Goal: Task Accomplishment & Management: Complete application form

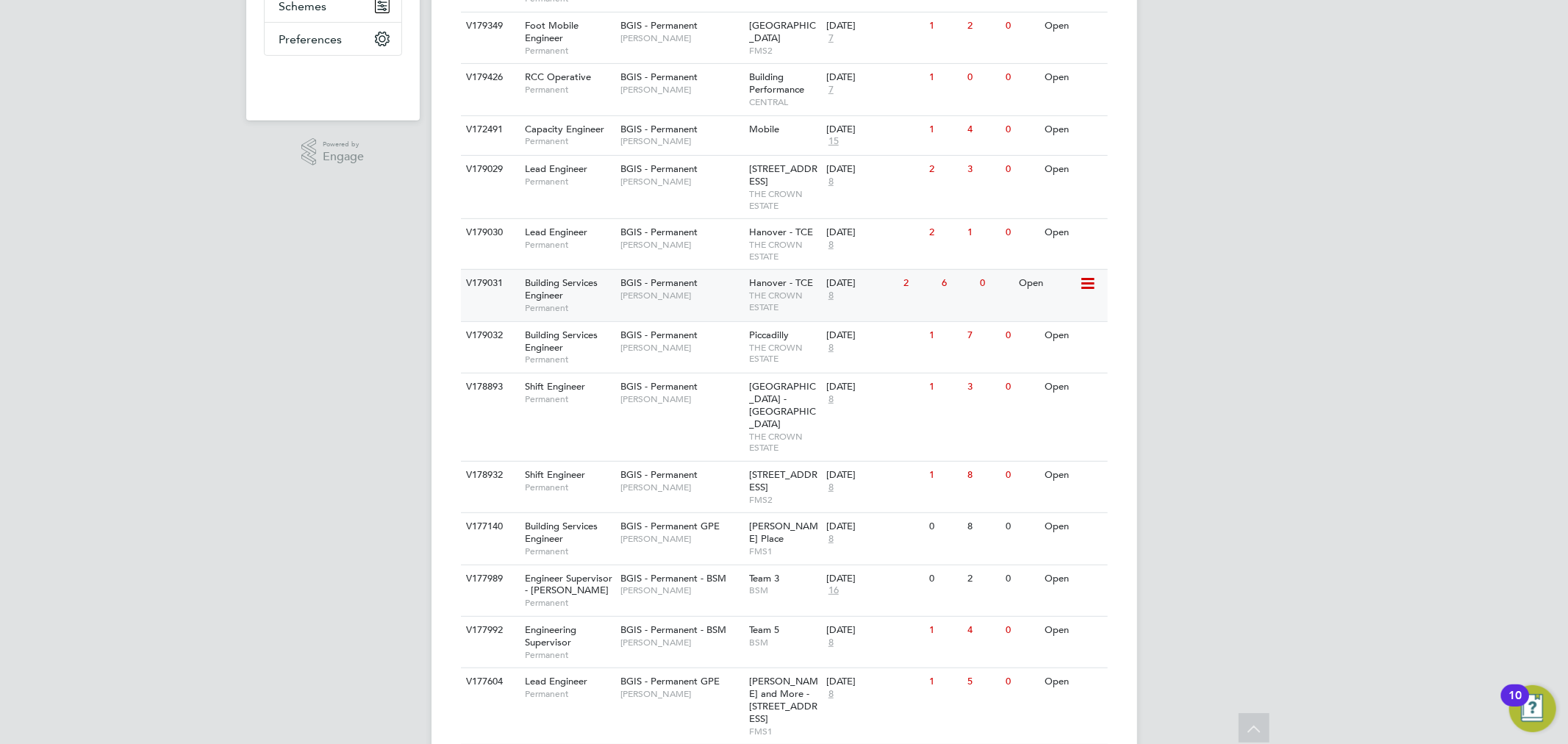
scroll to position [506, 0]
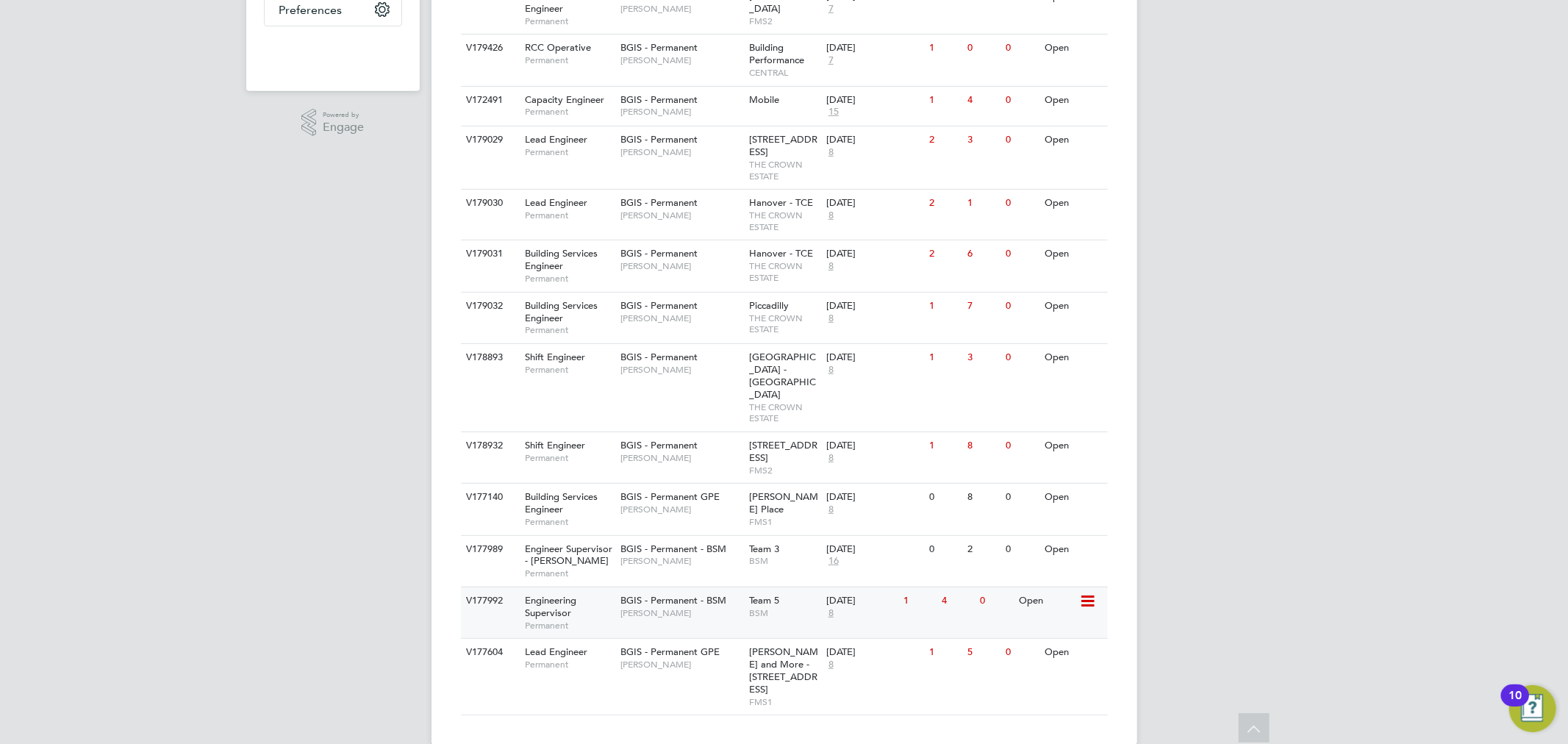
click at [695, 594] on span "BGIS - Permanent - BSM" at bounding box center [674, 599] width 106 height 13
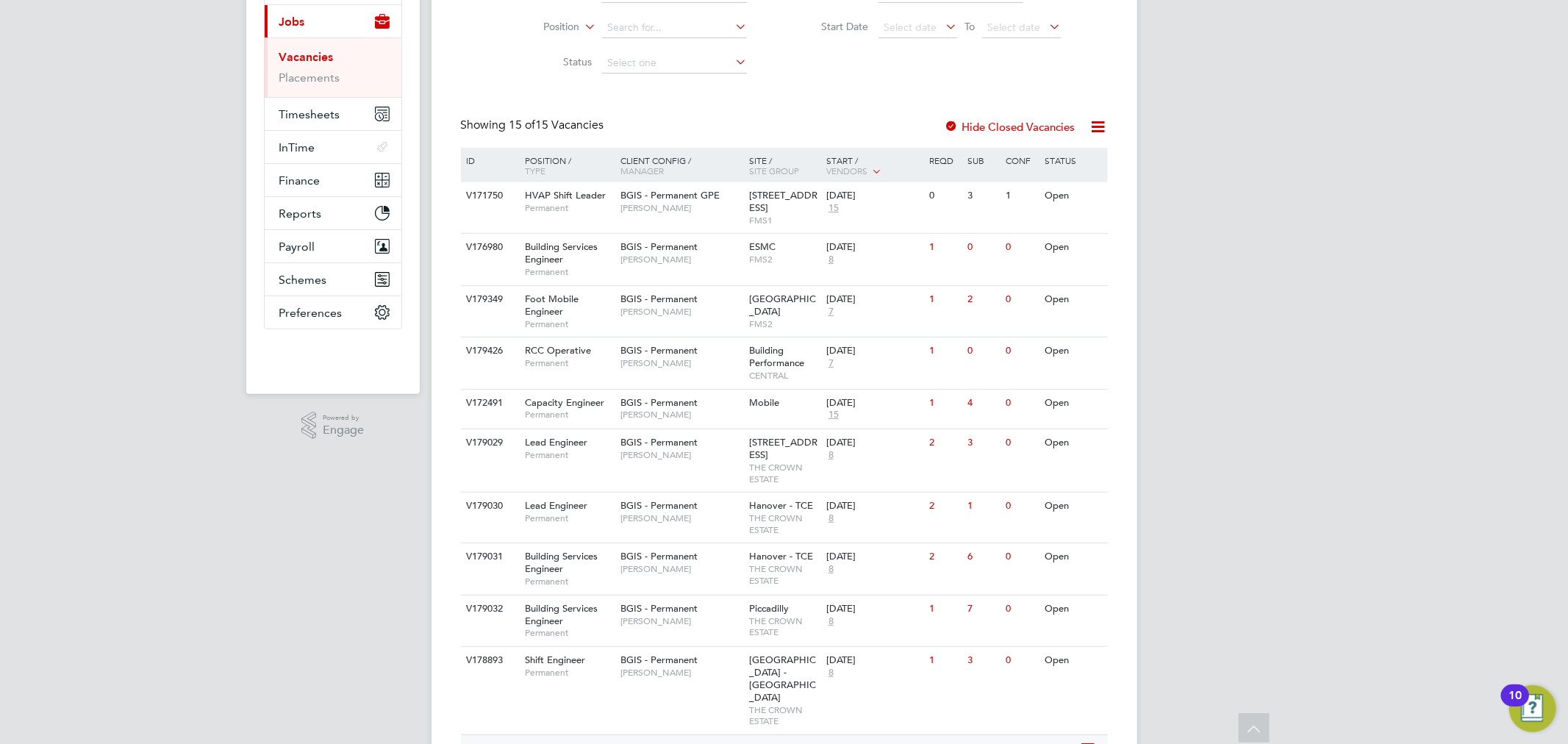
scroll to position [97, 0]
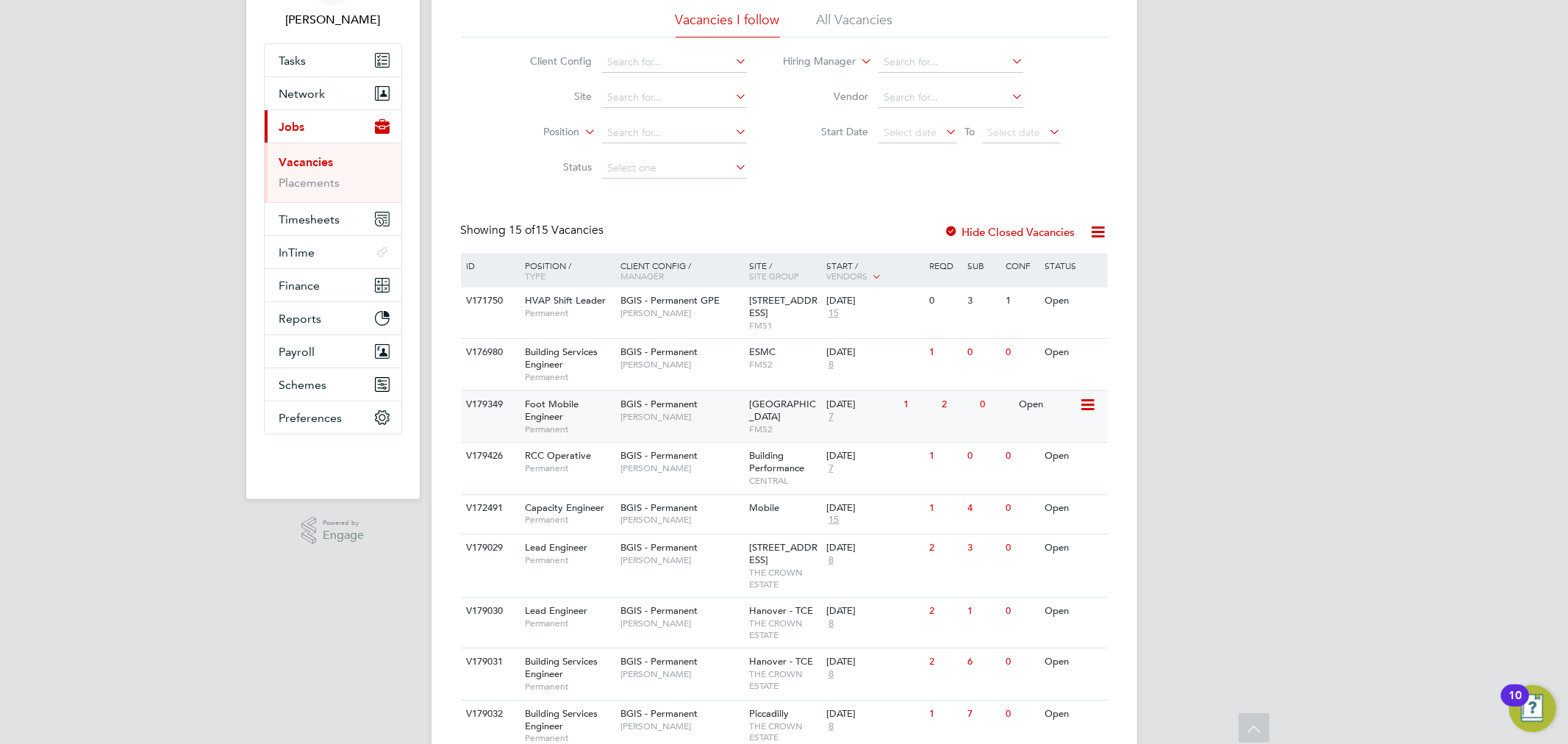
click at [679, 423] on div "BGIS - Permanent [PERSON_NAME]" at bounding box center [680, 411] width 128 height 39
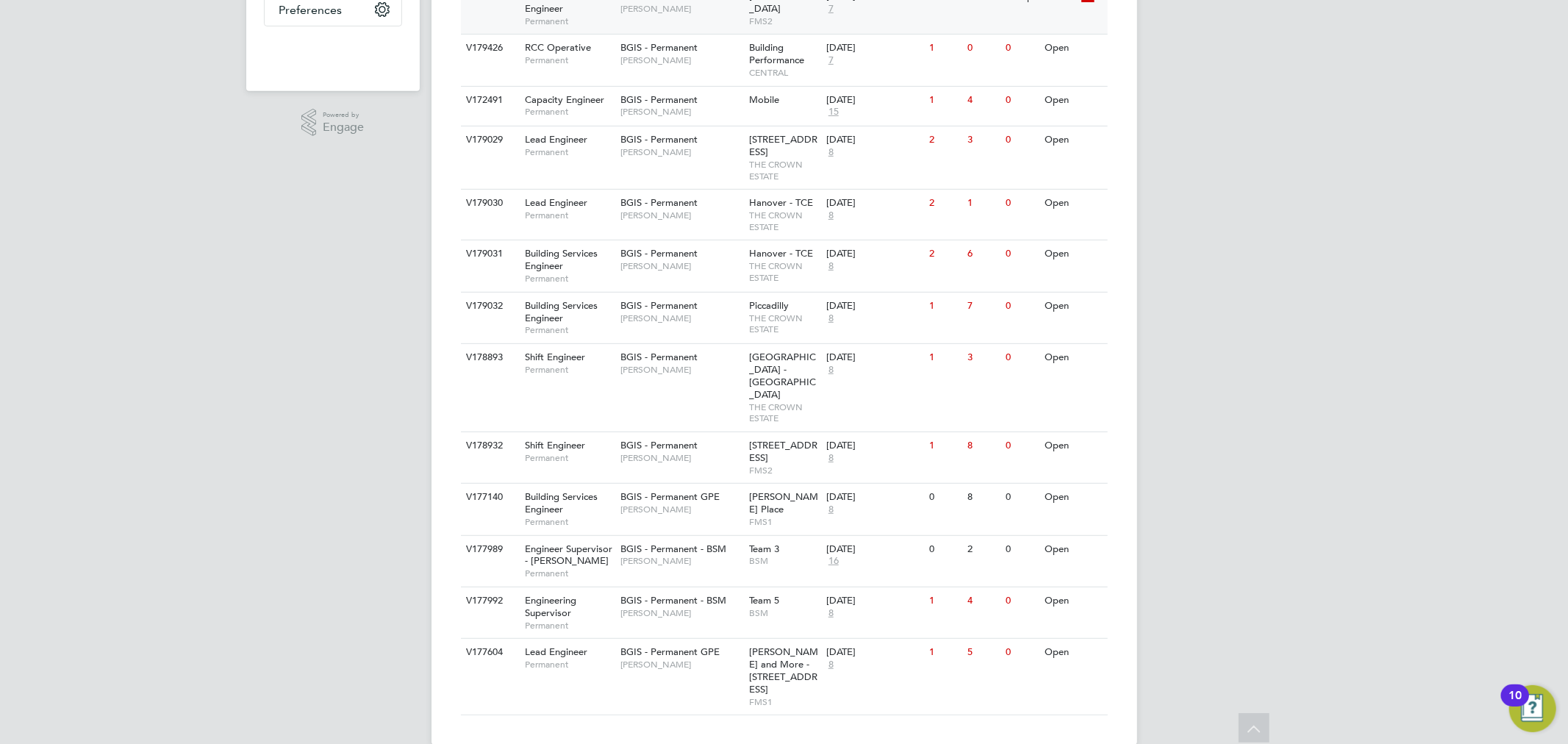
scroll to position [0, 0]
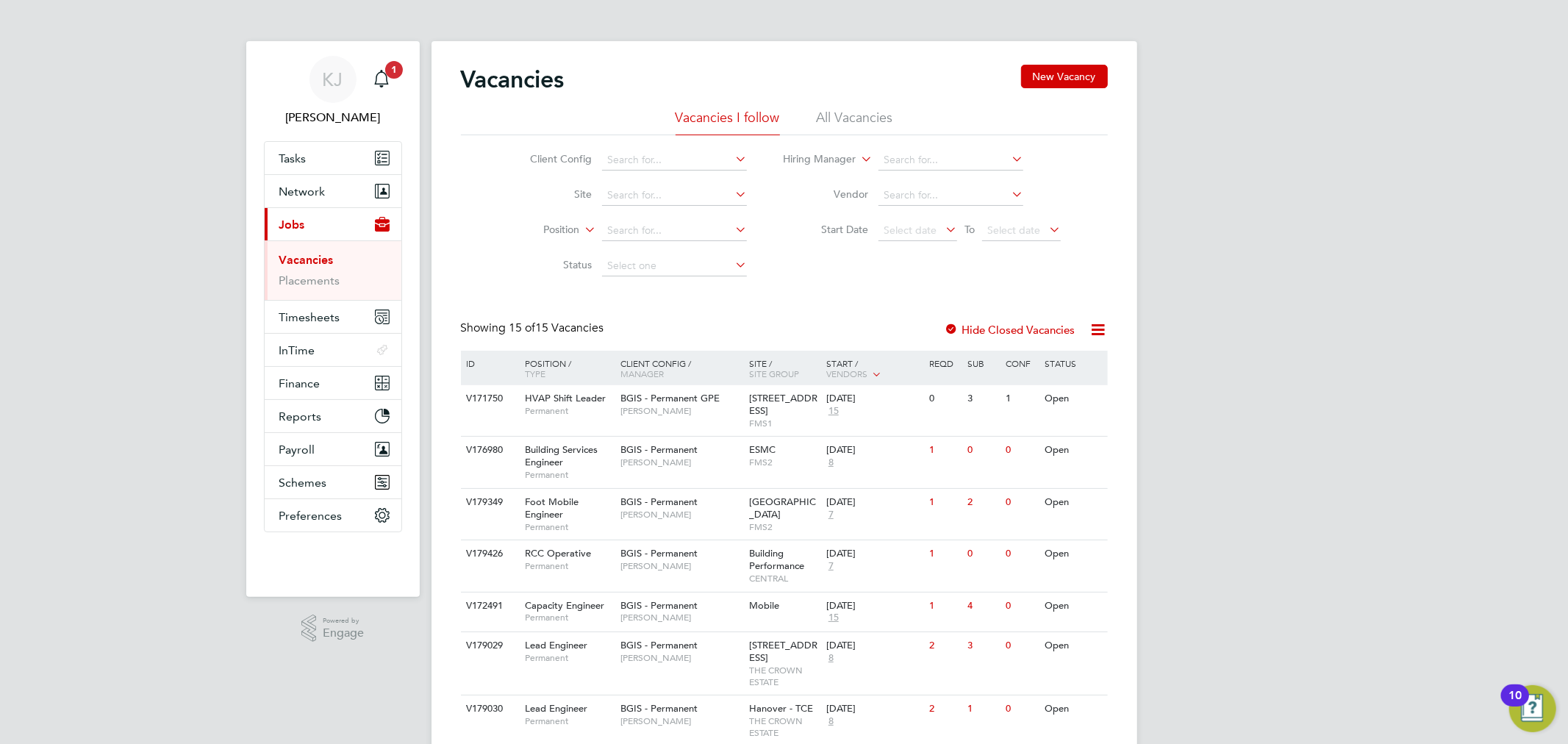
click at [841, 93] on div "Vacancies New Vacancy" at bounding box center [784, 87] width 647 height 44
click at [846, 112] on li "All Vacancies" at bounding box center [854, 121] width 76 height 26
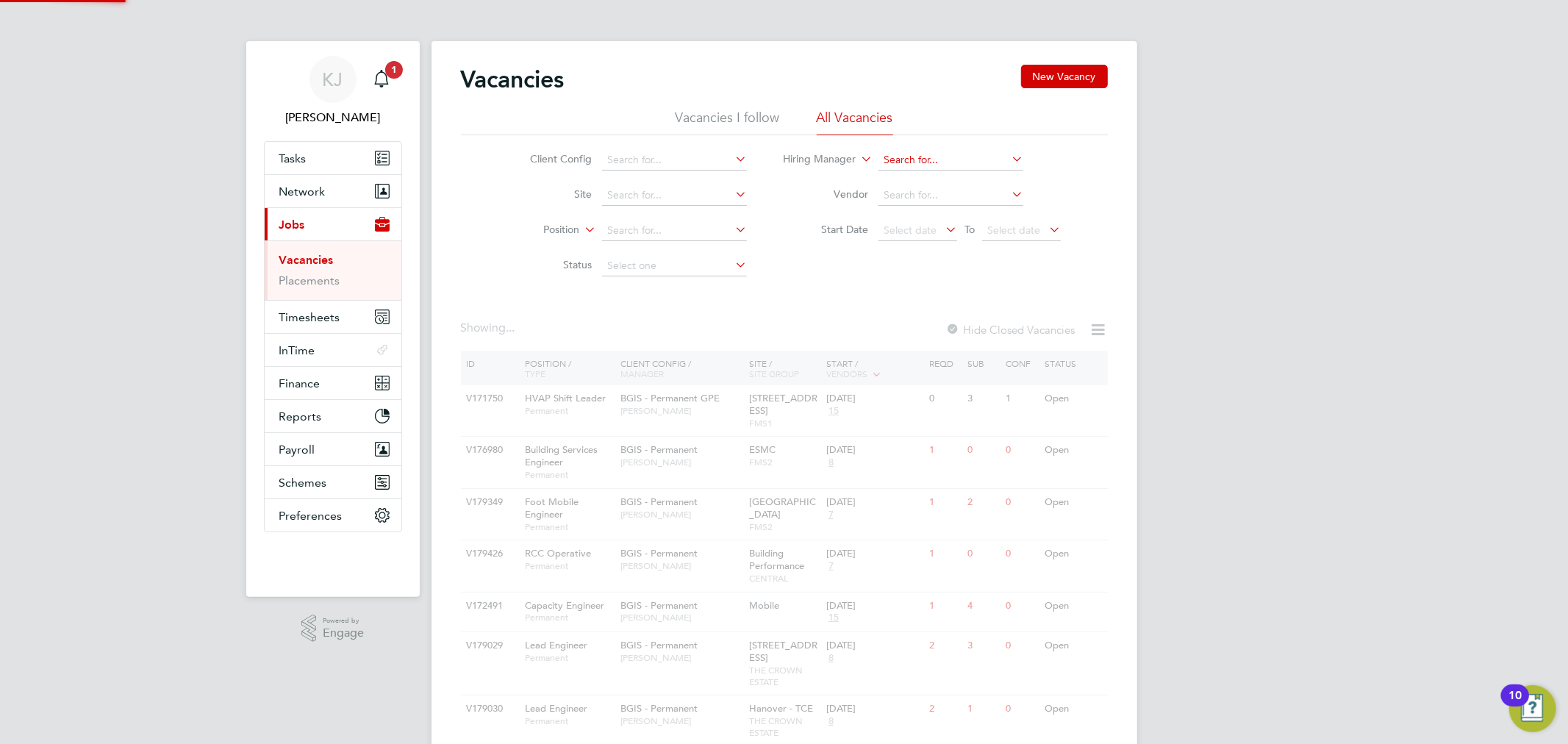
click at [923, 165] on input at bounding box center [950, 160] width 145 height 20
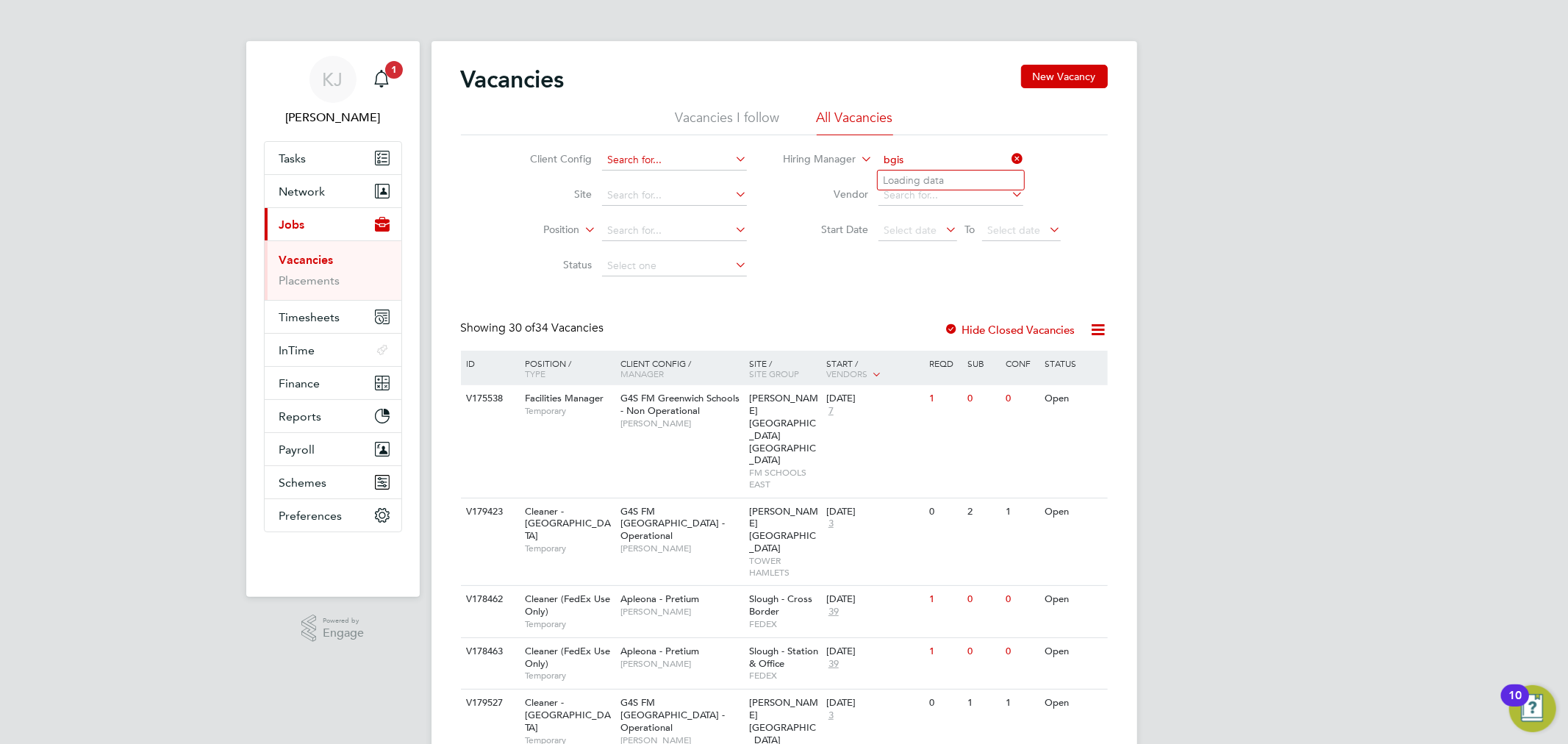
type input "bgis"
click at [664, 158] on input at bounding box center [675, 160] width 145 height 20
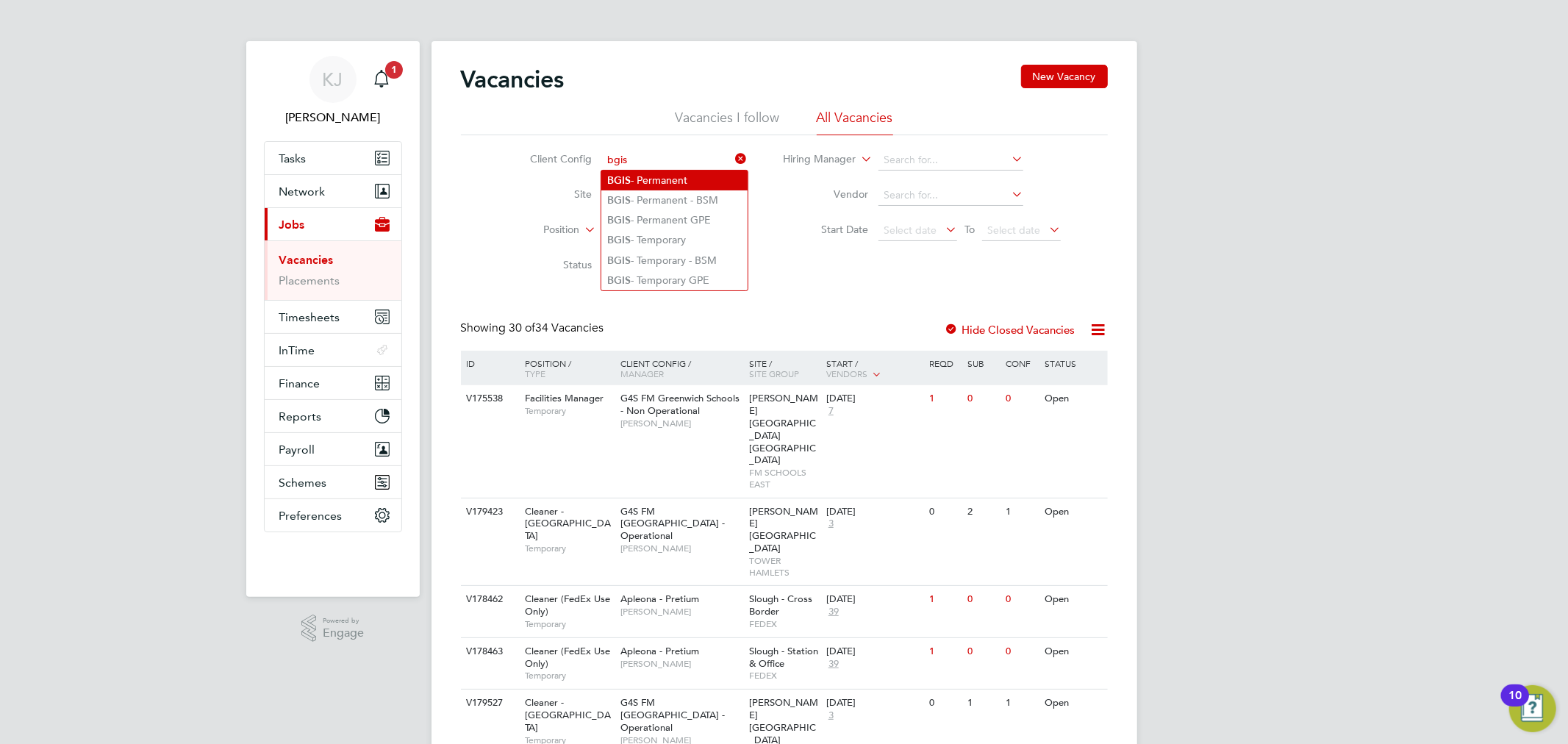
click at [665, 185] on li "BGIS - Permanent" at bounding box center [675, 180] width 146 height 20
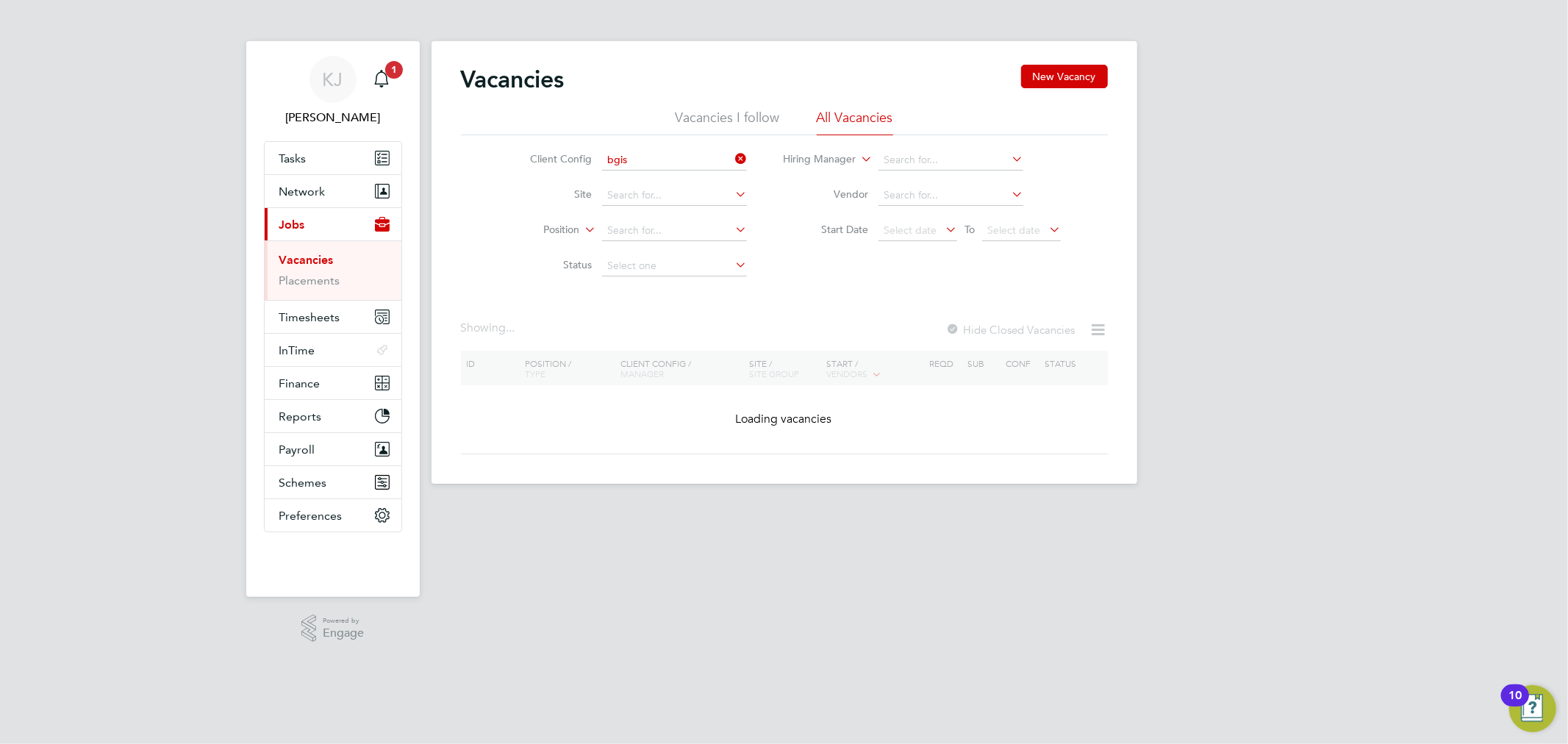
type input "BGIS - Permanent"
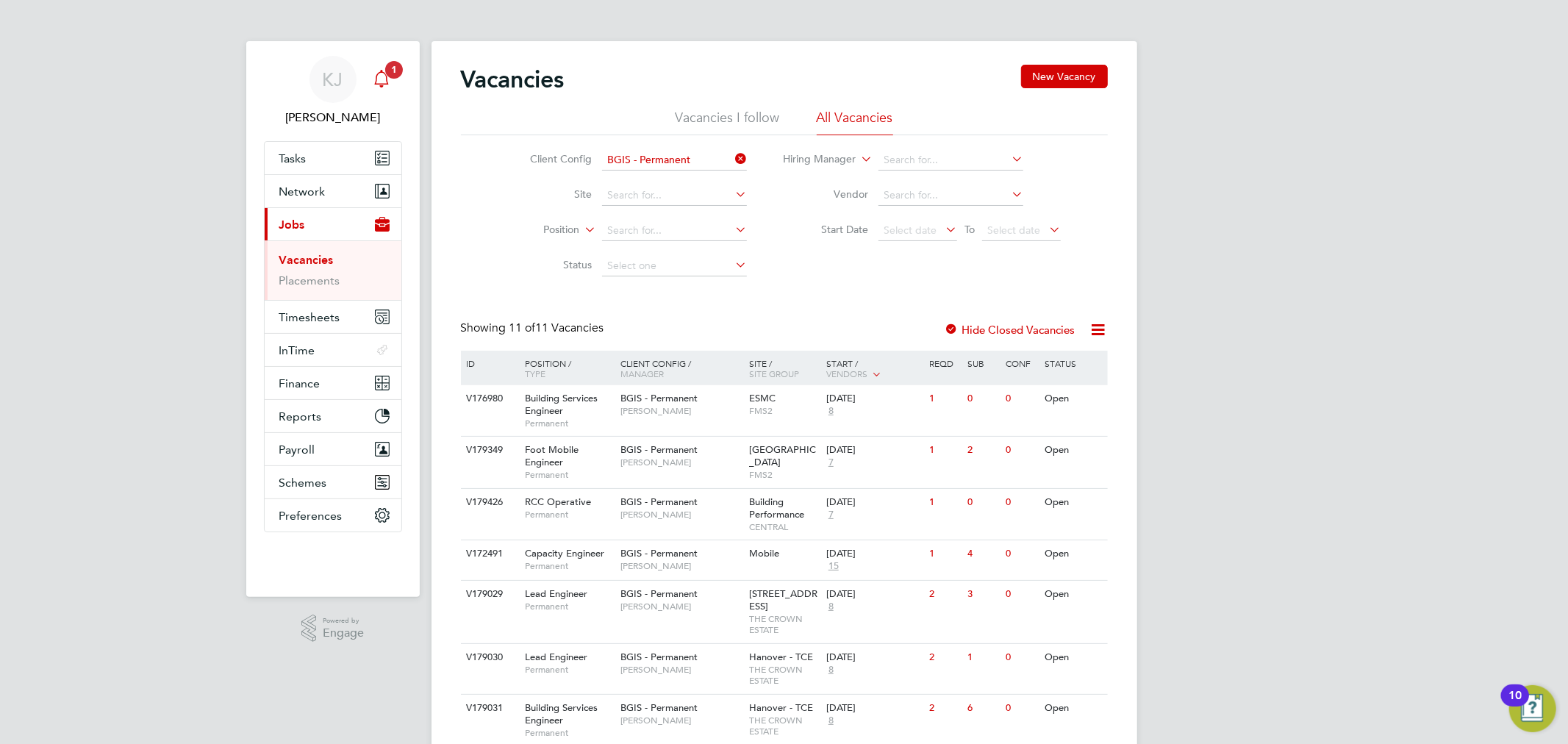
click at [387, 83] on icon "Main navigation" at bounding box center [382, 76] width 13 height 14
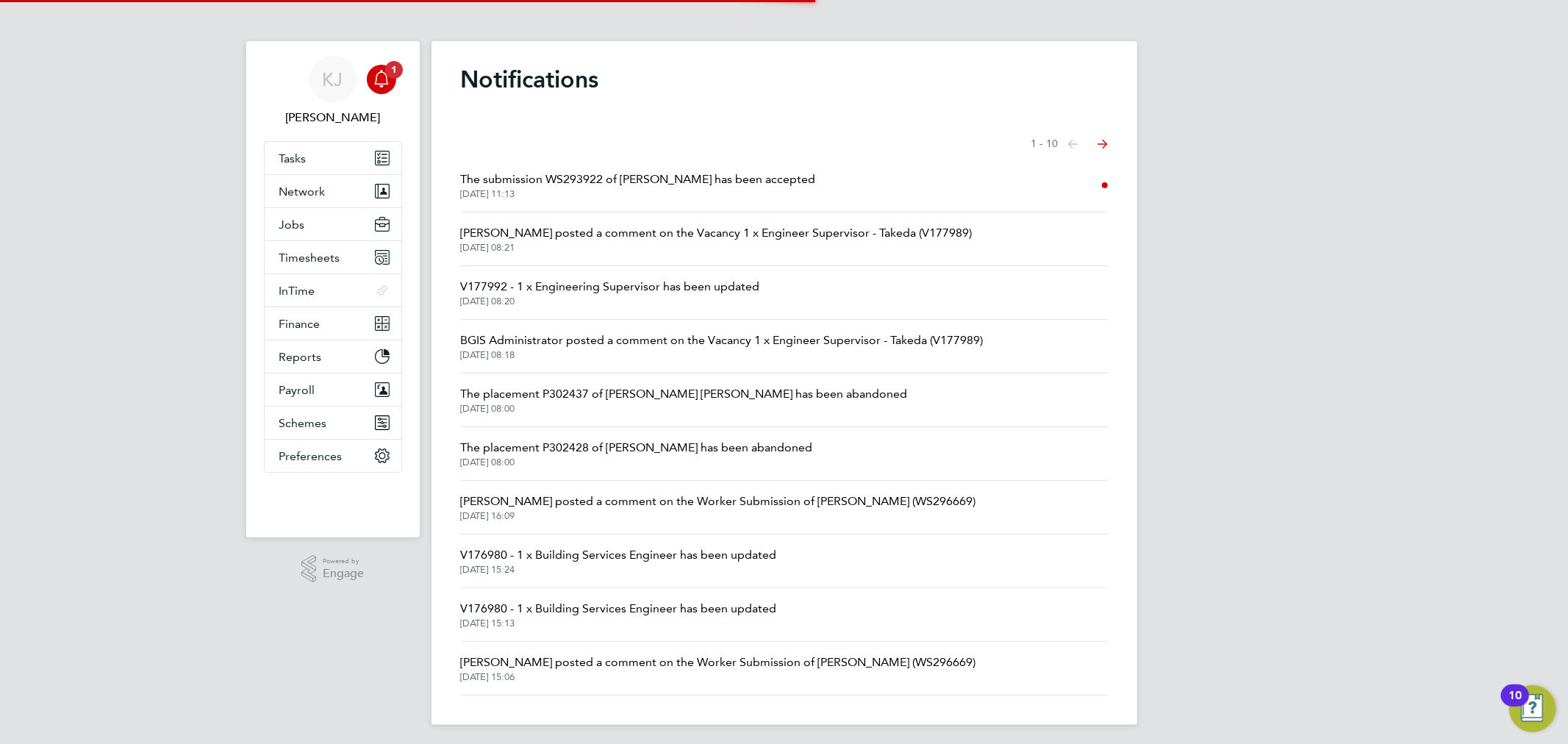
click at [598, 239] on span "[PERSON_NAME] posted a comment on the Vacancy 1 x Engineer Supervisor - Takeda …" at bounding box center [716, 233] width 512 height 17
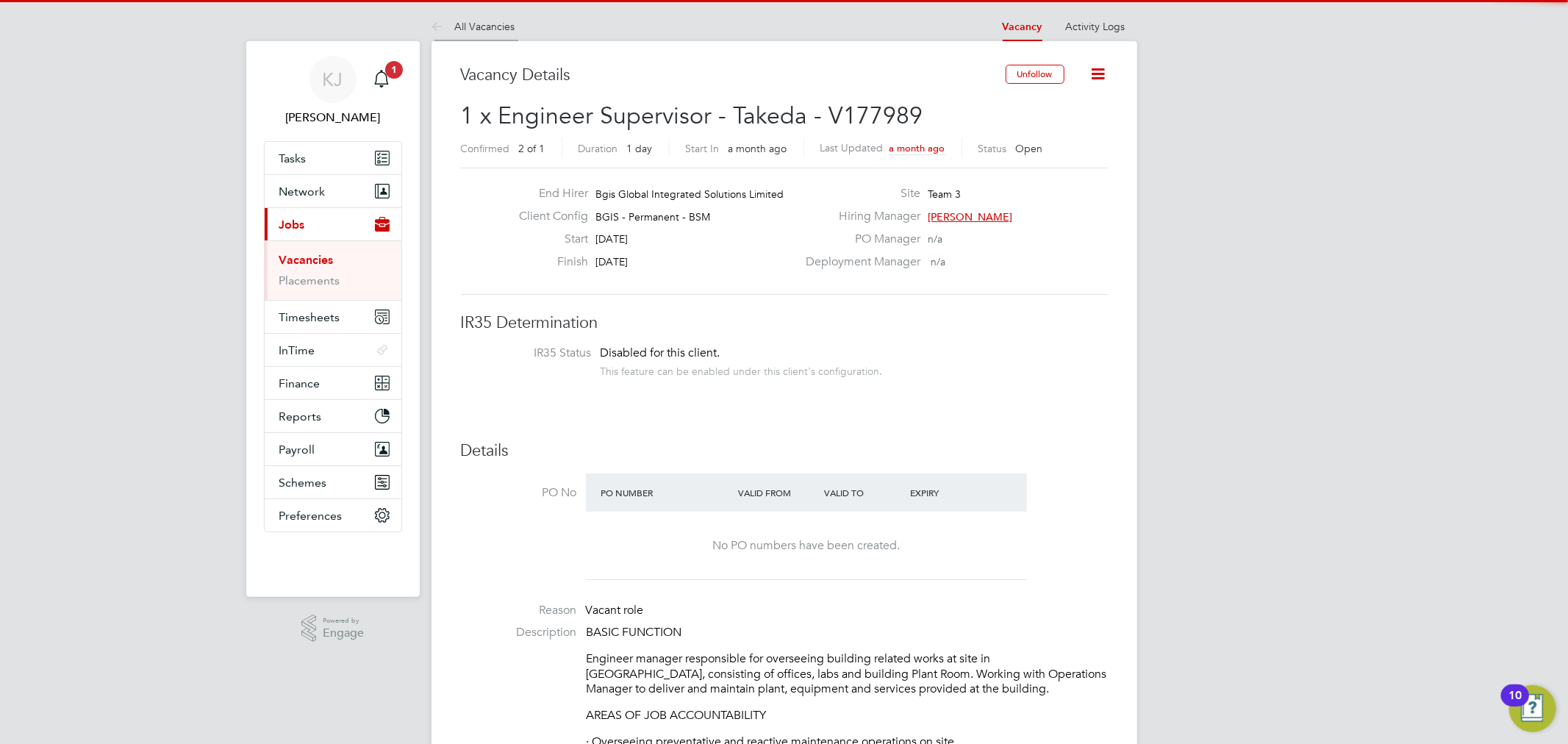
click at [470, 13] on li "All Vacancies" at bounding box center [473, 26] width 84 height 30
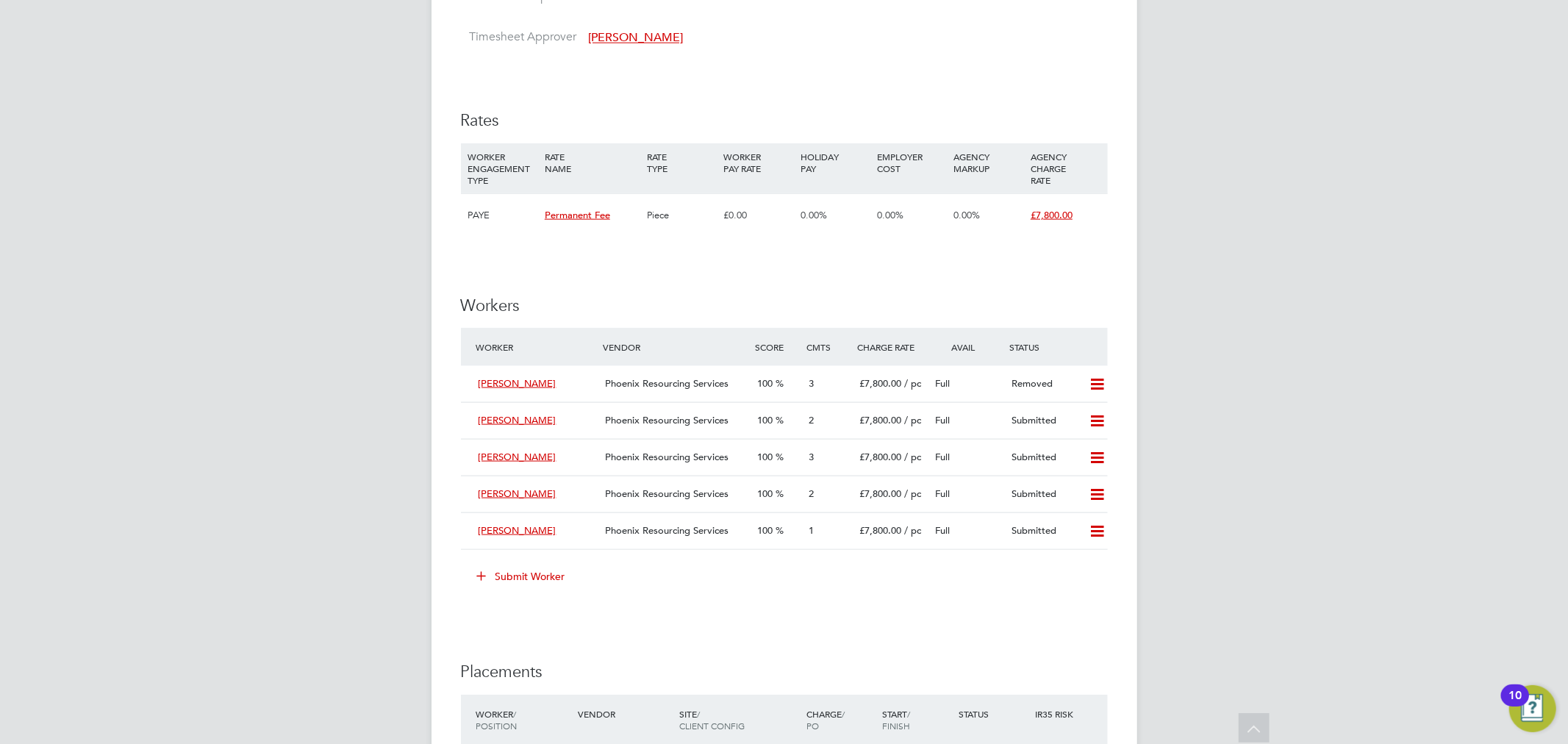
scroll to position [1634, 0]
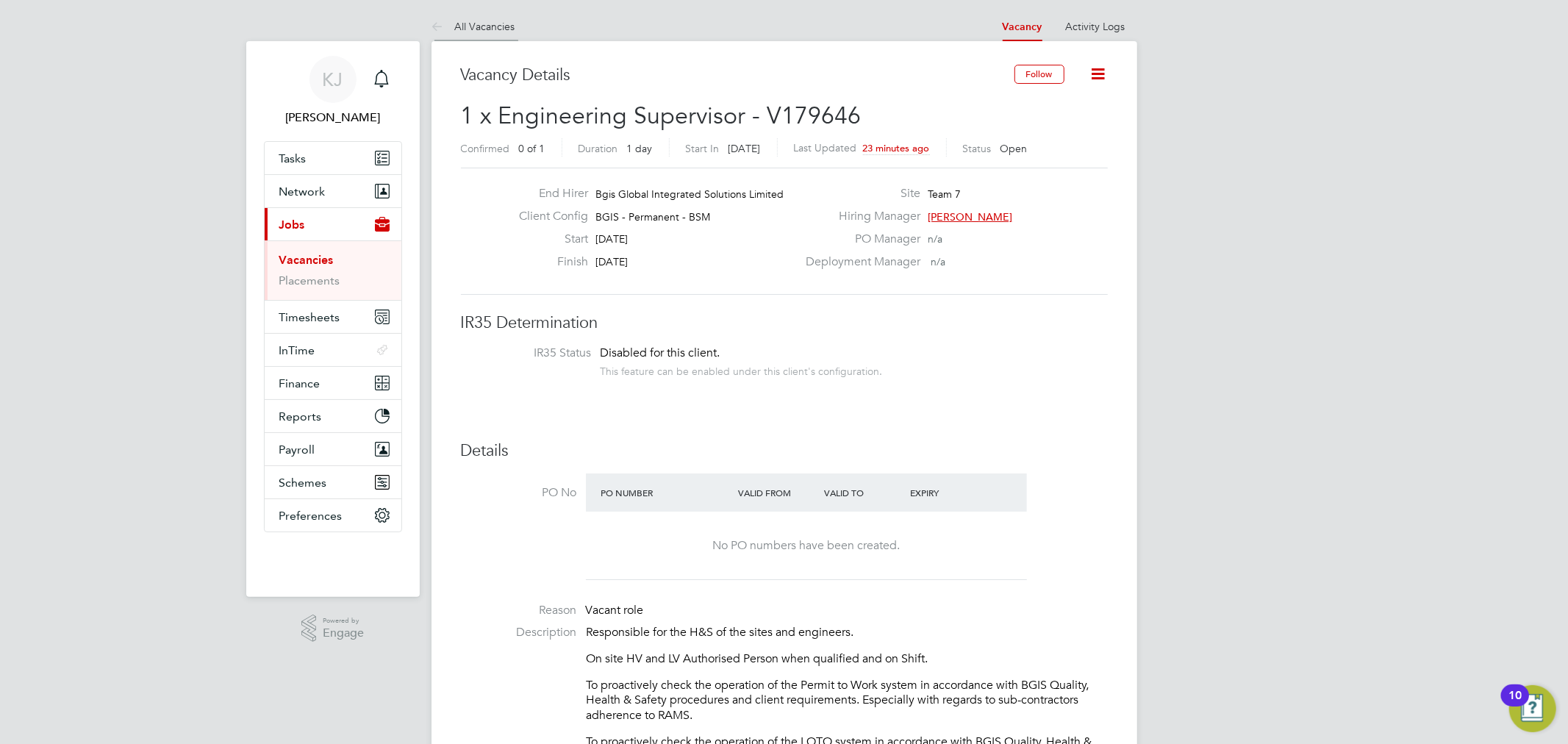
click at [467, 17] on li "All Vacancies" at bounding box center [473, 26] width 84 height 30
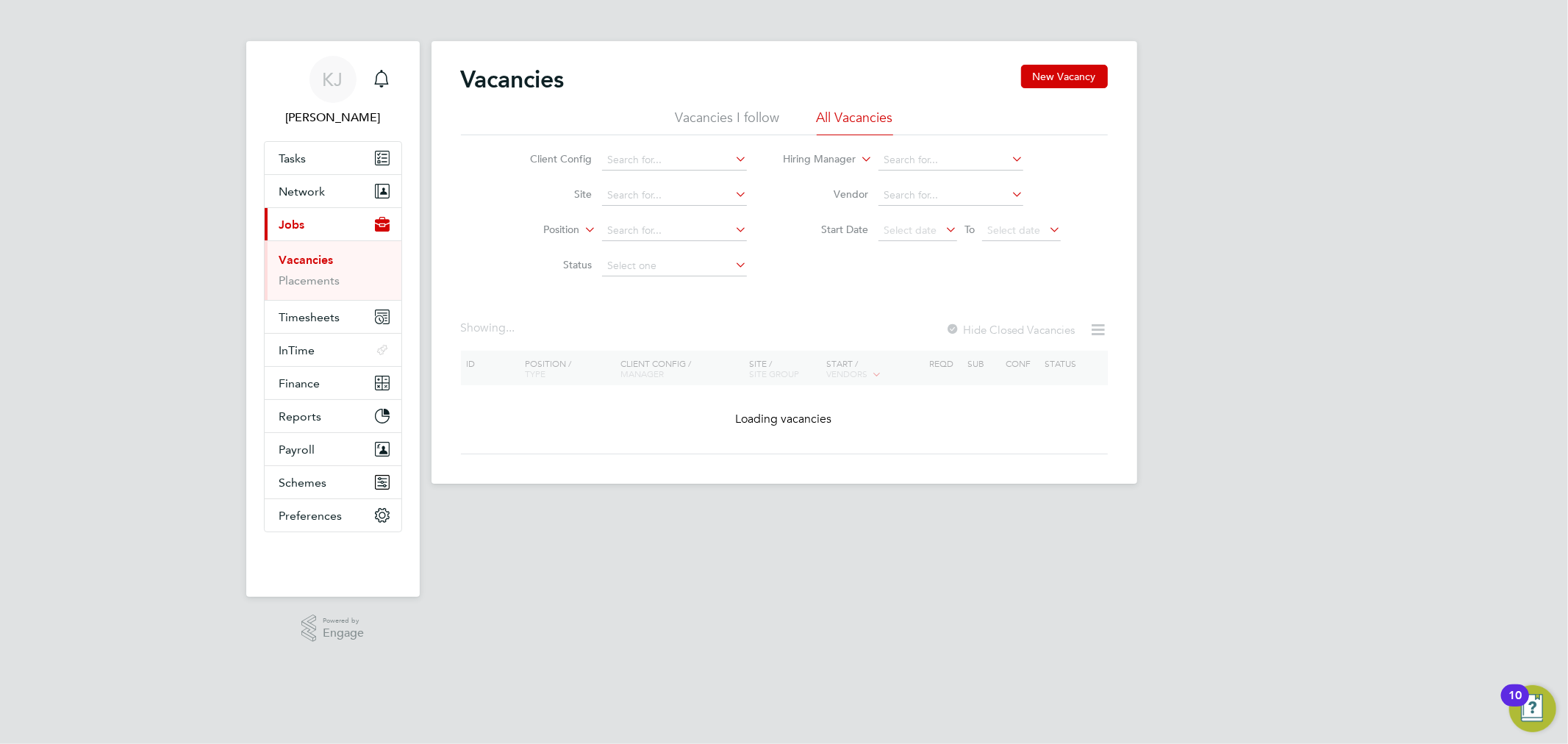
click at [769, 126] on li "Vacancies I follow" at bounding box center [728, 121] width 104 height 26
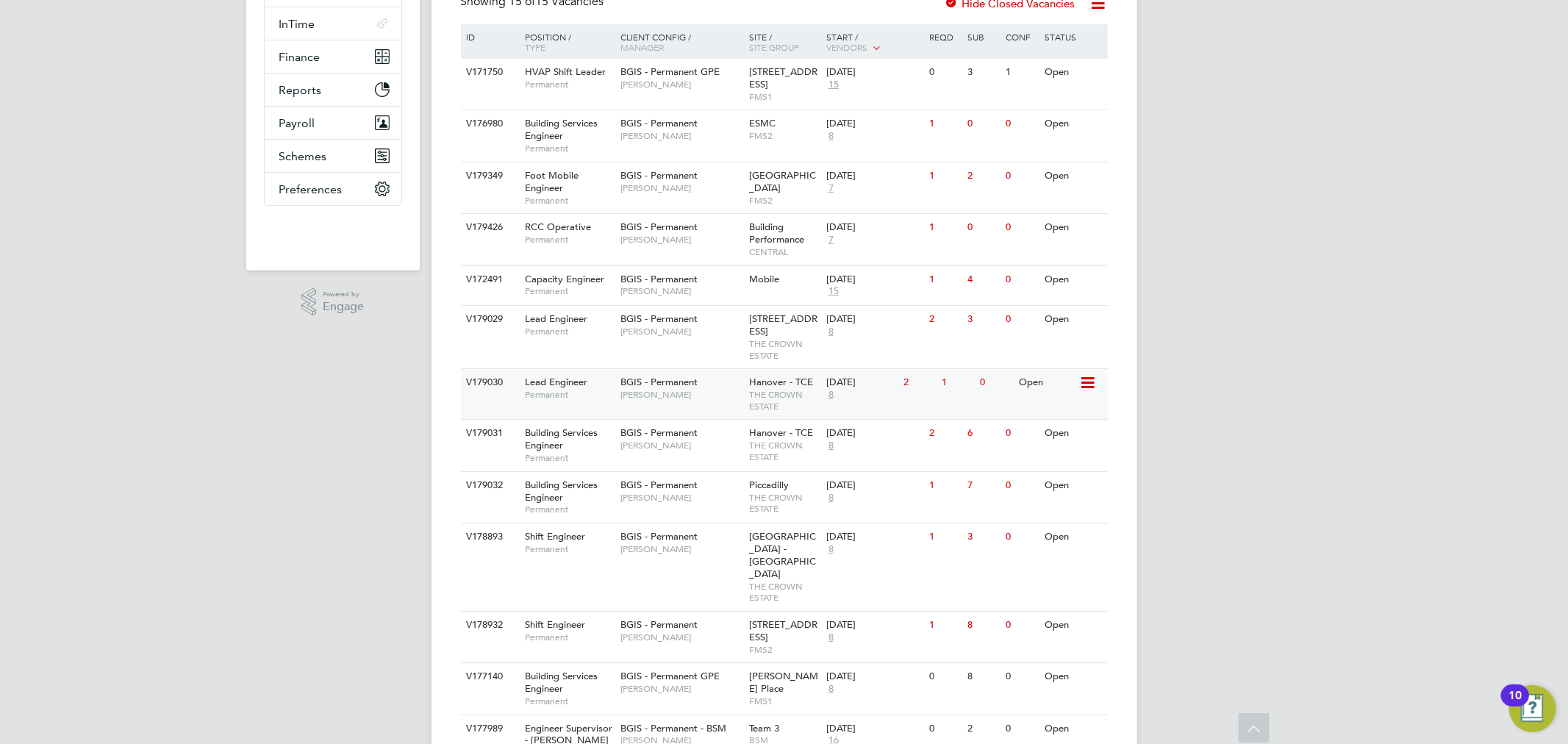
scroll to position [506, 0]
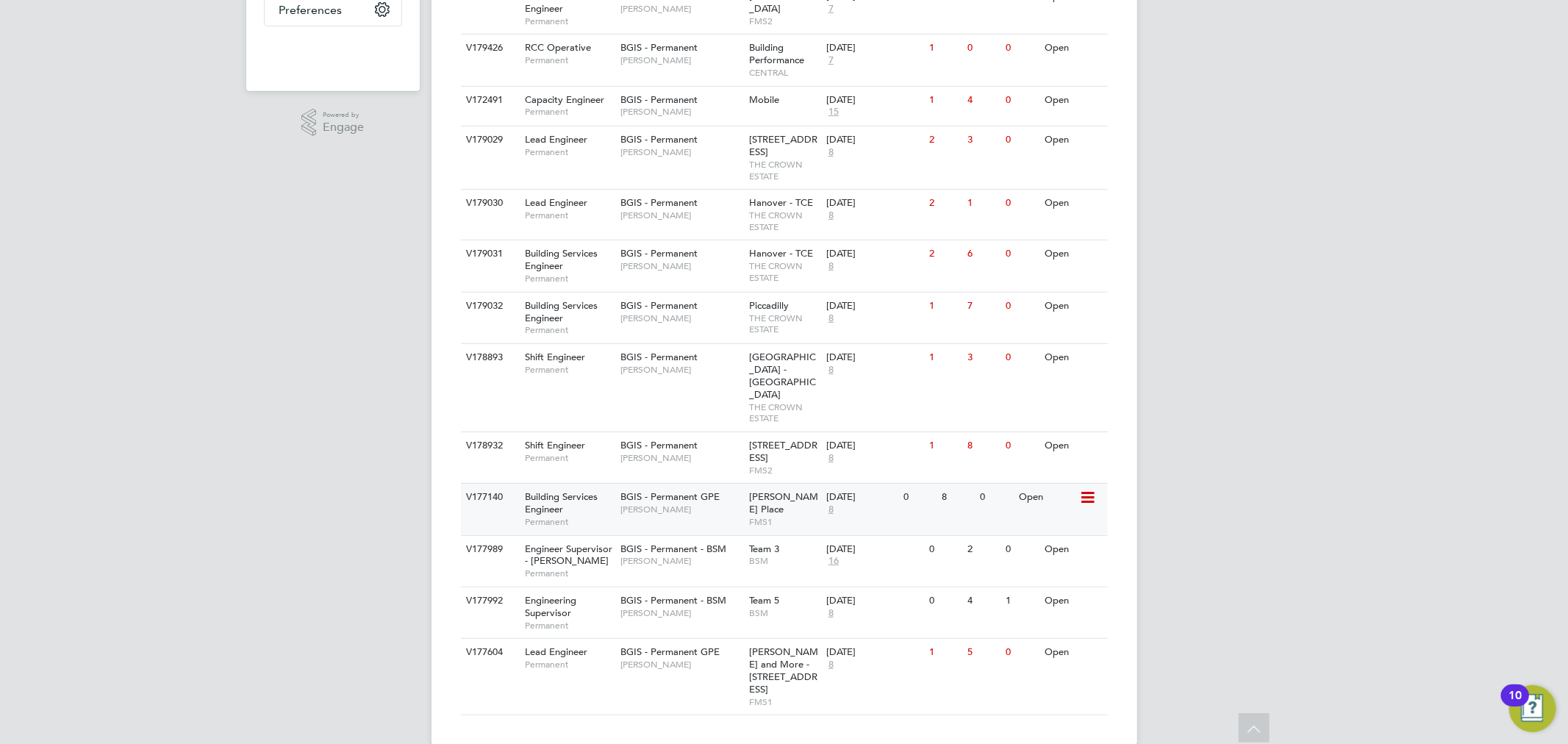
click at [696, 503] on div "BGIS - Permanent GPE Jasmin Padmore" at bounding box center [680, 503] width 128 height 39
click at [703, 505] on div "BGIS - Permanent GPE Jasmin Padmore" at bounding box center [680, 503] width 128 height 39
click at [663, 491] on span "BGIS - Permanent GPE" at bounding box center [670, 496] width 99 height 13
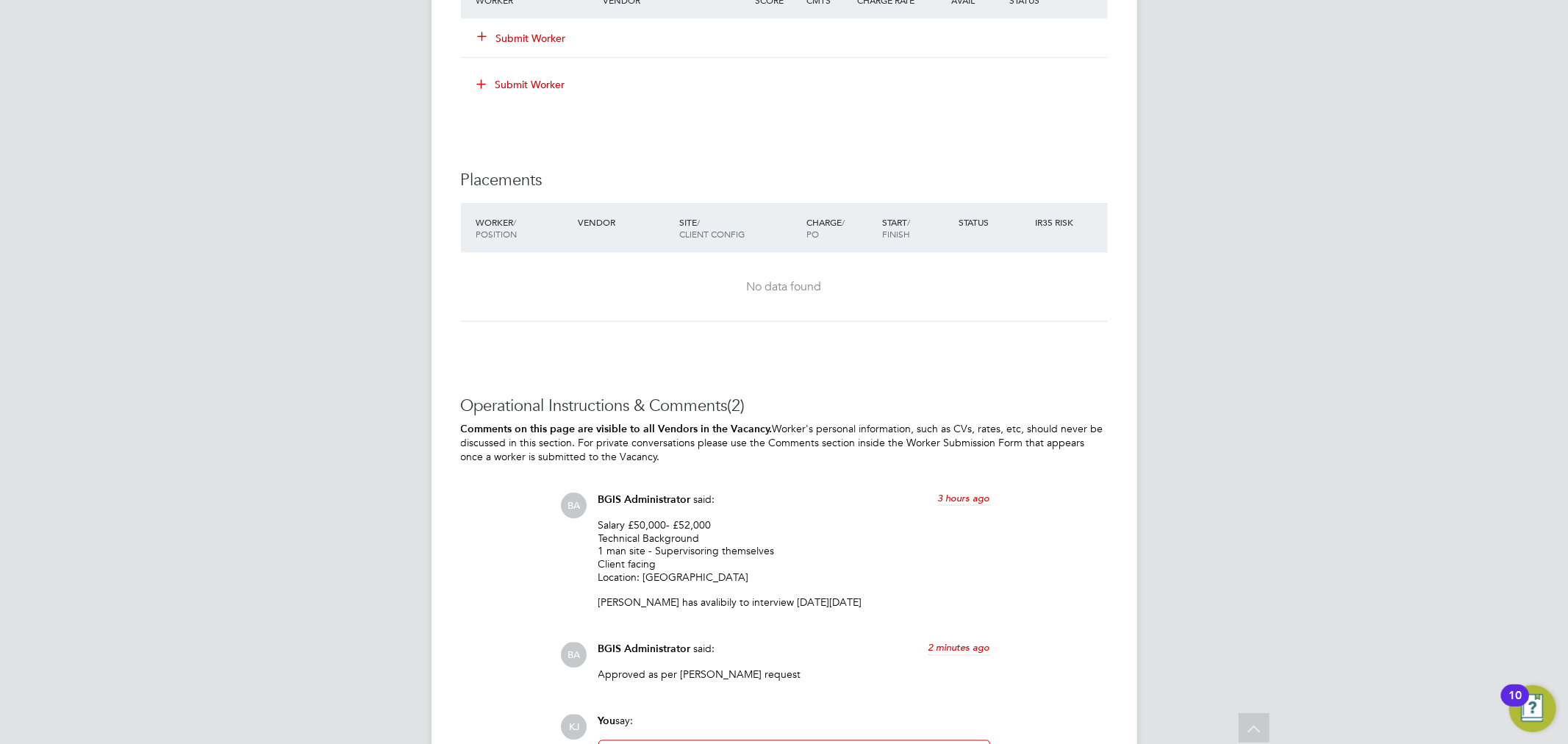
scroll to position [1959, 0]
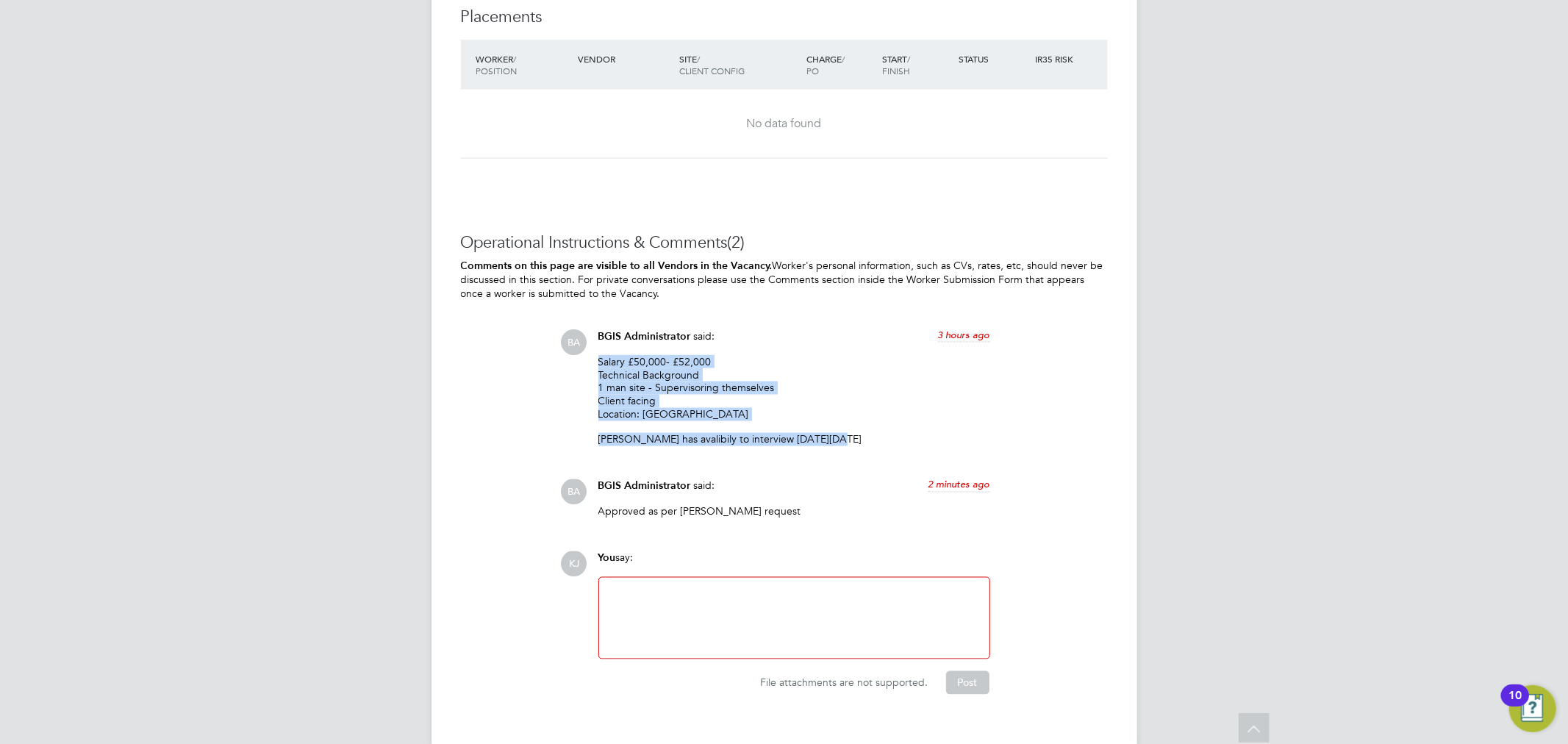
drag, startPoint x: 826, startPoint y: 438, endPoint x: 597, endPoint y: 359, distance: 242.2
click at [597, 361] on div "BGIS Administrator said: 3 hours ago Salary £50,000- £52,000 Technical Backgrou…" at bounding box center [794, 393] width 407 height 128
copy div "Salary £50,000- £52,000 Technical Background 1 man site - Supervisoring themsel…"
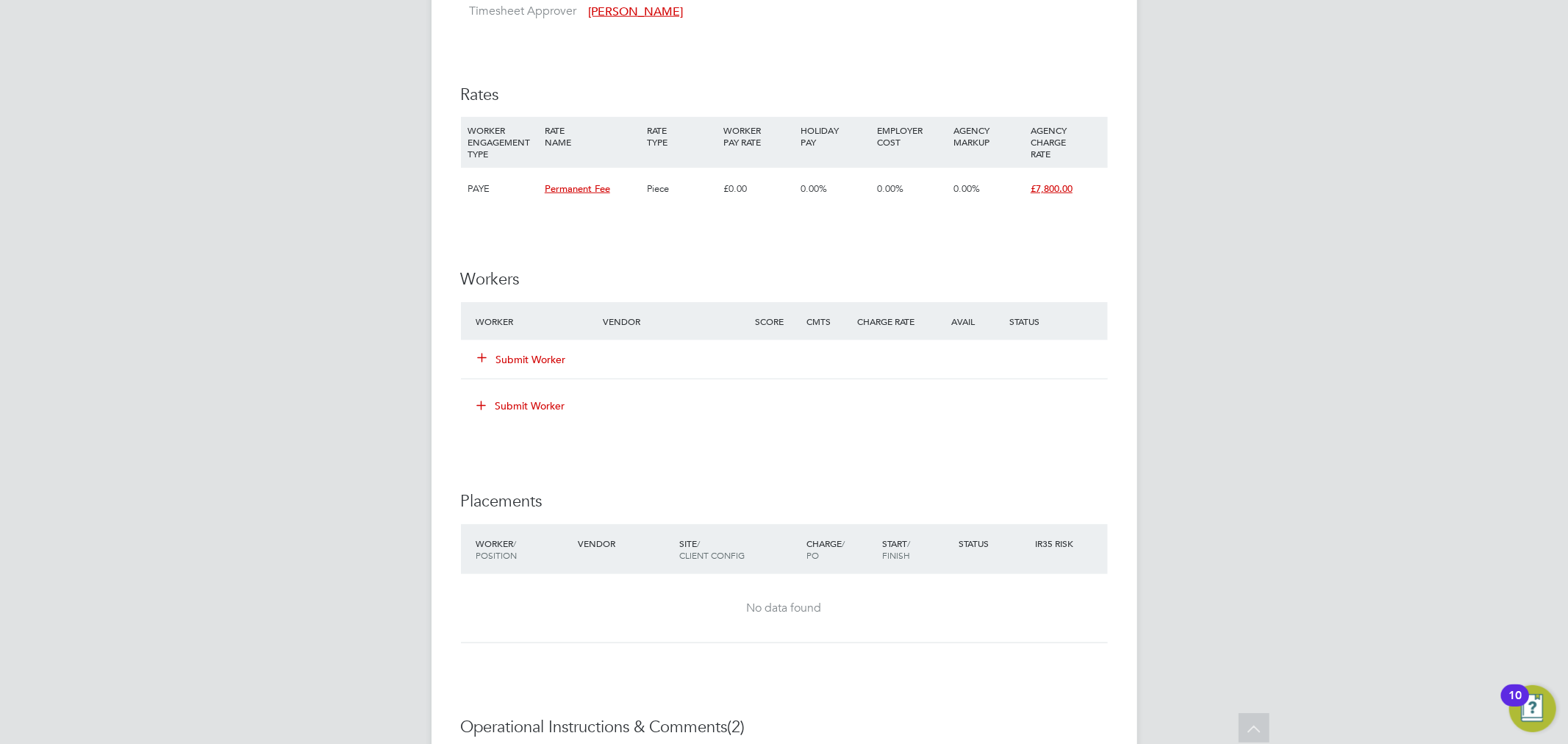
scroll to position [1306, 0]
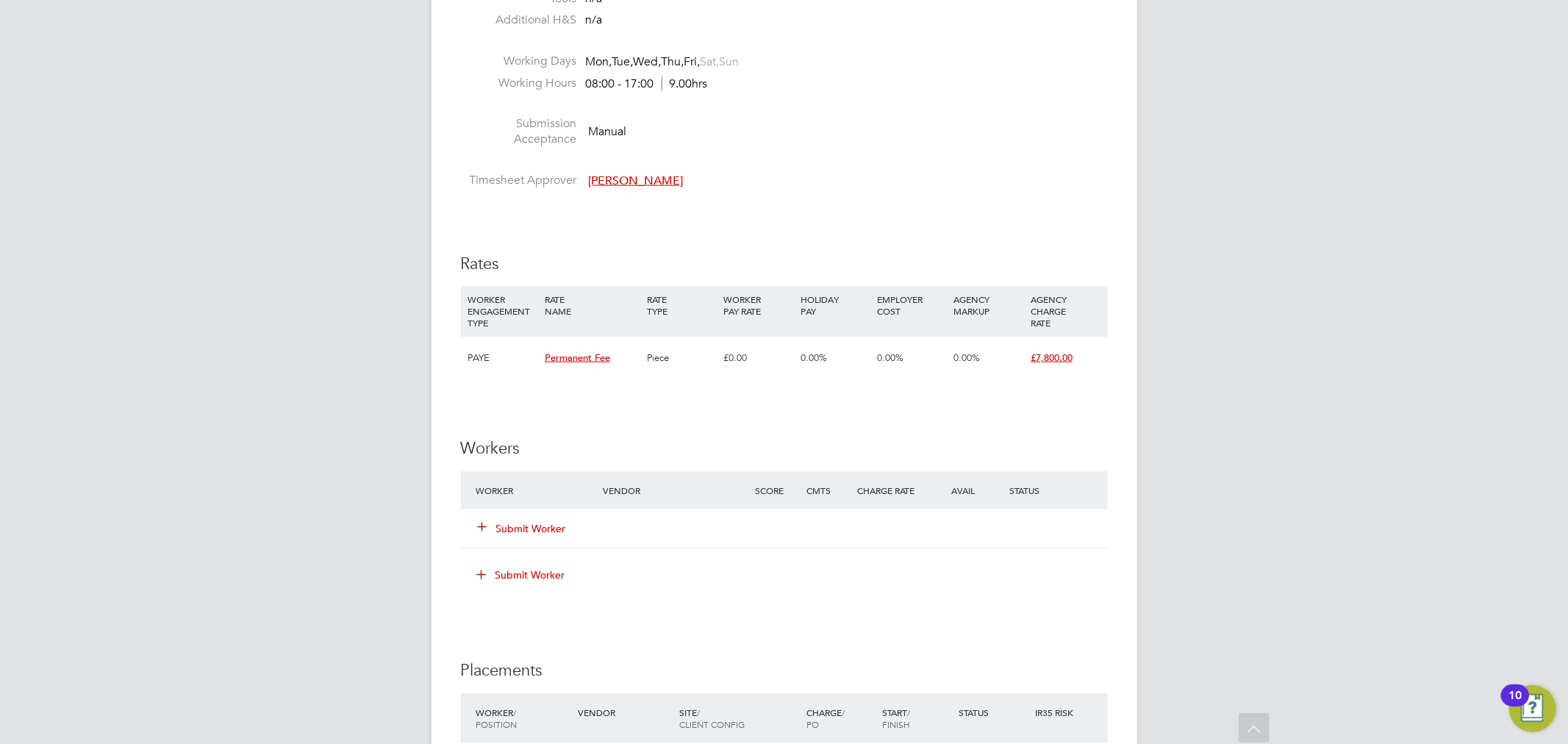
drag, startPoint x: 543, startPoint y: 530, endPoint x: 574, endPoint y: 531, distance: 31.0
click at [543, 530] on button "Submit Worker" at bounding box center [523, 528] width 89 height 14
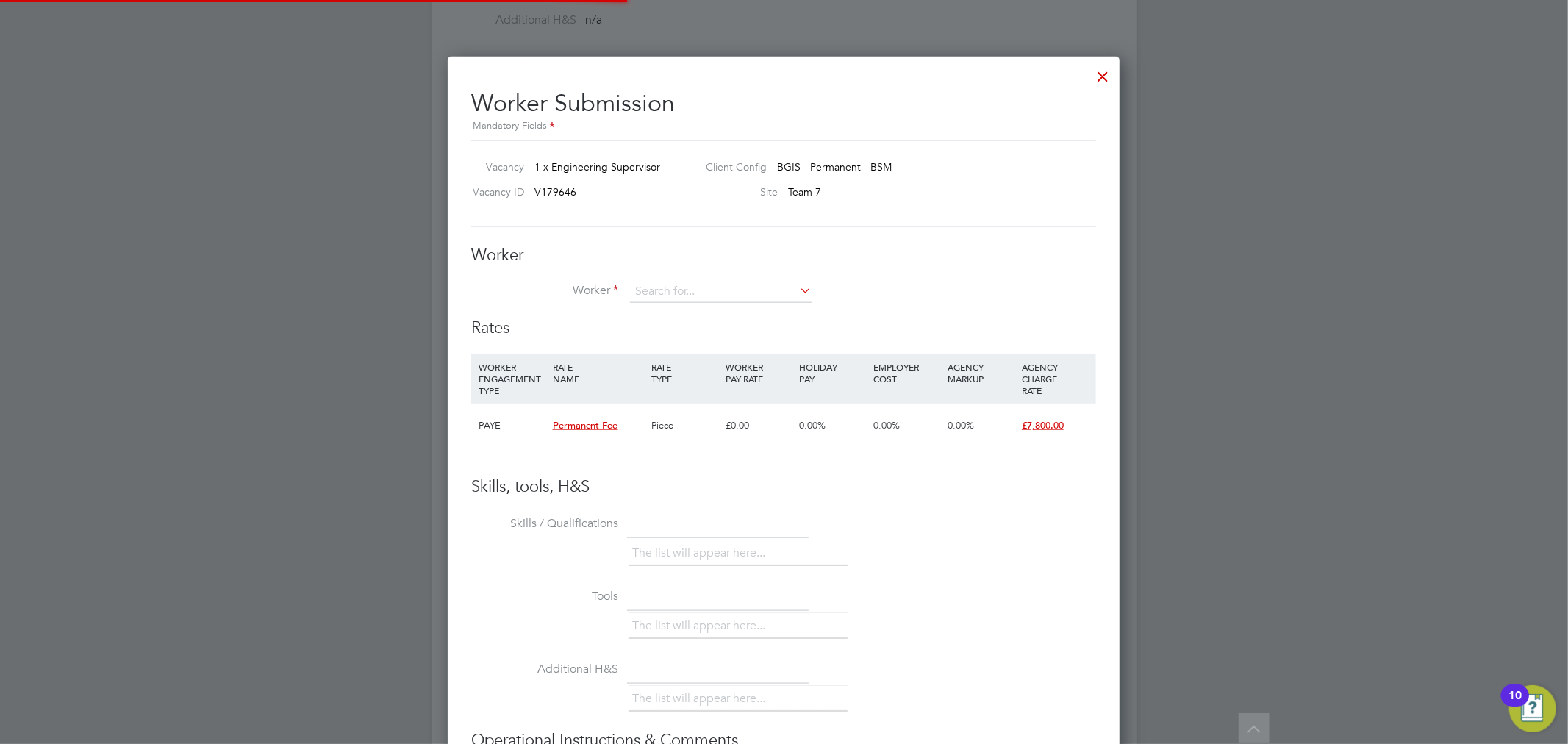
scroll to position [892, 673]
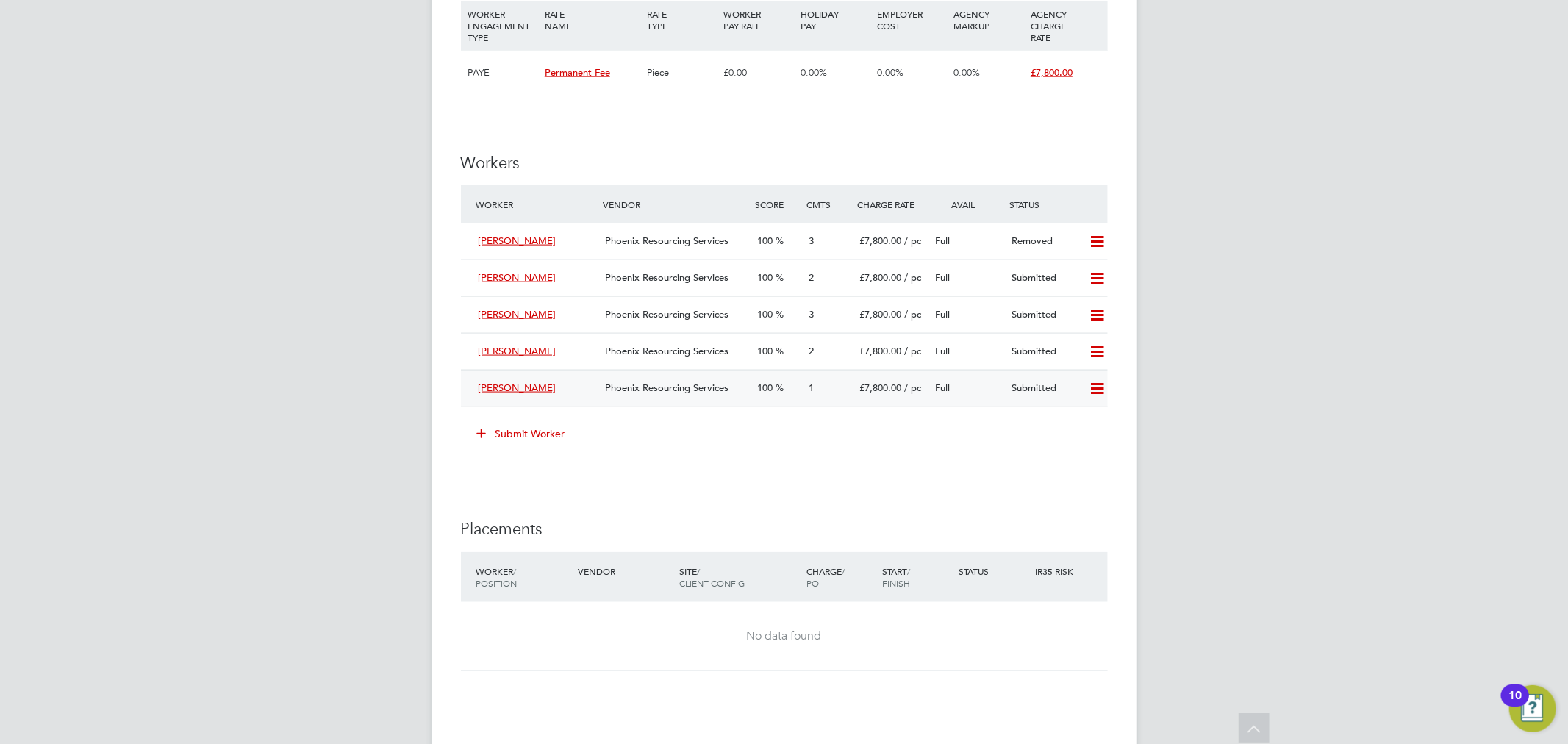
click at [784, 390] on div "100" at bounding box center [777, 387] width 51 height 24
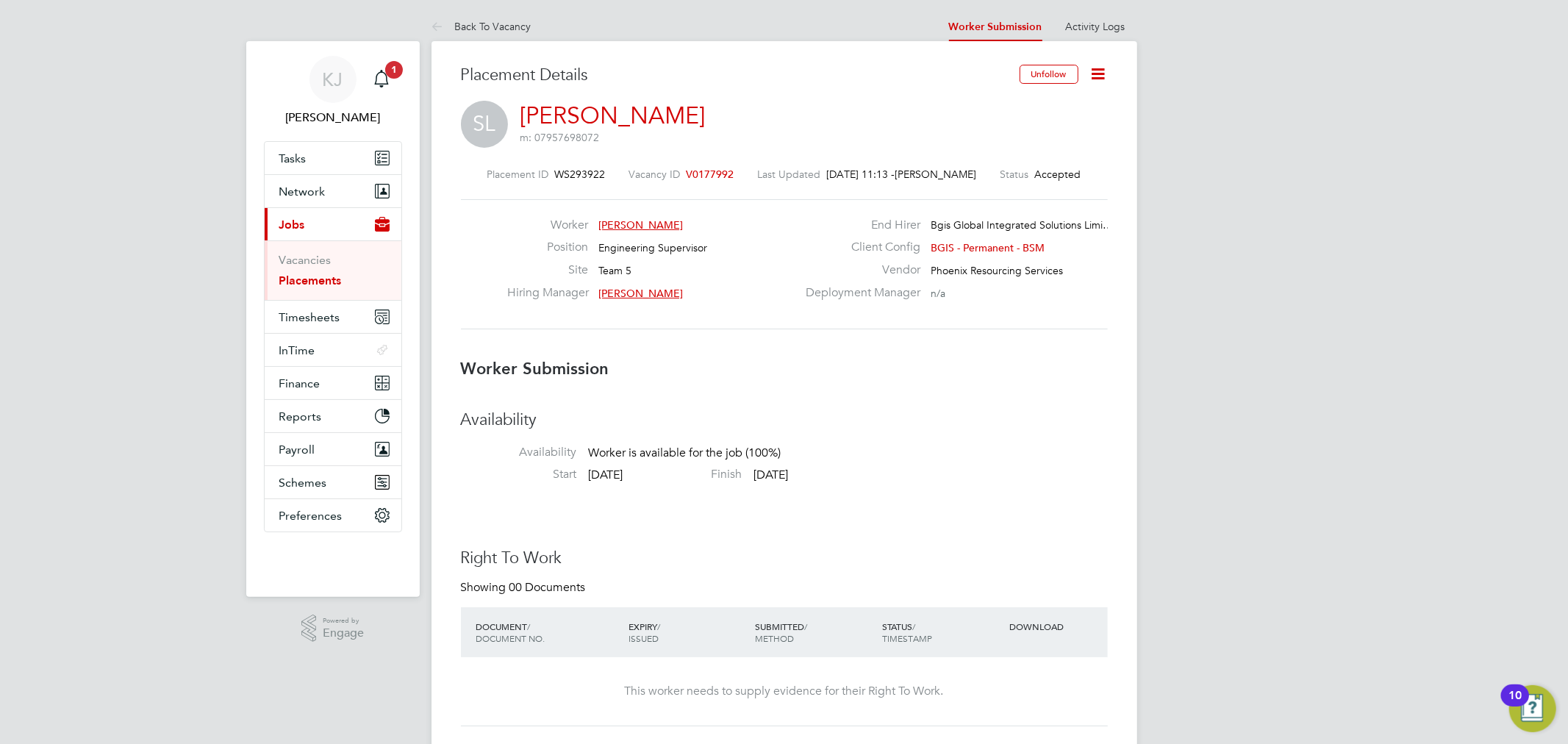
click at [1100, 74] on icon at bounding box center [1098, 73] width 18 height 18
click at [1011, 174] on li "Confirm" at bounding box center [1035, 178] width 136 height 20
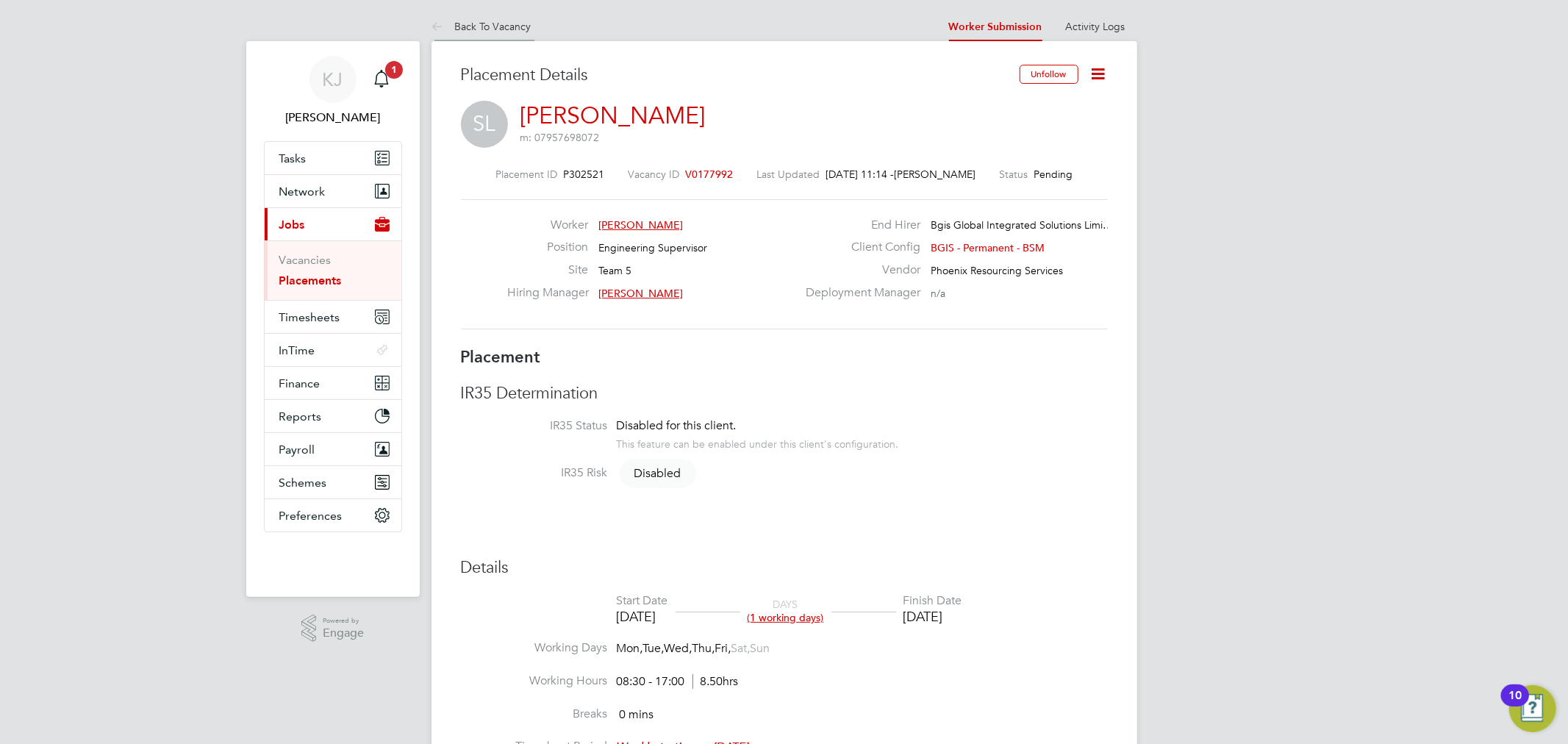
click at [467, 27] on link "Back To Vacancy" at bounding box center [482, 27] width 100 height 13
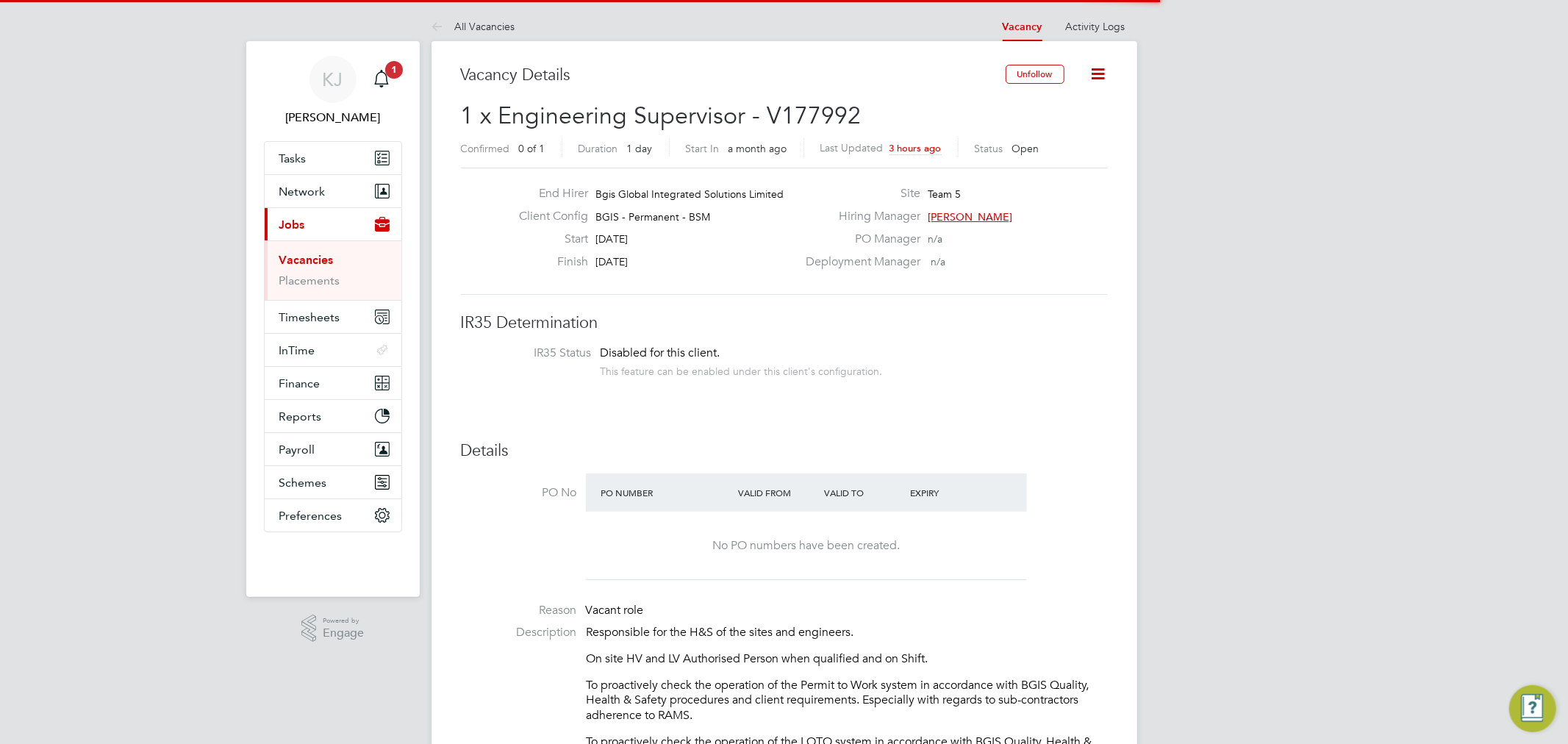
scroll to position [25, 128]
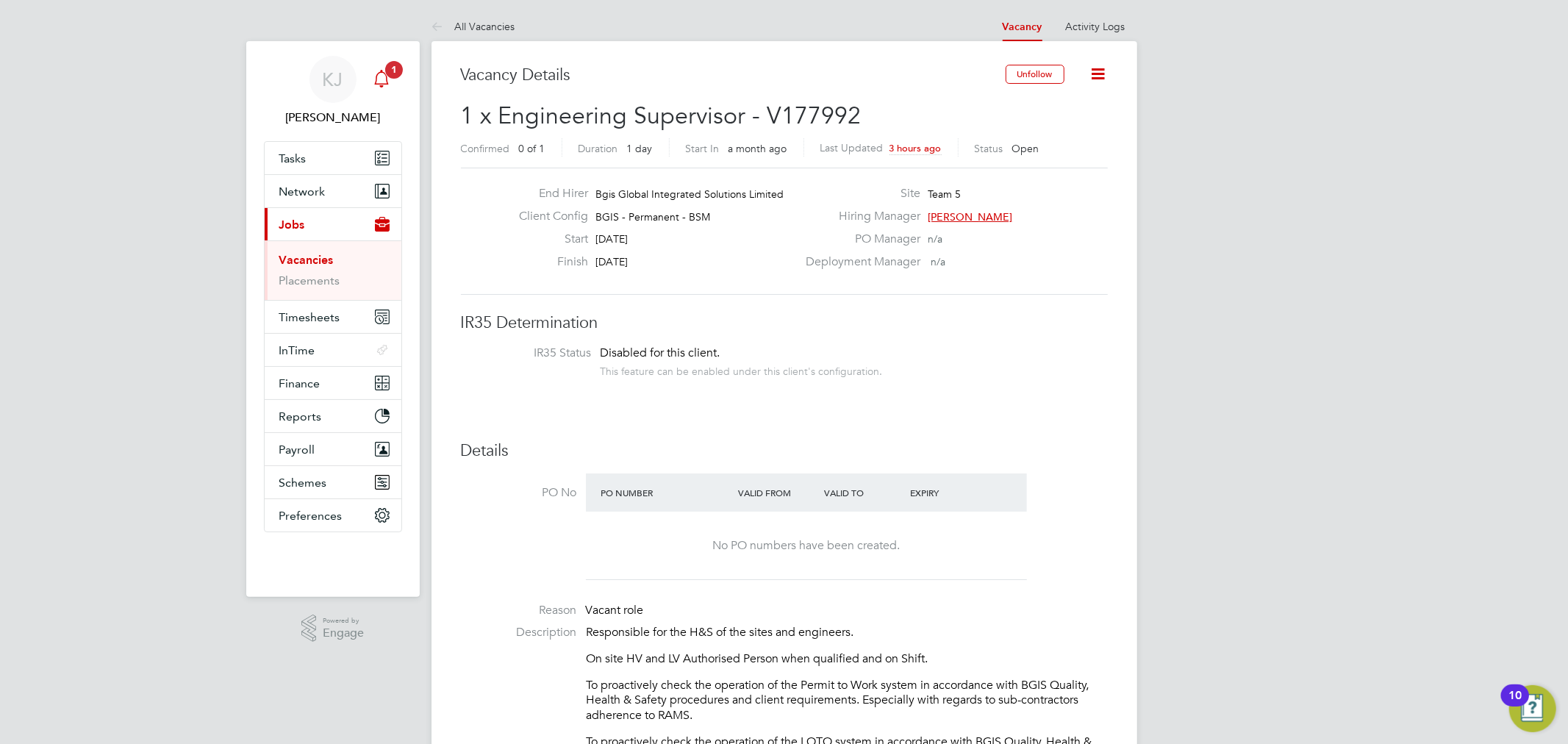
click at [390, 94] on link "Notifications 1" at bounding box center [382, 79] width 30 height 47
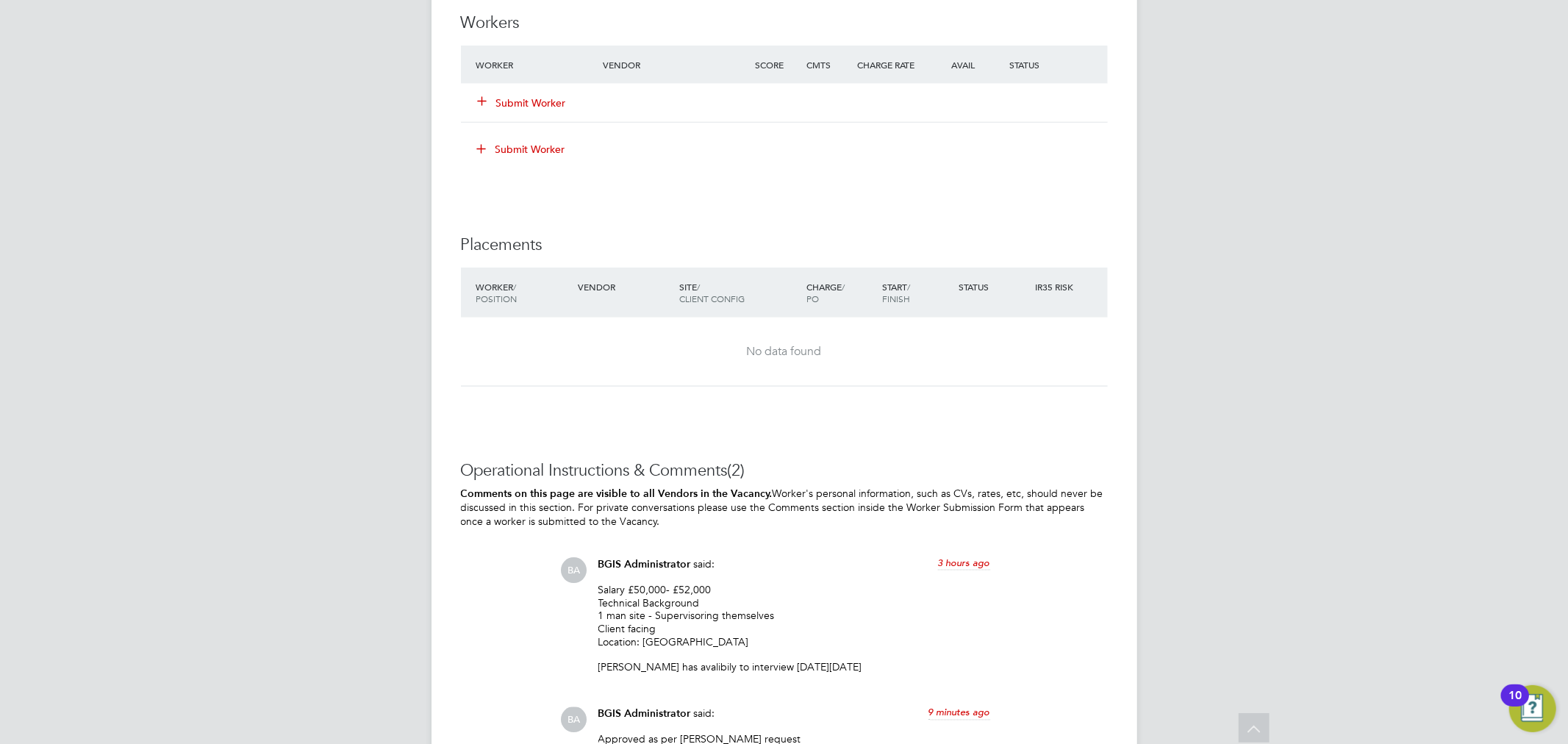
scroll to position [1552, 0]
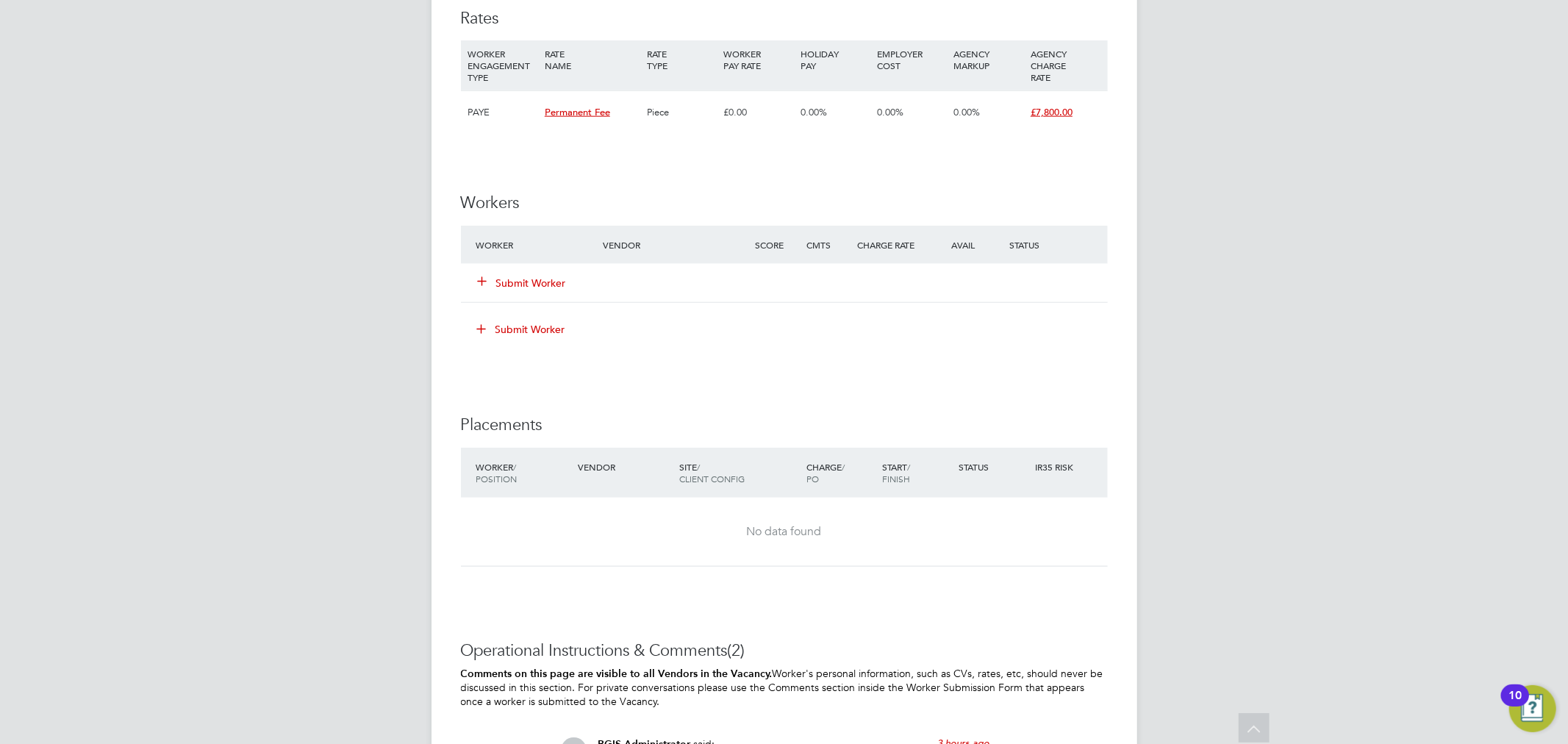
click at [530, 281] on button "Submit Worker" at bounding box center [523, 282] width 89 height 14
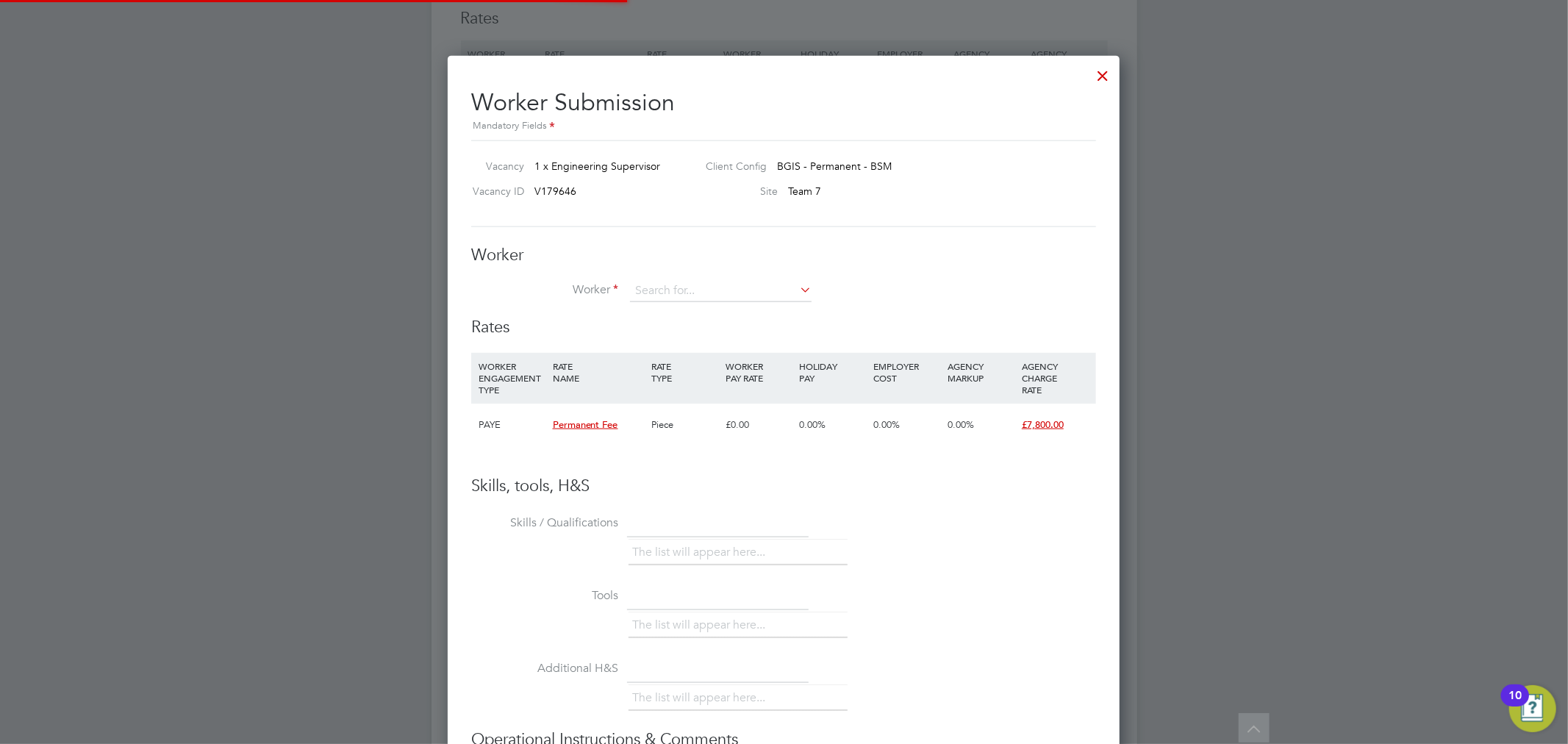
scroll to position [42, 99]
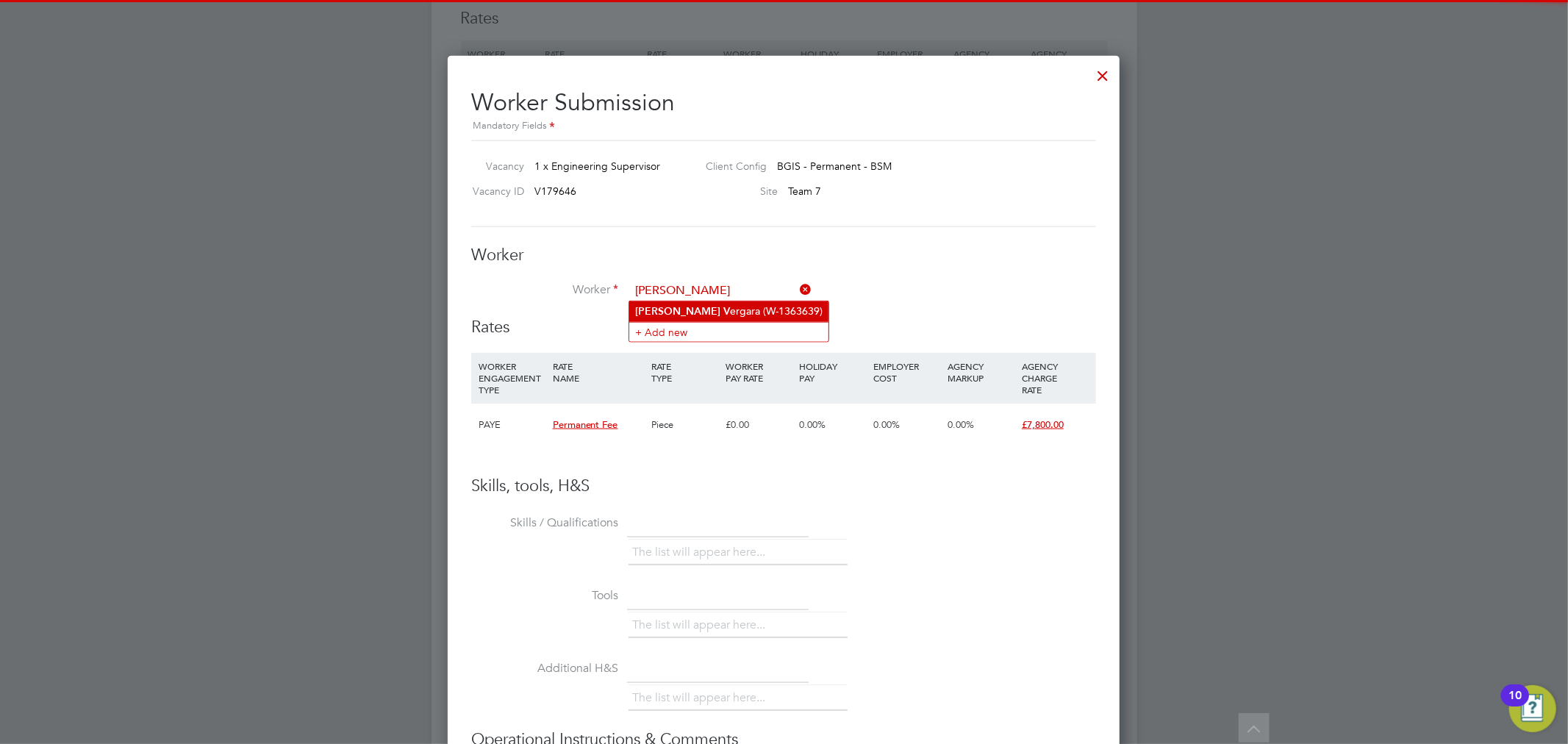
click at [735, 309] on li "Jaime V ergara (W-1363639)" at bounding box center [729, 311] width 199 height 20
type input "Jaime Vergara (W-1363639)"
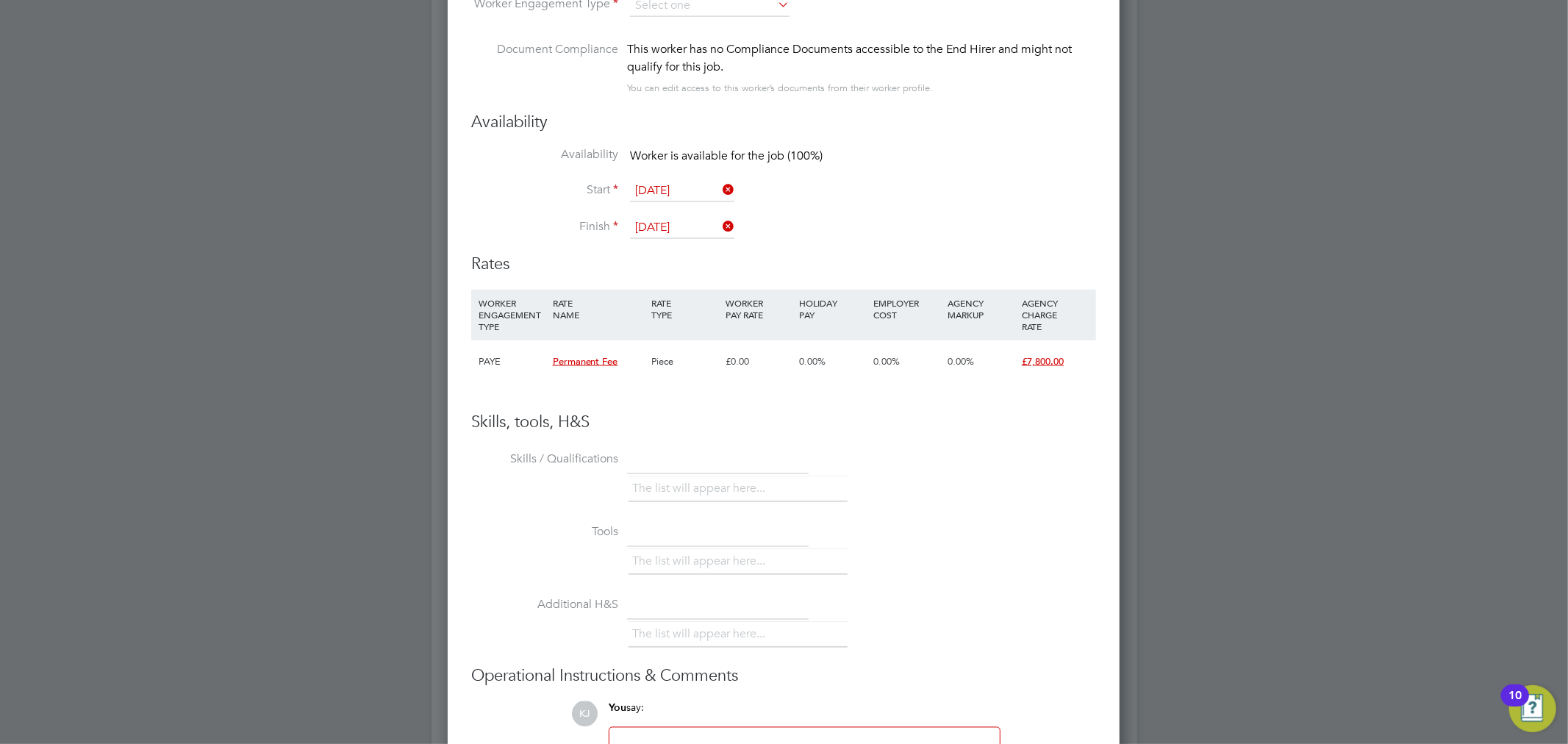
scroll to position [1510, 0]
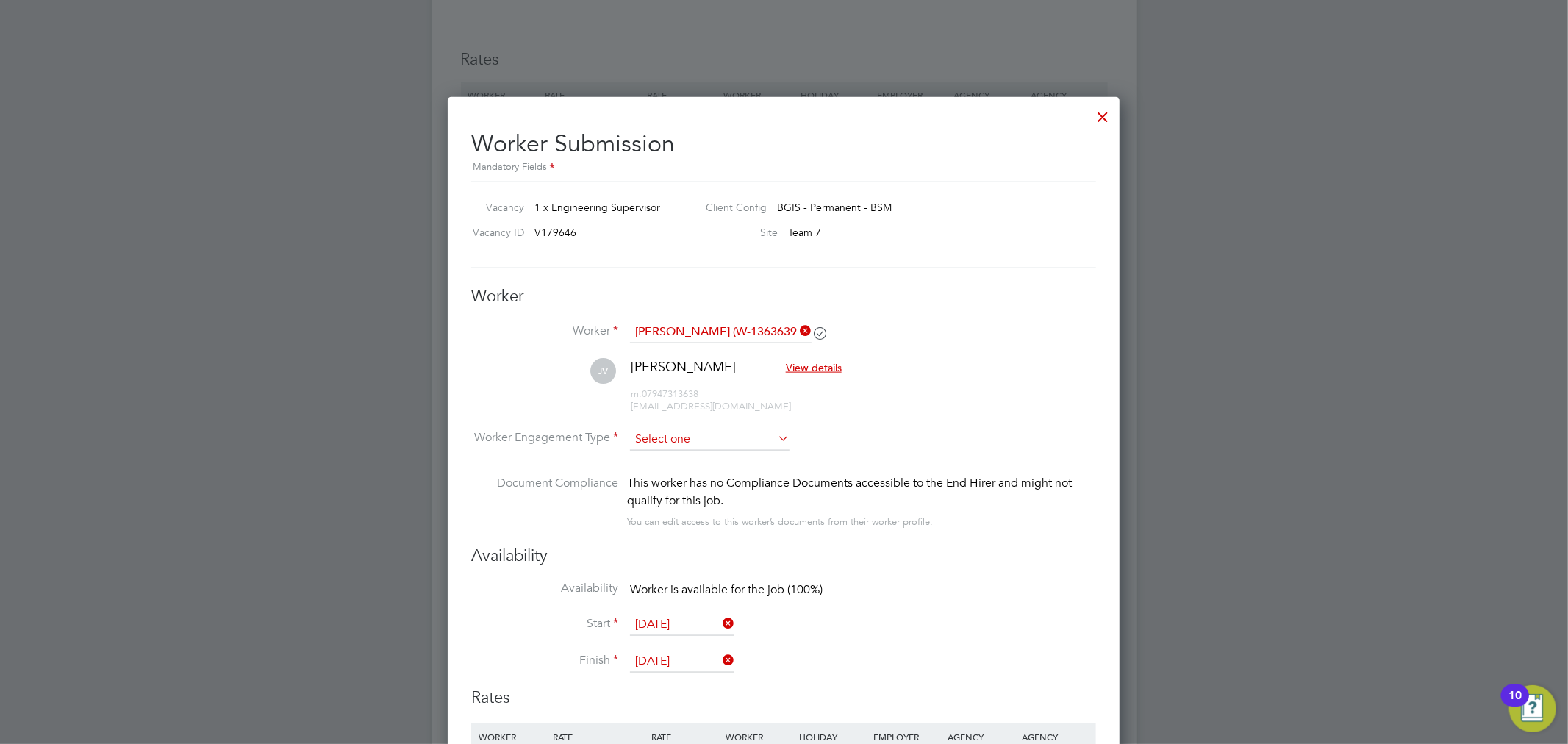
click at [683, 473] on li "PAYE" at bounding box center [709, 478] width 161 height 19
type input "PAYE"
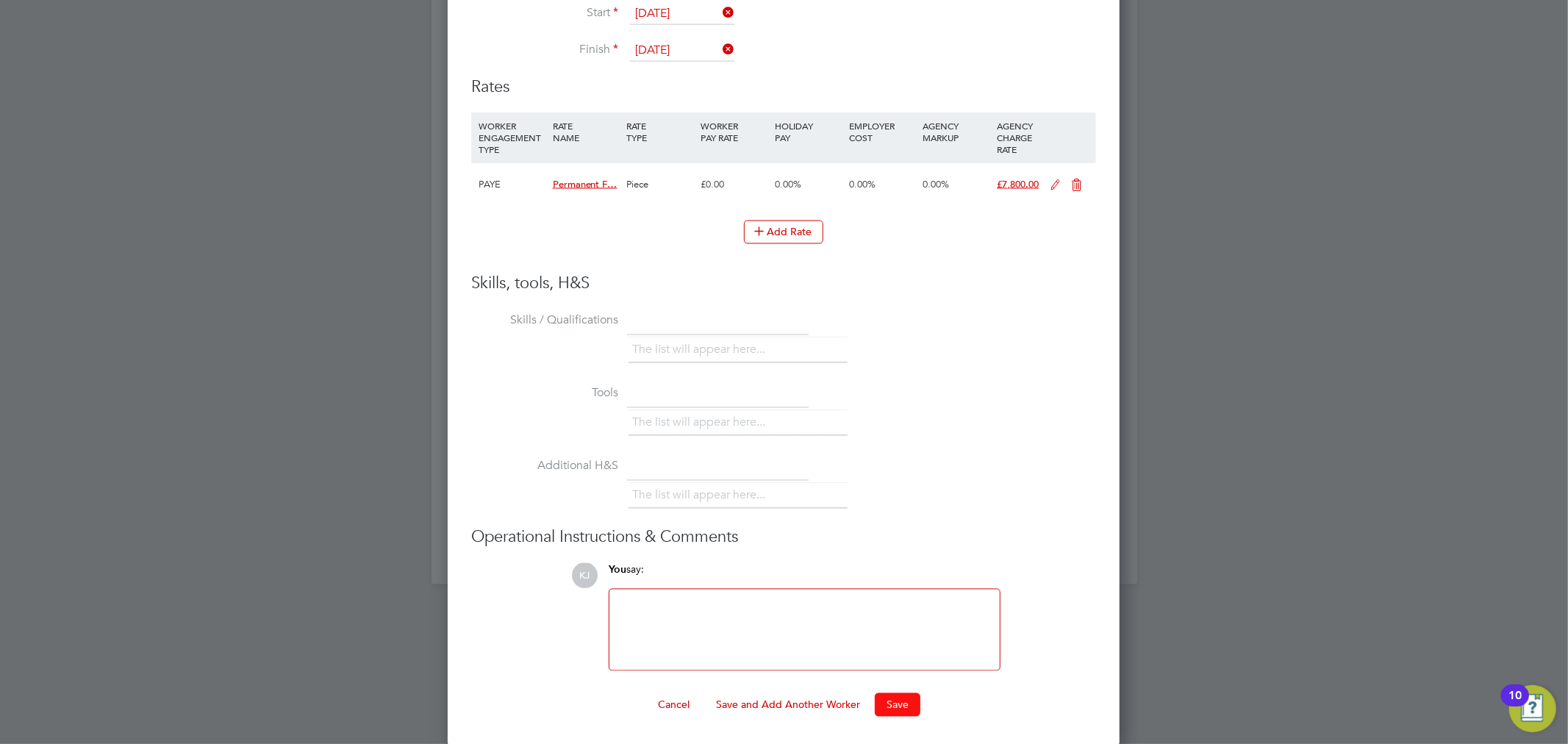
click at [898, 695] on button "Save" at bounding box center [897, 704] width 45 height 23
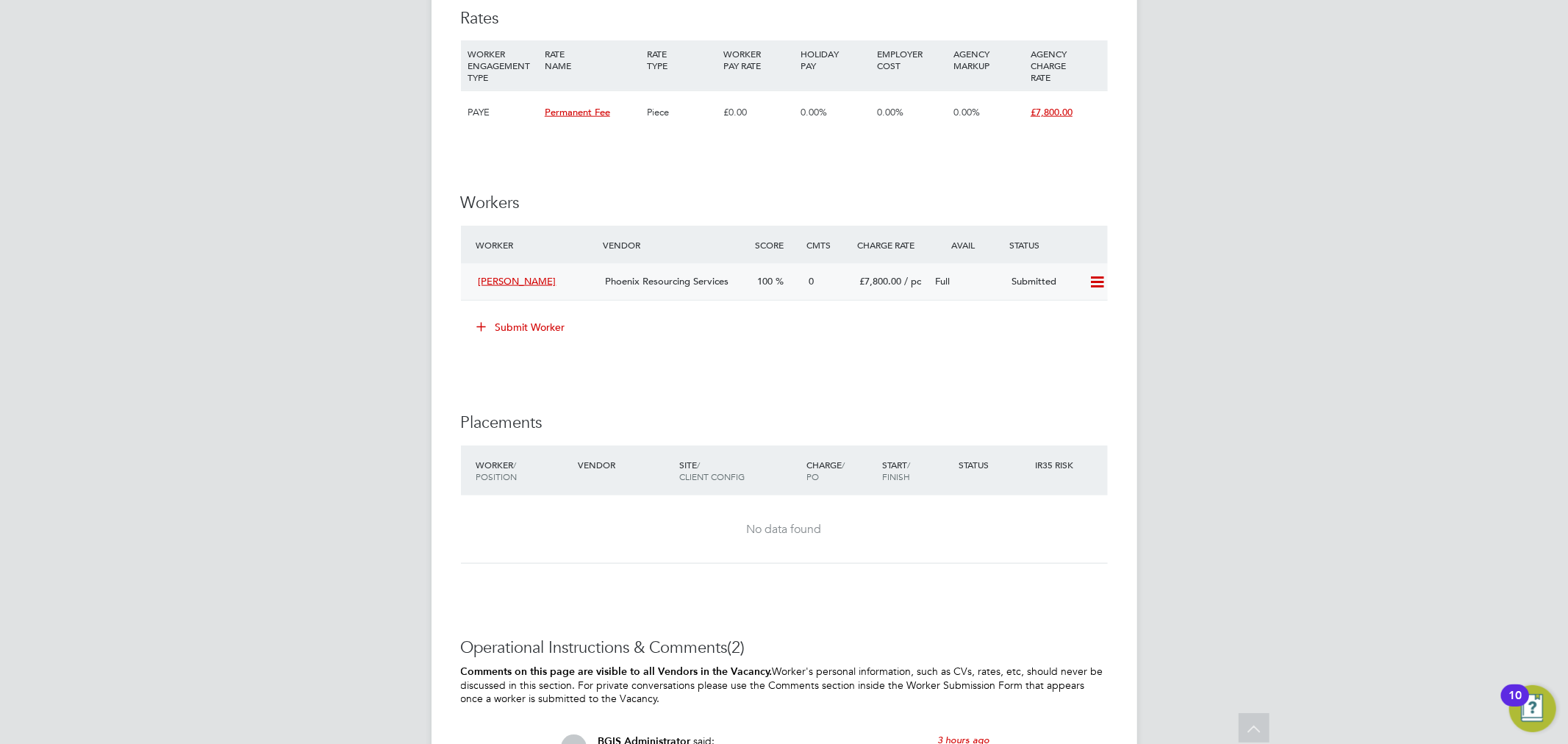
click at [832, 283] on div "0" at bounding box center [828, 281] width 51 height 24
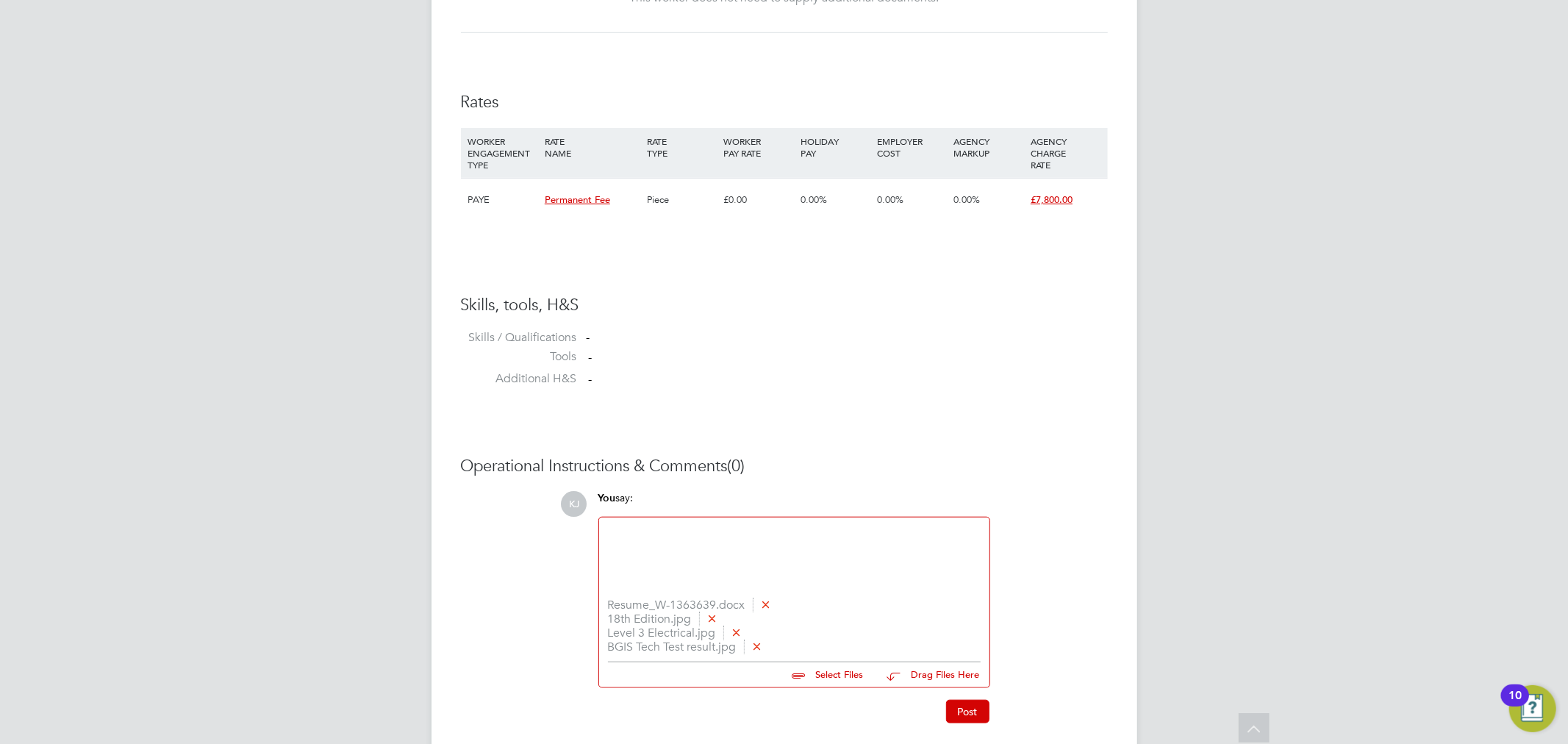
click at [784, 565] on div at bounding box center [794, 558] width 373 height 64
click at [955, 707] on button "Post" at bounding box center [968, 711] width 43 height 23
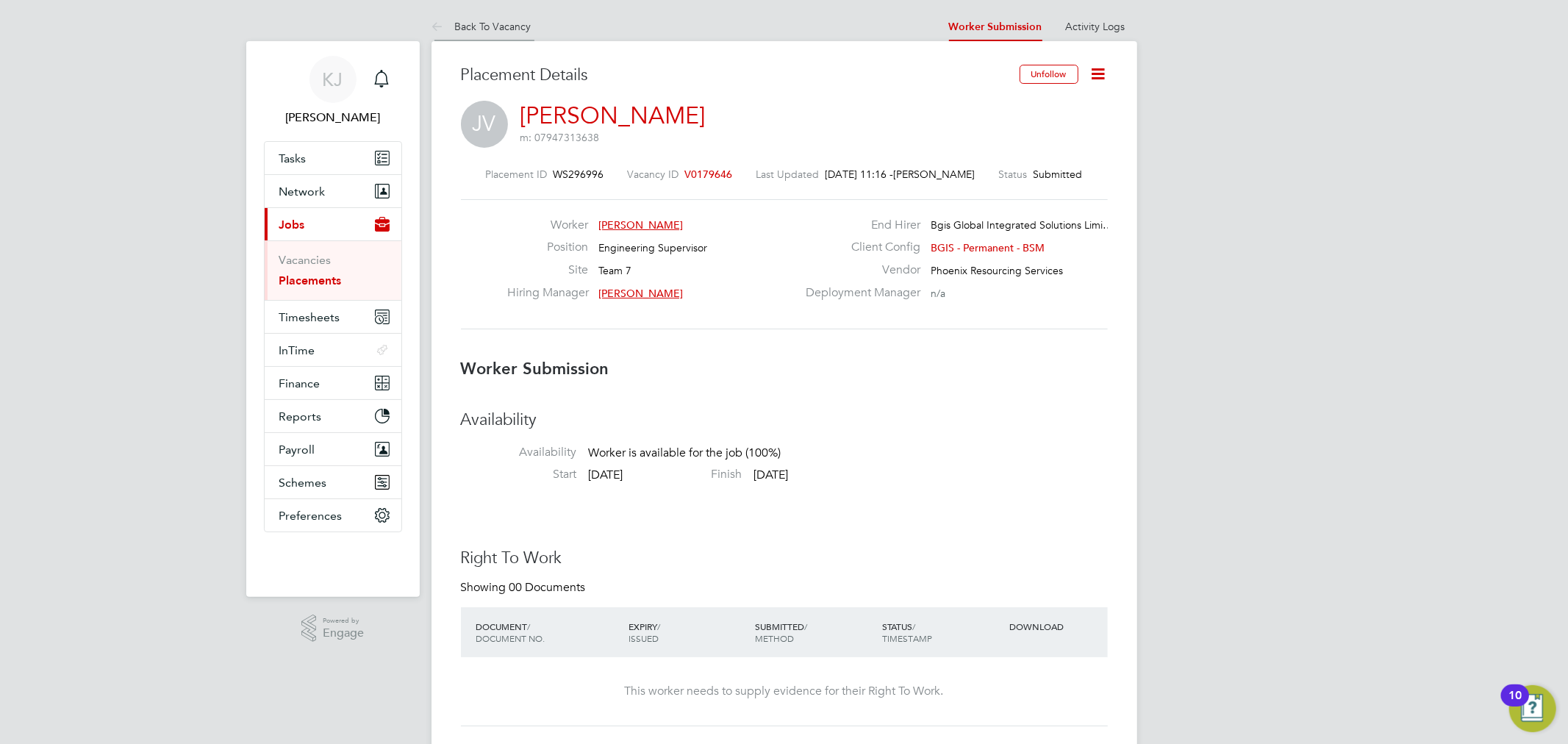
click at [483, 24] on link "Back To Vacancy" at bounding box center [482, 27] width 100 height 13
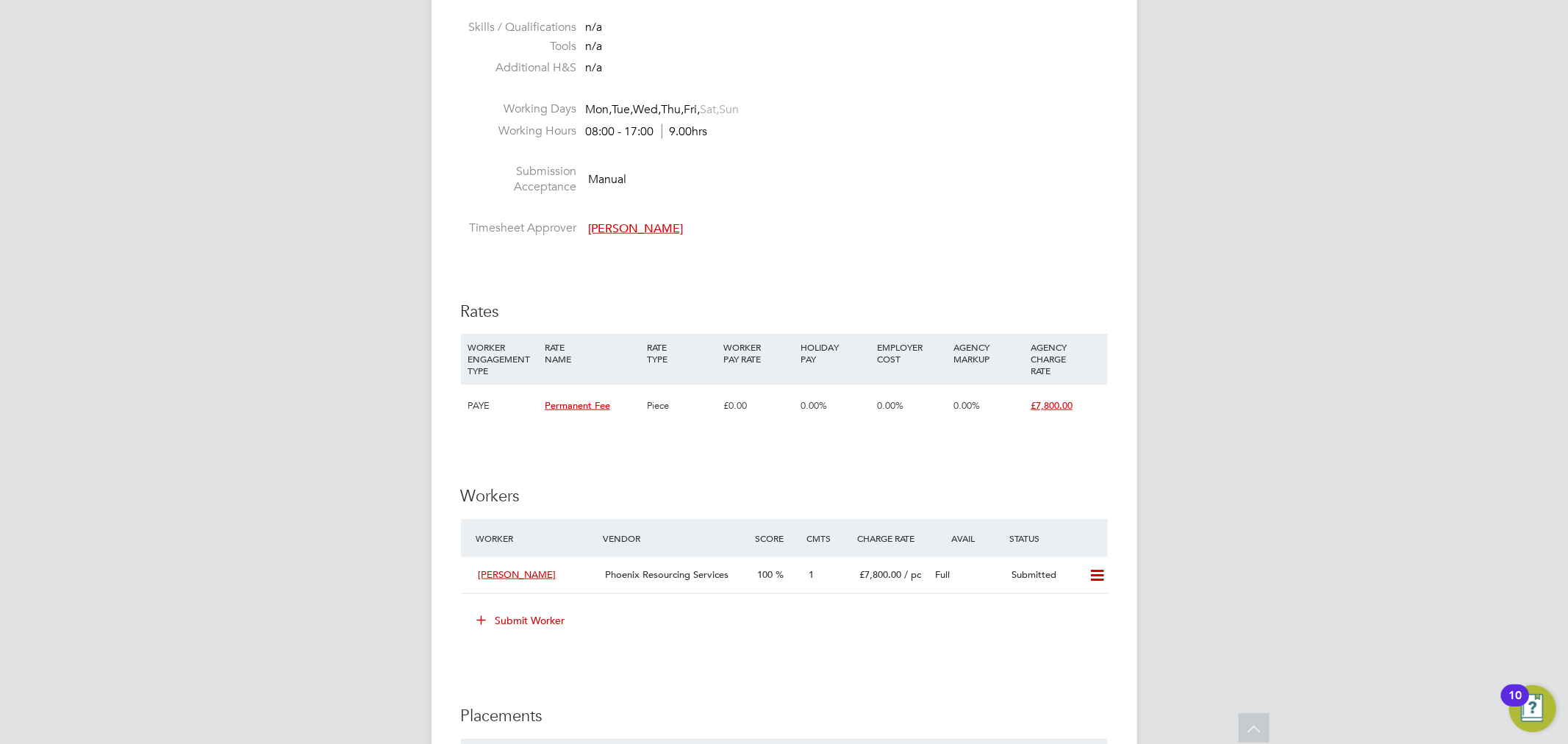
scroll to position [1470, 0]
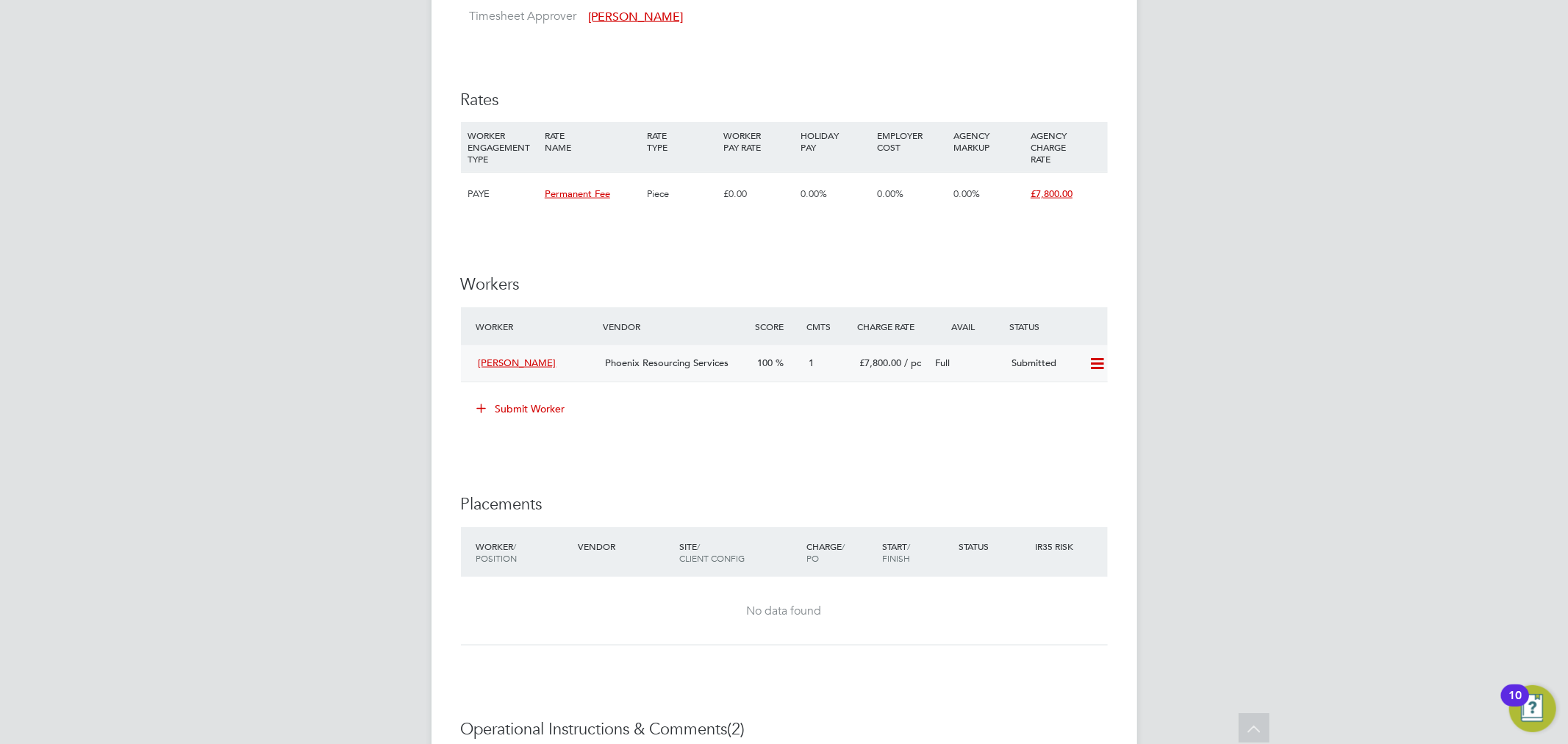
click at [658, 362] on span "Phoenix Resourcing Services" at bounding box center [667, 362] width 123 height 13
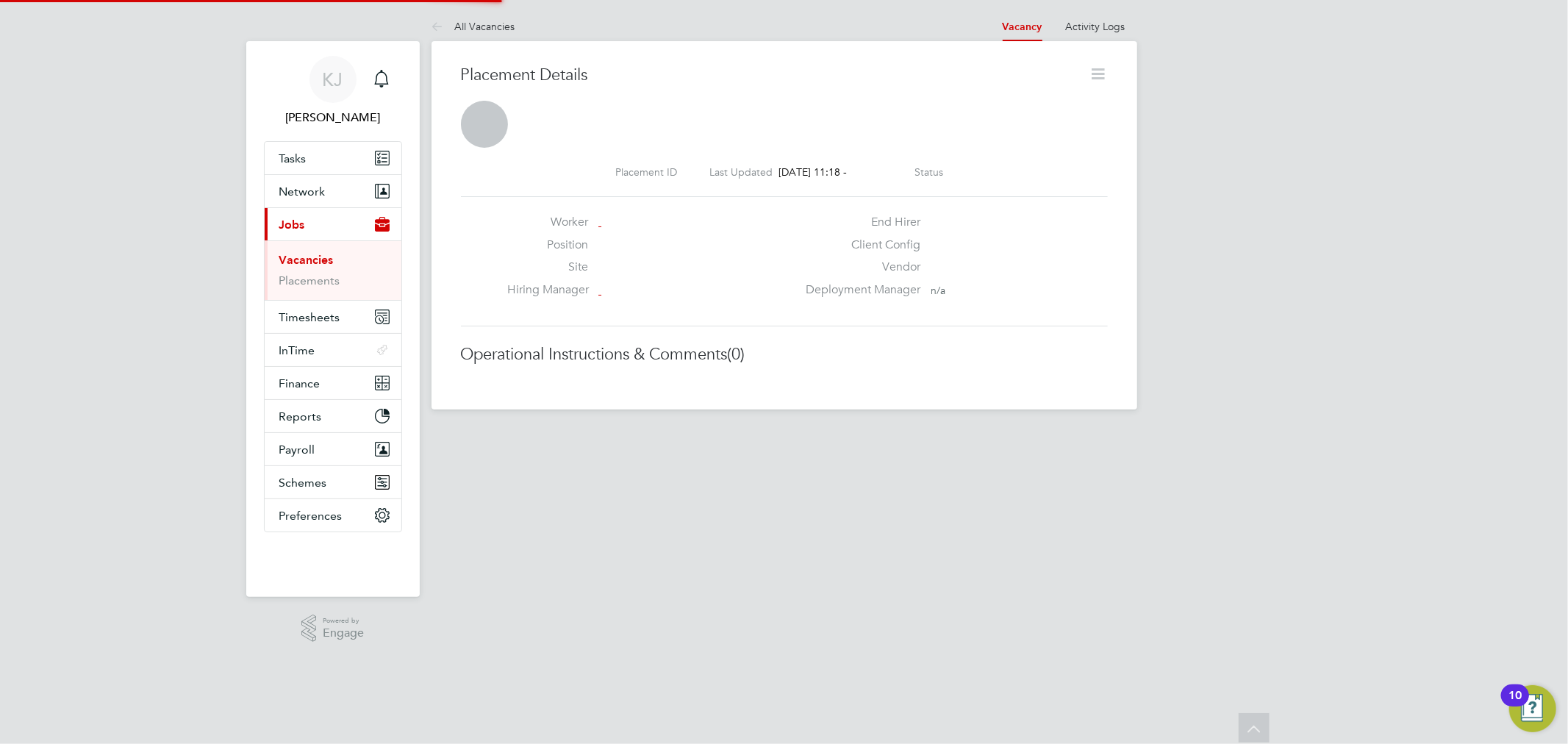
scroll to position [8, 8]
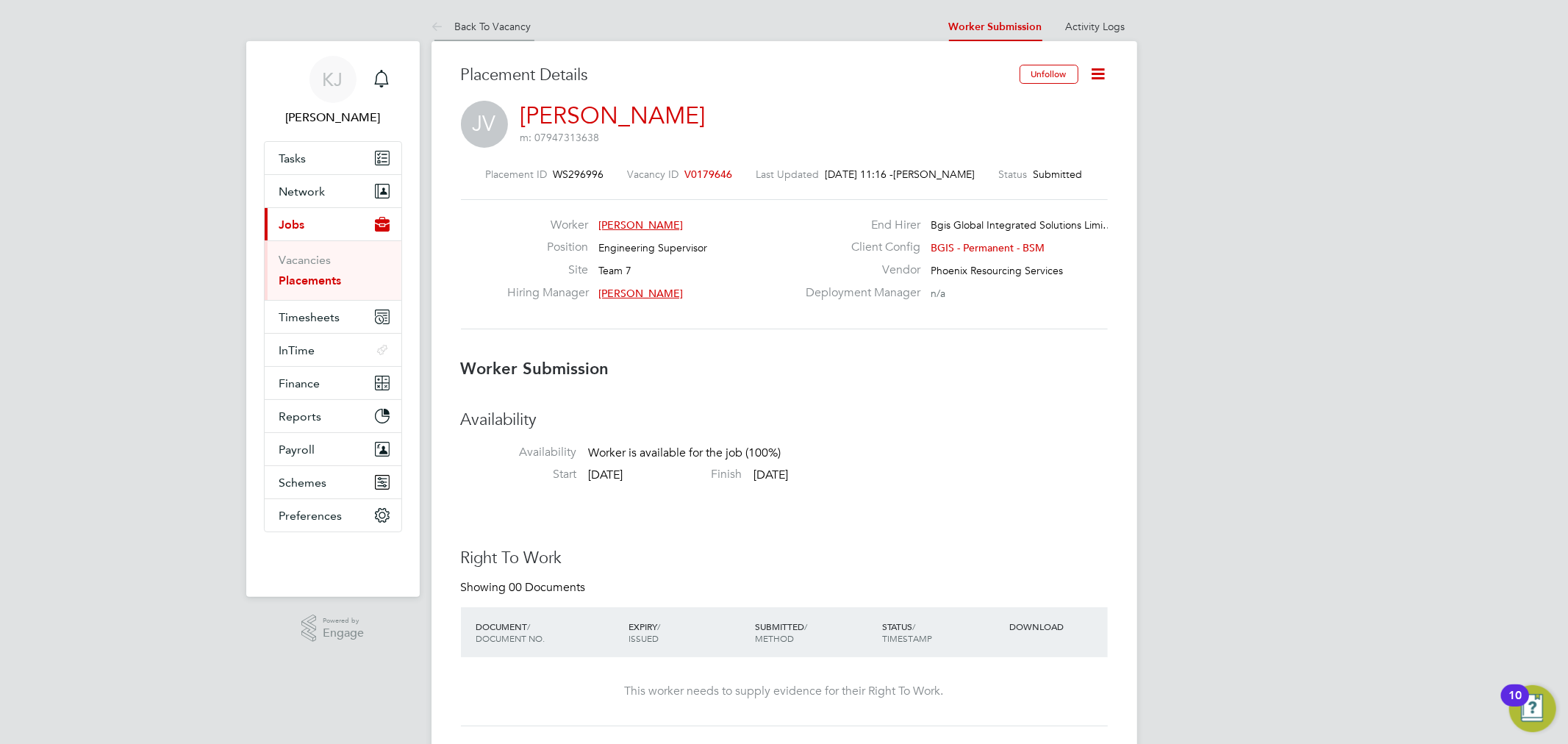
click at [513, 33] on li "Back To Vacancy" at bounding box center [482, 26] width 100 height 30
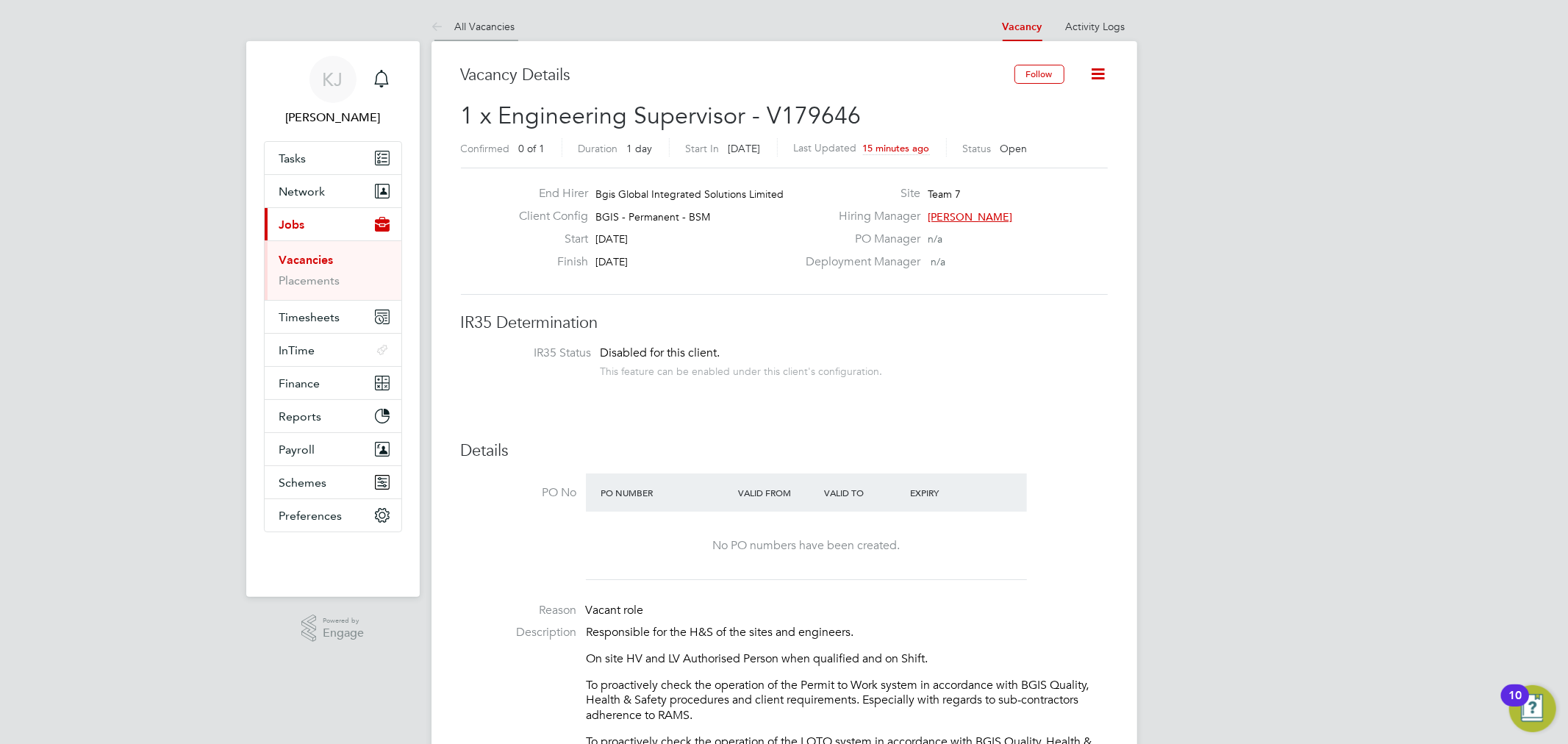
click at [459, 22] on link "All Vacancies" at bounding box center [473, 27] width 84 height 13
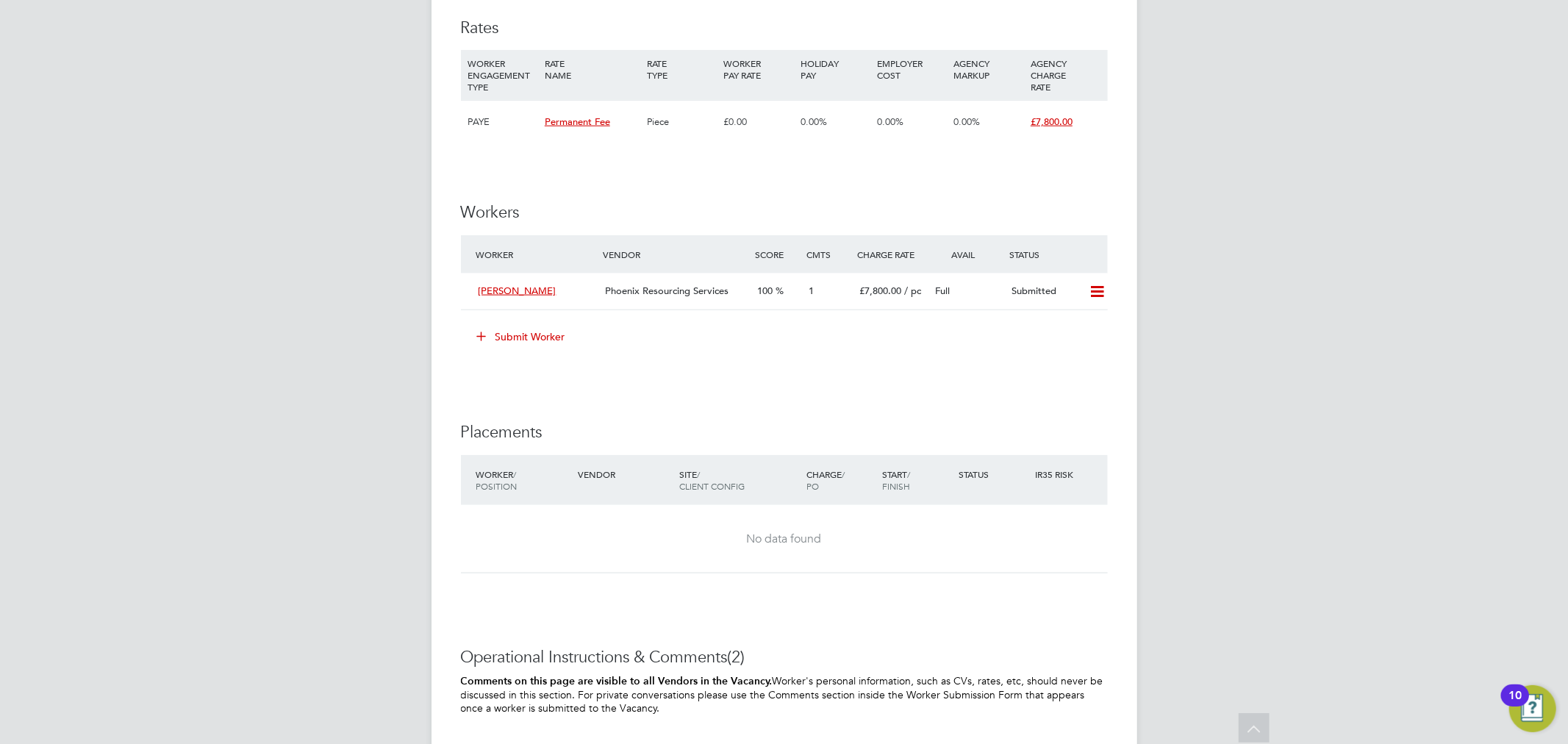
scroll to position [1470, 0]
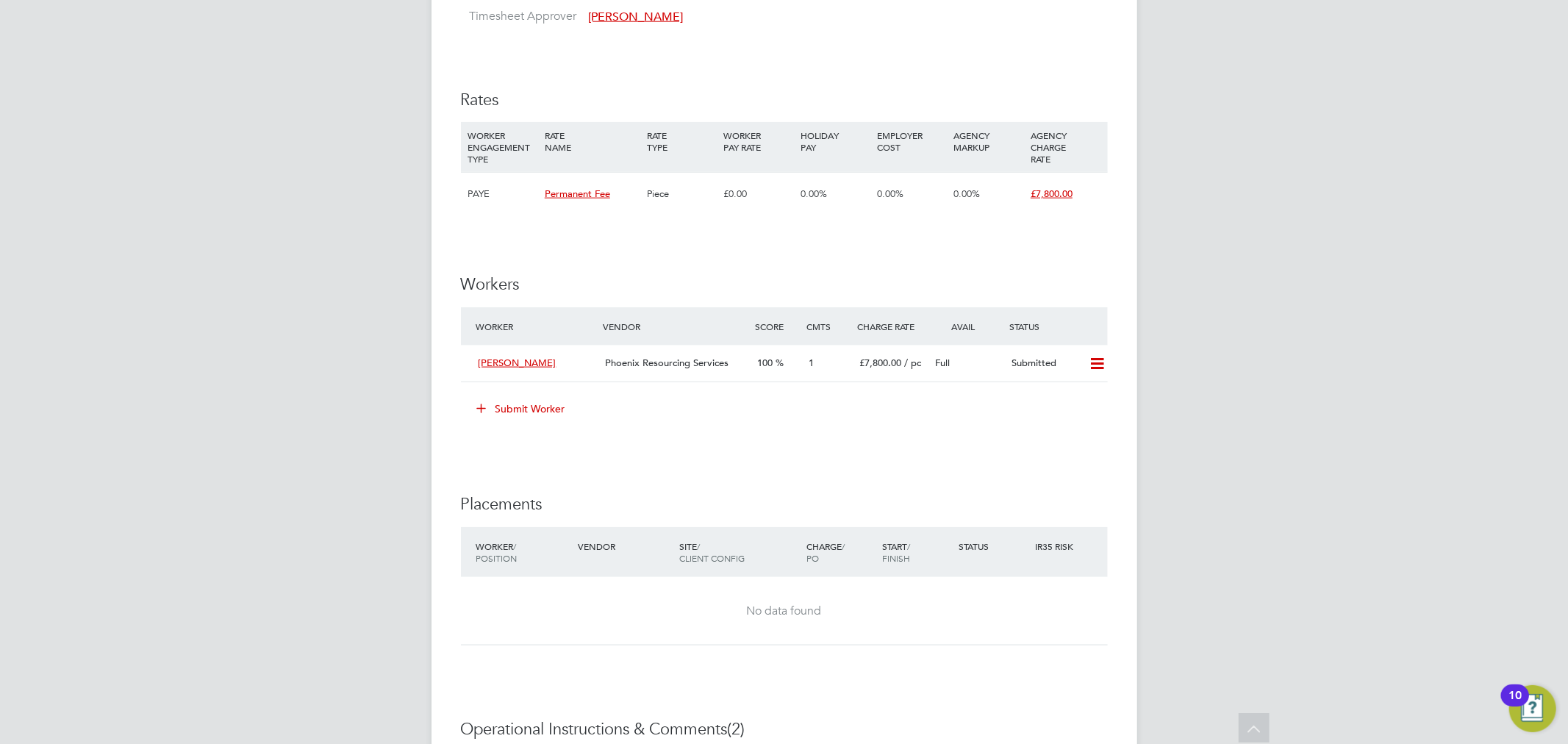
click at [545, 413] on button "Submit Worker" at bounding box center [521, 409] width 110 height 23
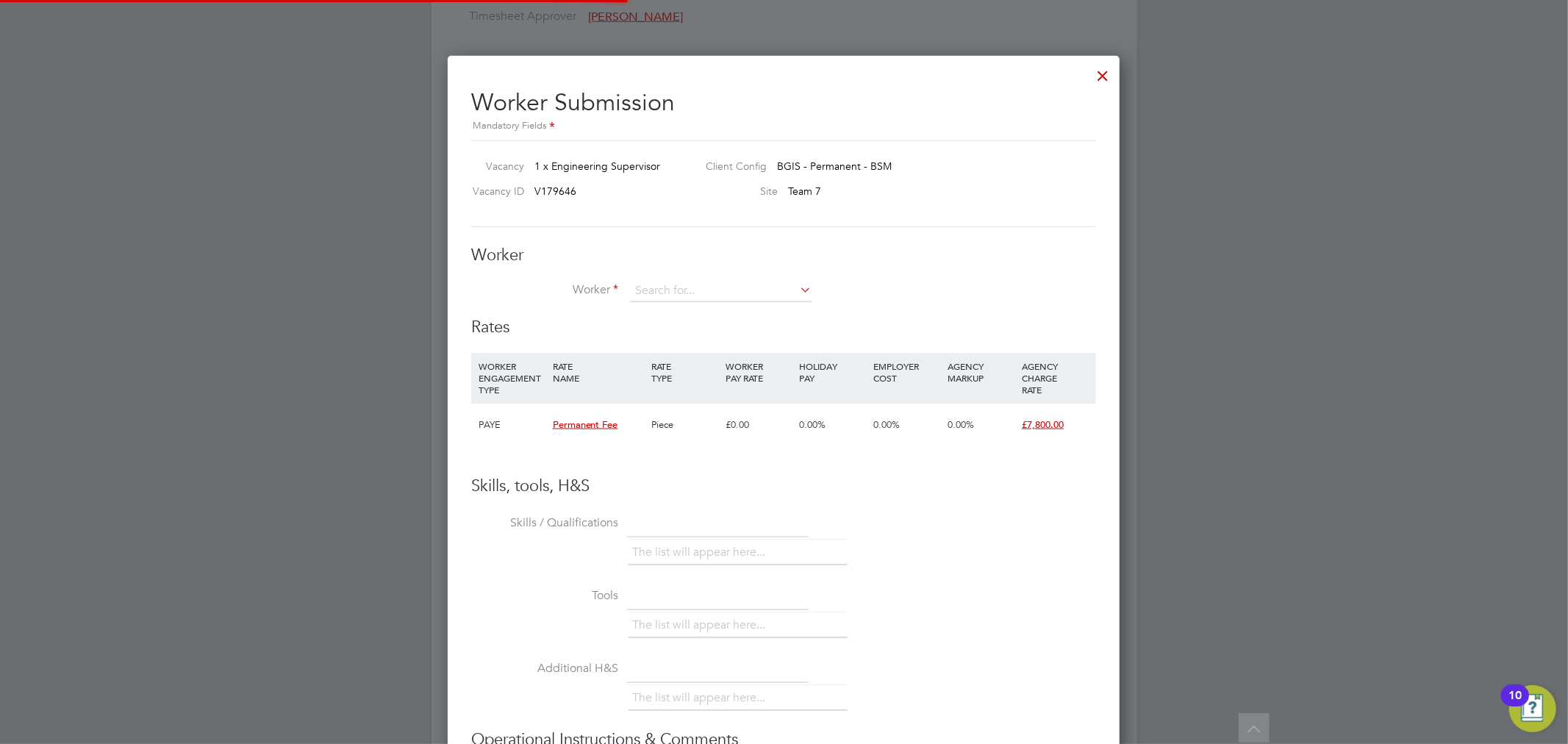
scroll to position [8, 8]
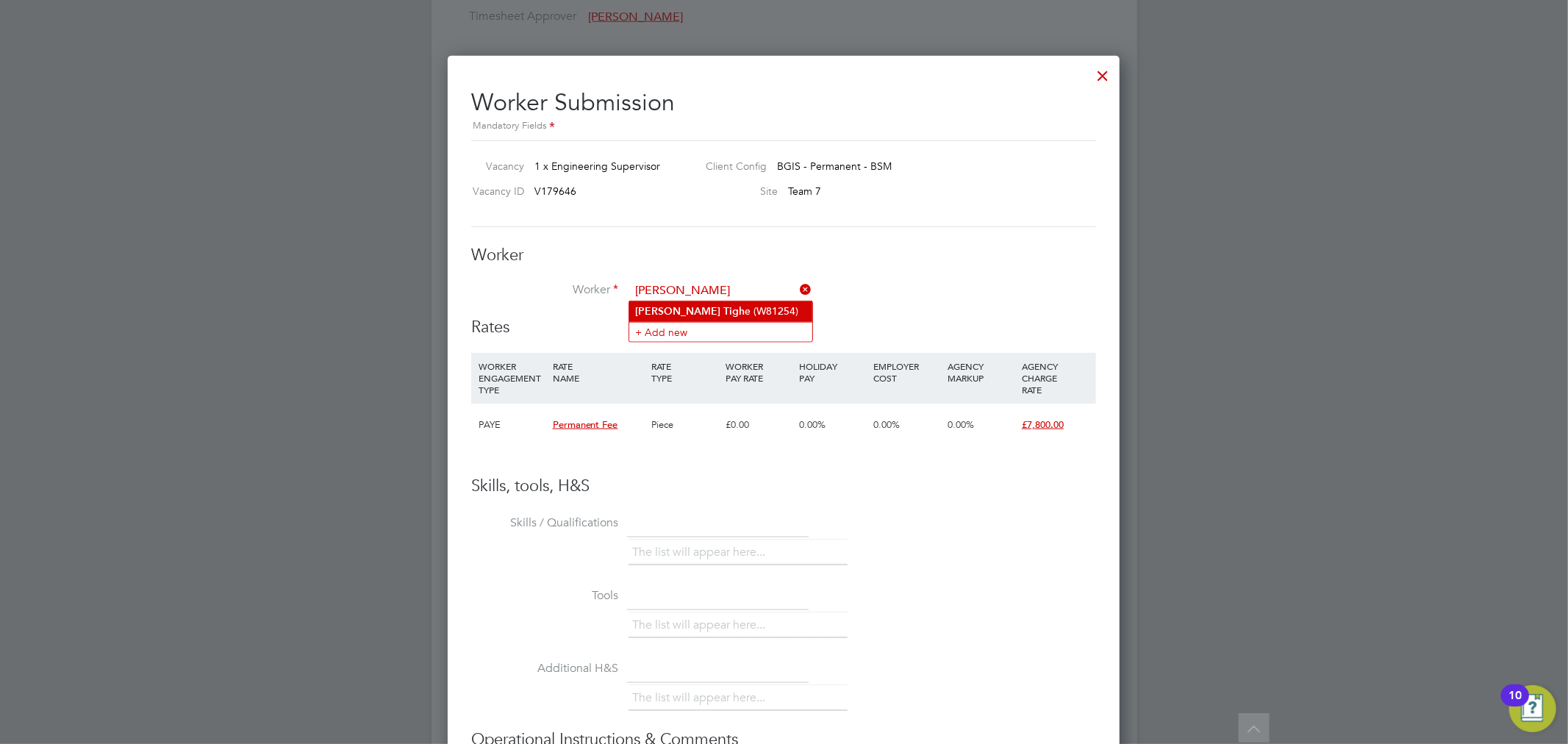
click at [794, 310] on li "Kevin Tigh e (W81254)" at bounding box center [721, 311] width 183 height 20
type input "Kevin Tighe (W81254)"
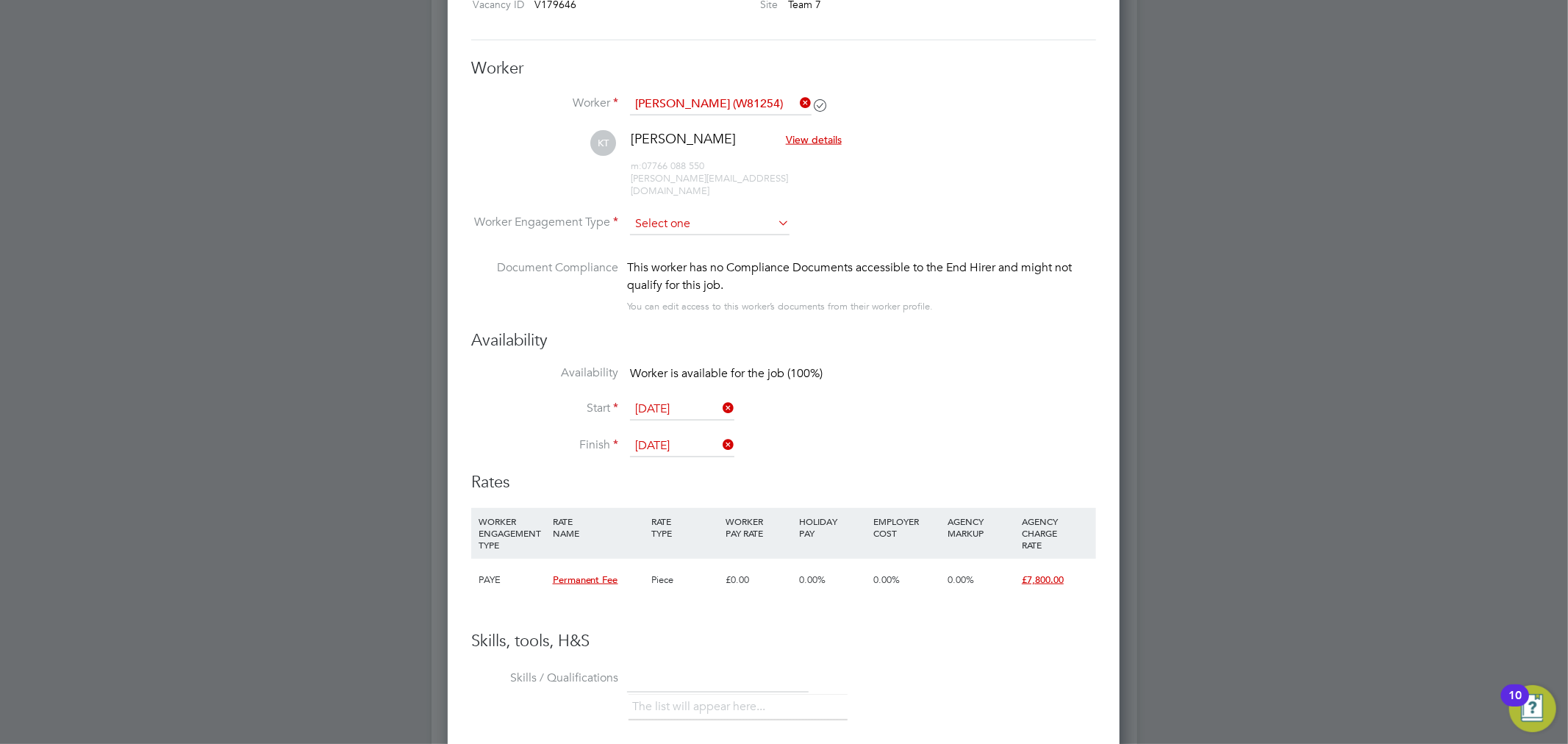
click at [730, 213] on input at bounding box center [710, 224] width 160 height 22
click at [728, 240] on li "PAYE" at bounding box center [709, 250] width 161 height 19
type input "PAYE"
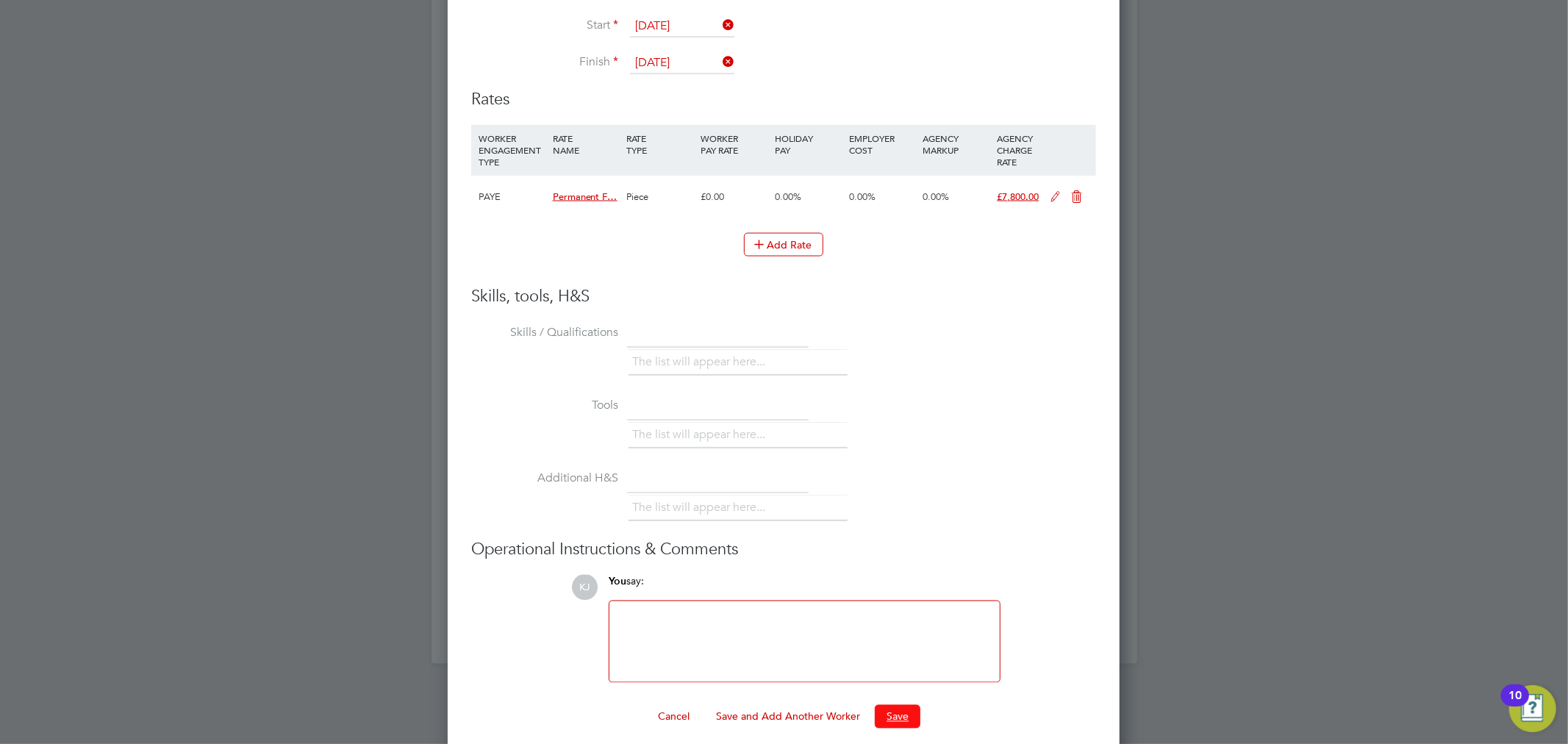
click at [895, 709] on button "Save" at bounding box center [897, 716] width 45 height 23
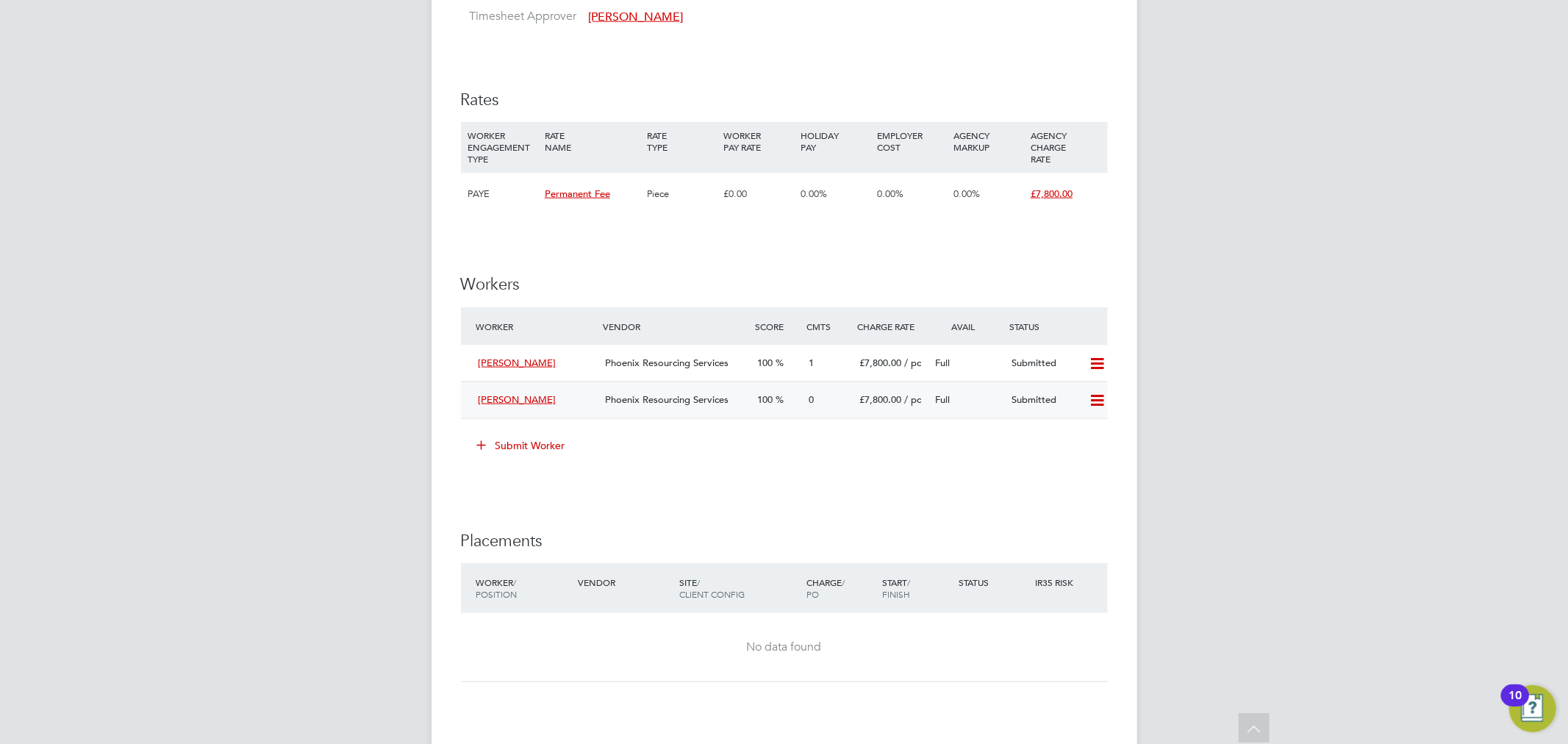
click at [873, 407] on div "£7,800.00 / pc" at bounding box center [890, 400] width 76 height 24
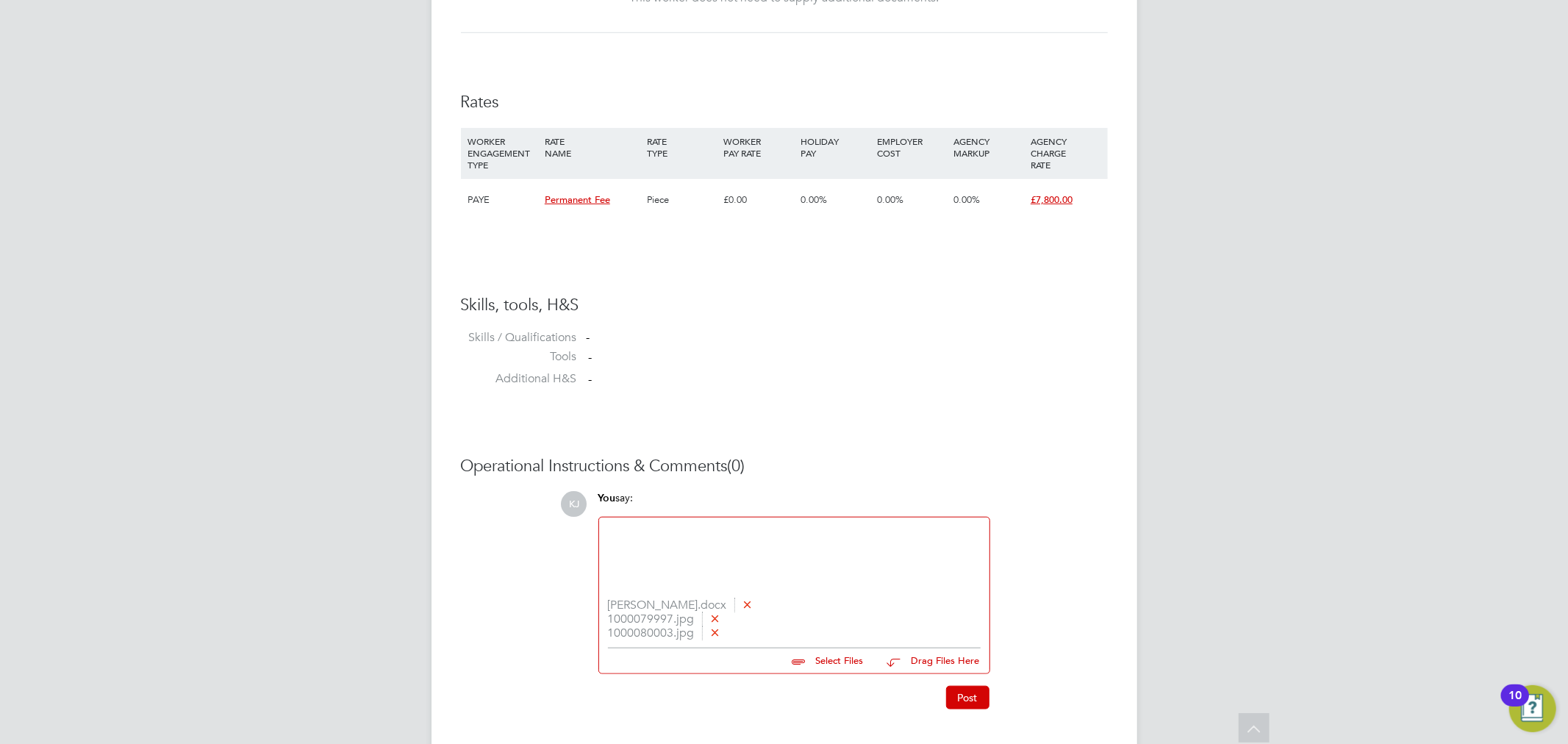
click at [742, 599] on icon at bounding box center [747, 603] width 11 height 11
click at [843, 652] on input "file" at bounding box center [870, 644] width 221 height 20
type input "C:\fakepath\Resume_W81254 Kevin Tighe.docx"
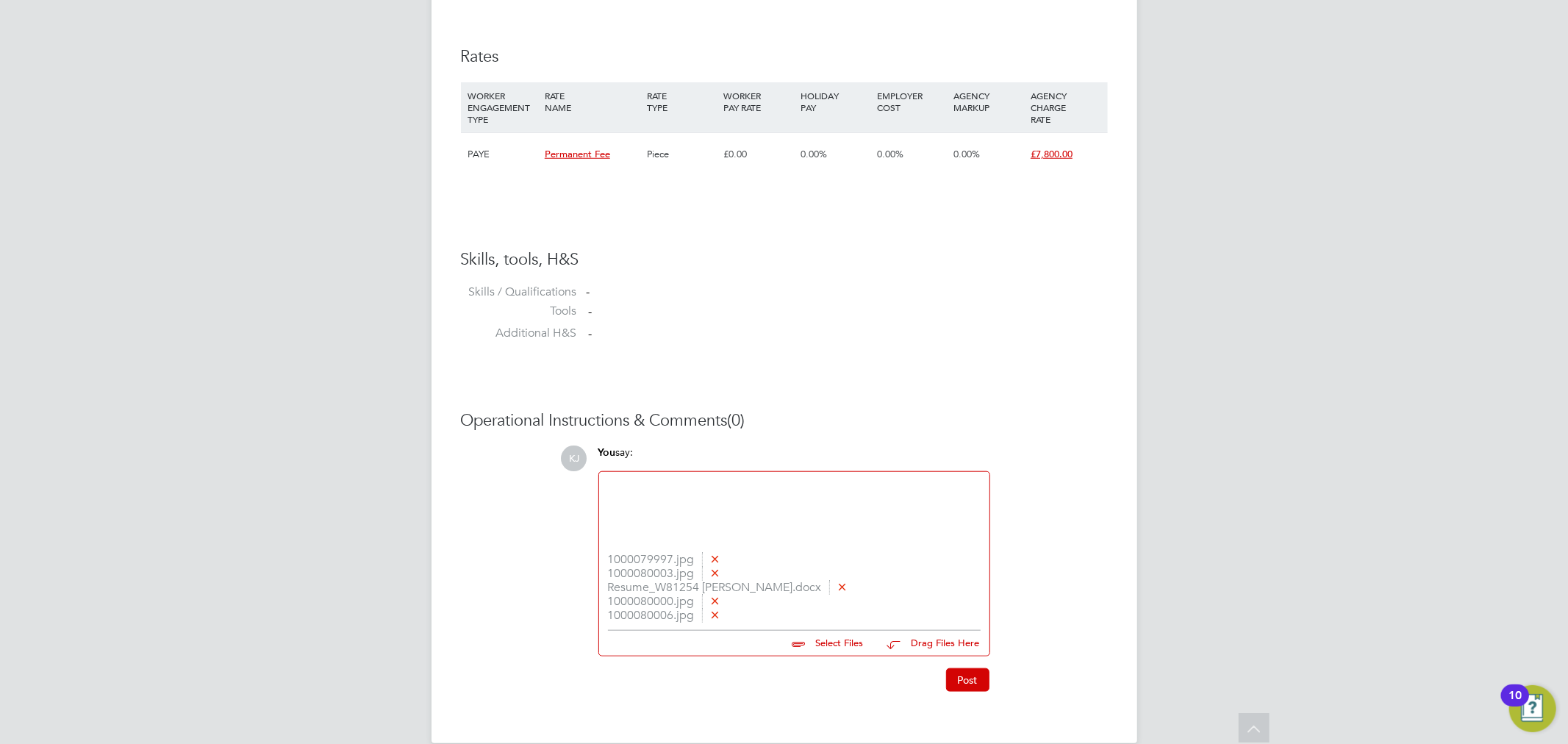
scroll to position [1001, 0]
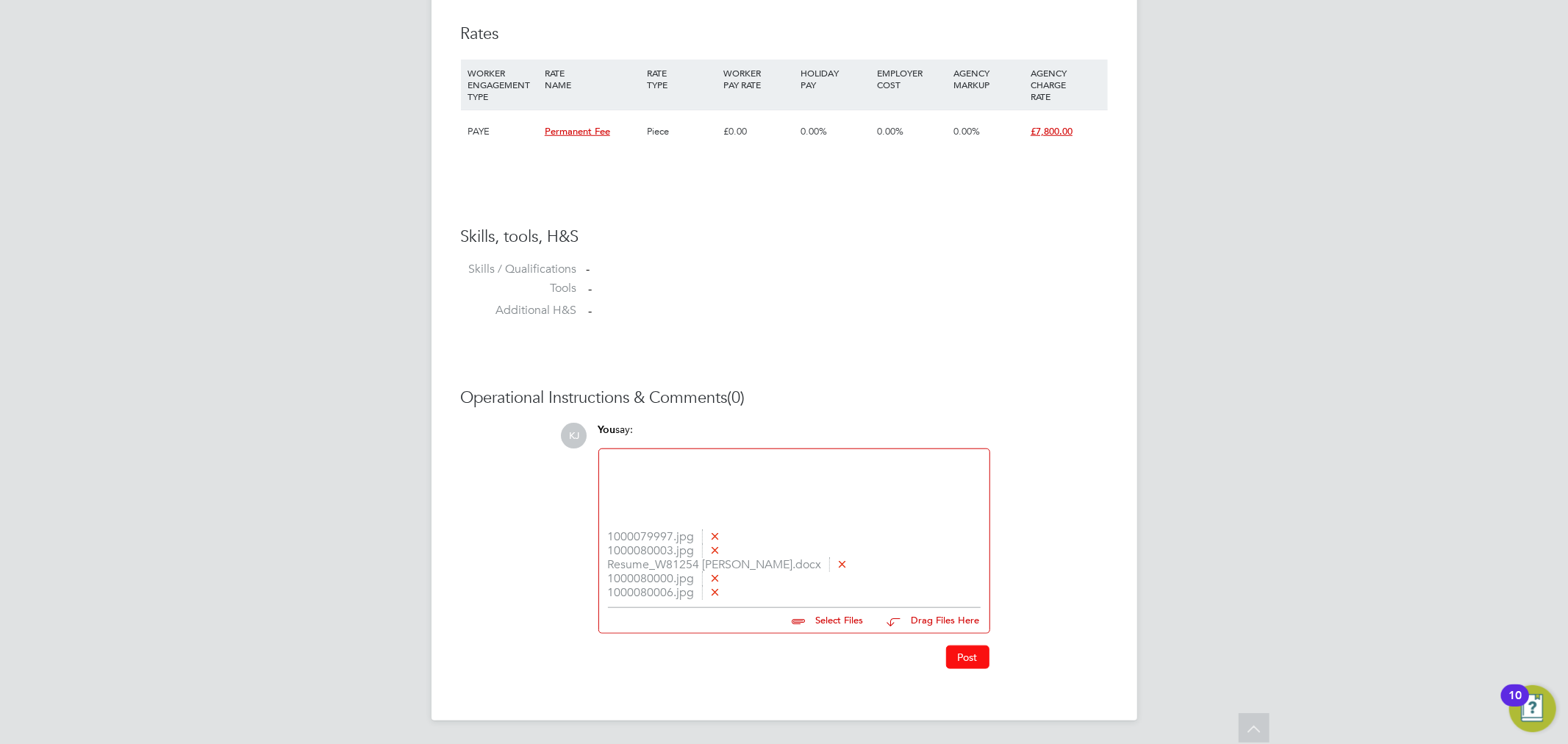
click at [968, 652] on button "Post" at bounding box center [968, 657] width 43 height 23
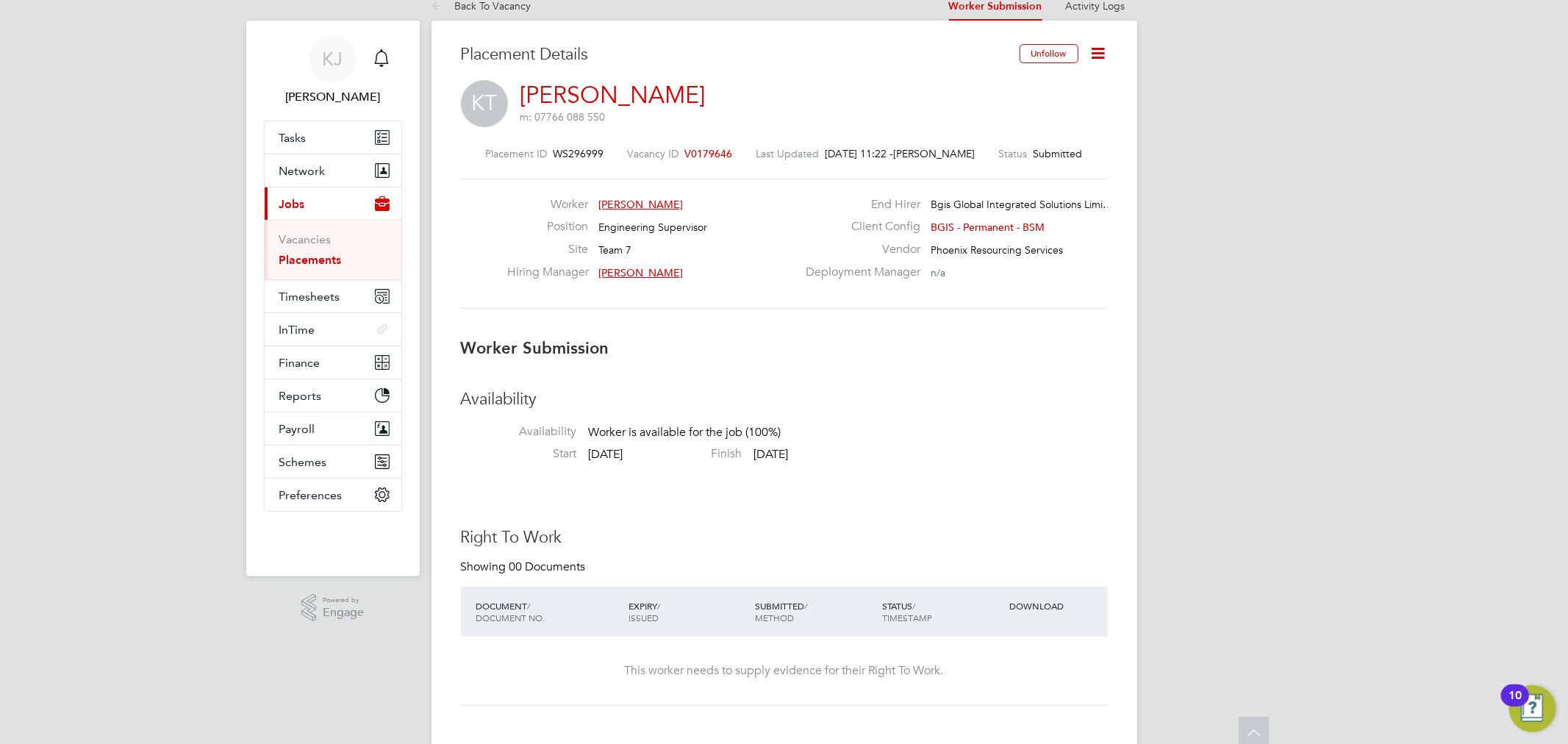
scroll to position [0, 0]
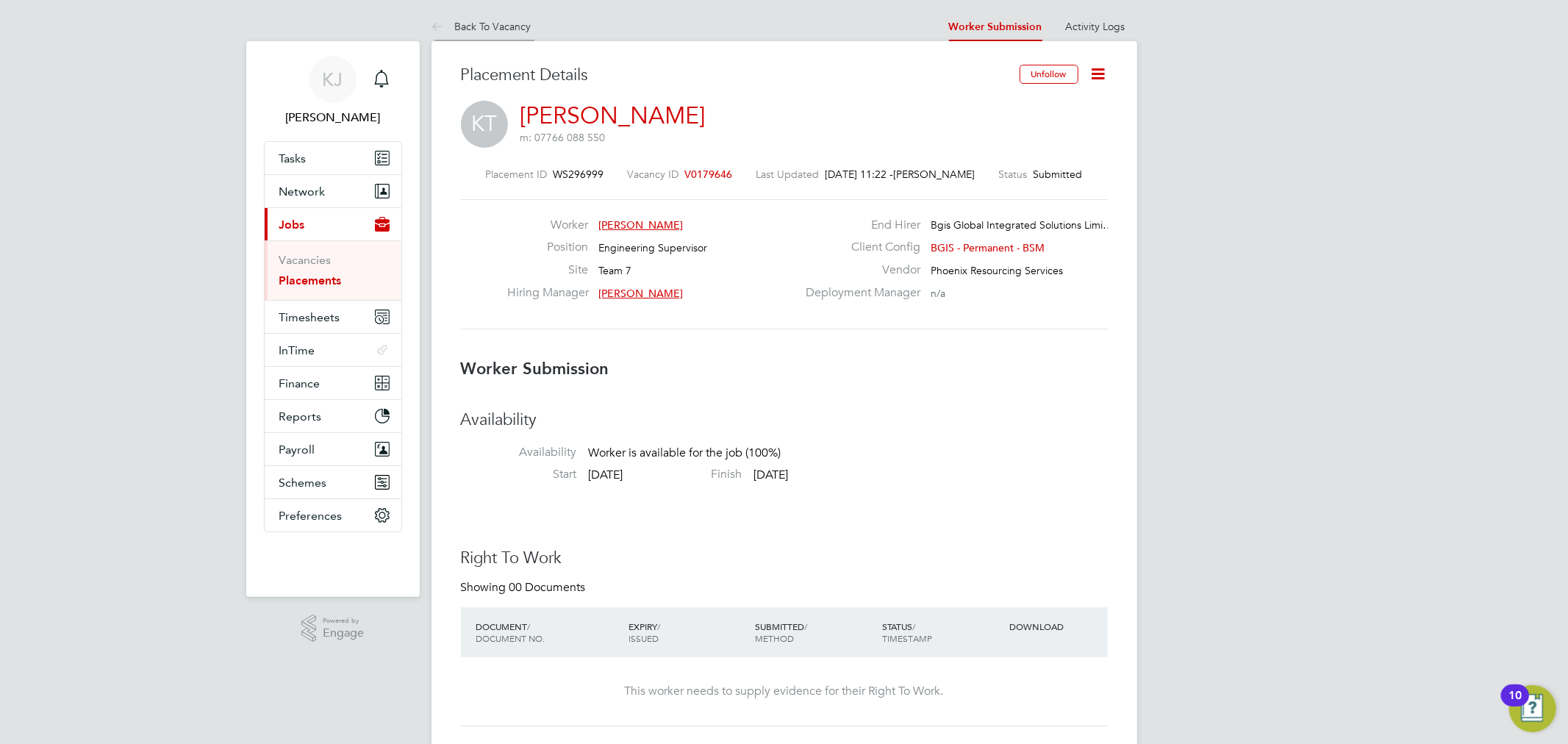
click at [435, 22] on icon at bounding box center [440, 27] width 18 height 18
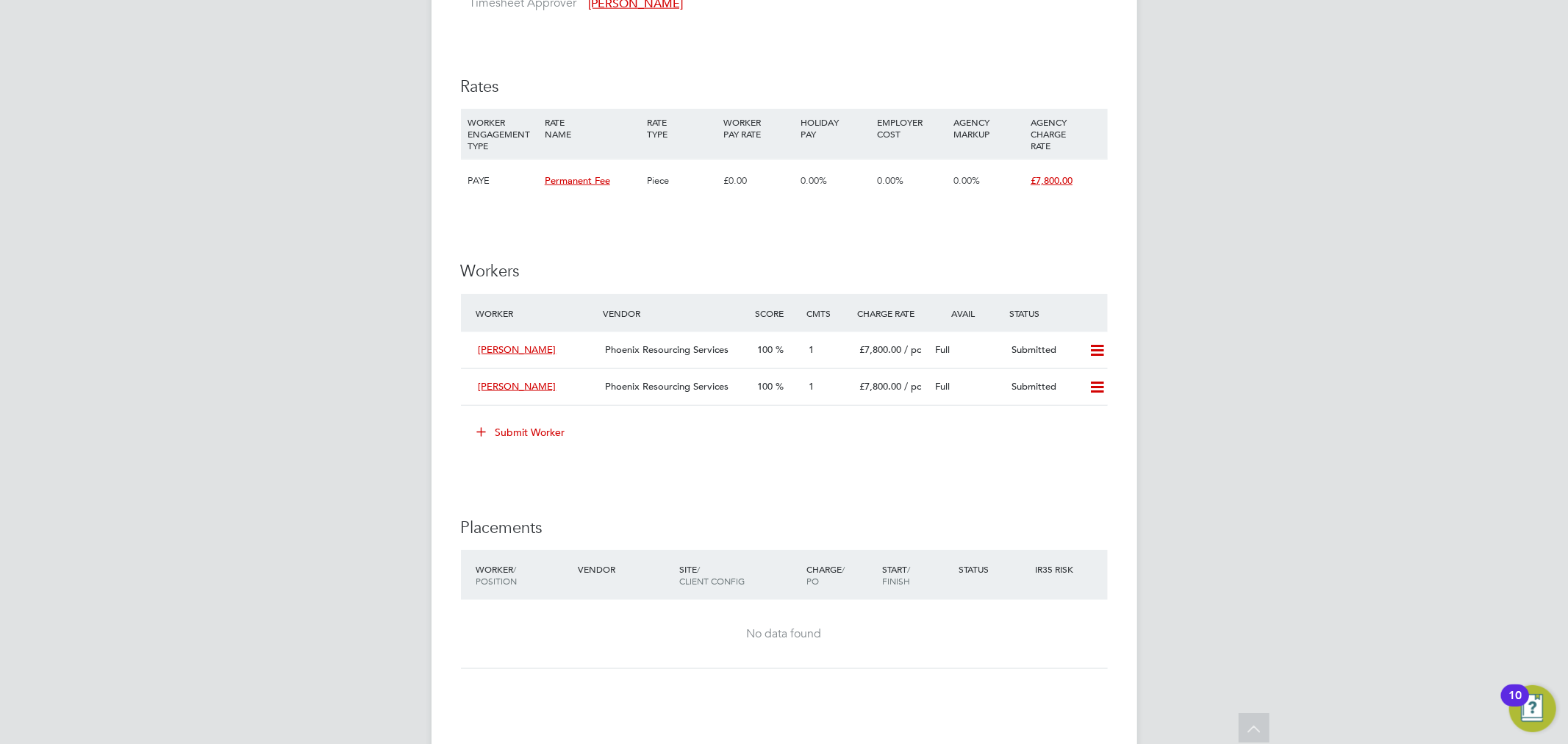
scroll to position [1388, 0]
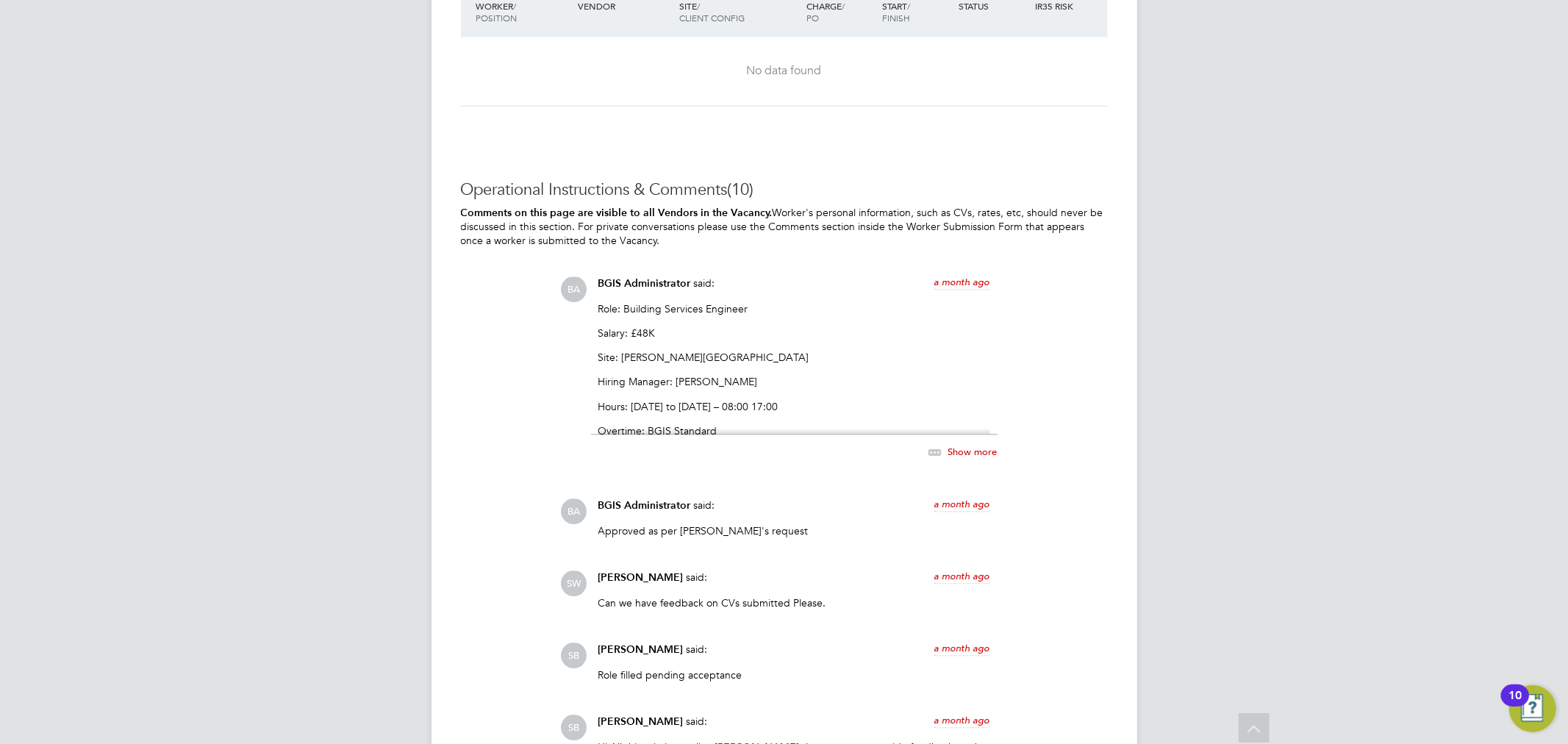
click at [986, 442] on div "Show more" at bounding box center [794, 444] width 407 height 34
click at [980, 456] on span "Show more" at bounding box center [972, 450] width 49 height 13
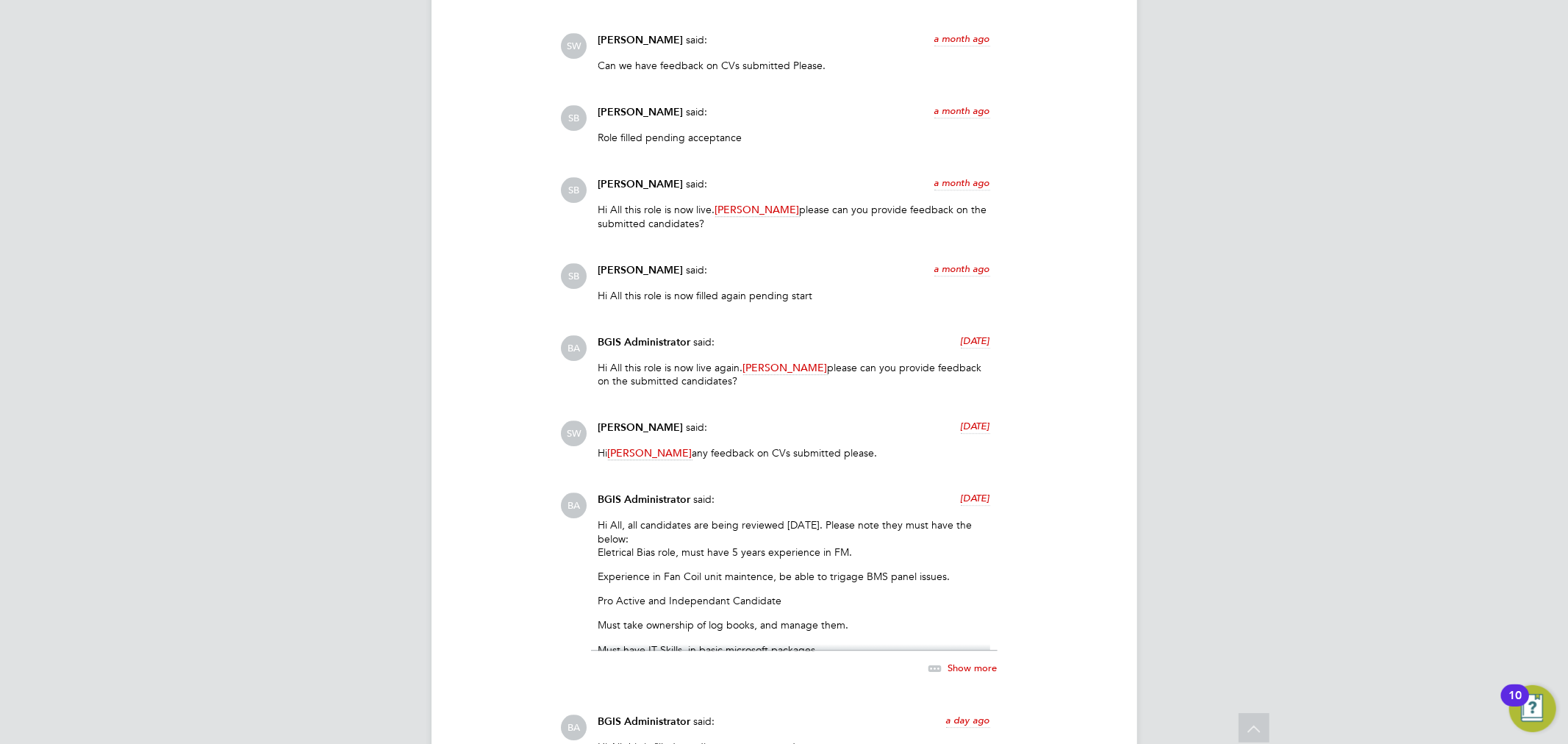
click at [966, 661] on div "Show more" at bounding box center [946, 668] width 100 height 18
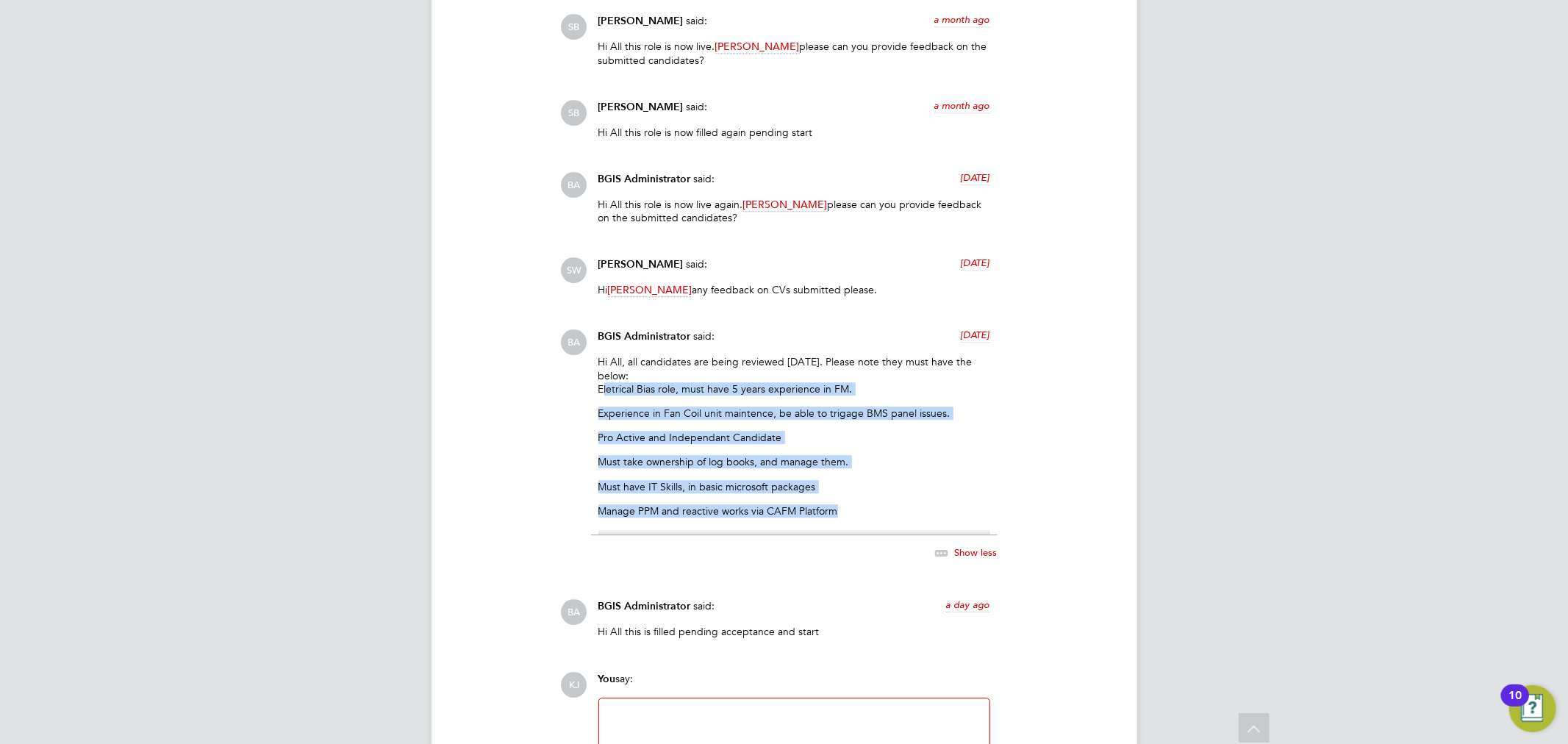
drag, startPoint x: 598, startPoint y: 389, endPoint x: 846, endPoint y: 508, distance: 275.1
click at [846, 508] on div "Hi All, all candidates are being reviewed [DATE]. Please note they must have th…" at bounding box center [794, 444] width 392 height 180
copy div "Eletrical Bias role, must have 5 years experience in FM. Experience in Fan Coil…"
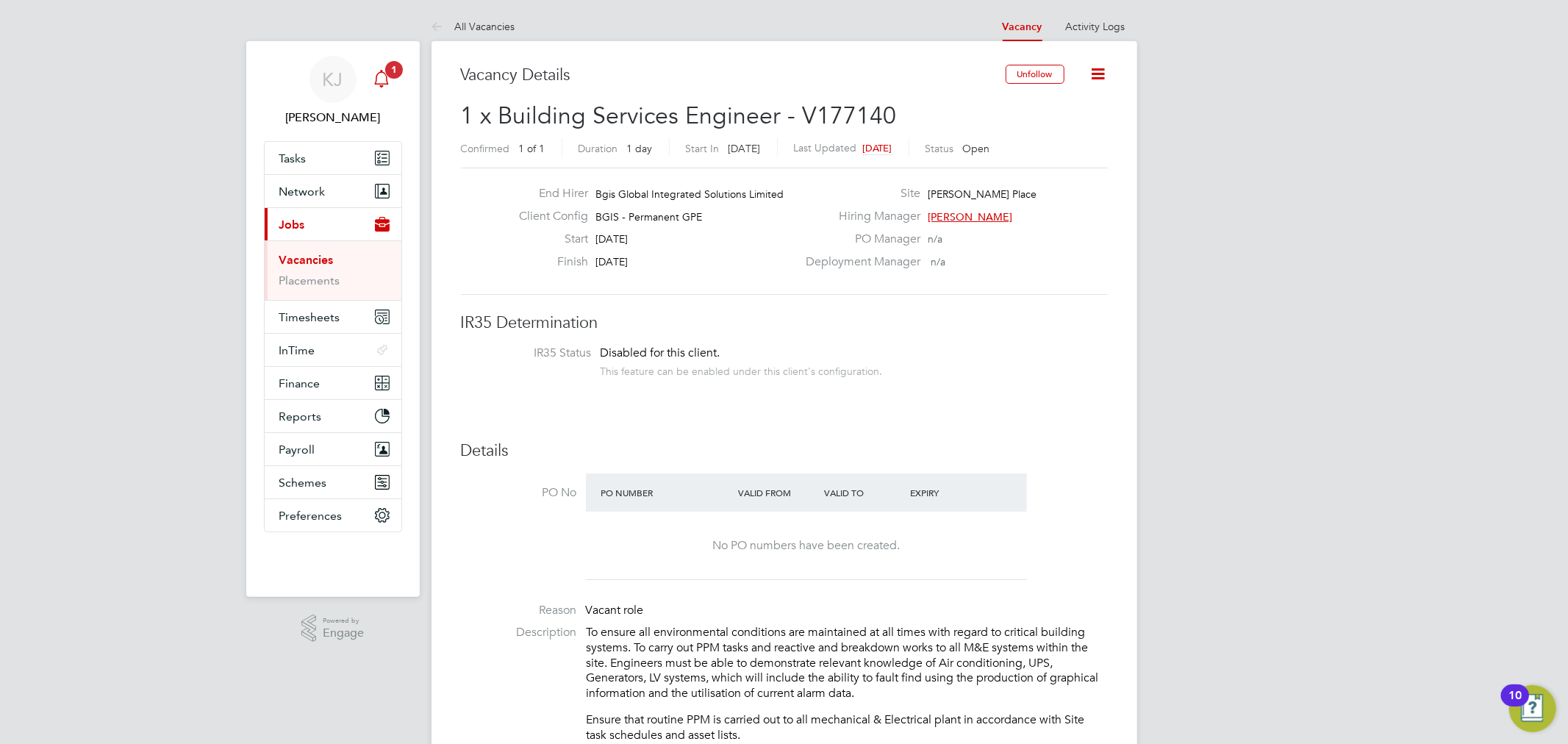
click at [376, 86] on icon "Main navigation" at bounding box center [382, 78] width 17 height 17
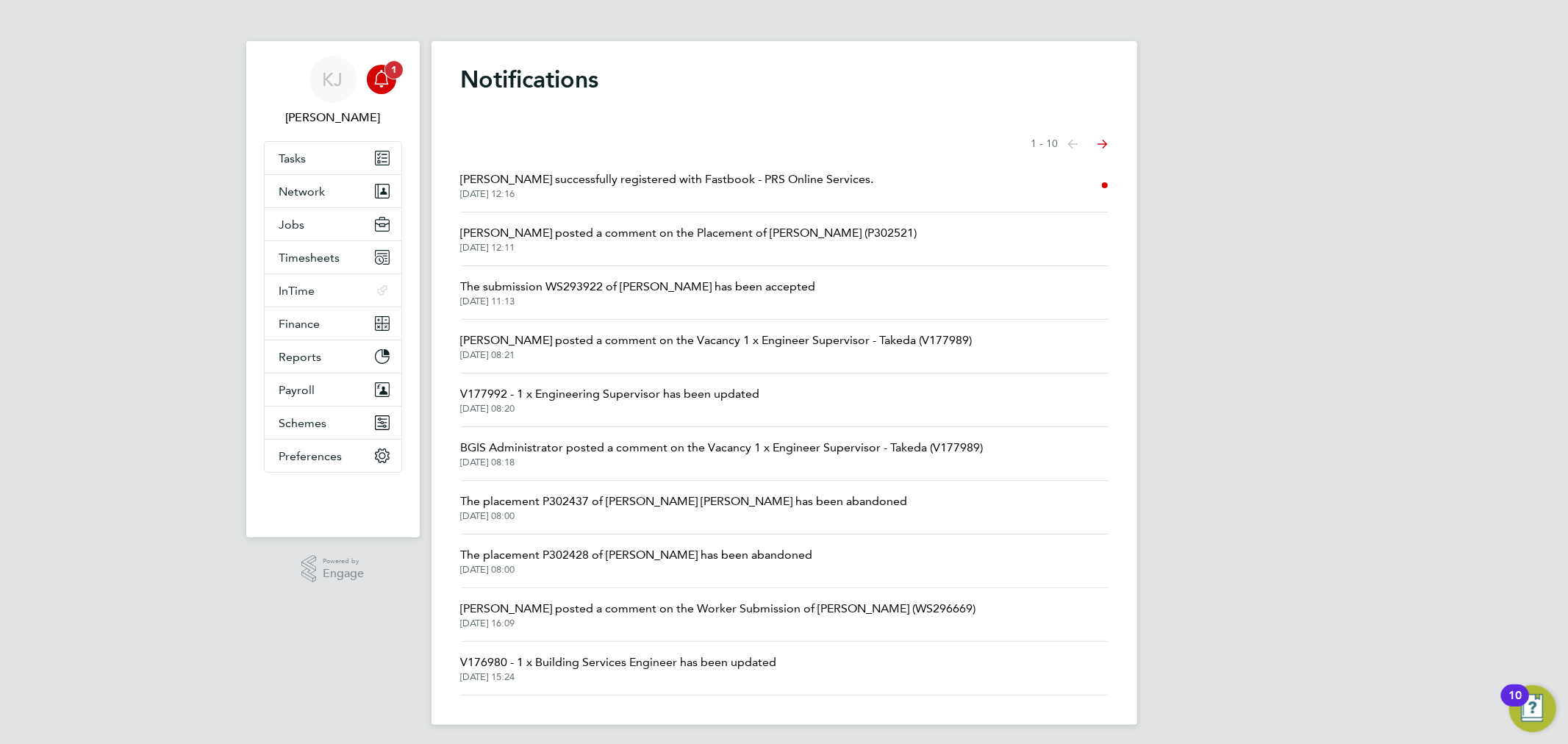
click at [369, 82] on div "Main navigation" at bounding box center [382, 79] width 30 height 30
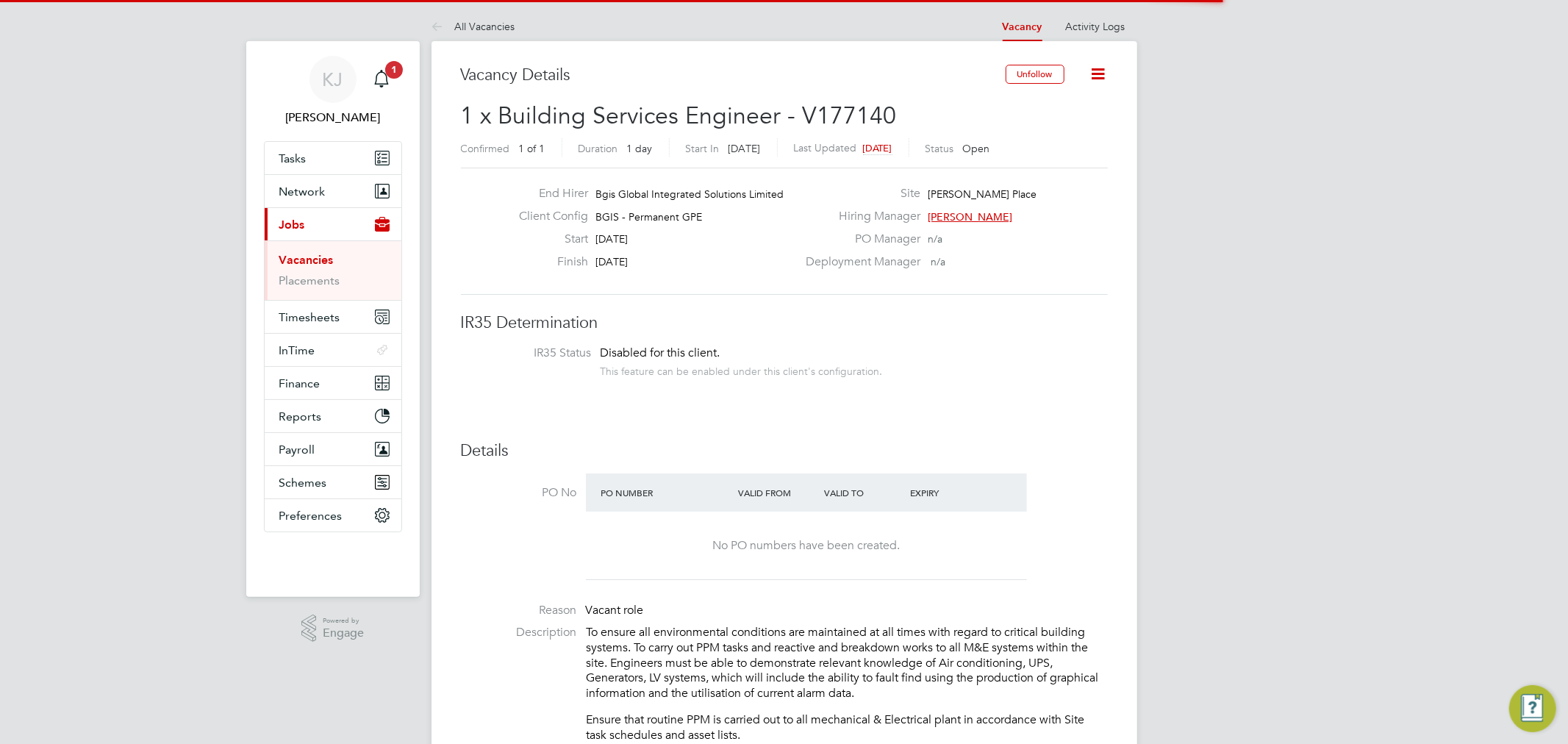
scroll to position [25, 128]
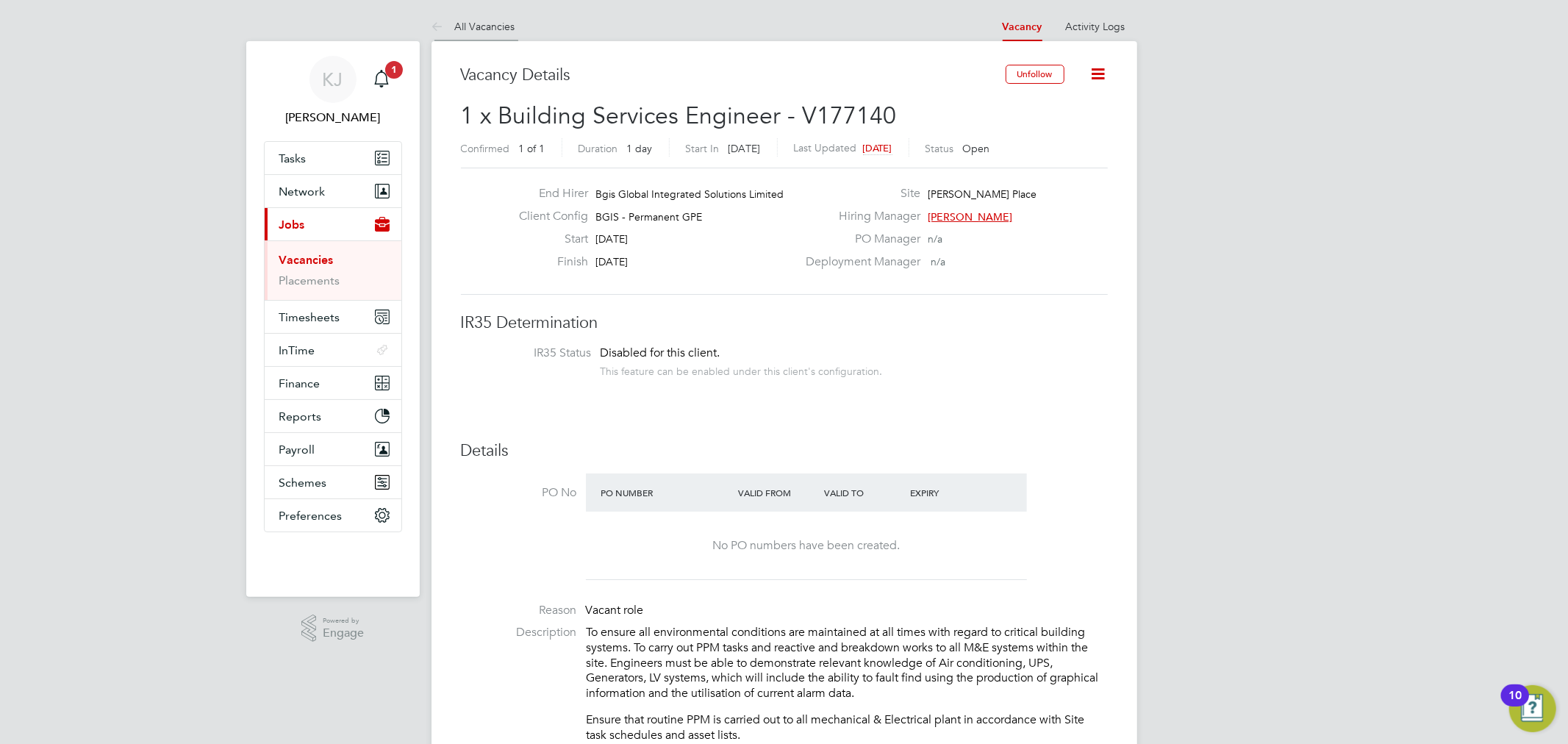
click at [463, 23] on link "All Vacancies" at bounding box center [473, 27] width 84 height 13
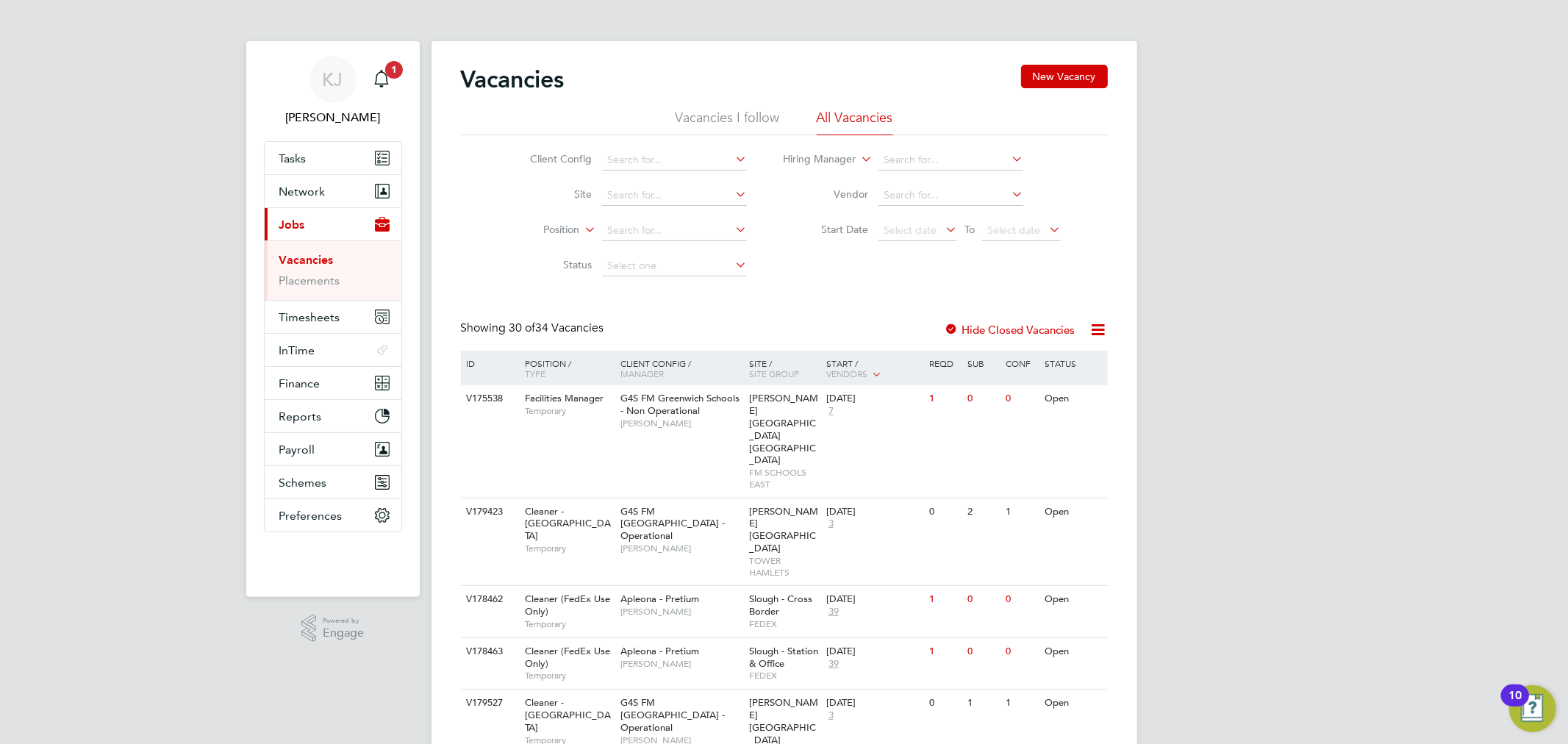
click at [909, 148] on li "Hiring Manager" at bounding box center [922, 160] width 314 height 36
click at [921, 163] on input at bounding box center [950, 160] width 145 height 20
click at [674, 144] on li "Client Config" at bounding box center [626, 160] width 277 height 36
click at [677, 150] on input at bounding box center [675, 160] width 145 height 20
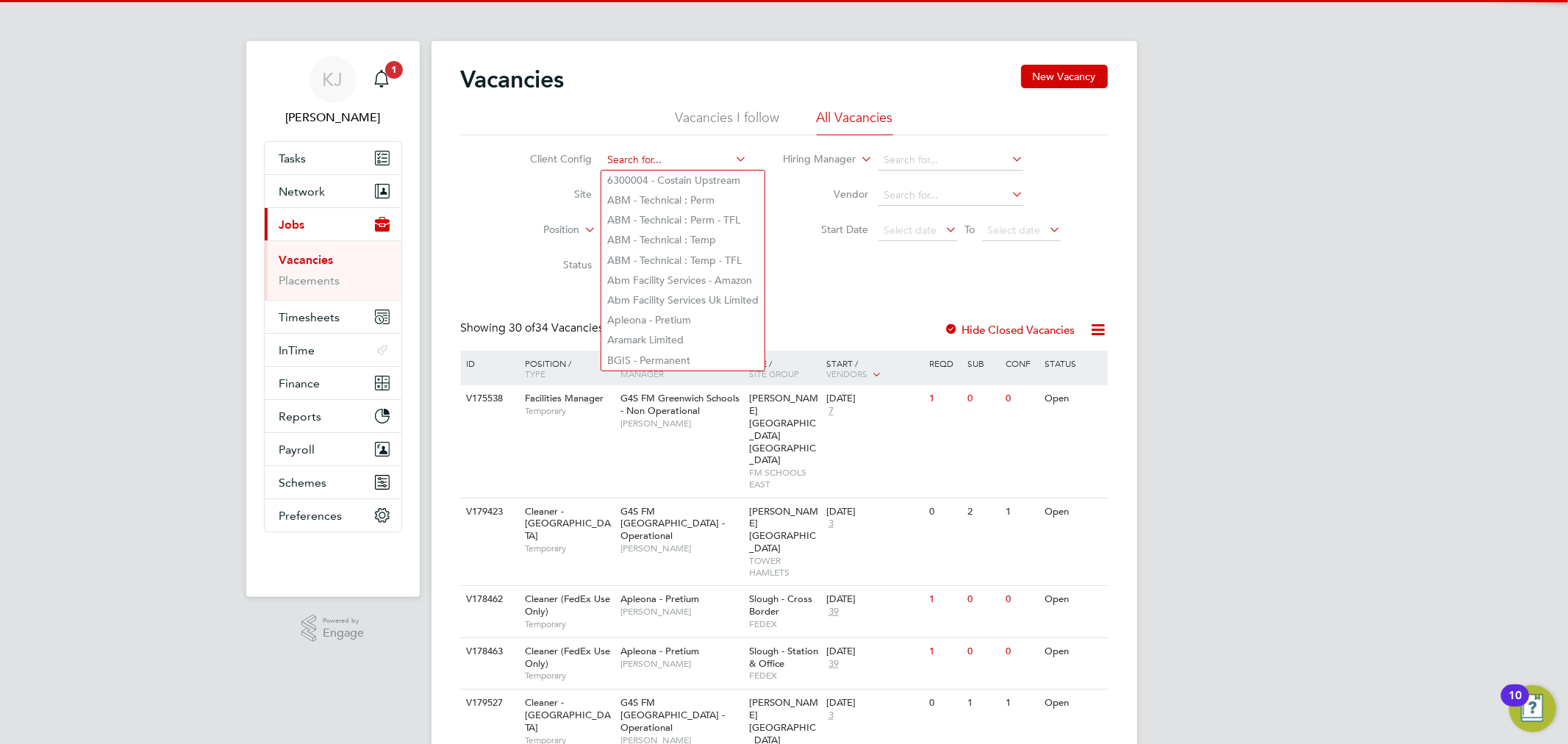
type input "g"
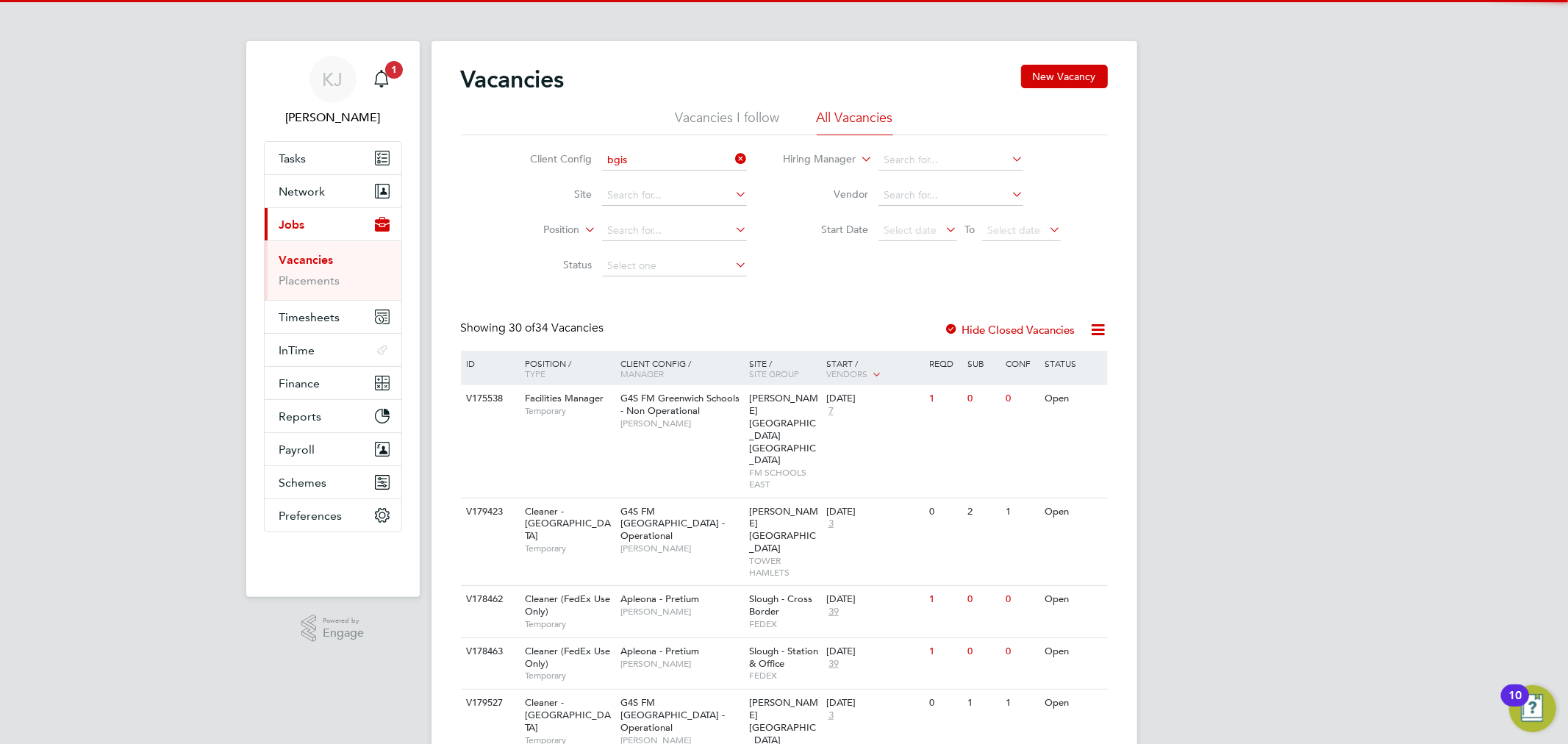
click at [668, 194] on li "BGIS - Permanent - BSM" at bounding box center [675, 200] width 146 height 20
type input "BGIS - Permanent - BSM"
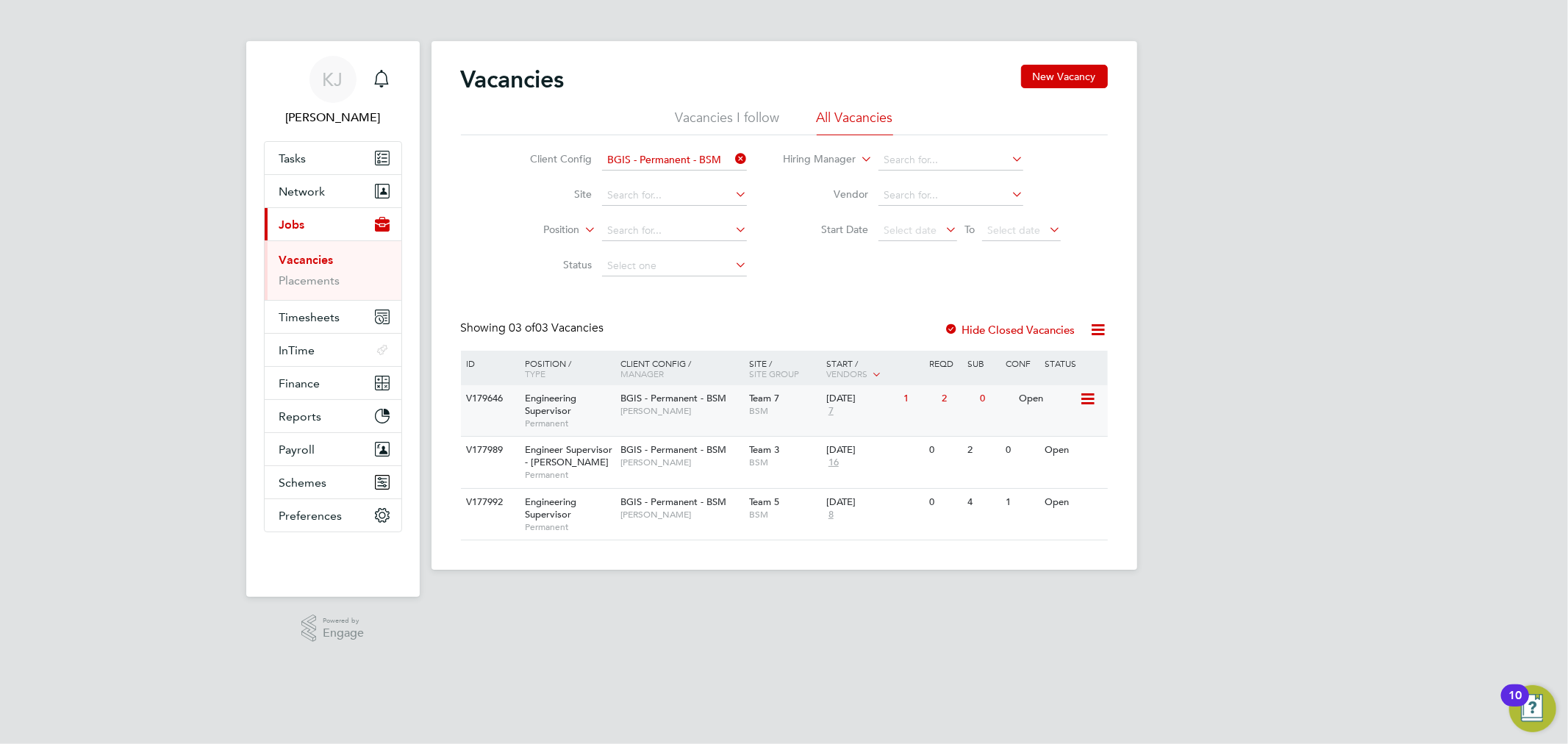
click at [804, 428] on div "V179646 Engineering Supervisor Permanent BGIS - Permanent - BSM Lewis Cannon Te…" at bounding box center [784, 411] width 647 height 51
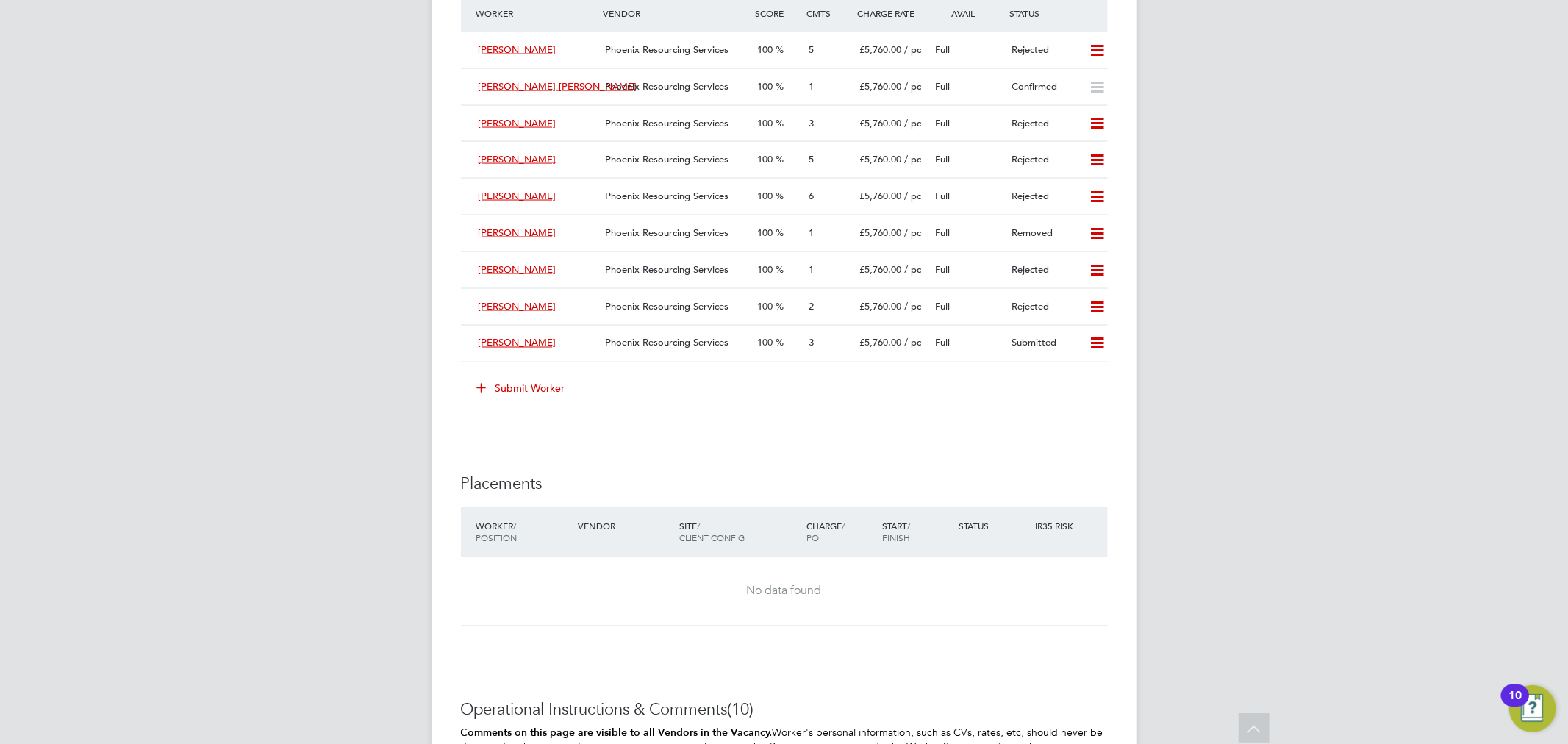
click at [534, 380] on button "Submit Worker" at bounding box center [521, 388] width 110 height 23
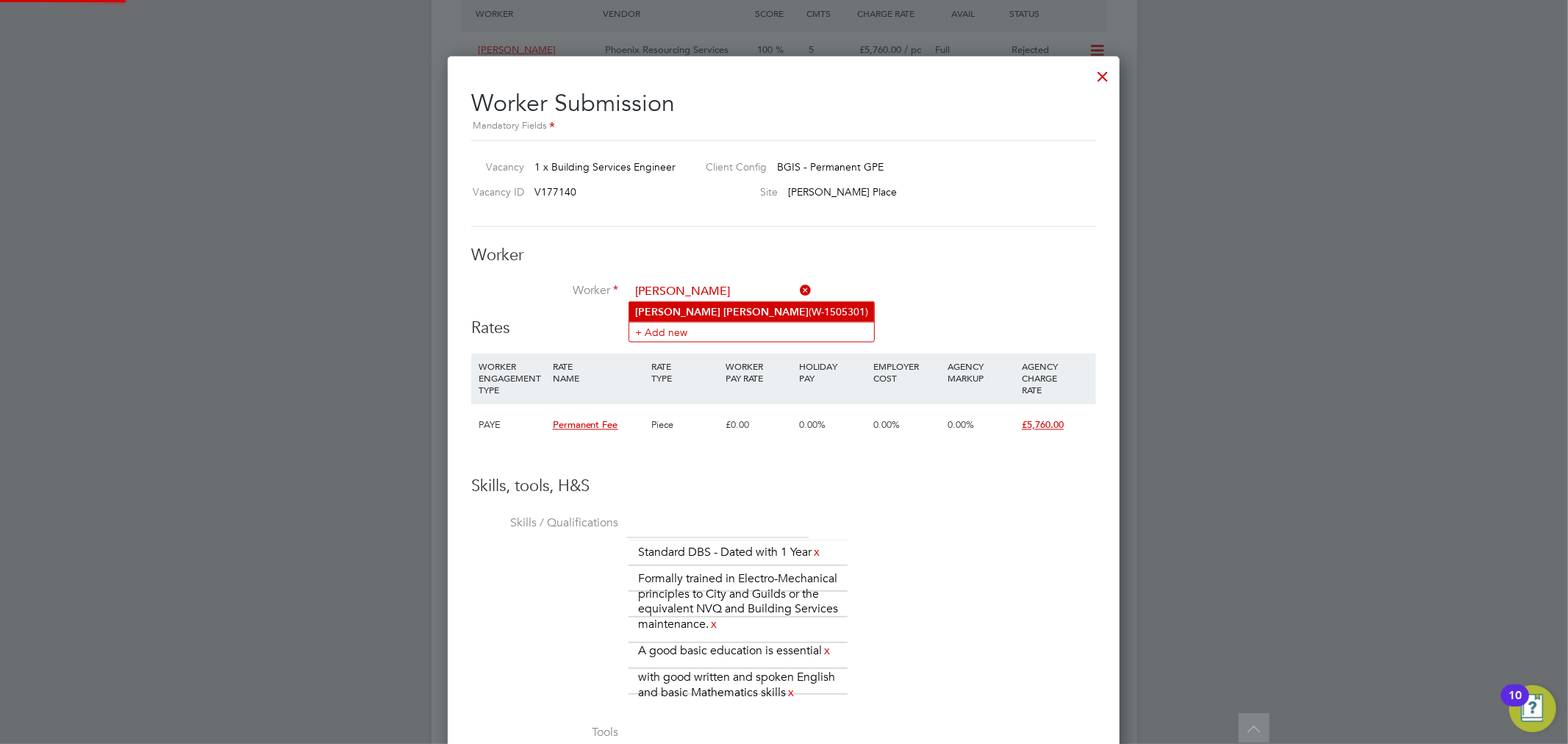
click at [677, 314] on li "Amadou Sarr (W-1505301)" at bounding box center [752, 311] width 245 height 20
type input "Amadou Sarr (W-1505301)"
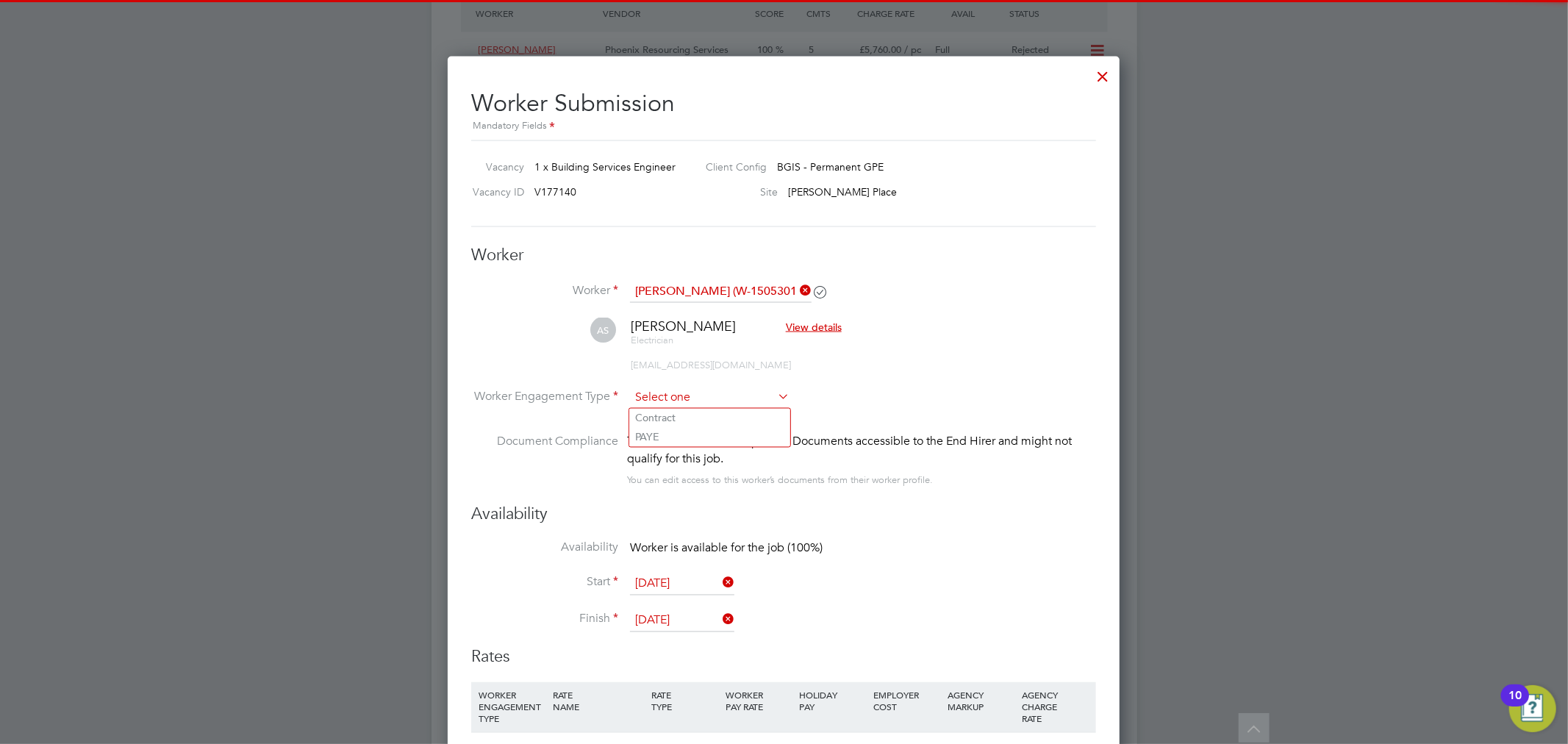
click at [695, 392] on input at bounding box center [710, 398] width 160 height 22
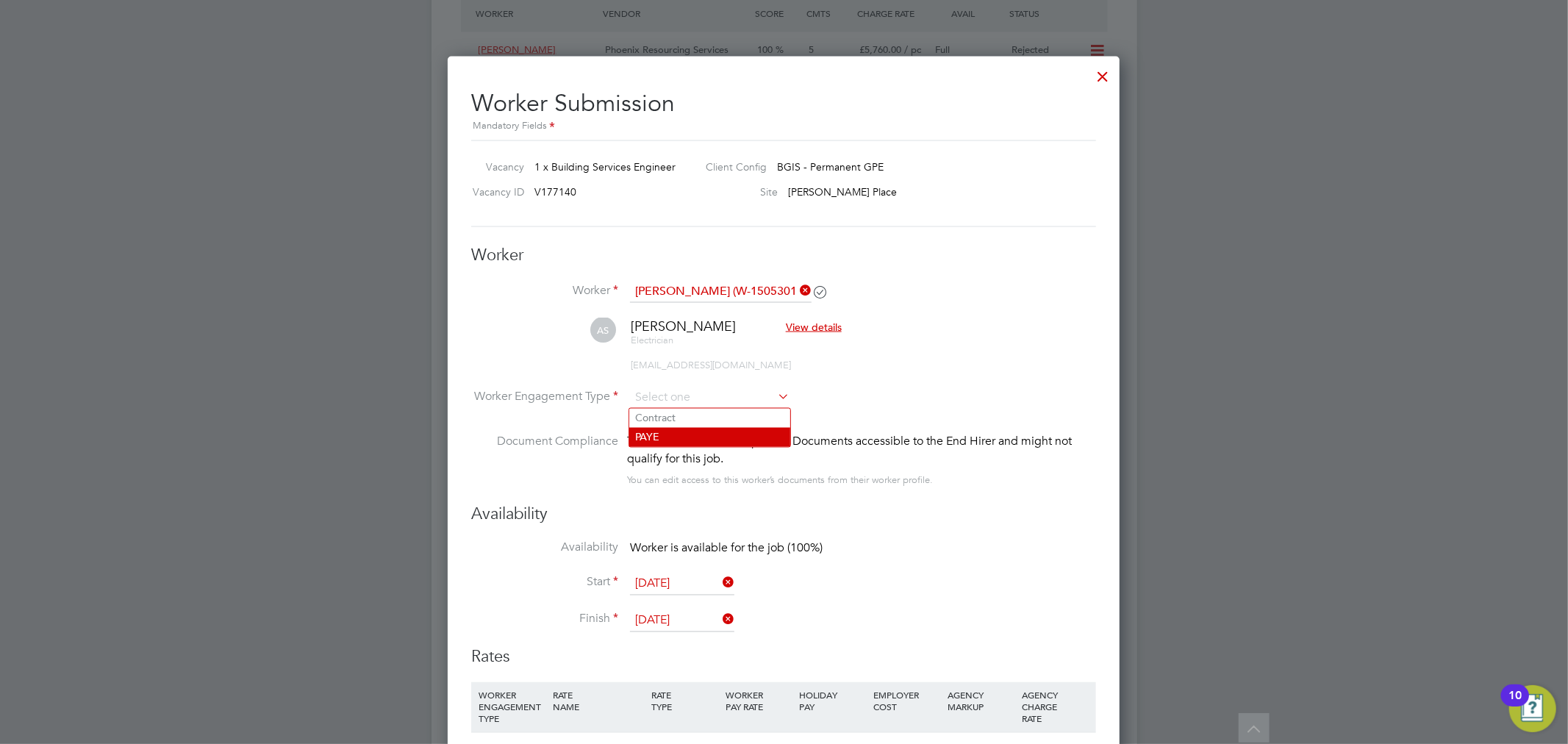
click at [695, 432] on li "PAYE" at bounding box center [709, 438] width 161 height 19
type input "PAYE"
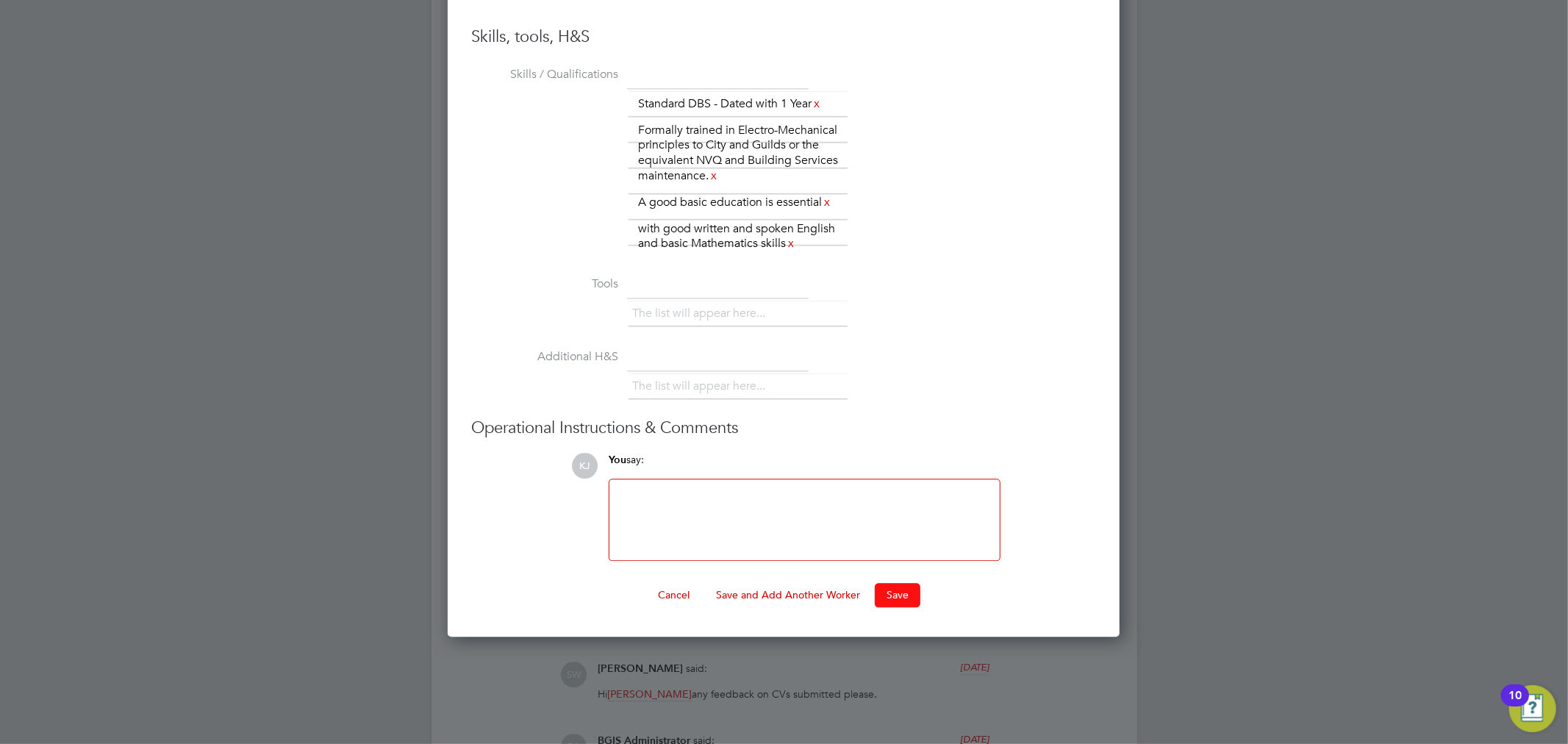
click at [898, 585] on button "Save" at bounding box center [897, 595] width 45 height 23
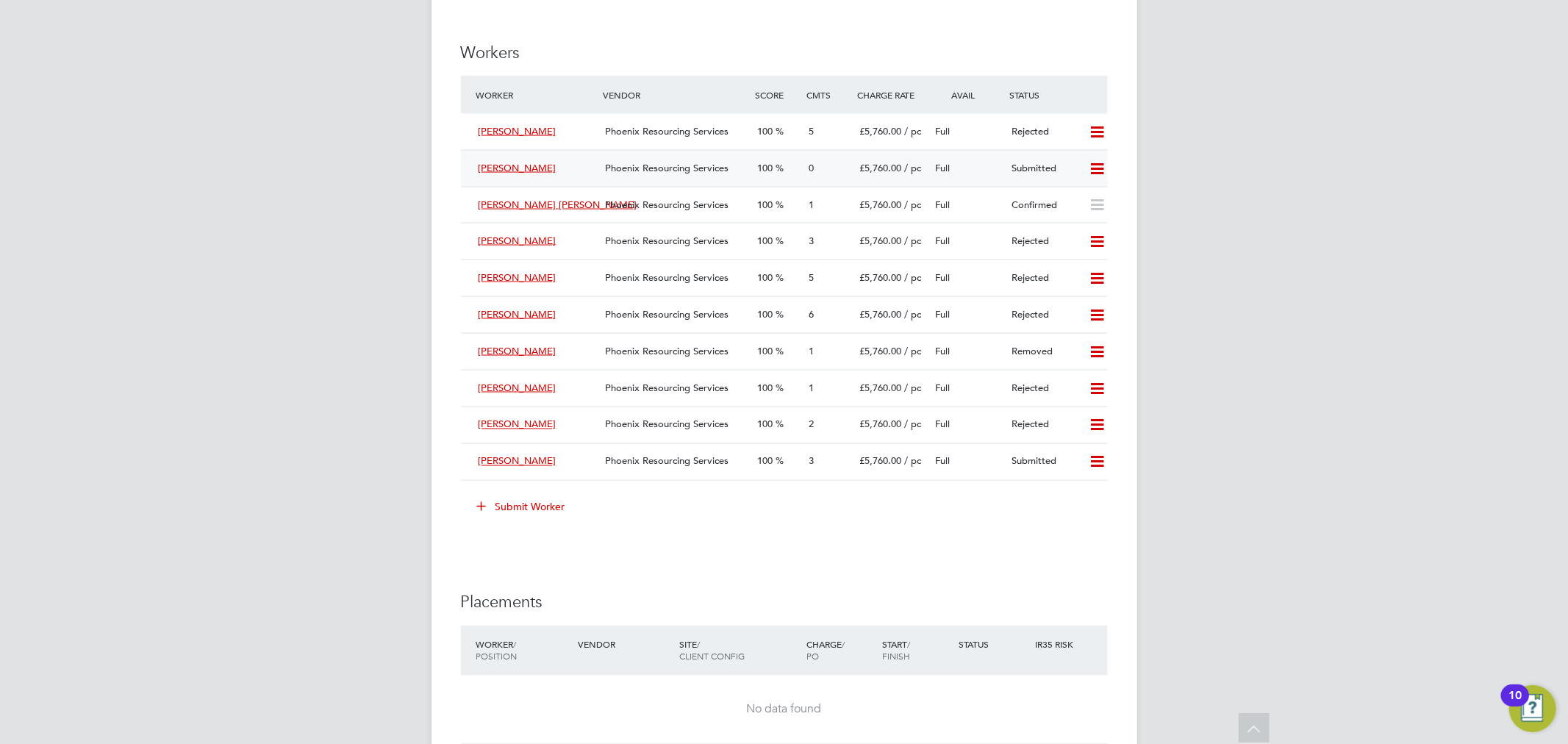
click at [713, 176] on div "Phoenix Resourcing Services" at bounding box center [676, 168] width 152 height 24
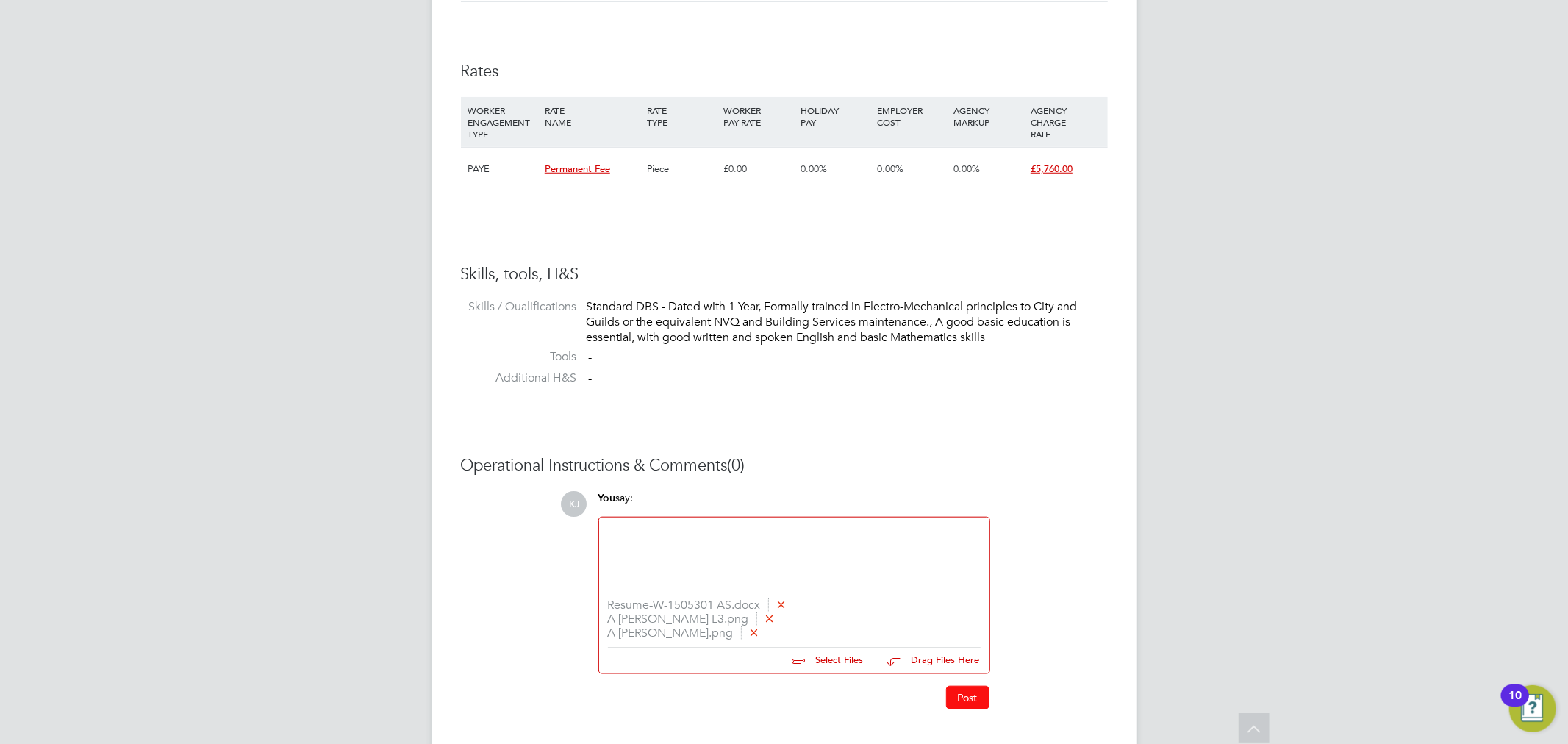
click at [968, 693] on button "Post" at bounding box center [968, 698] width 43 height 23
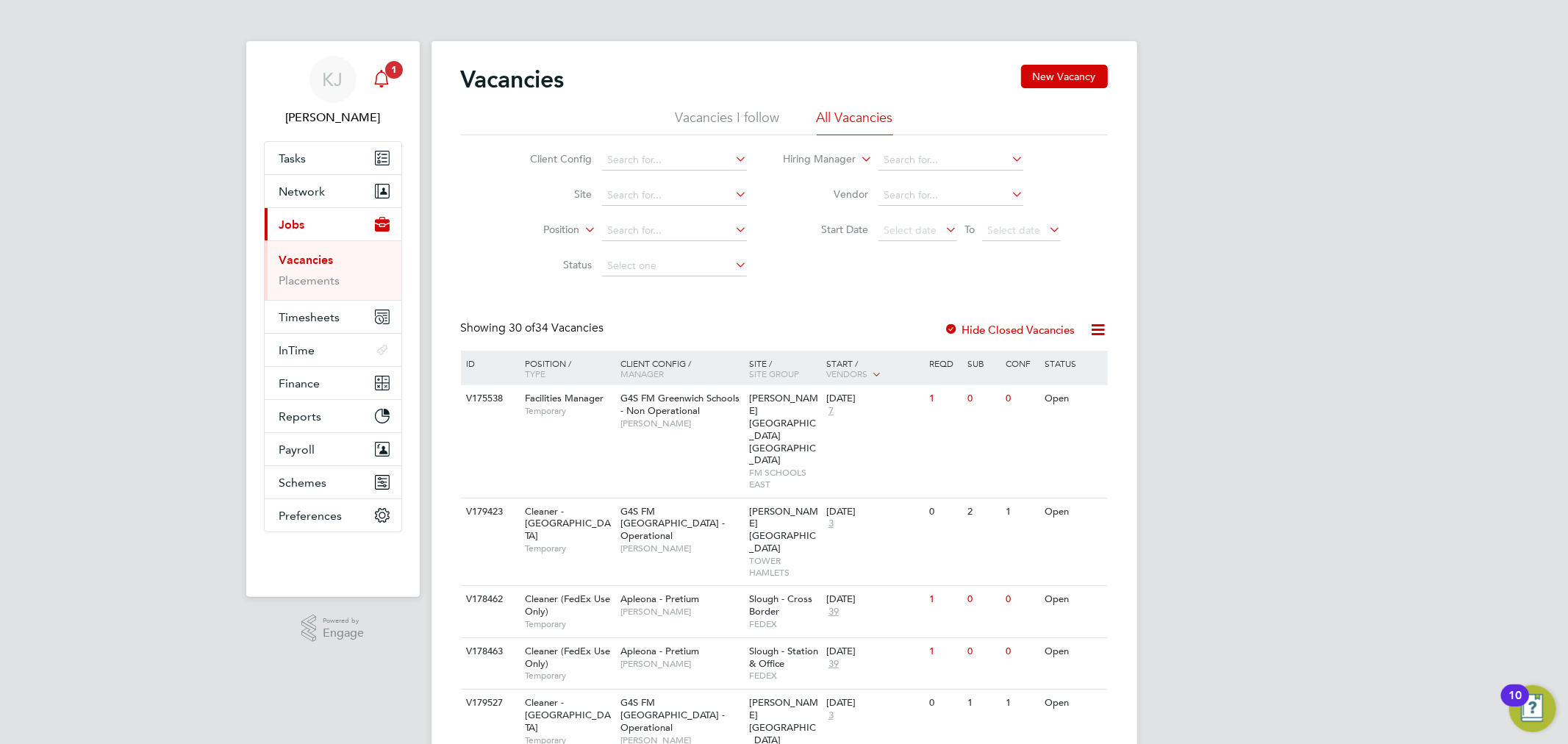
click at [394, 83] on div "Main navigation" at bounding box center [382, 79] width 30 height 30
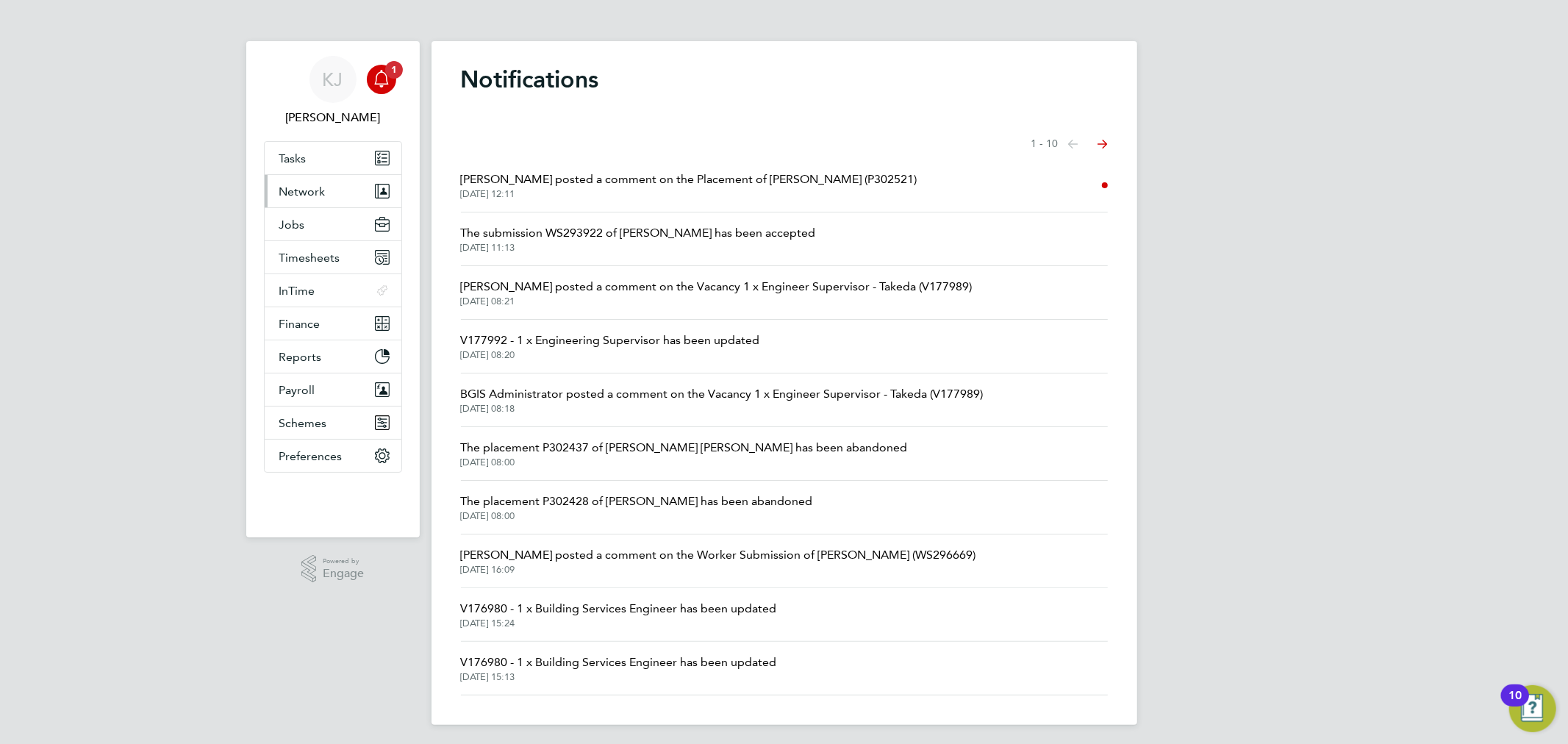
click at [320, 191] on span "Network" at bounding box center [303, 191] width 46 height 13
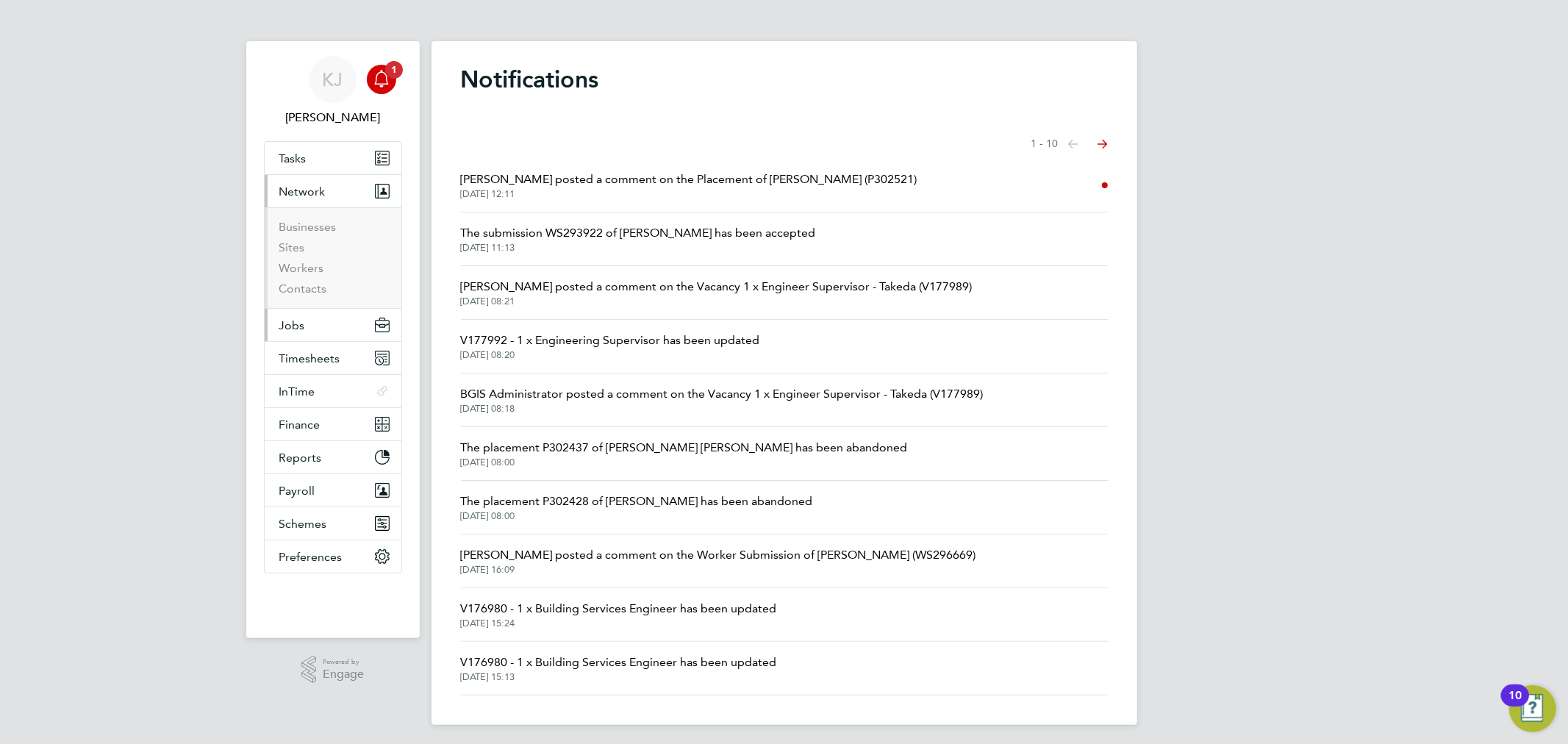
click at [300, 322] on span "Jobs" at bounding box center [292, 325] width 26 height 13
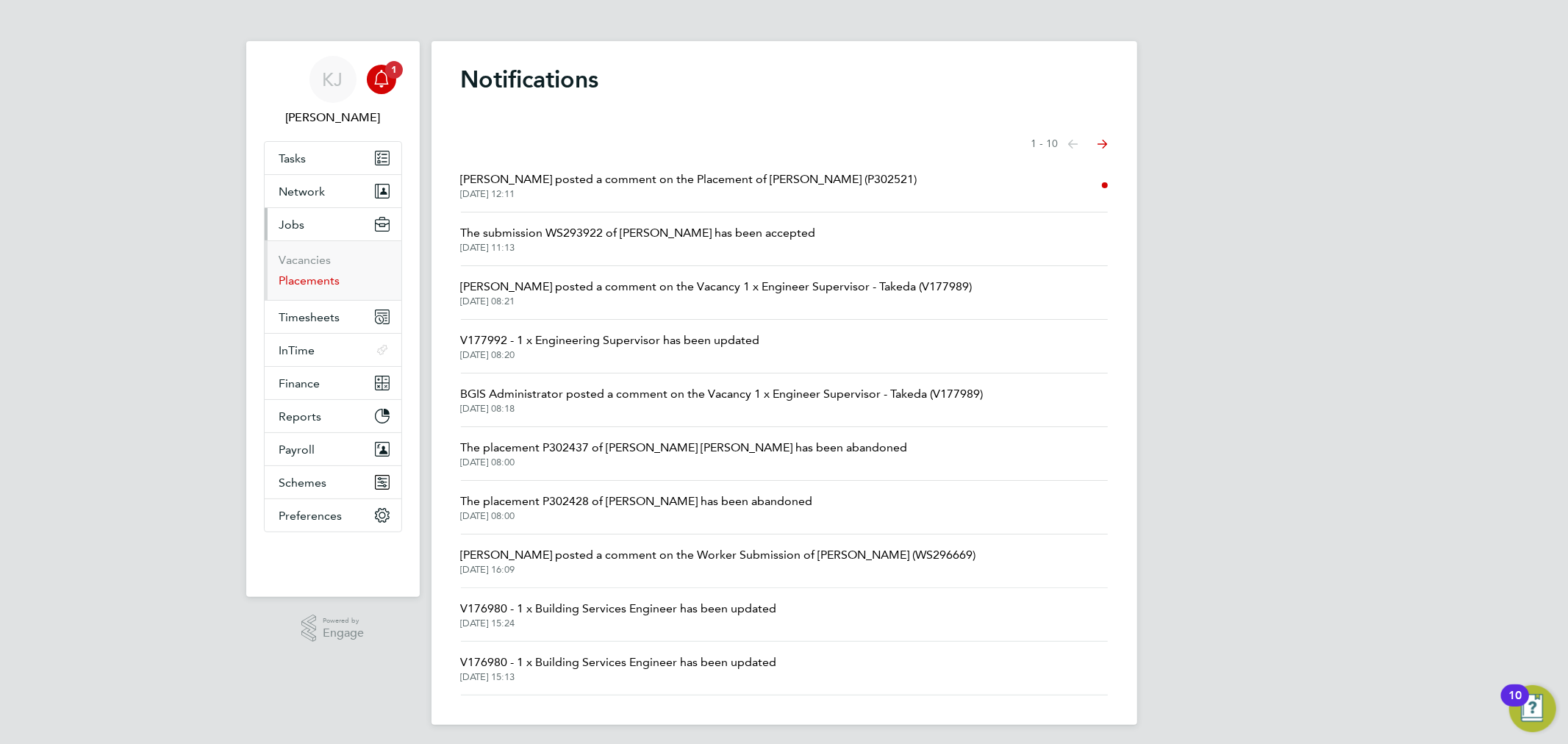
click at [321, 278] on link "Placements" at bounding box center [309, 280] width 61 height 13
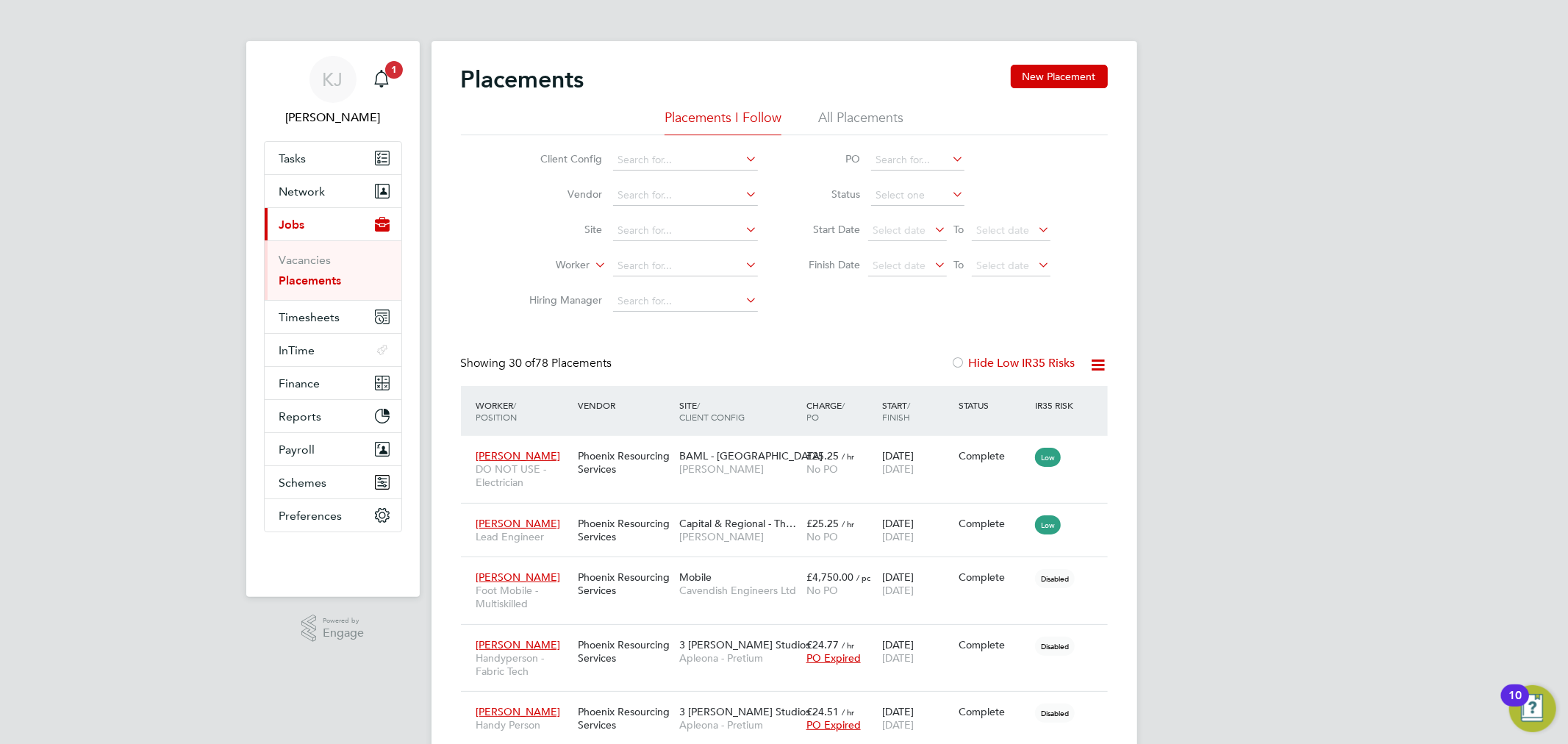
click at [334, 255] on li "Vacancies" at bounding box center [334, 262] width 110 height 20
click at [329, 258] on link "Vacancies" at bounding box center [306, 259] width 52 height 13
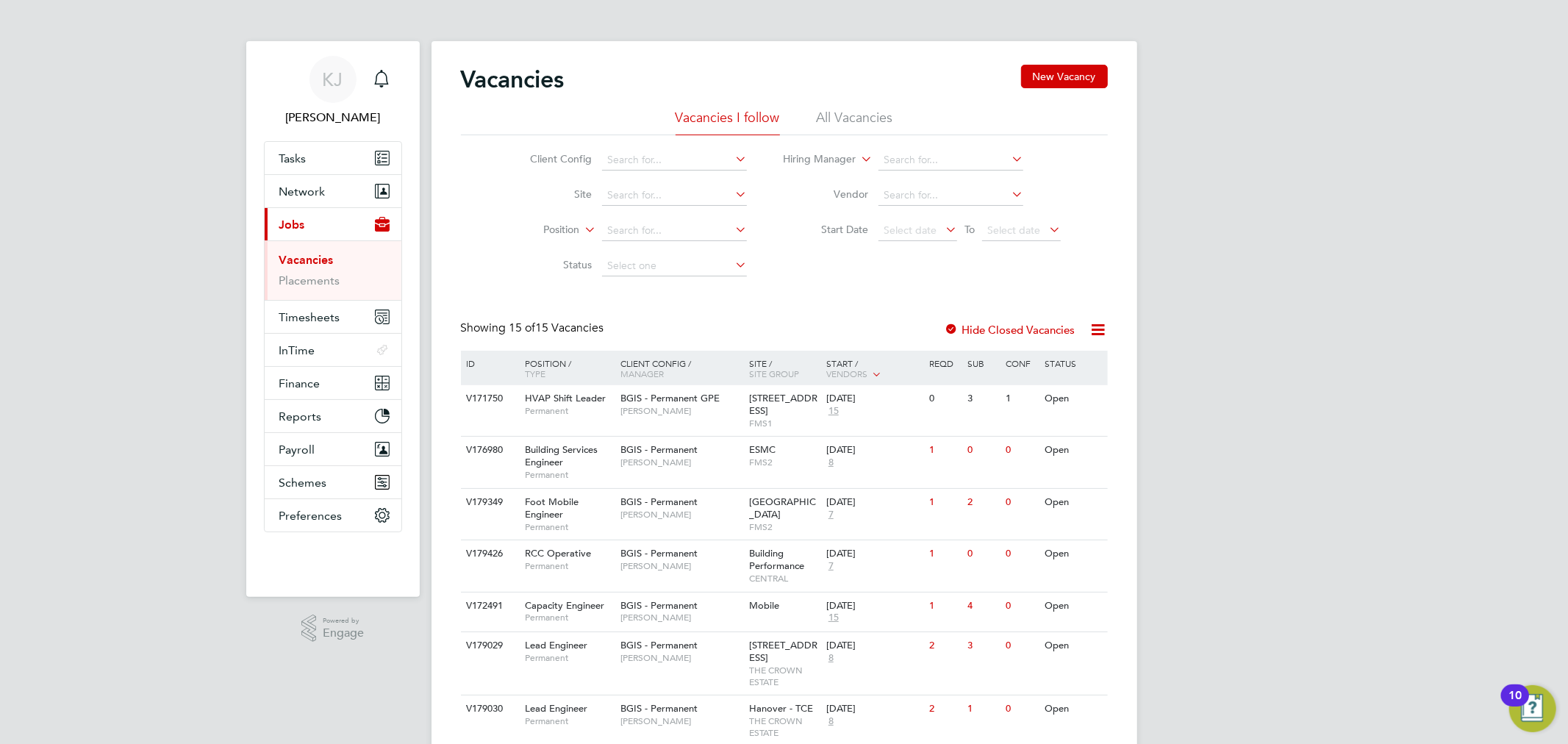
click at [834, 113] on li "All Vacancies" at bounding box center [854, 121] width 76 height 26
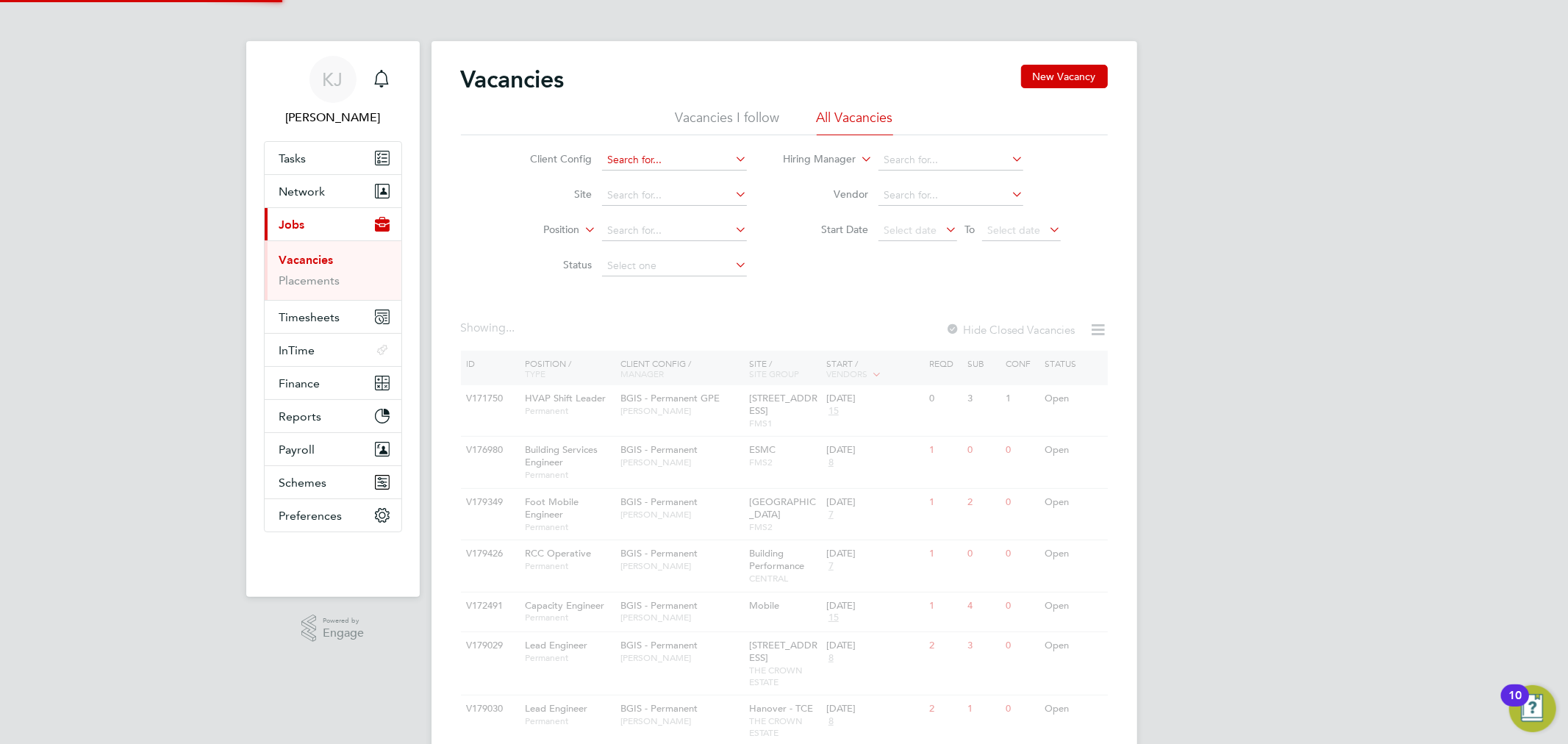
click at [673, 154] on input at bounding box center [675, 160] width 145 height 20
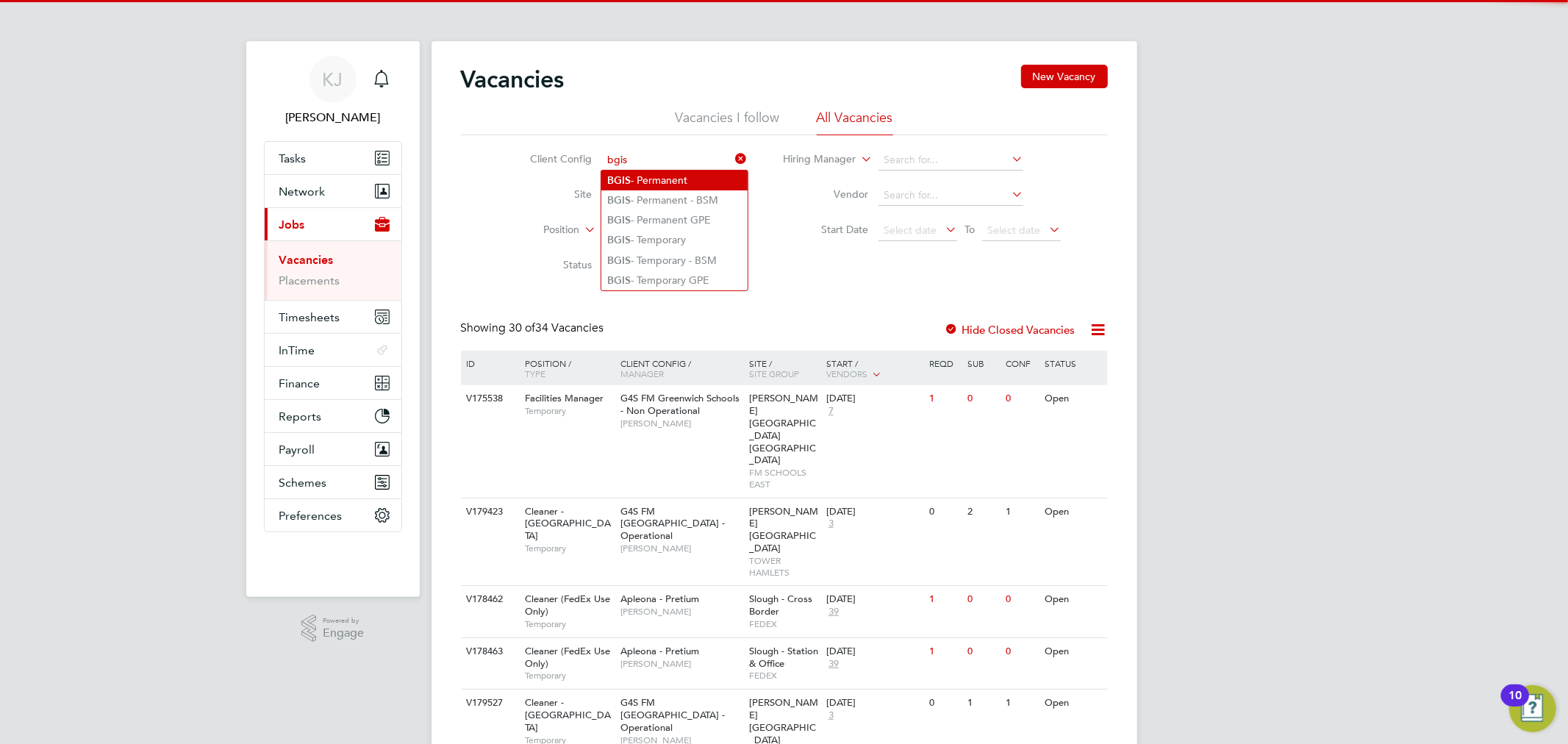
click at [708, 176] on li "BGIS - Permanent" at bounding box center [675, 180] width 146 height 20
type input "BGIS - Permanent"
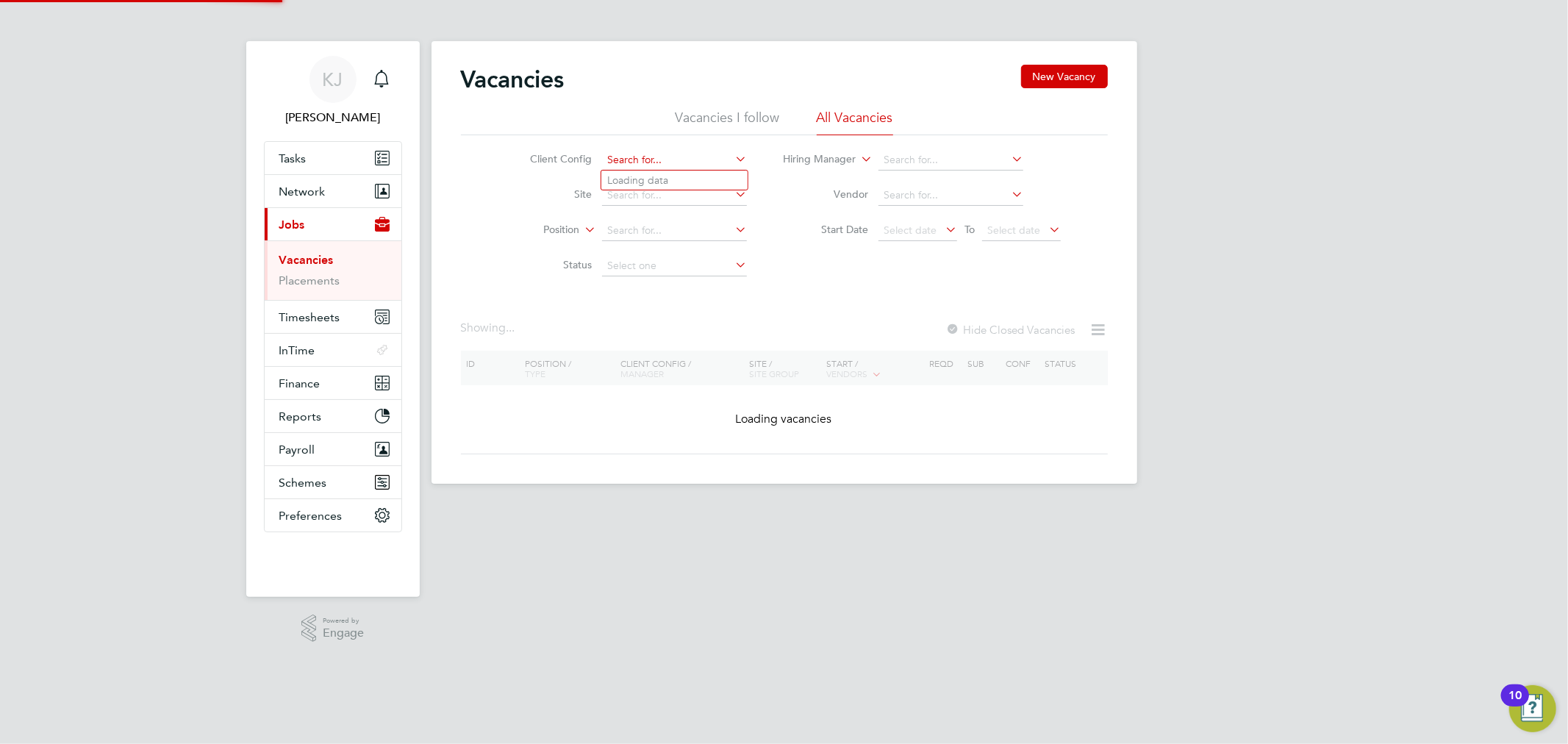
click at [707, 163] on input at bounding box center [675, 160] width 145 height 20
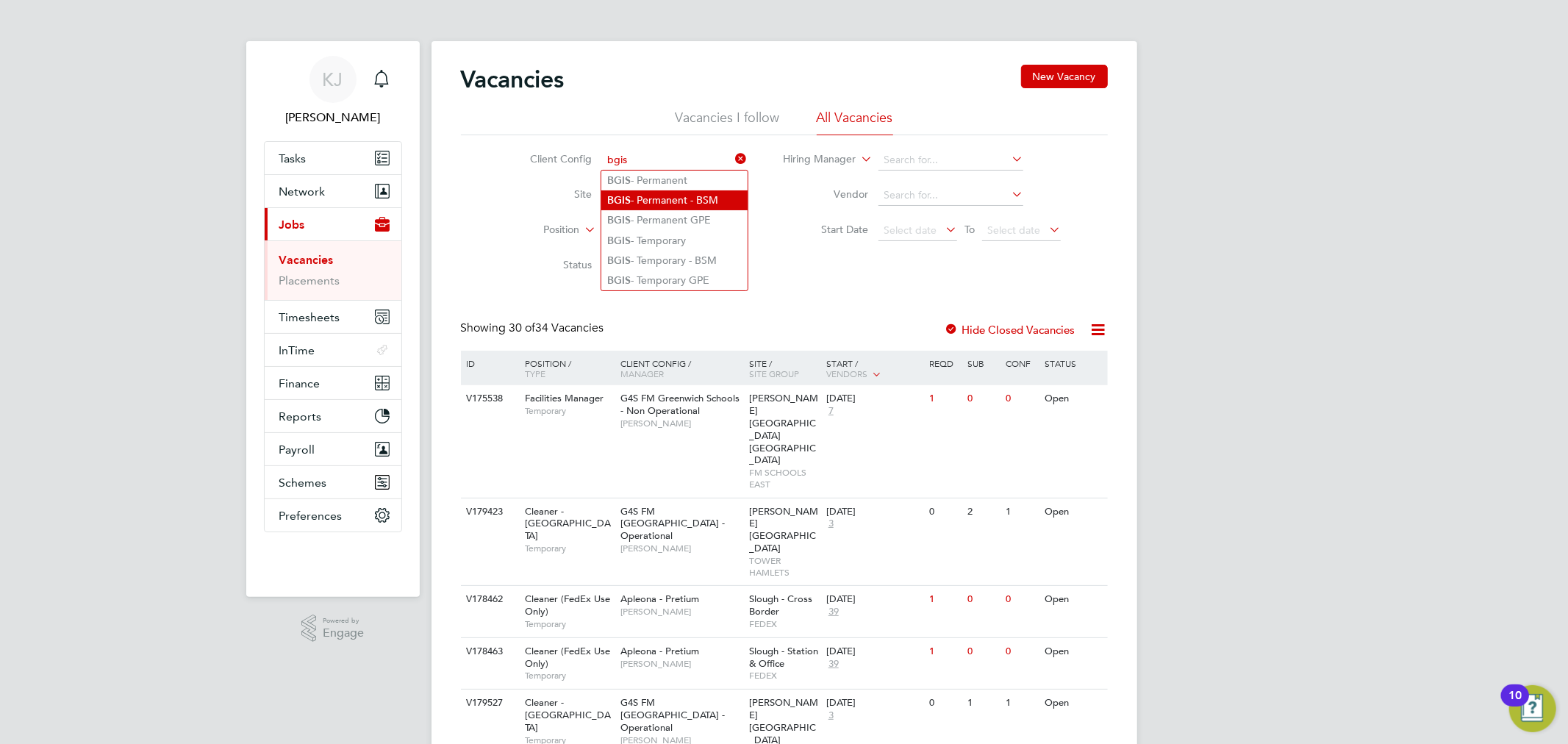
click at [701, 194] on li "BGIS - Permanent - BSM" at bounding box center [675, 200] width 146 height 20
type input "BGIS - Permanent - BSM"
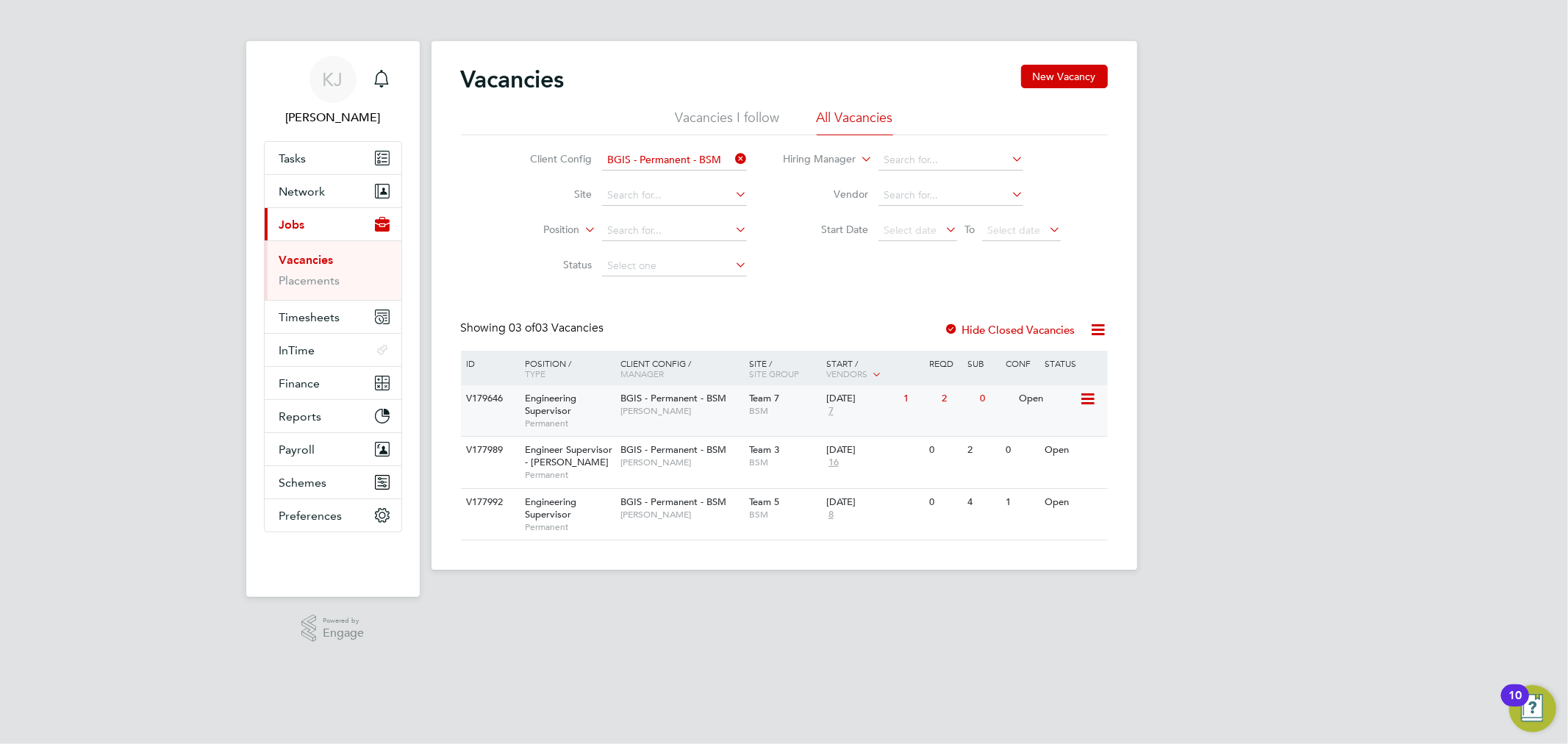
click at [679, 414] on span "[PERSON_NAME]" at bounding box center [681, 411] width 121 height 12
click at [695, 425] on div "V179646 Engineering Supervisor Permanent BGIS - Permanent - BSM Lewis Cannon Te…" at bounding box center [784, 411] width 647 height 51
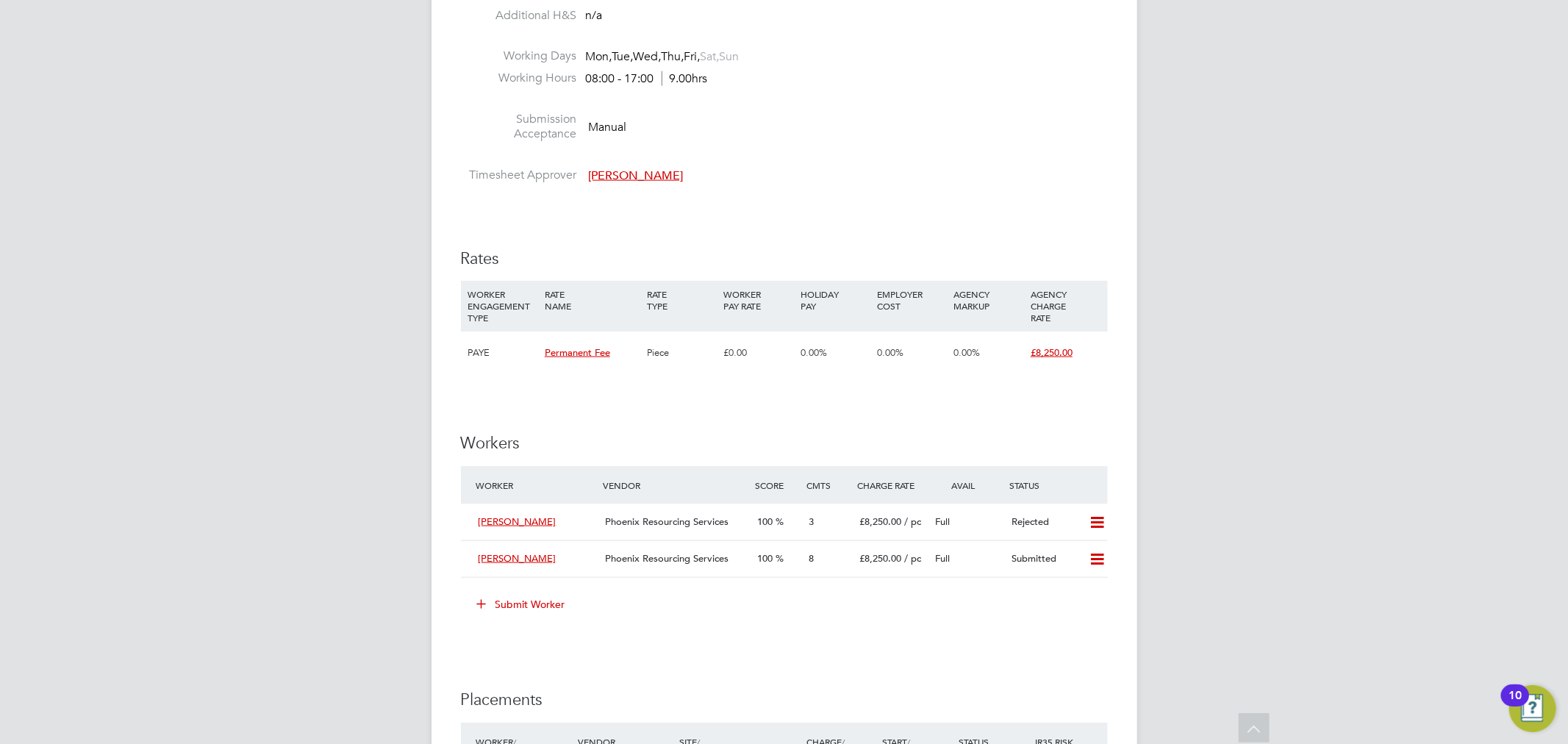
scroll to position [1634, 0]
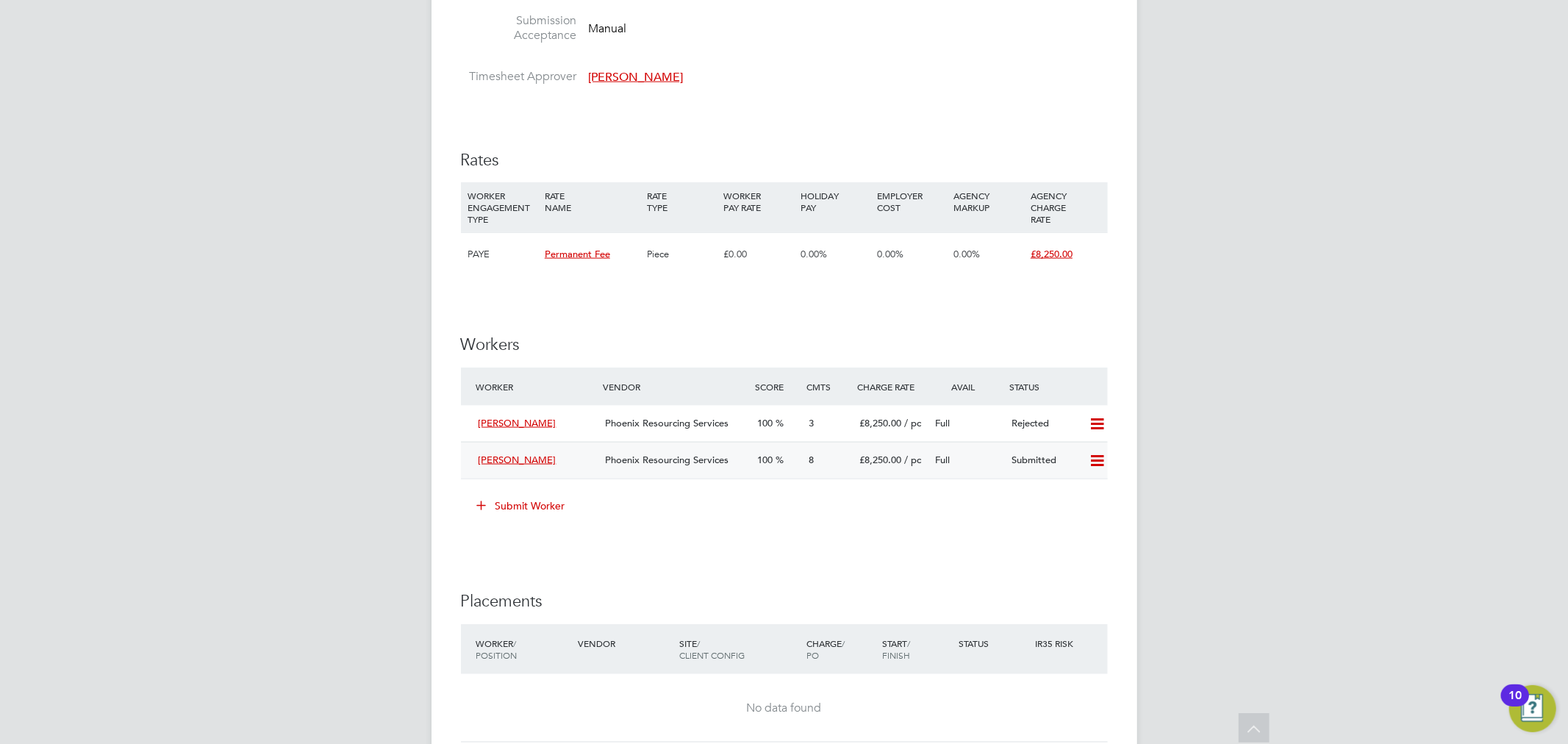
click at [670, 461] on span "Phoenix Resourcing Services" at bounding box center [667, 460] width 123 height 13
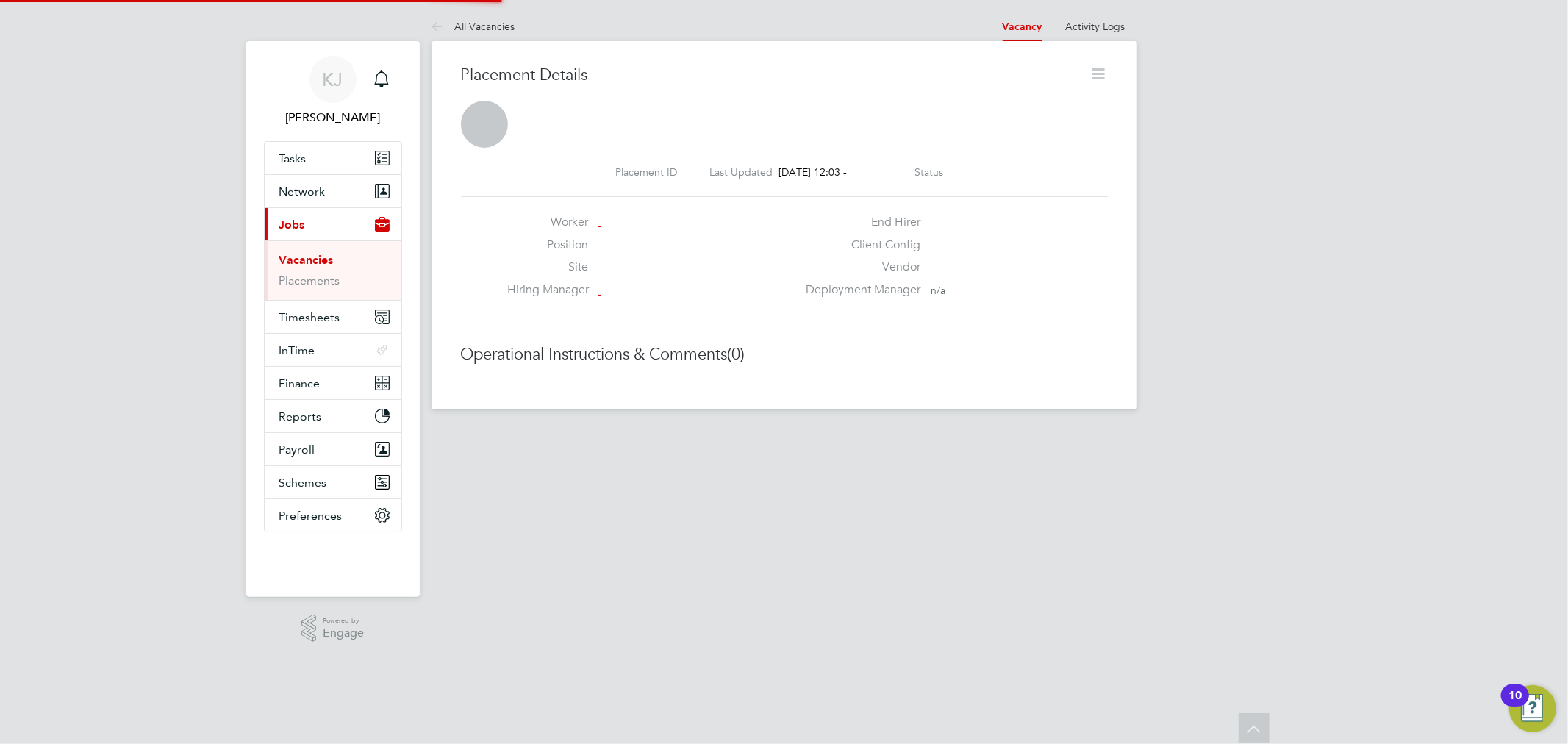
scroll to position [8, 8]
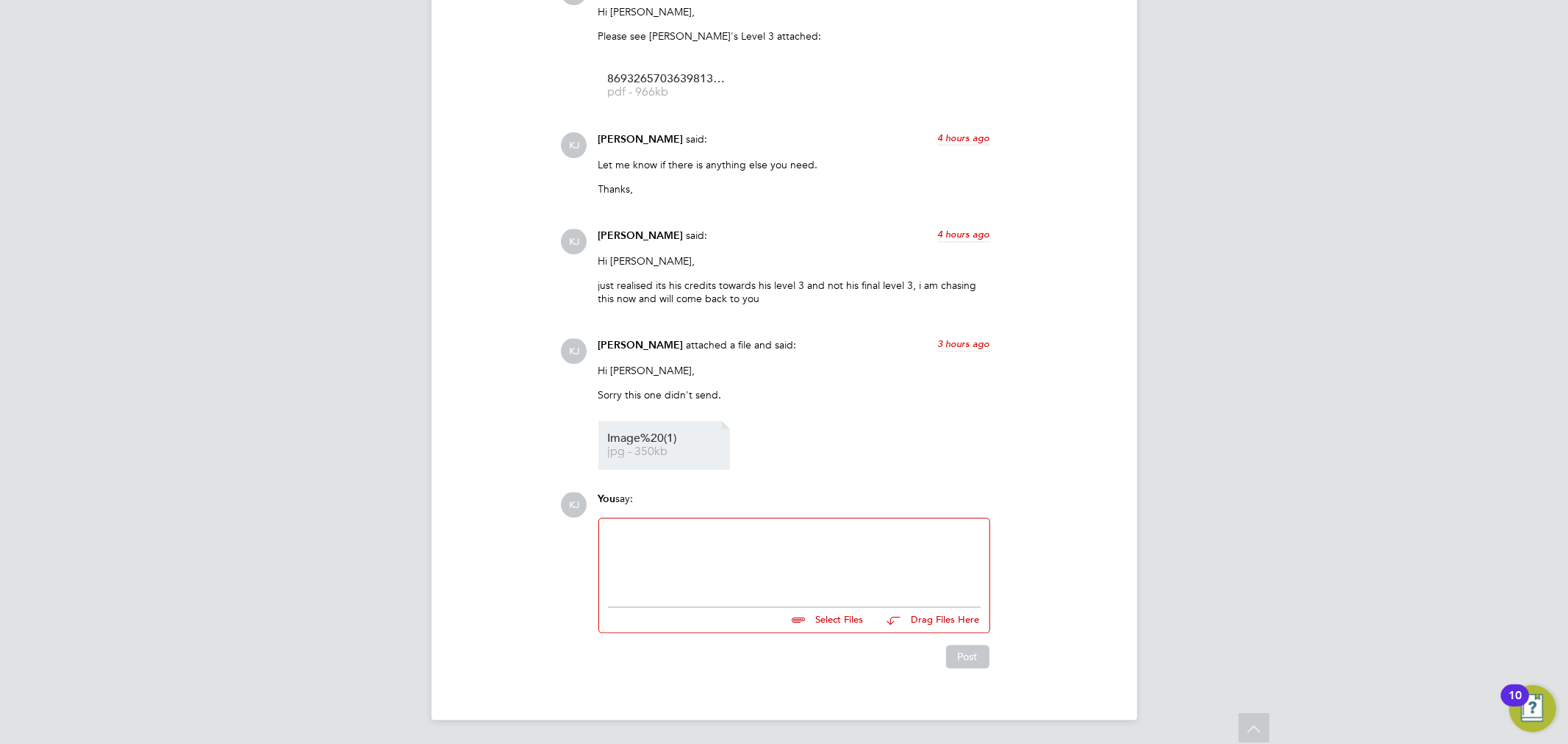
click at [664, 436] on span "Image%20(1)" at bounding box center [667, 438] width 118 height 11
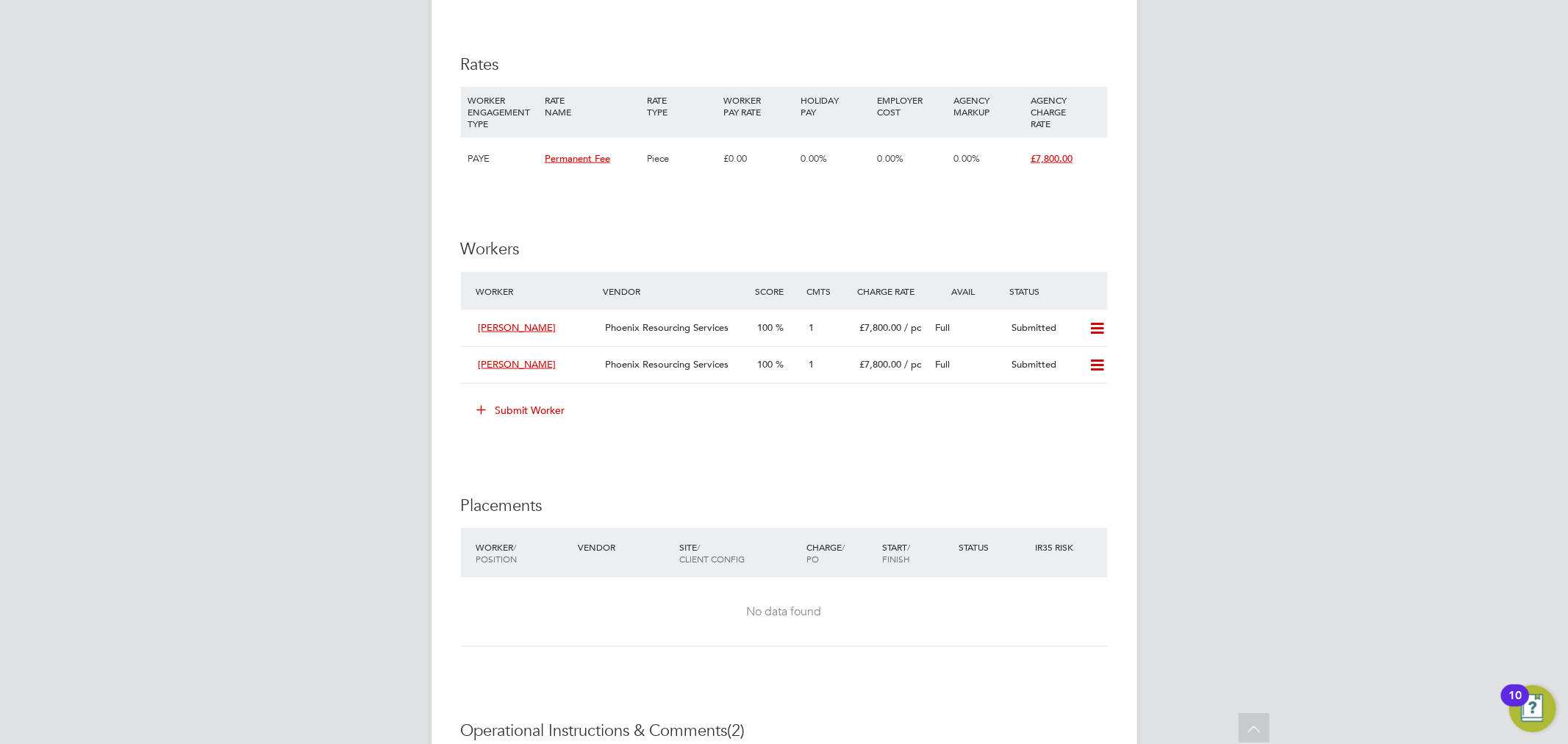
scroll to position [1634, 0]
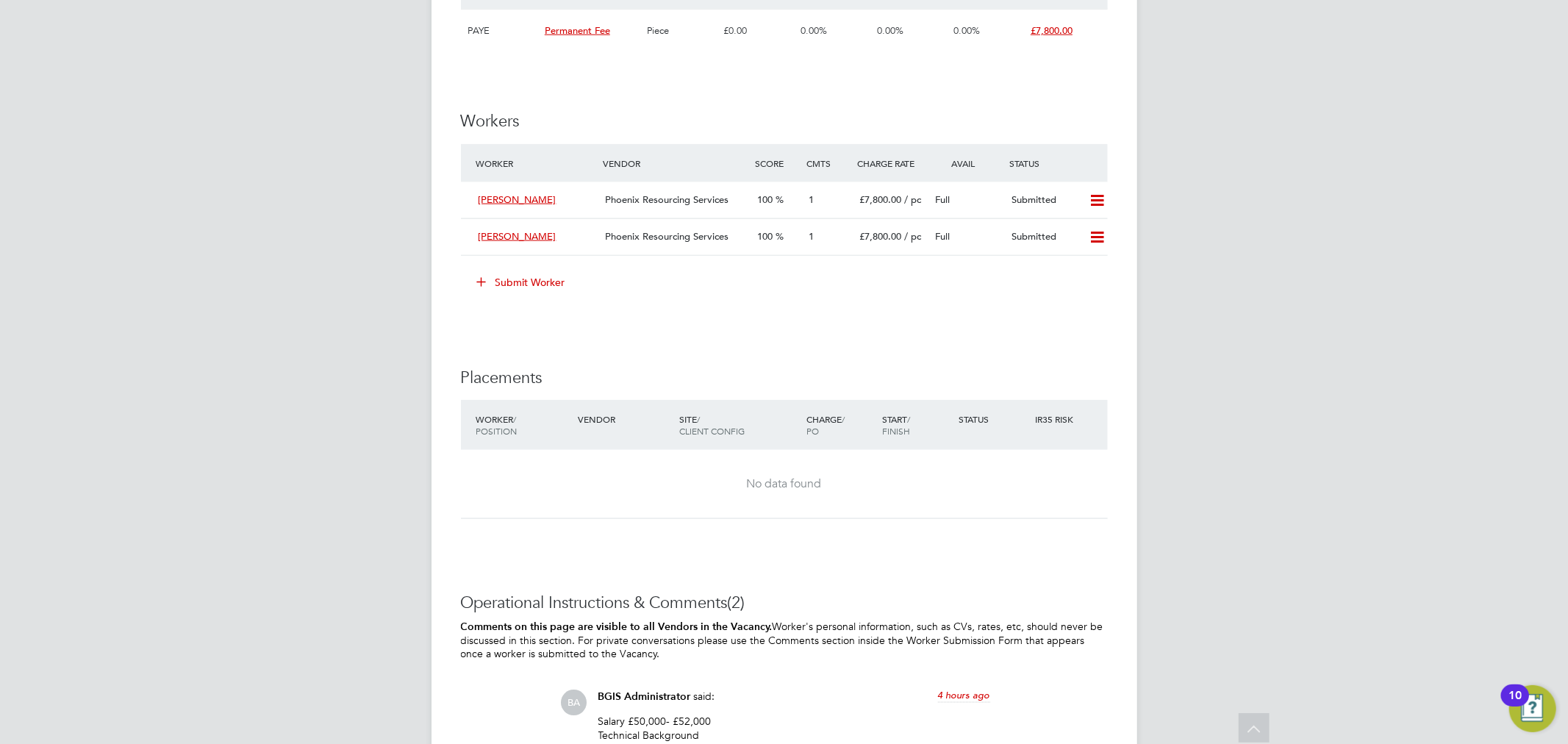
click at [492, 285] on button "Submit Worker" at bounding box center [521, 282] width 110 height 23
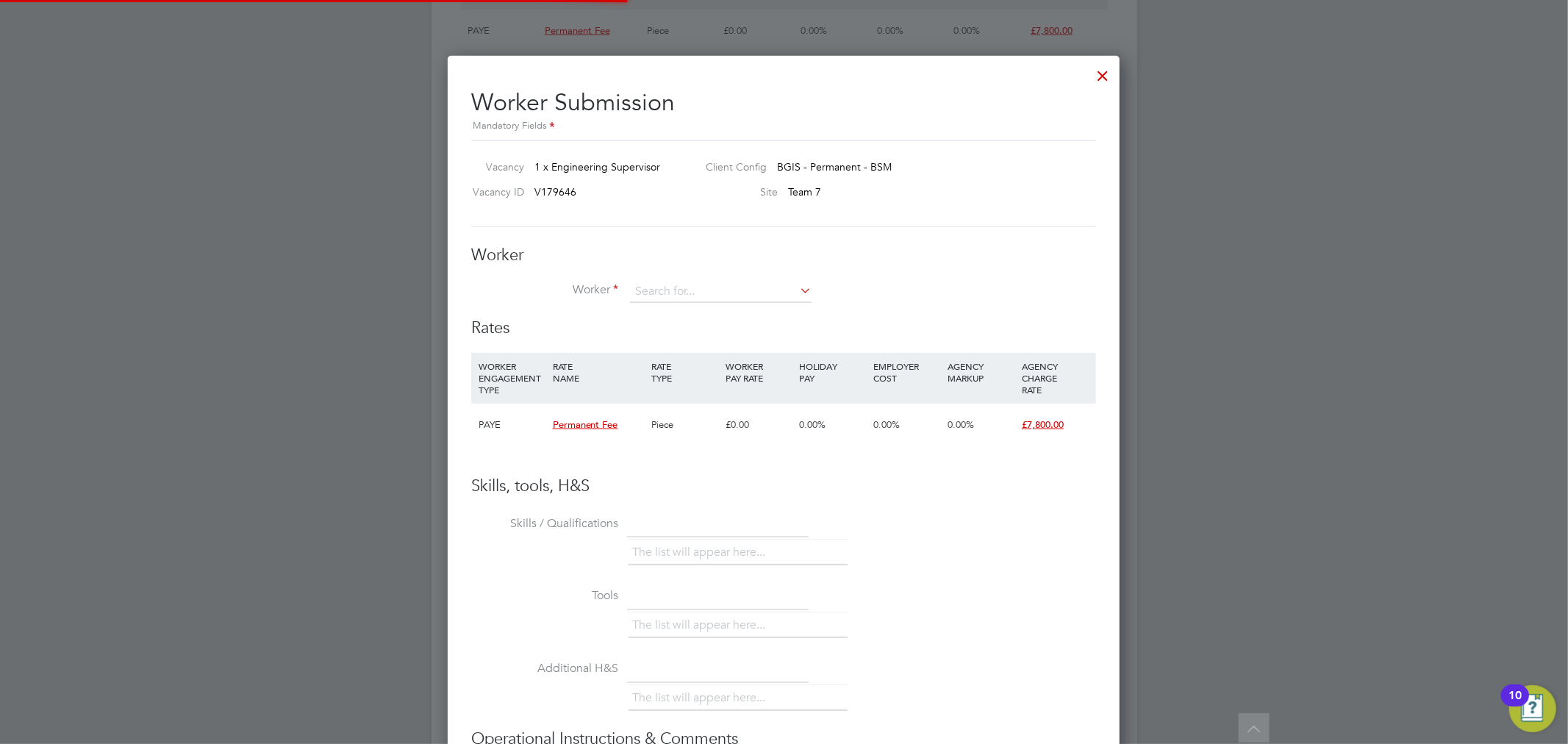
scroll to position [892, 673]
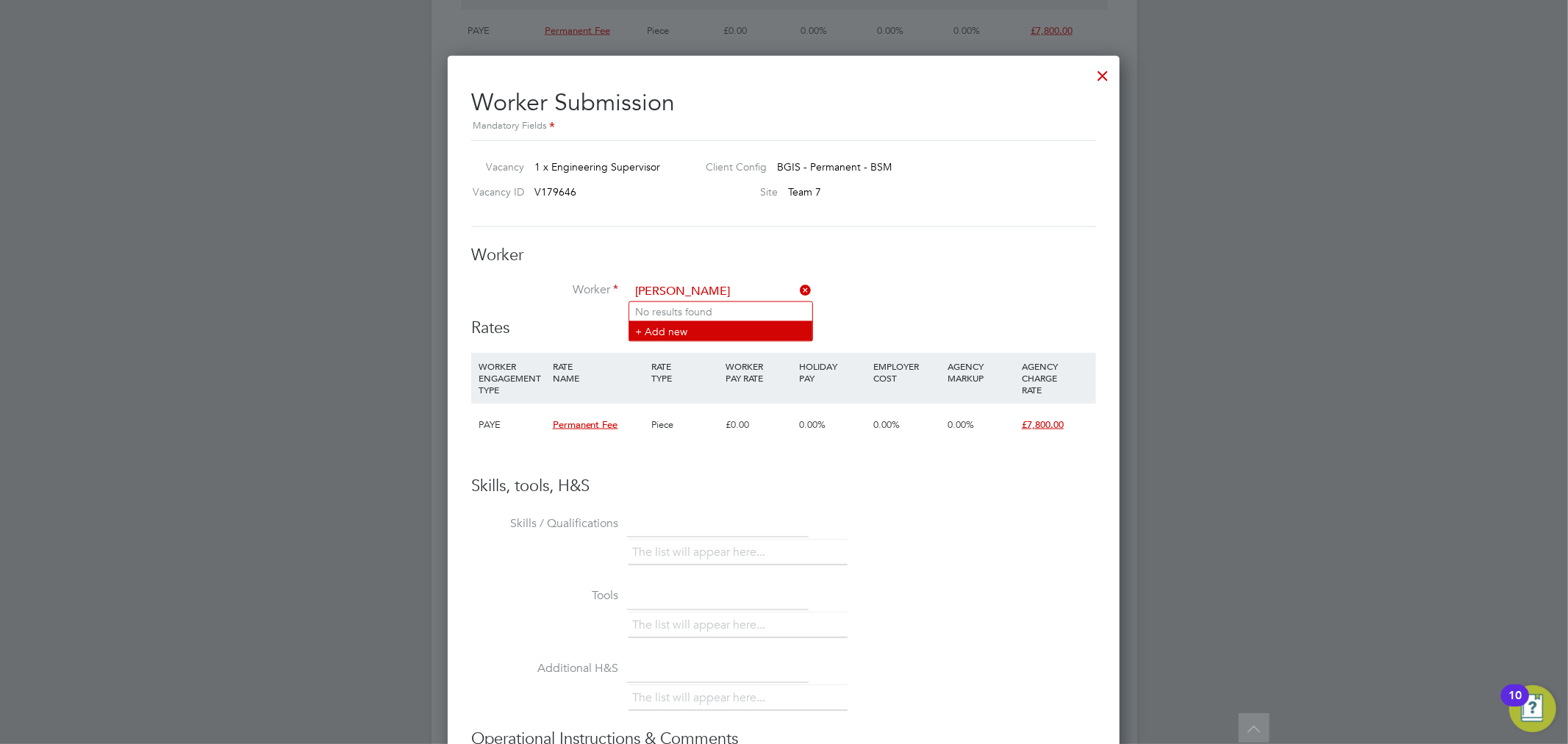
type input "roger gilmore"
click at [755, 324] on li "+ Add new" at bounding box center [721, 331] width 183 height 20
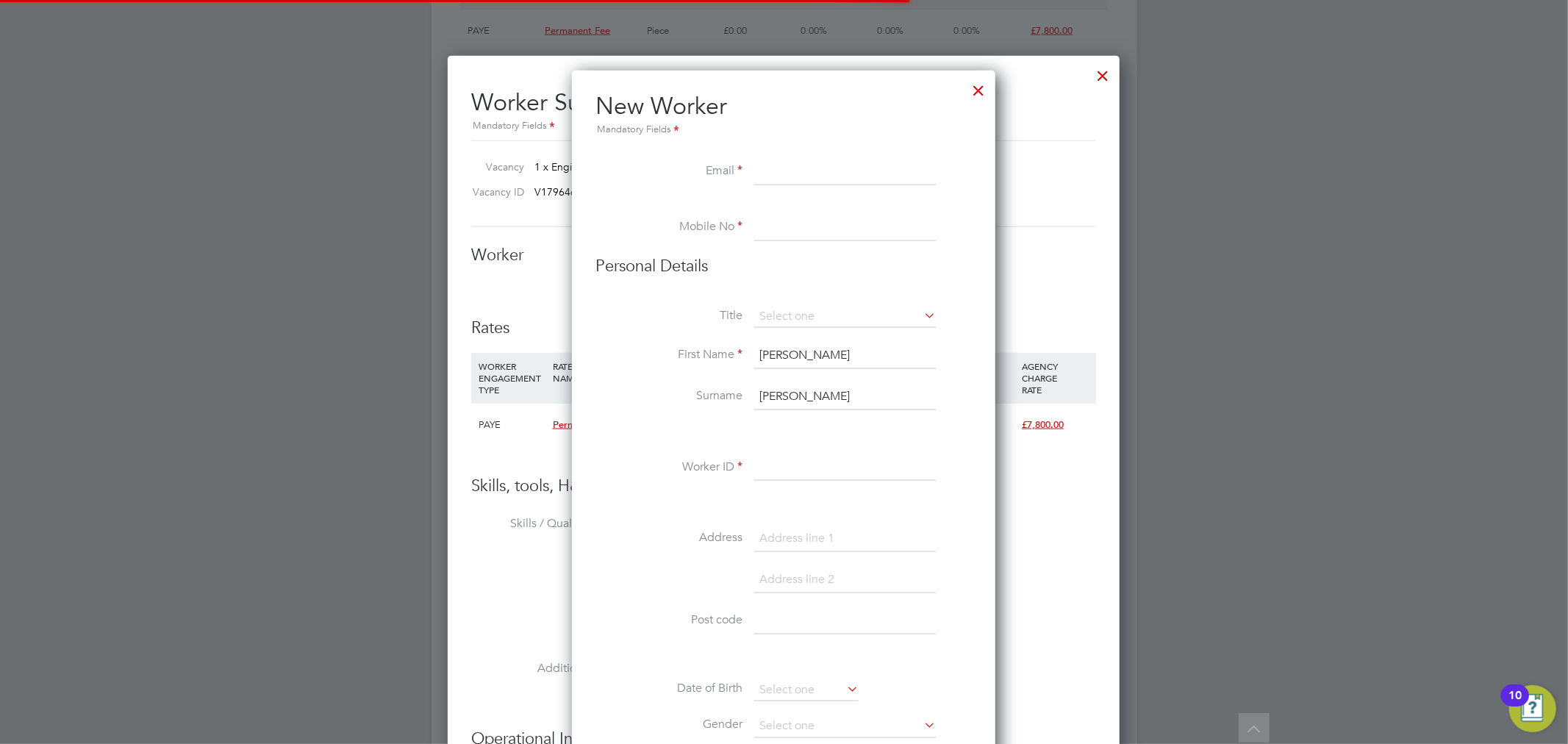
scroll to position [1317, 424]
paste input "rgilmore35a@gmail.com Status Icon"
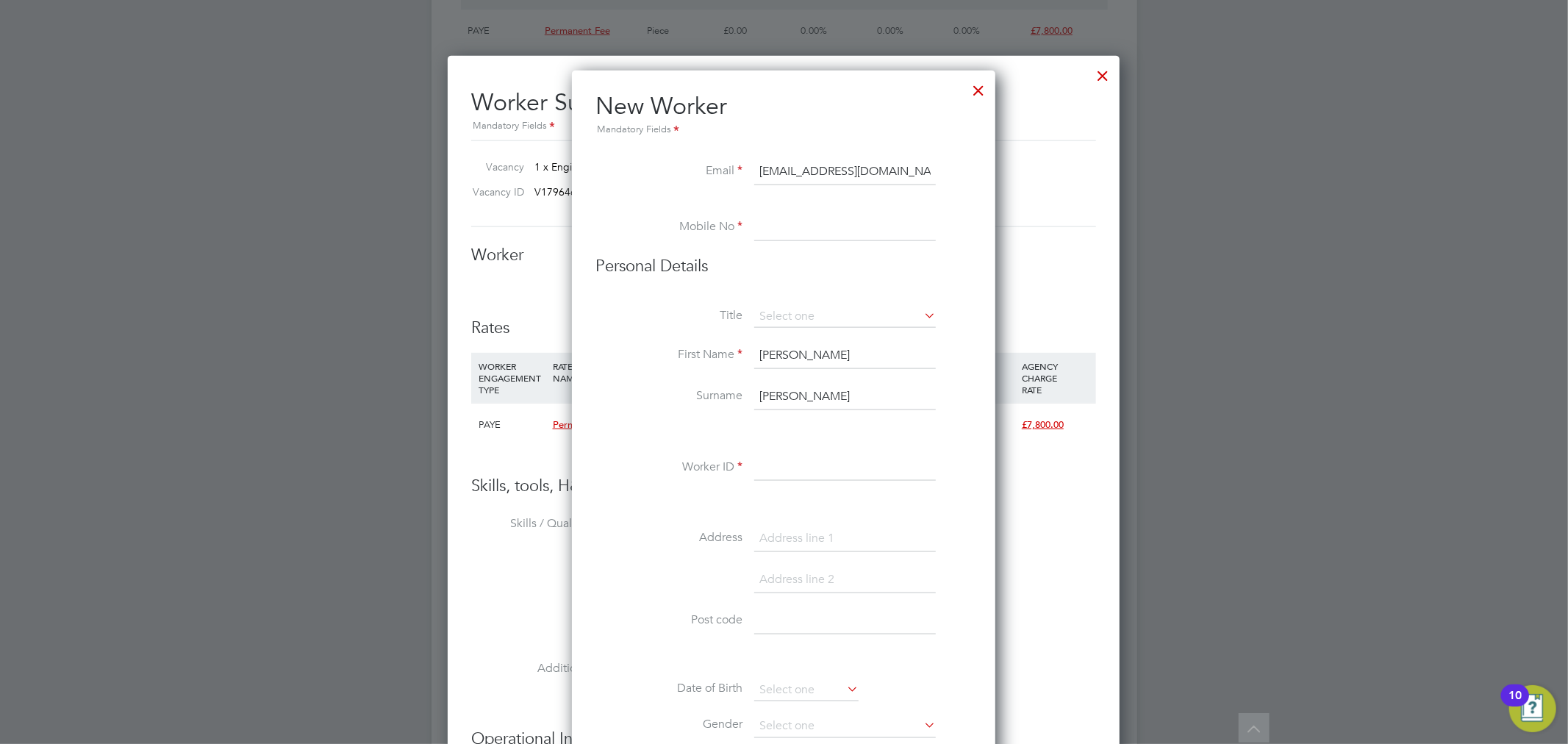
scroll to position [0, 16]
drag, startPoint x: 871, startPoint y: 169, endPoint x: 1129, endPoint y: 187, distance: 258.6
type input "rgilmore35a@gmail.com"
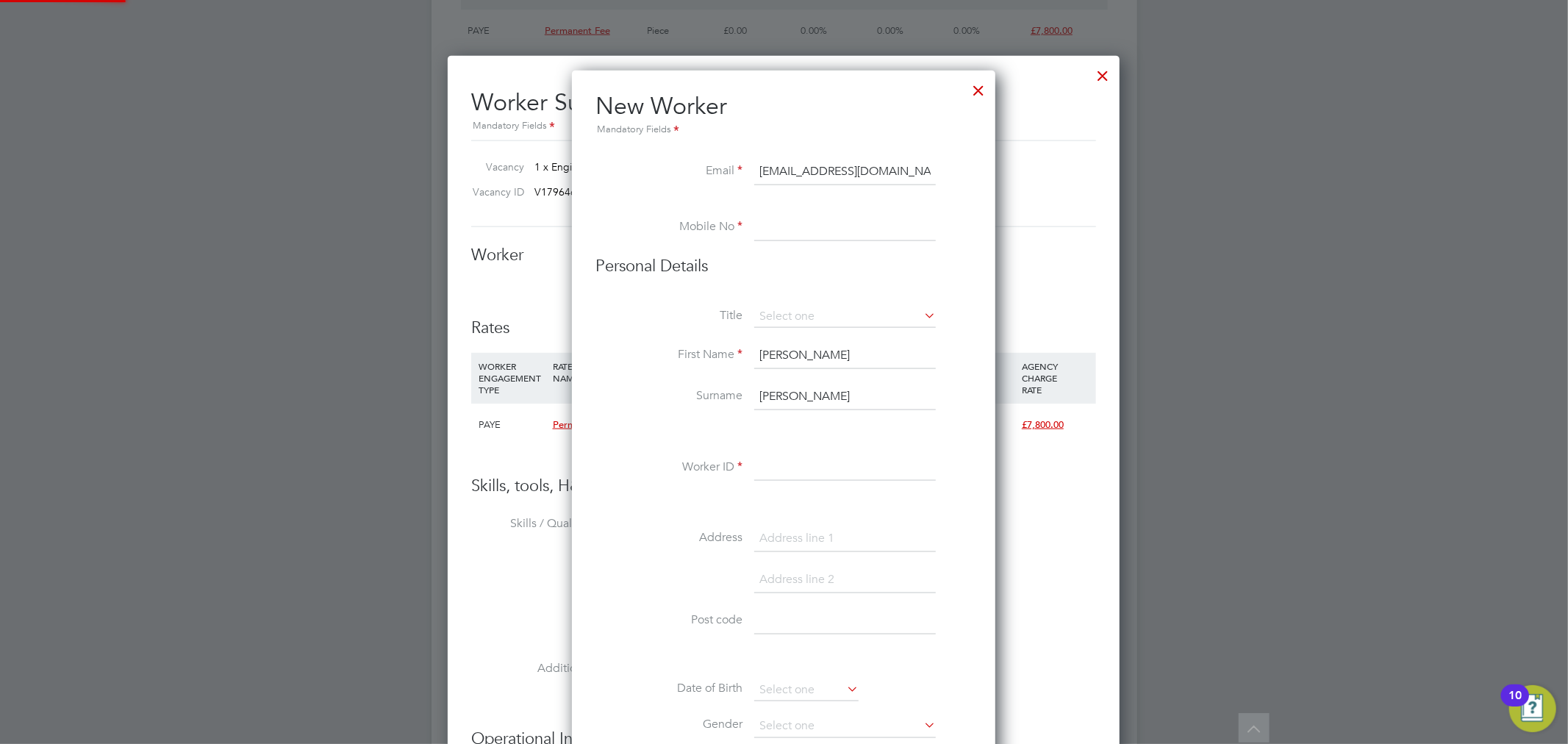
click at [798, 228] on input at bounding box center [845, 227] width 181 height 26
paste input "7576288974"
click at [756, 230] on input "7576288974" at bounding box center [845, 227] width 181 height 26
type input "07576288974"
click at [785, 313] on input at bounding box center [845, 316] width 181 height 22
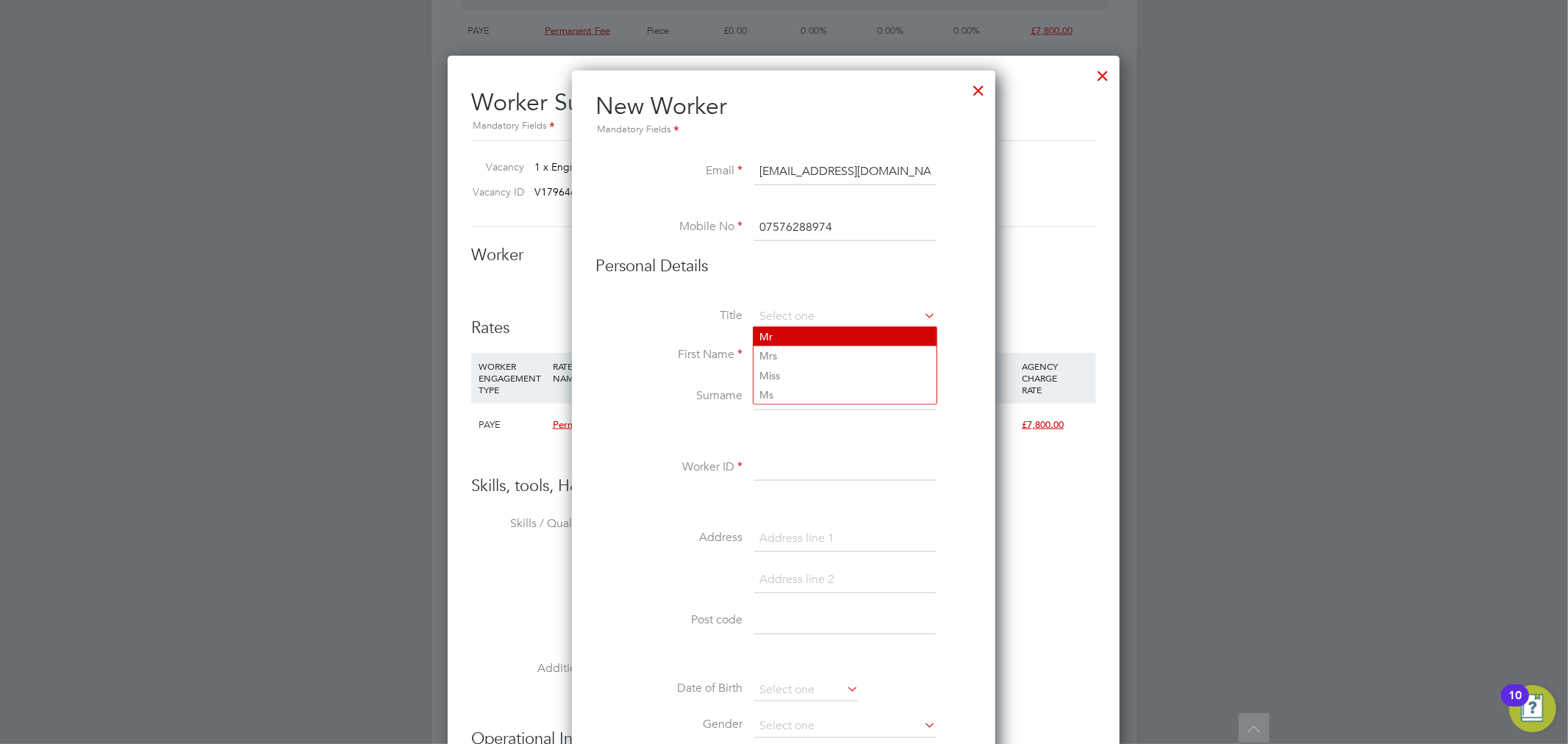
click at [796, 330] on li "Mr" at bounding box center [845, 336] width 183 height 19
type input "Mr"
click at [763, 354] on input "roger" at bounding box center [845, 355] width 181 height 26
type input "Roger"
click at [765, 398] on input "gilmore" at bounding box center [845, 396] width 181 height 26
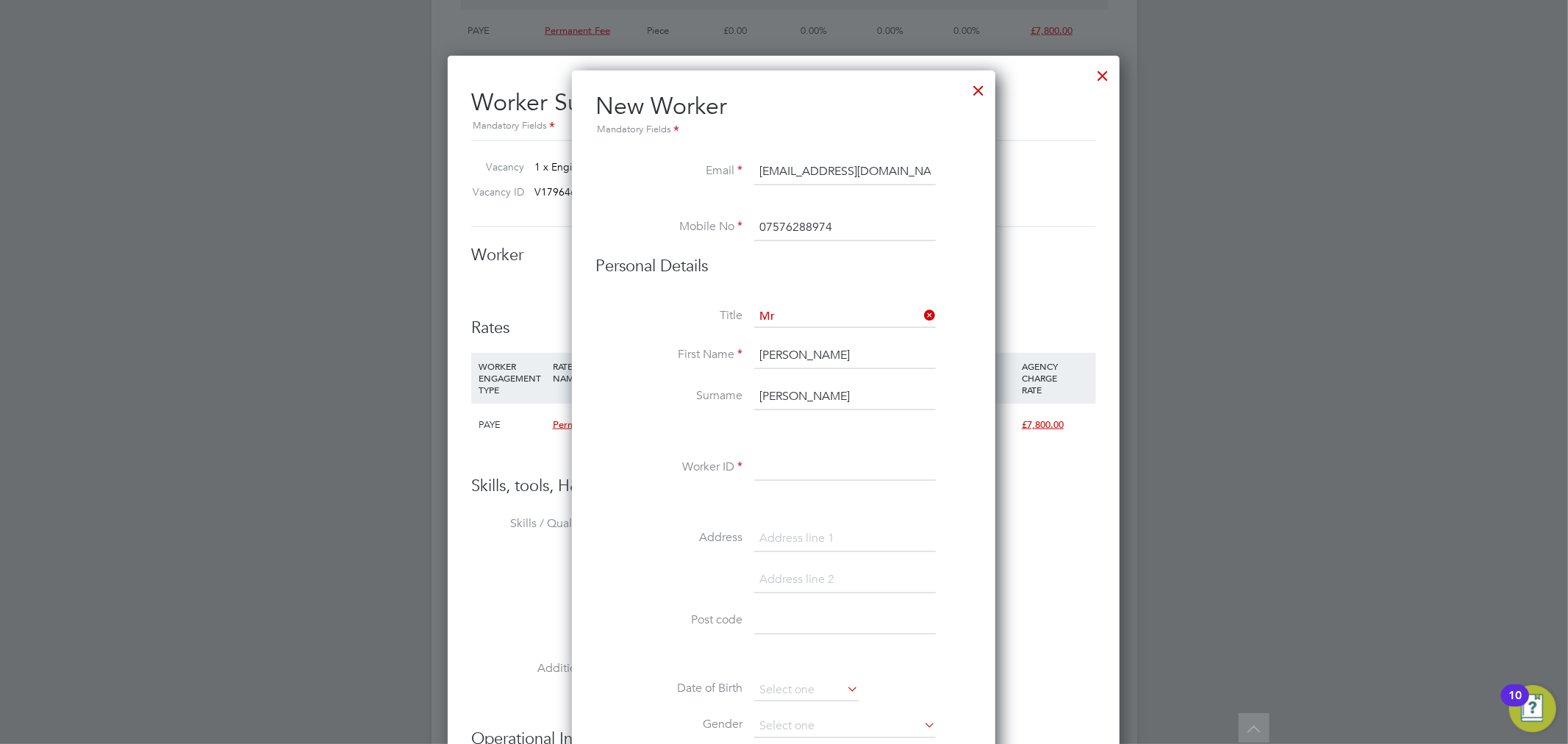
type input "Gilmore"
click at [783, 471] on input at bounding box center [845, 467] width 181 height 26
paste input "W165792"
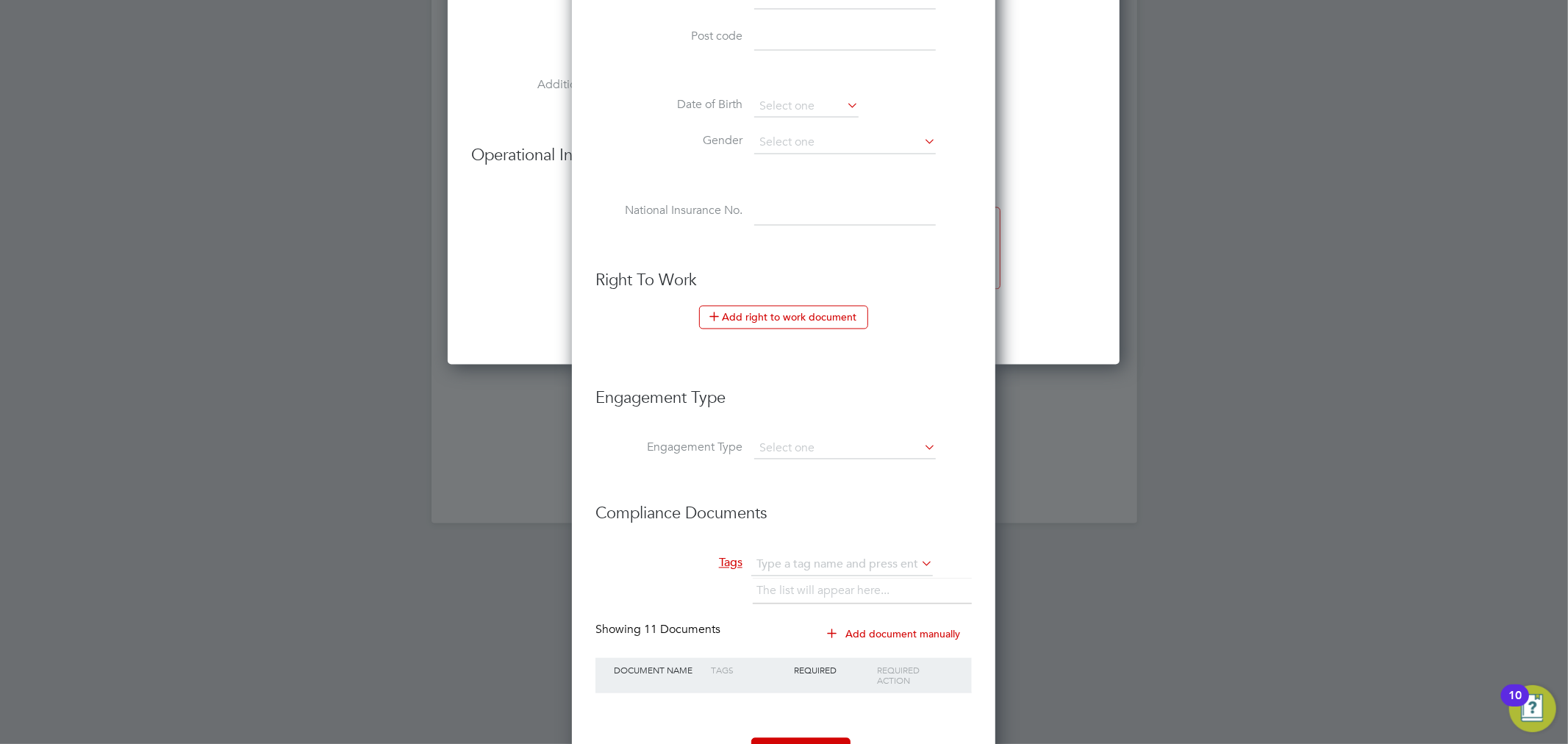
scroll to position [2275, 0]
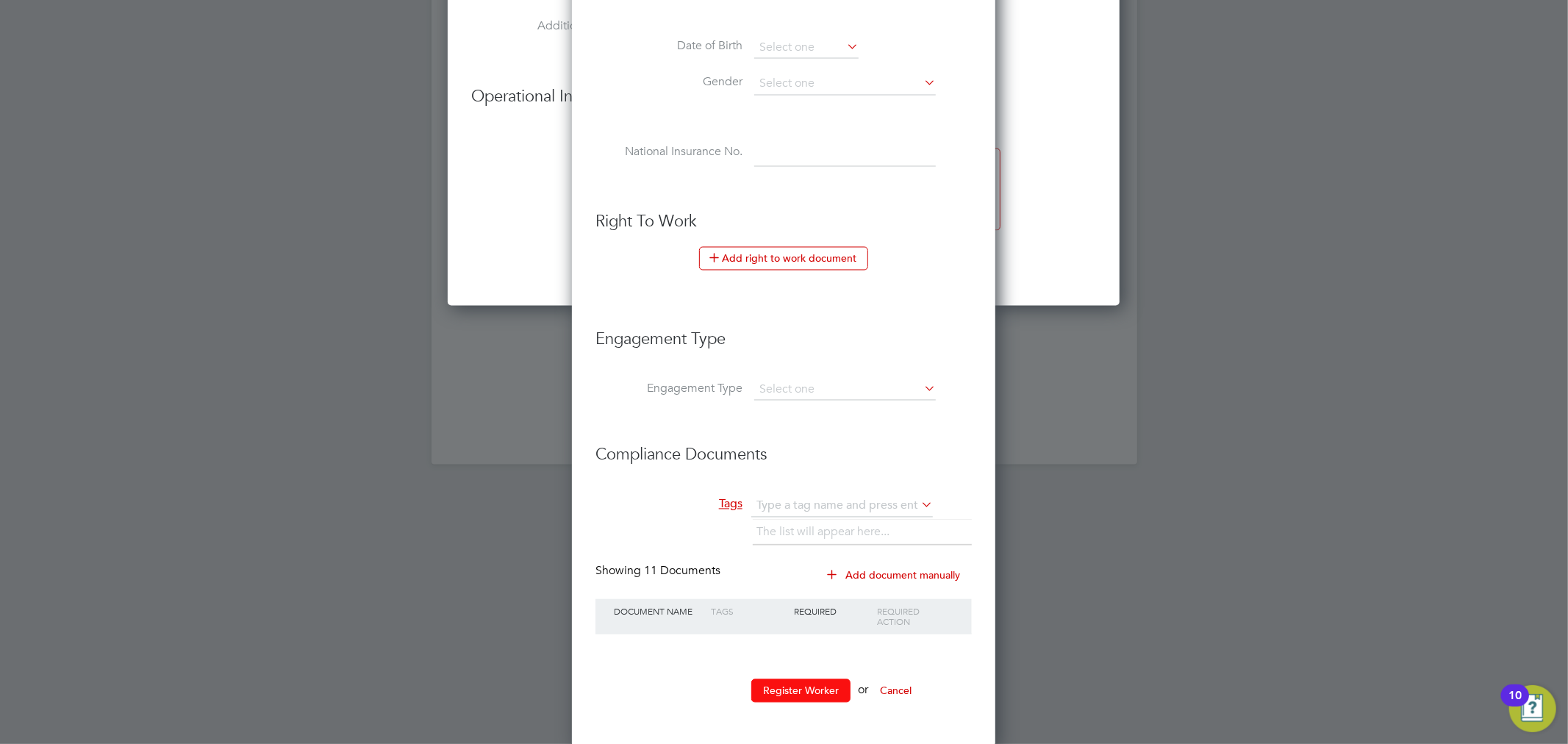
type input "W165792"
click at [804, 688] on button "Register Worker" at bounding box center [800, 691] width 99 height 23
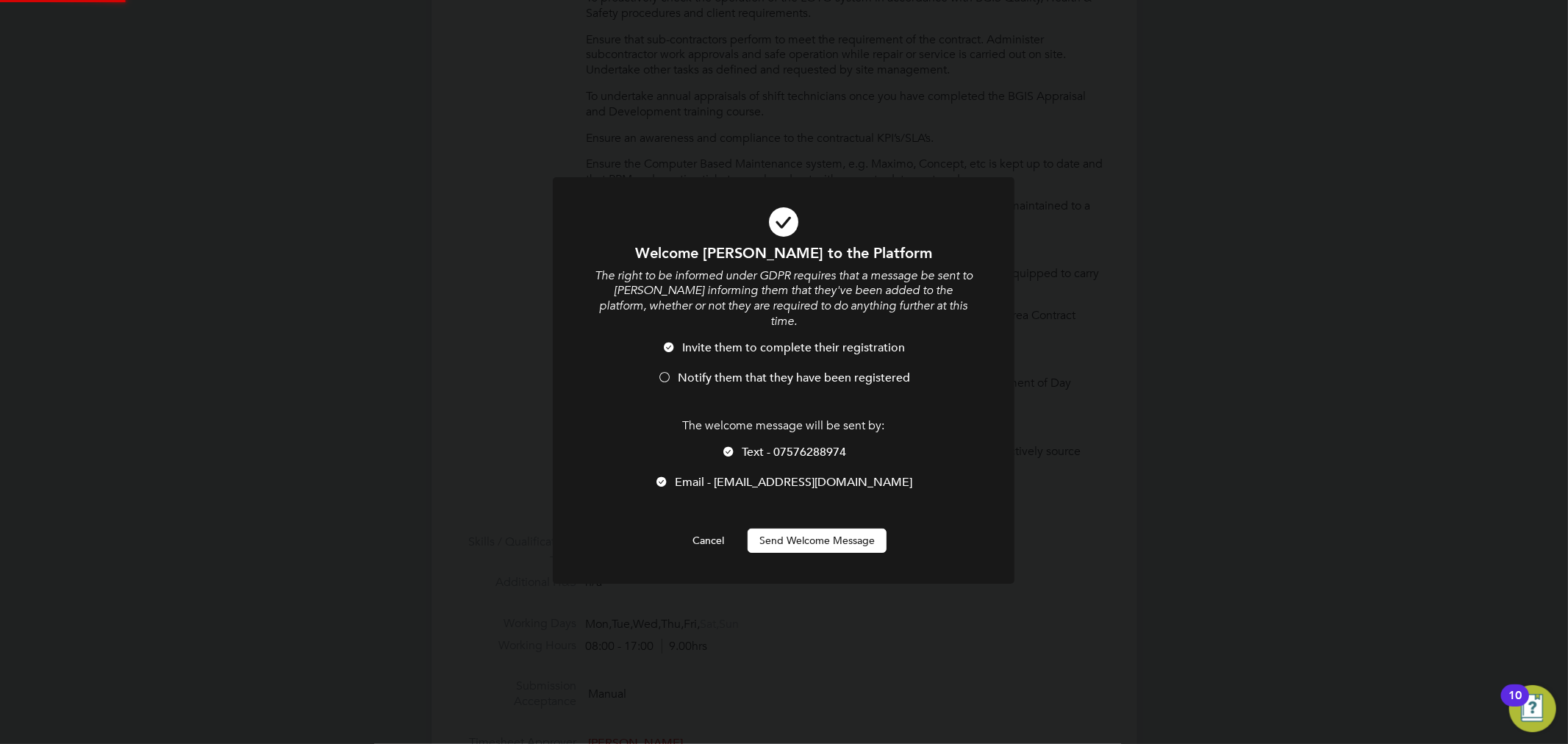
scroll to position [0, 0]
click at [839, 370] on span "Notify them that they have been registered" at bounding box center [793, 377] width 232 height 14
click at [843, 528] on button "Send Welcome Message" at bounding box center [817, 540] width 139 height 23
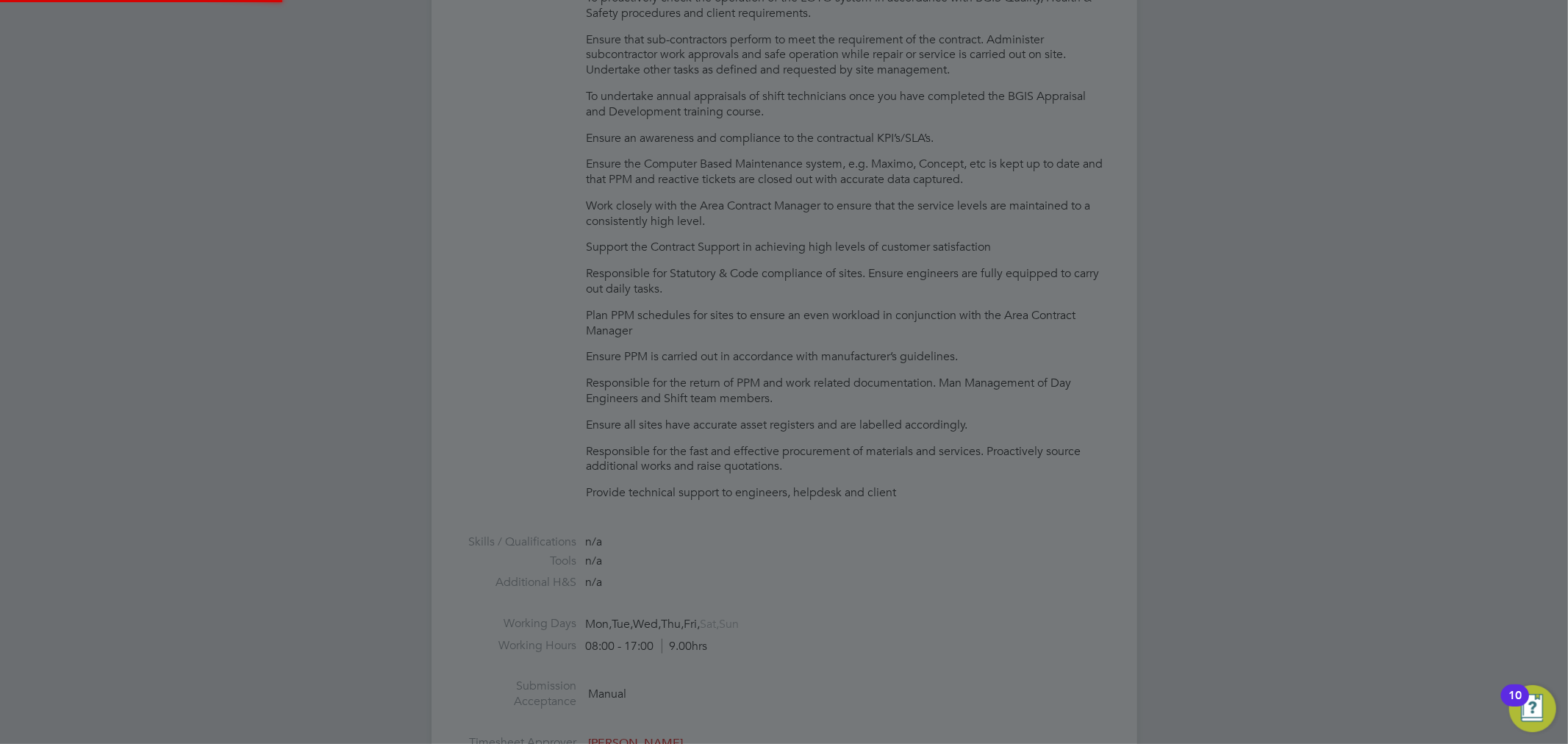
type input "Roger Gilmore (W165792)"
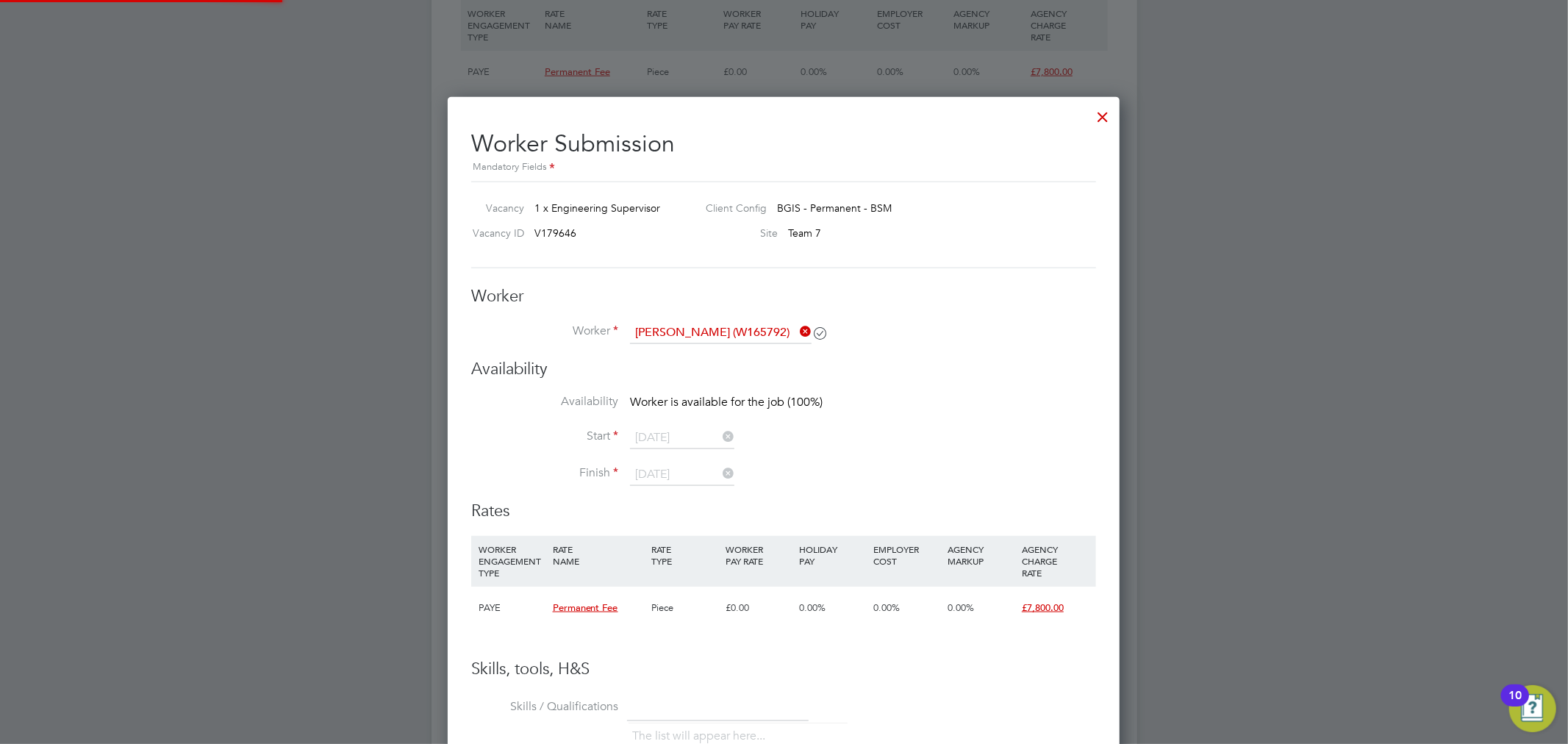
scroll to position [1634, 0]
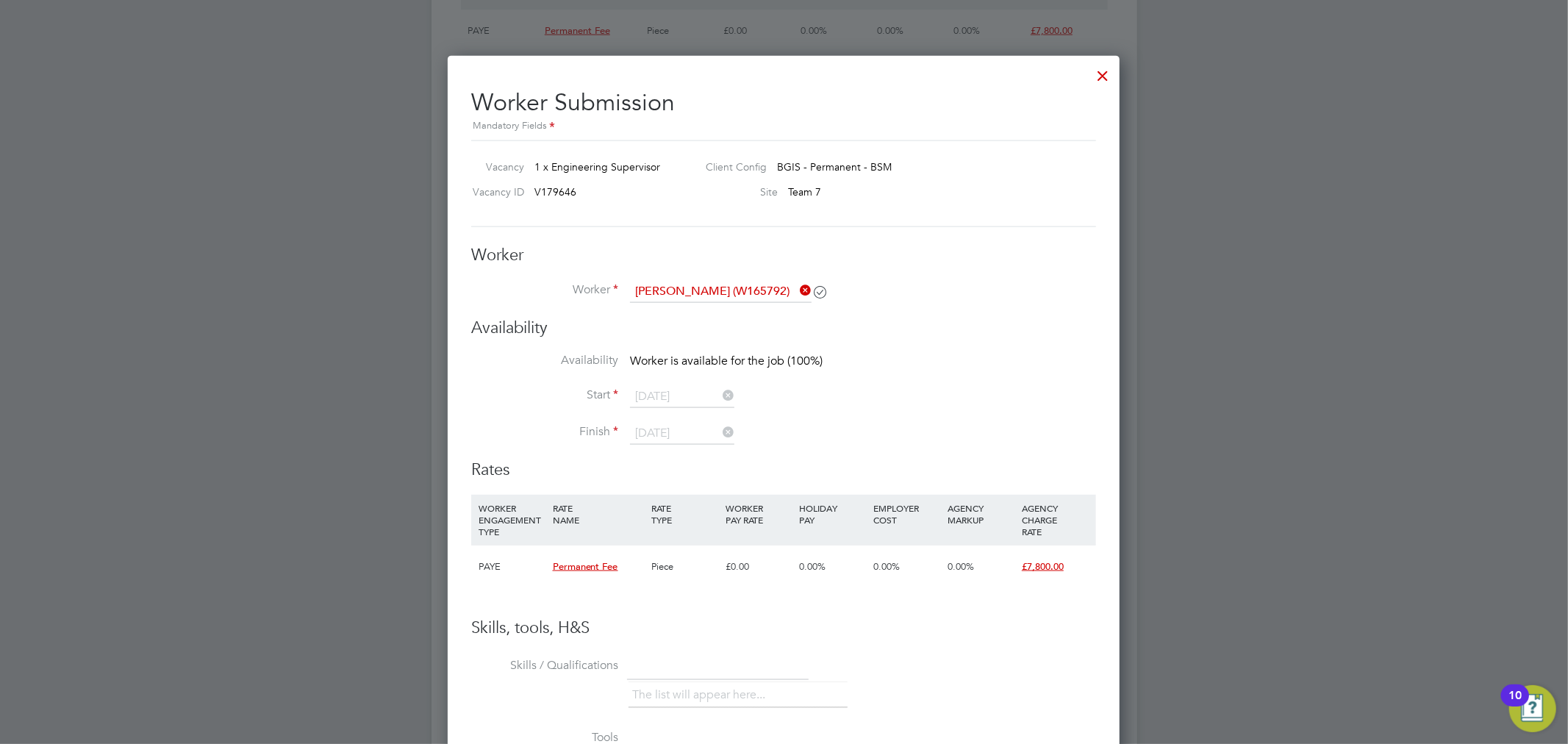
click at [1103, 77] on div at bounding box center [1102, 71] width 26 height 26
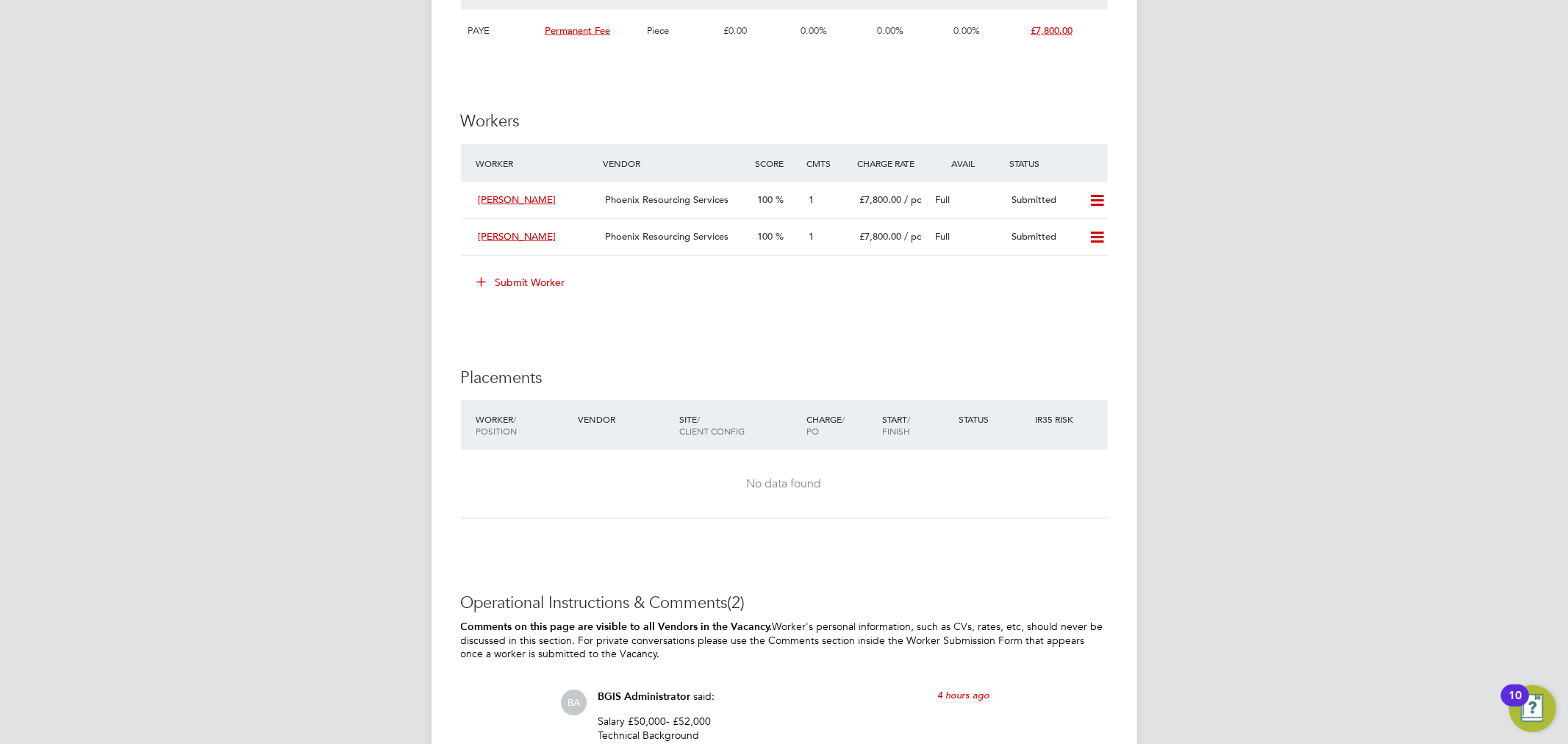
click at [510, 280] on button "Submit Worker" at bounding box center [521, 282] width 110 height 23
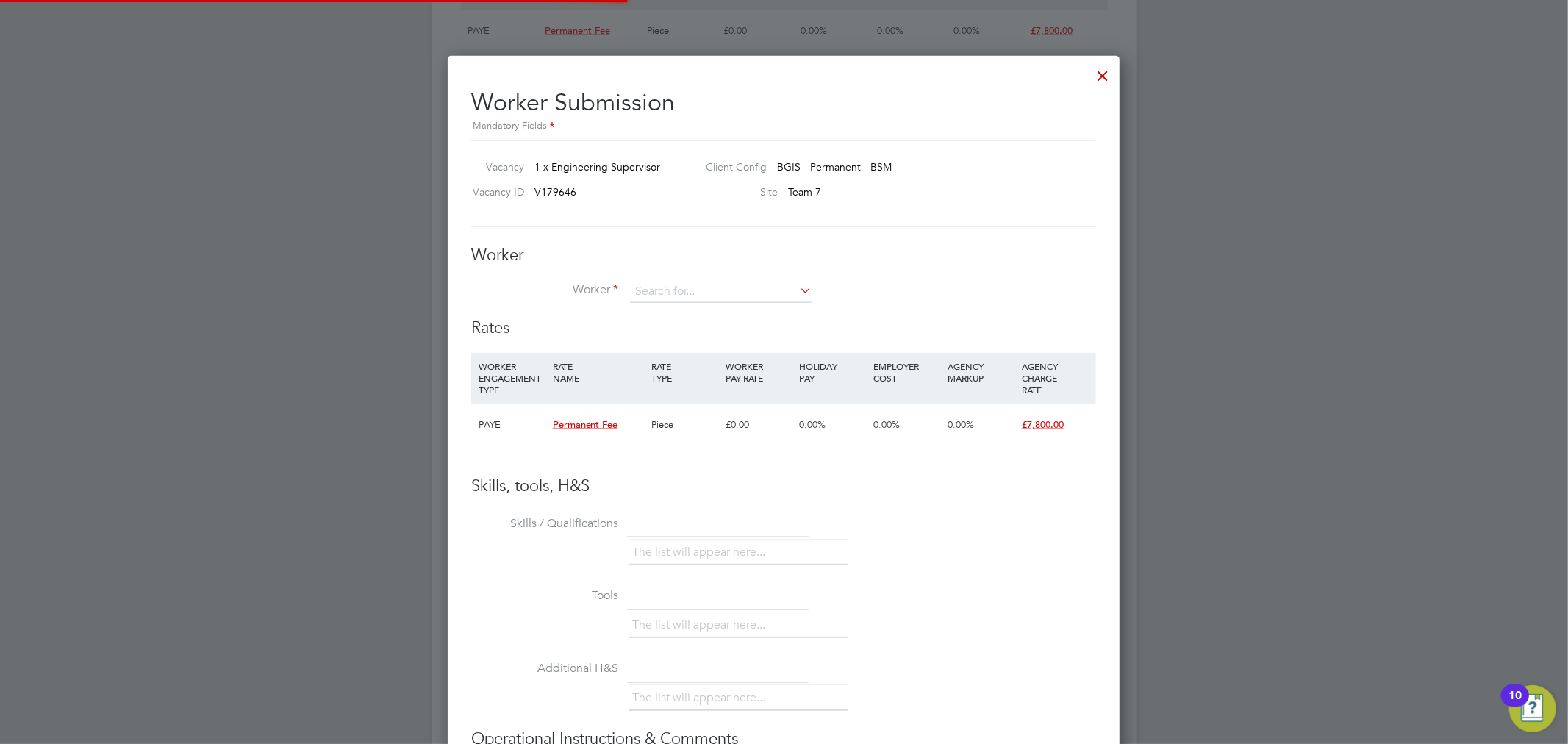
scroll to position [42, 99]
click at [723, 309] on b "Gilmore" at bounding box center [765, 311] width 85 height 13
type input "Roger Gilmore (W165792)"
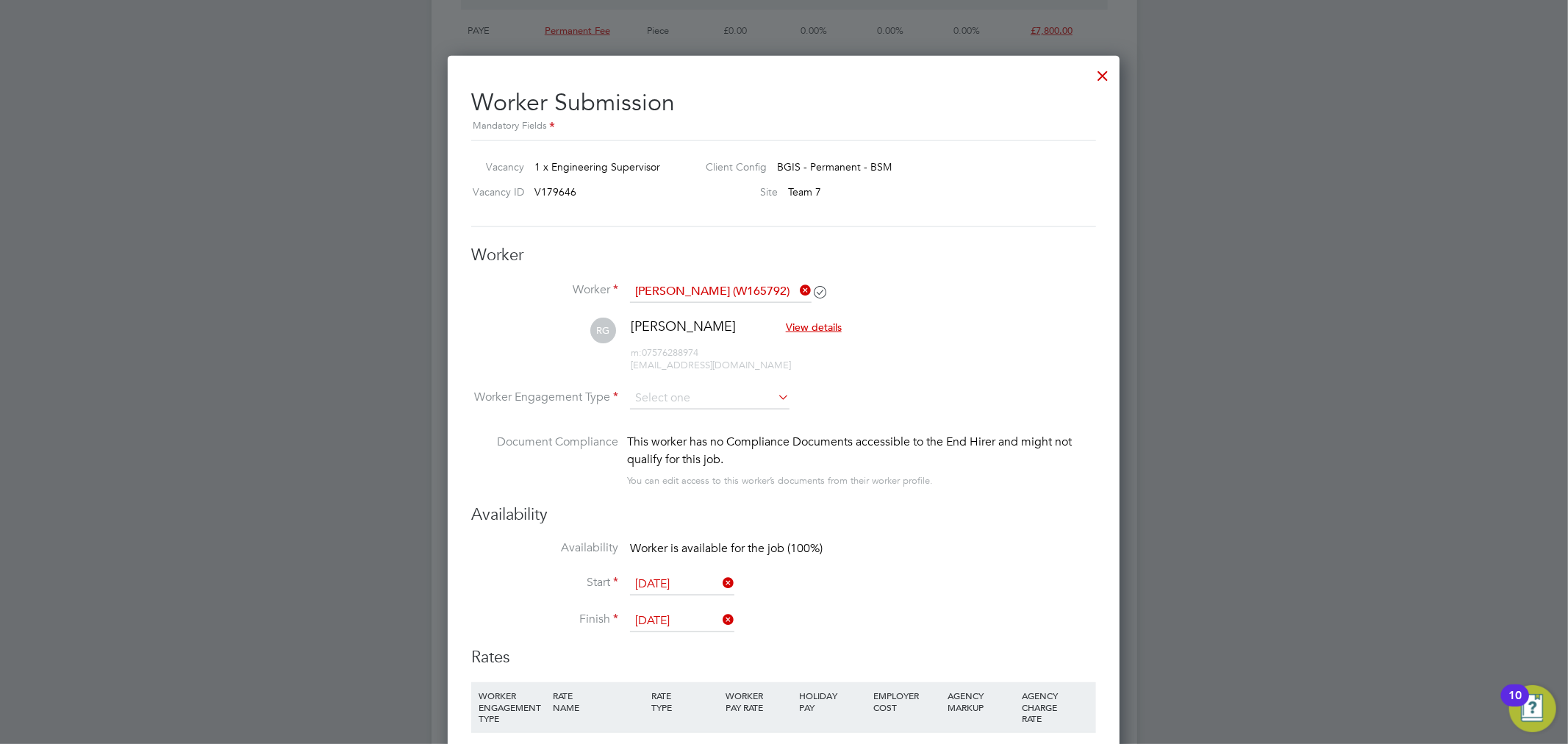
scroll to position [1219, 673]
click at [755, 397] on input at bounding box center [710, 398] width 160 height 22
click at [737, 435] on li "PAYE" at bounding box center [709, 438] width 161 height 19
type input "PAYE"
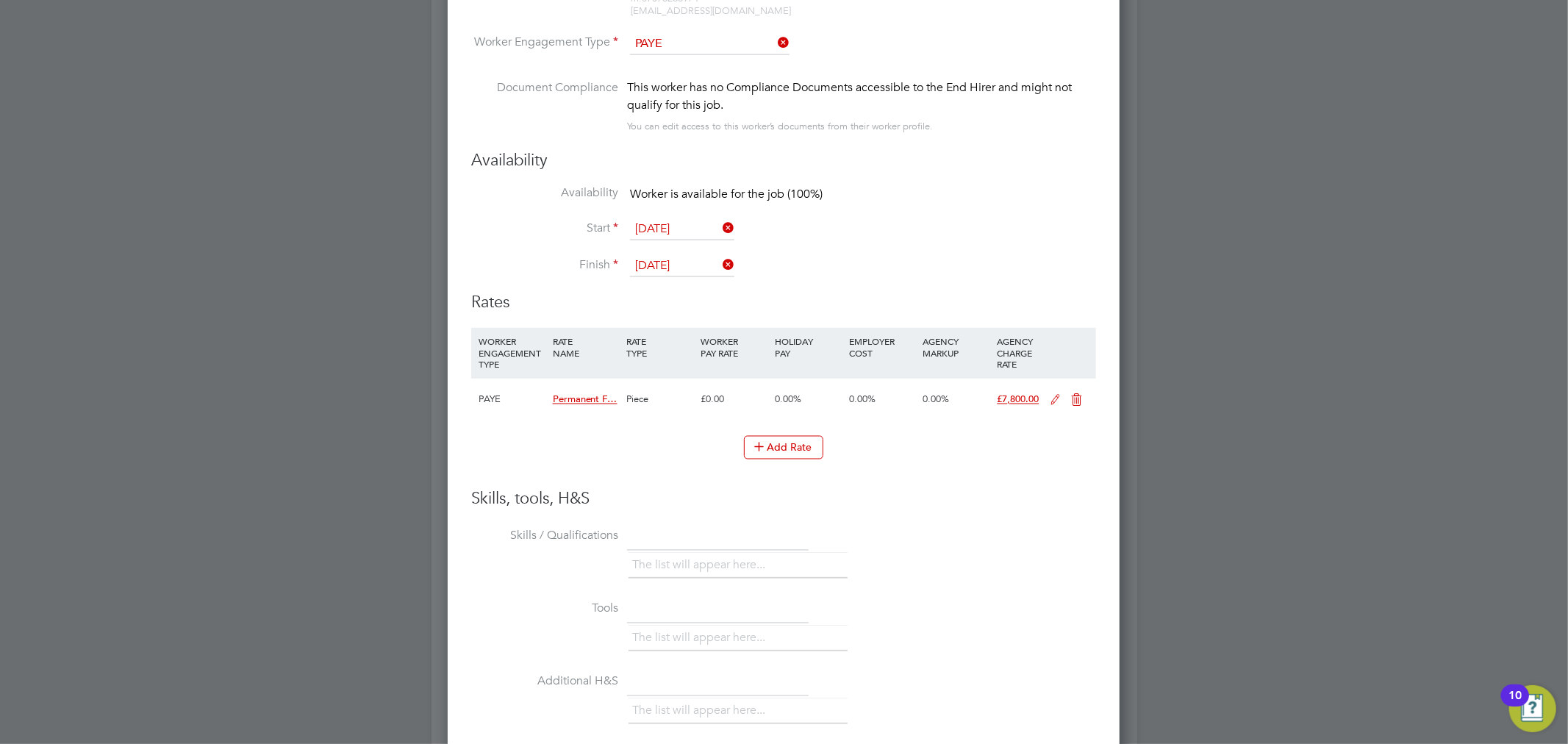
scroll to position [2203, 0]
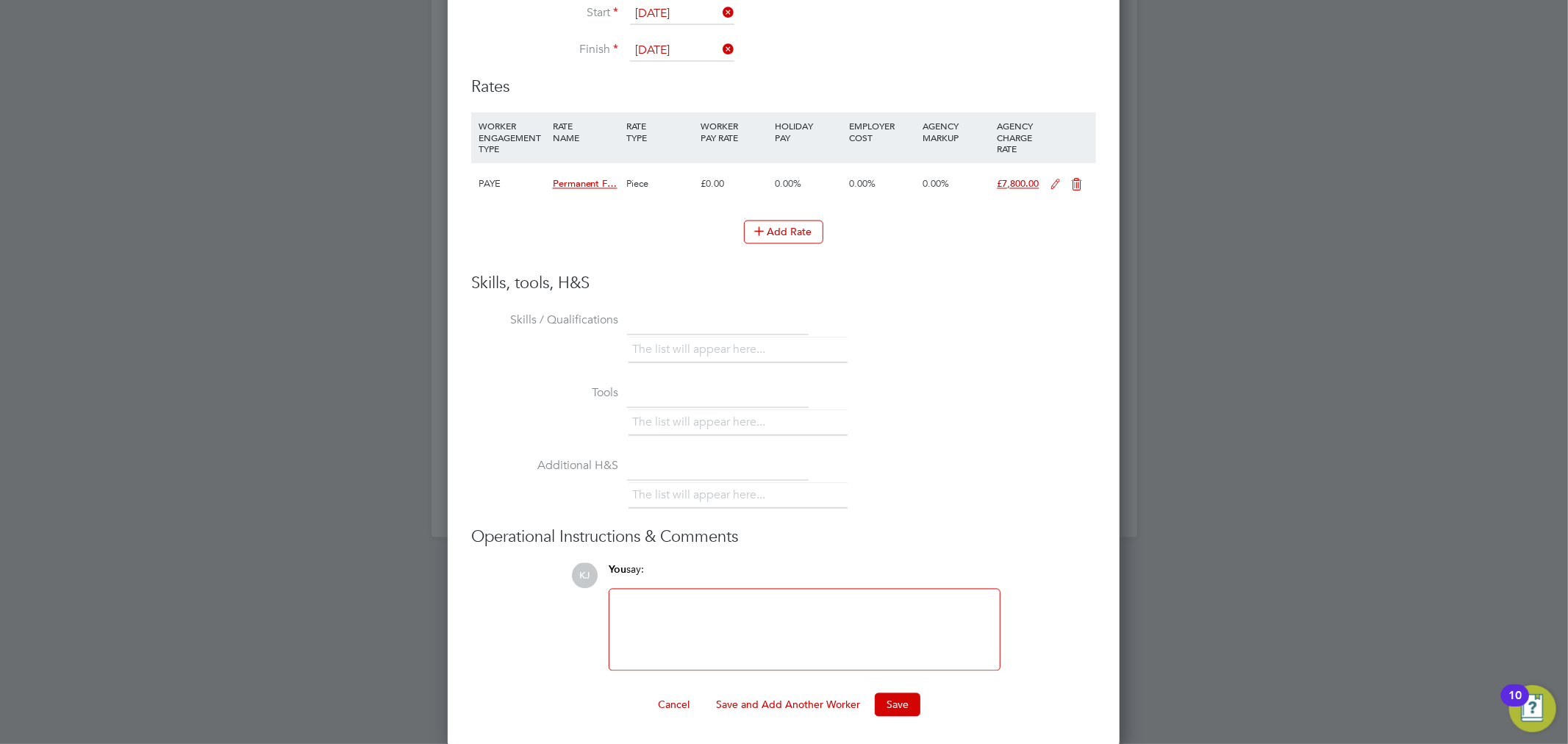
click at [920, 704] on div "Cancel Save and Add Another Worker Save" at bounding box center [784, 704] width 625 height 23
click at [908, 699] on button "Save" at bounding box center [897, 704] width 45 height 23
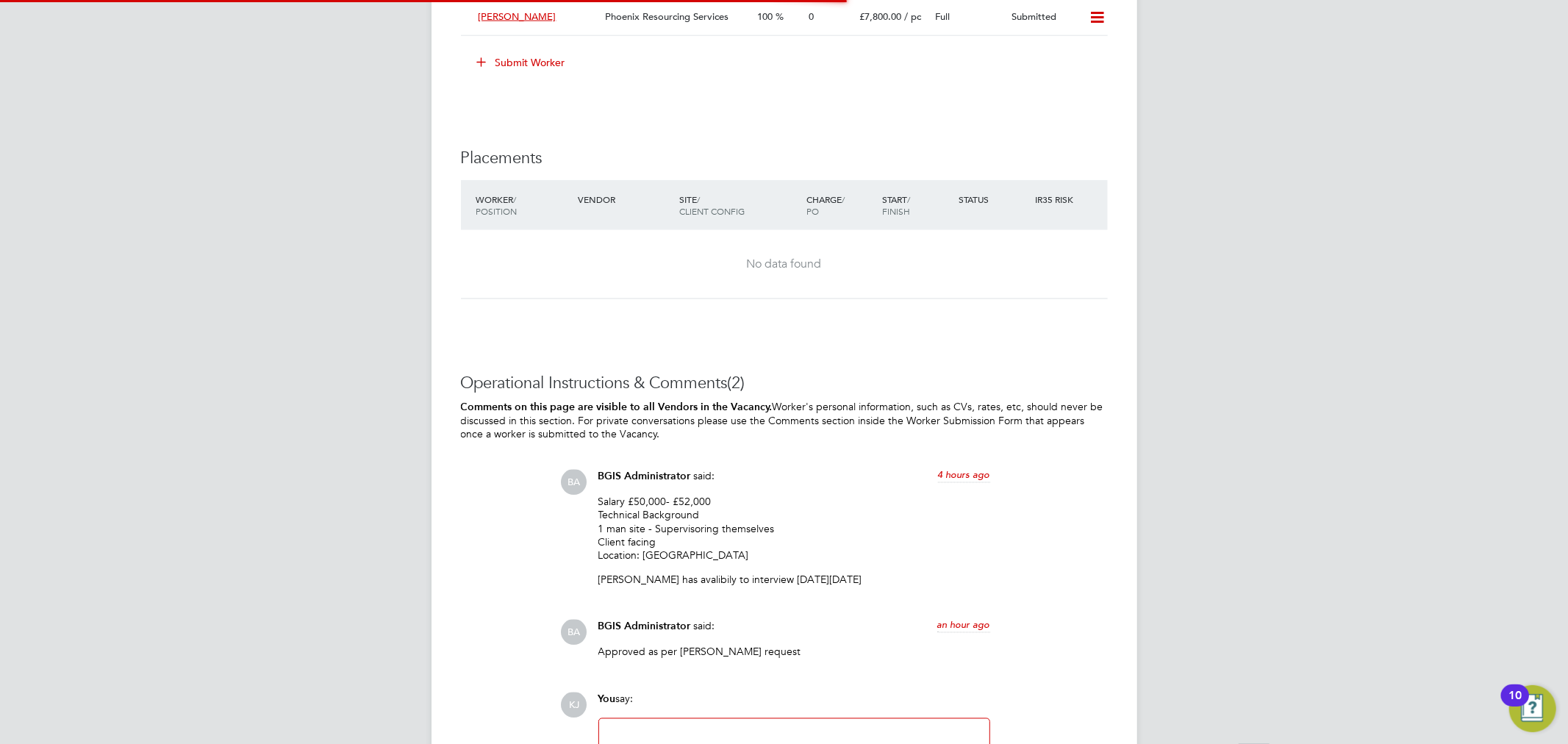
scroll to position [1640, 0]
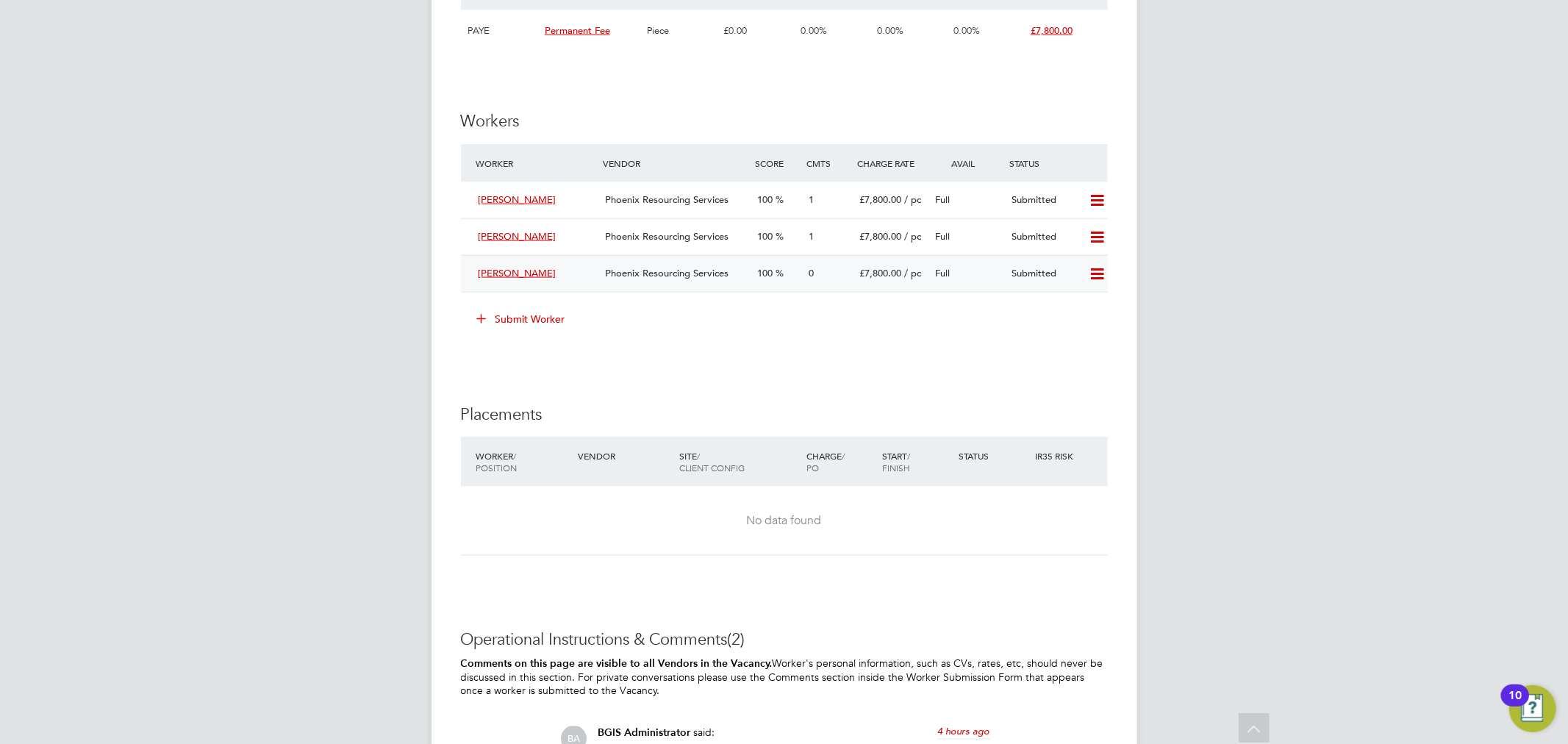
click at [728, 280] on div "Phoenix Resourcing Services" at bounding box center [676, 274] width 152 height 24
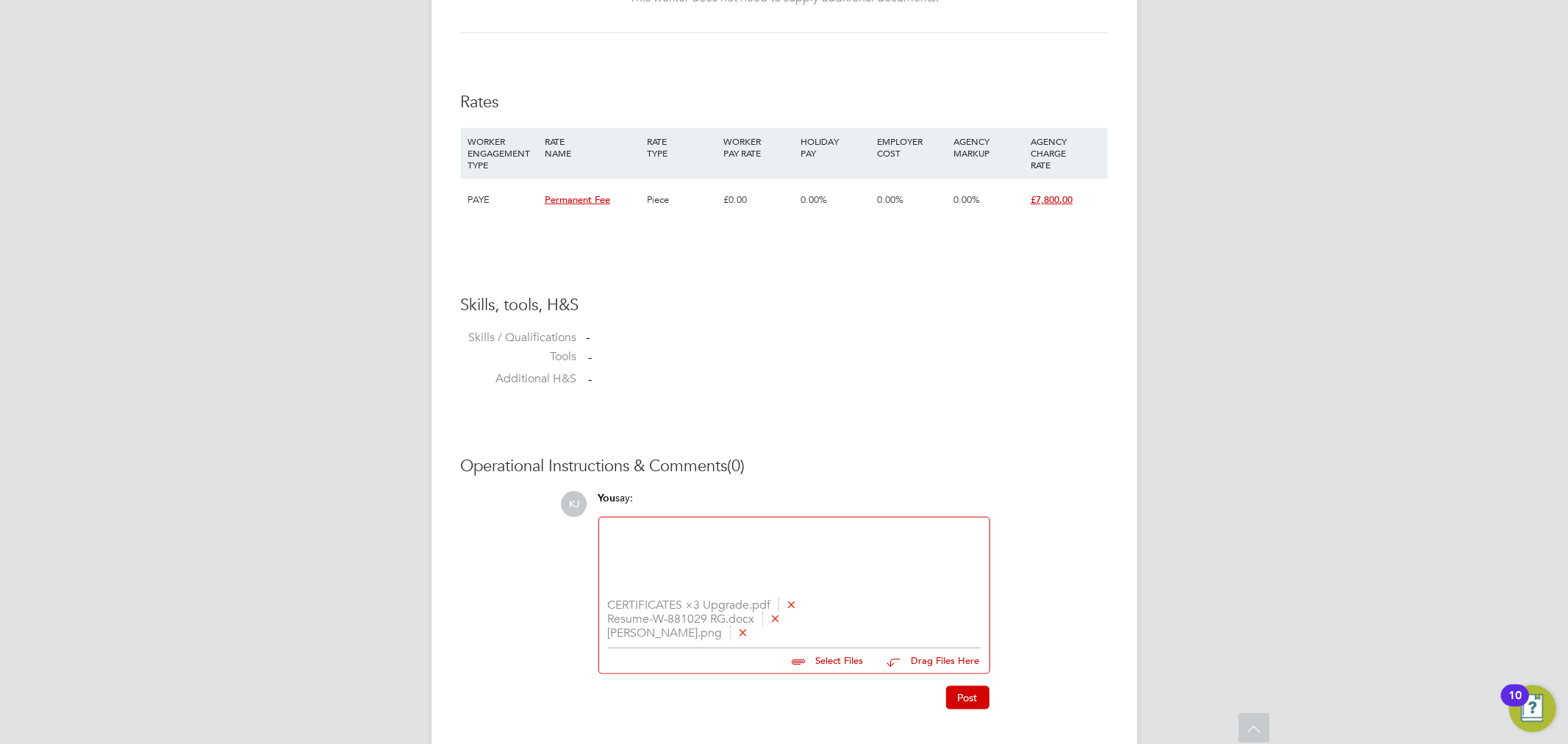
click at [860, 548] on div at bounding box center [794, 558] width 373 height 64
click at [959, 699] on button "Post" at bounding box center [968, 698] width 43 height 23
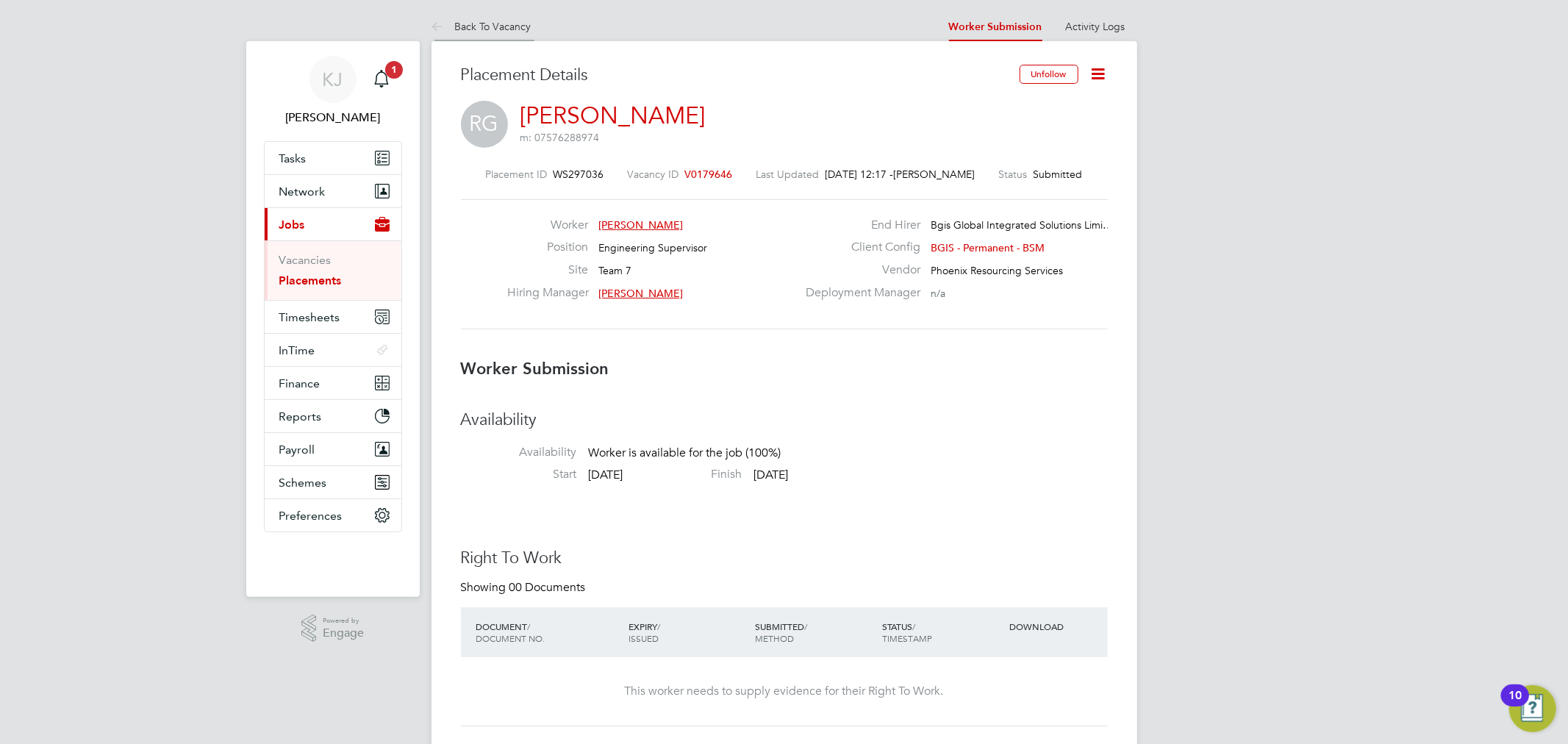
click at [446, 27] on icon at bounding box center [440, 27] width 18 height 18
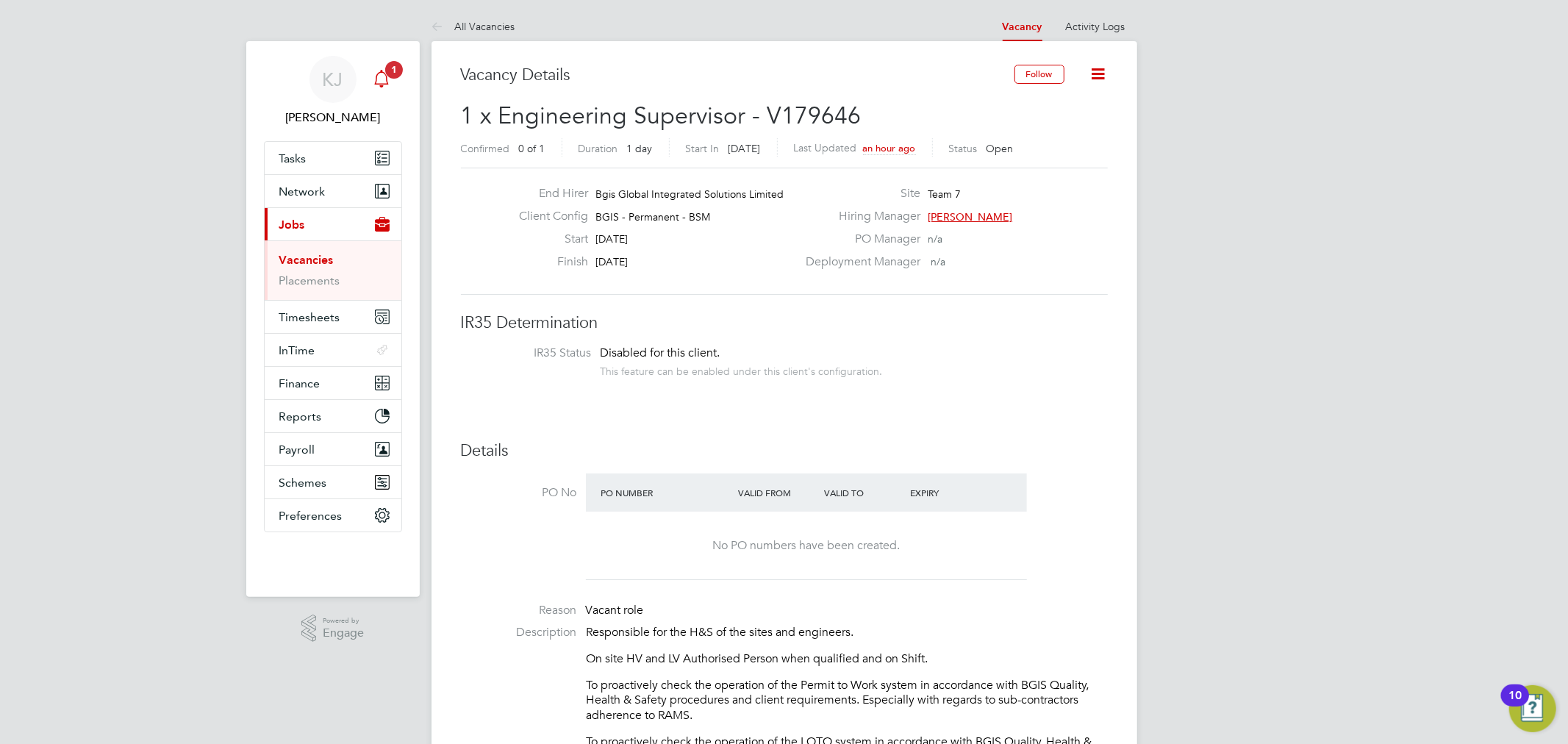
click at [383, 76] on icon "Main navigation" at bounding box center [382, 78] width 17 height 17
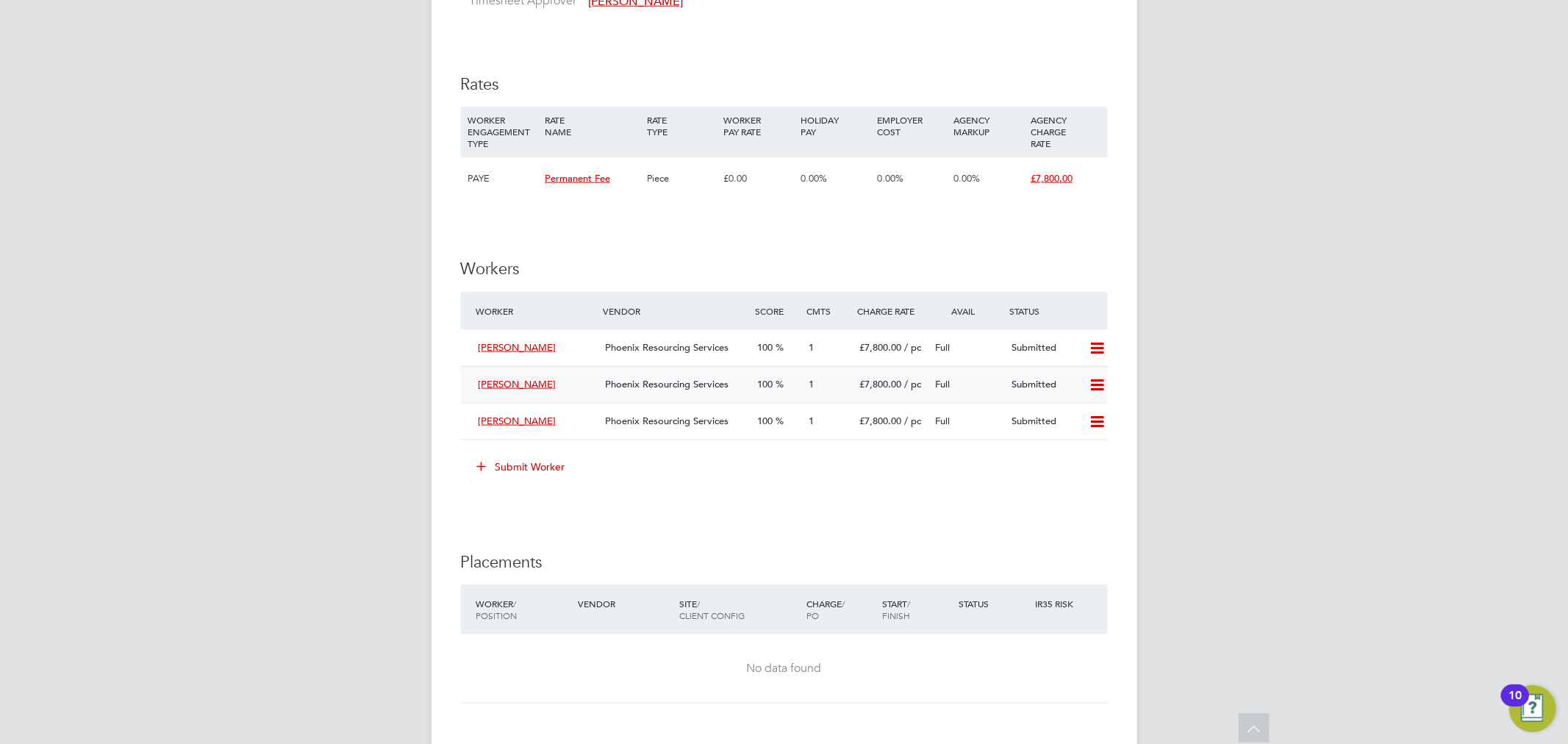
click at [1100, 380] on icon at bounding box center [1097, 385] width 18 height 12
click at [1081, 414] on li "Remove" at bounding box center [1075, 417] width 57 height 20
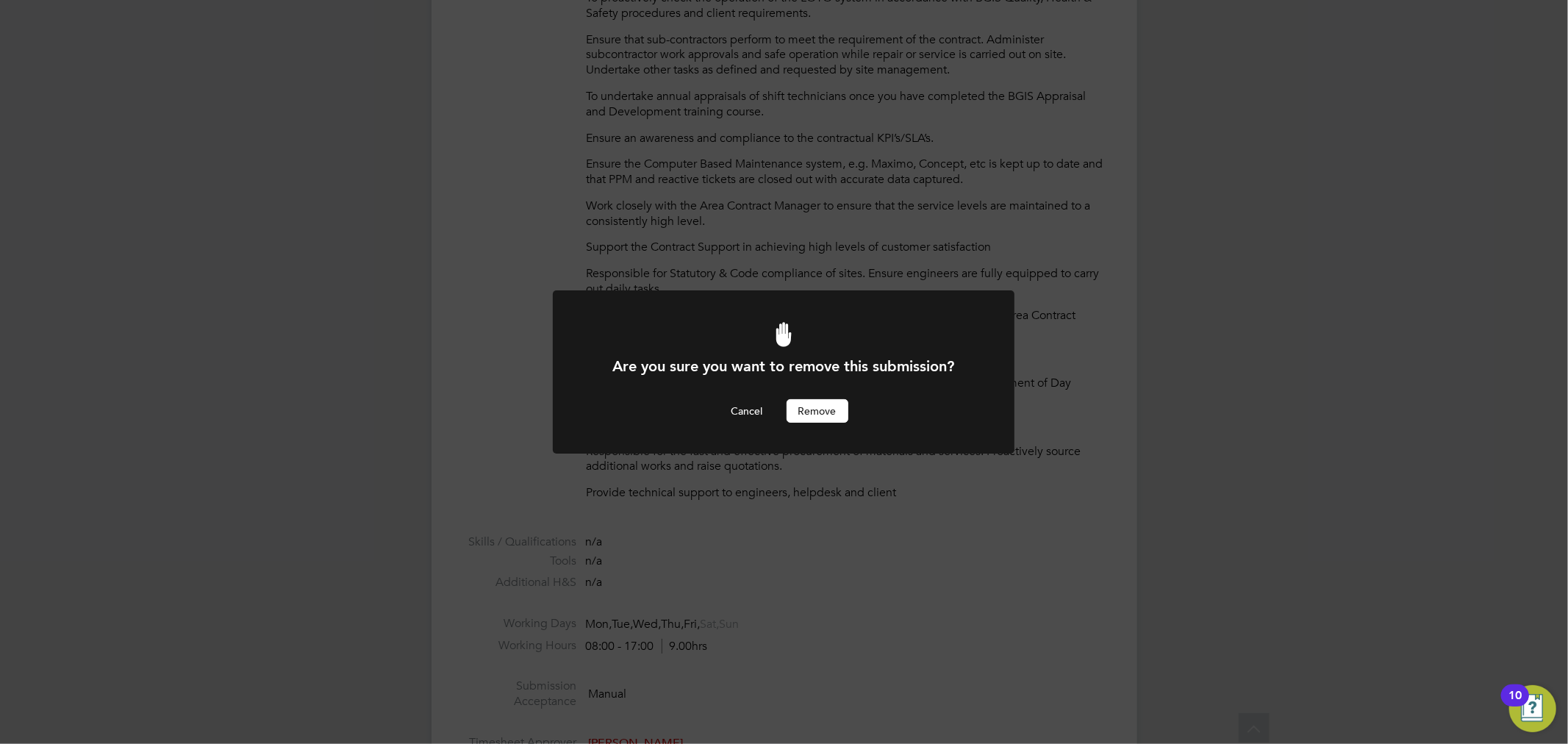
click at [828, 410] on button "Remove" at bounding box center [817, 411] width 62 height 23
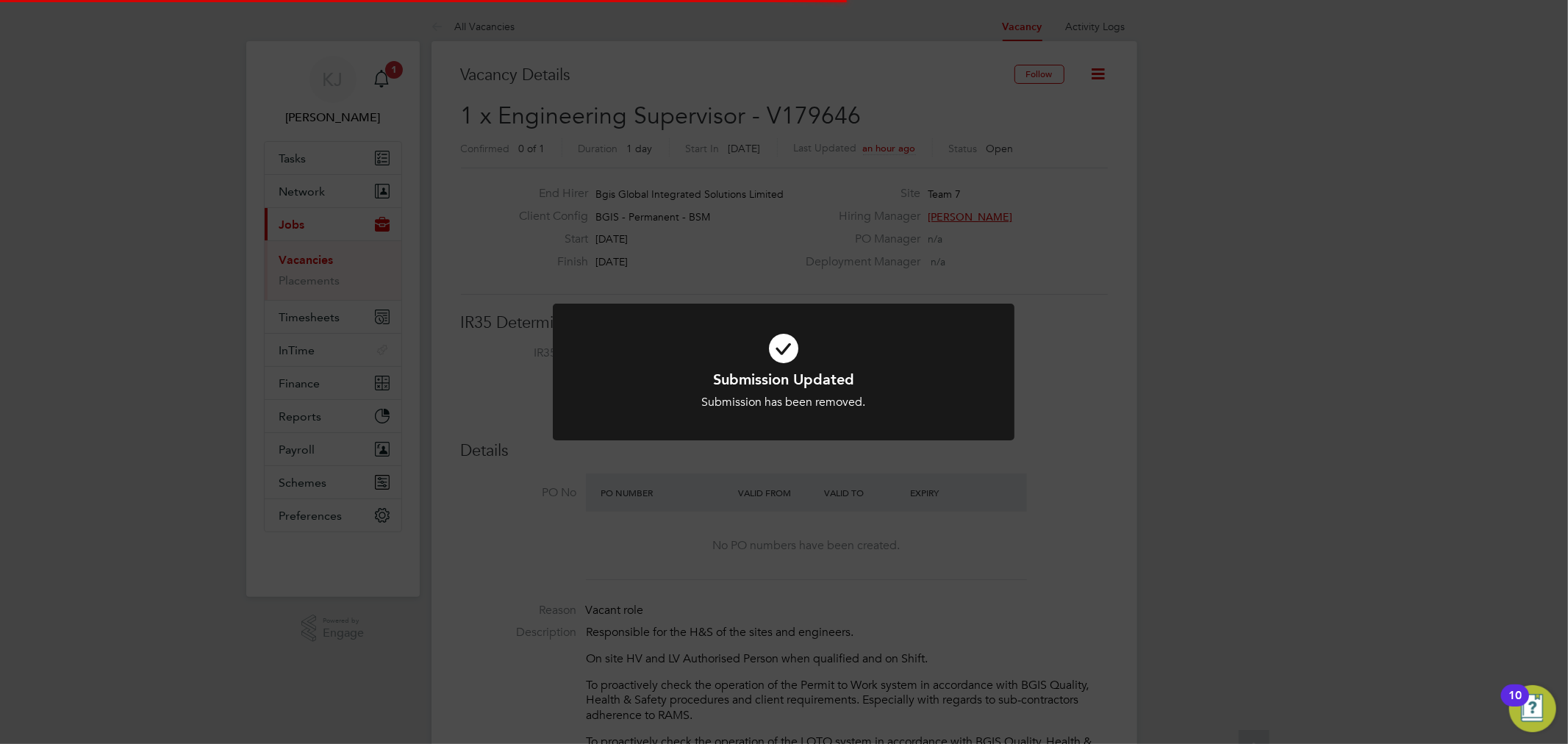
scroll to position [42, 103]
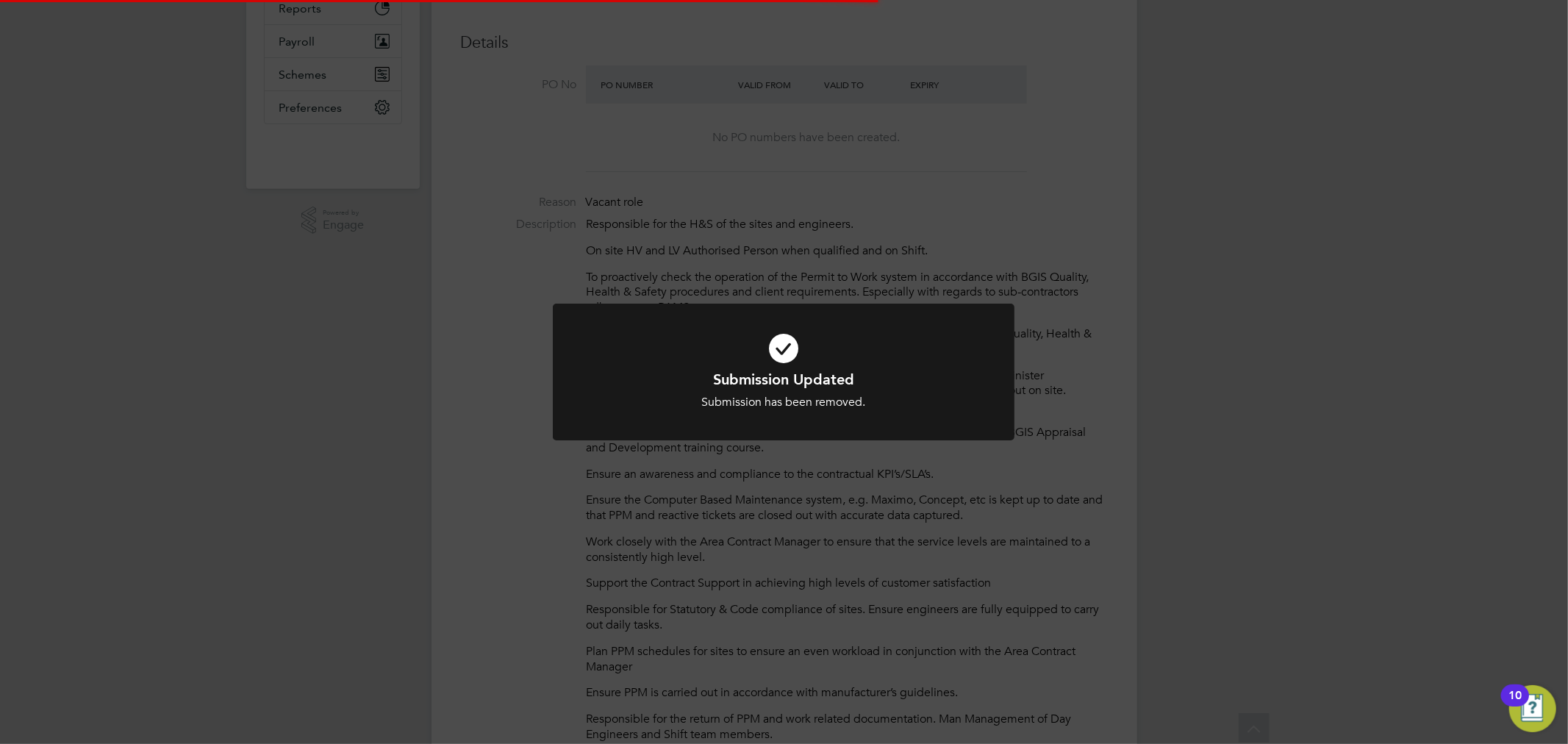
click at [1184, 422] on div "Submission Updated Submission has been removed. Cancel Okay" at bounding box center [784, 372] width 1568 height 744
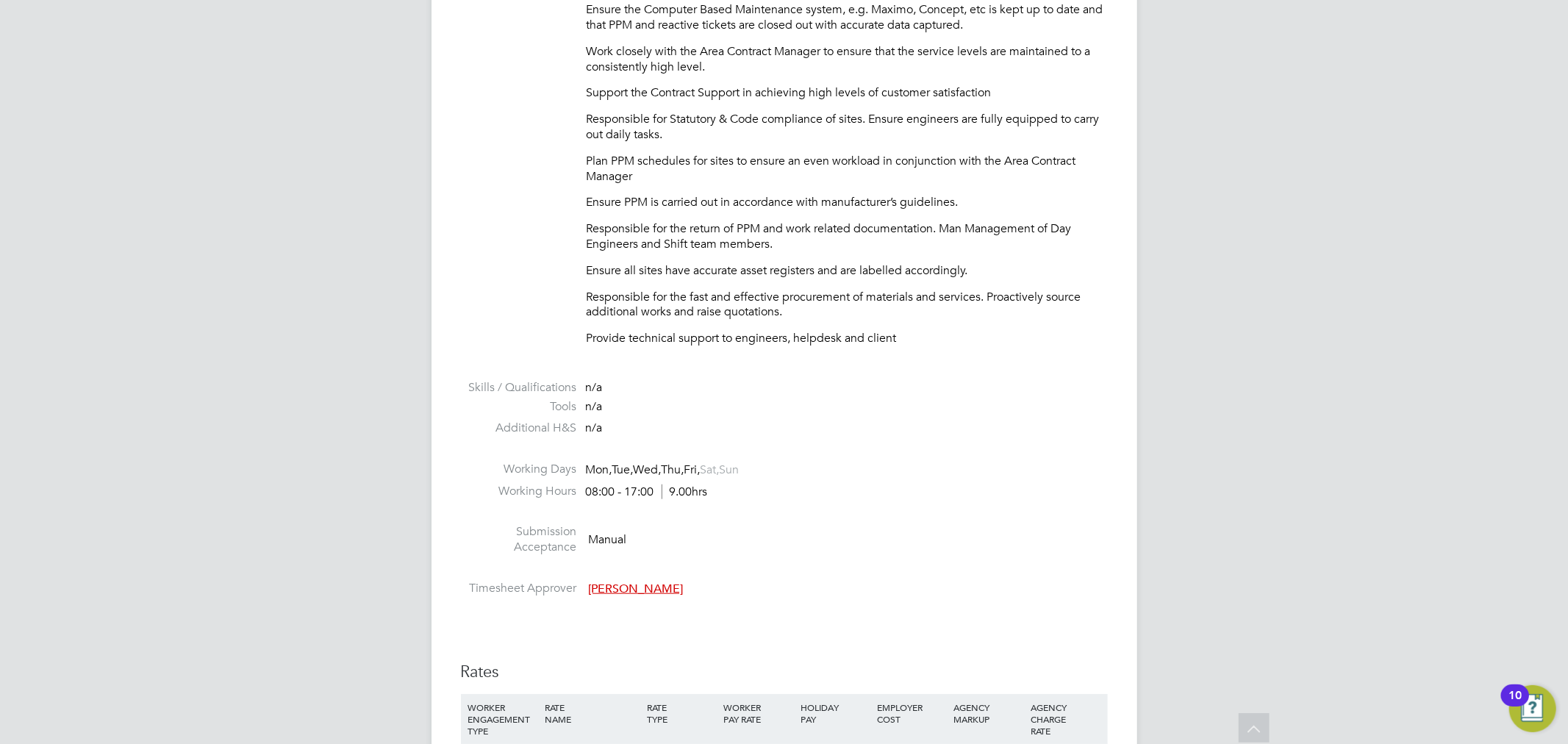
scroll to position [1306, 0]
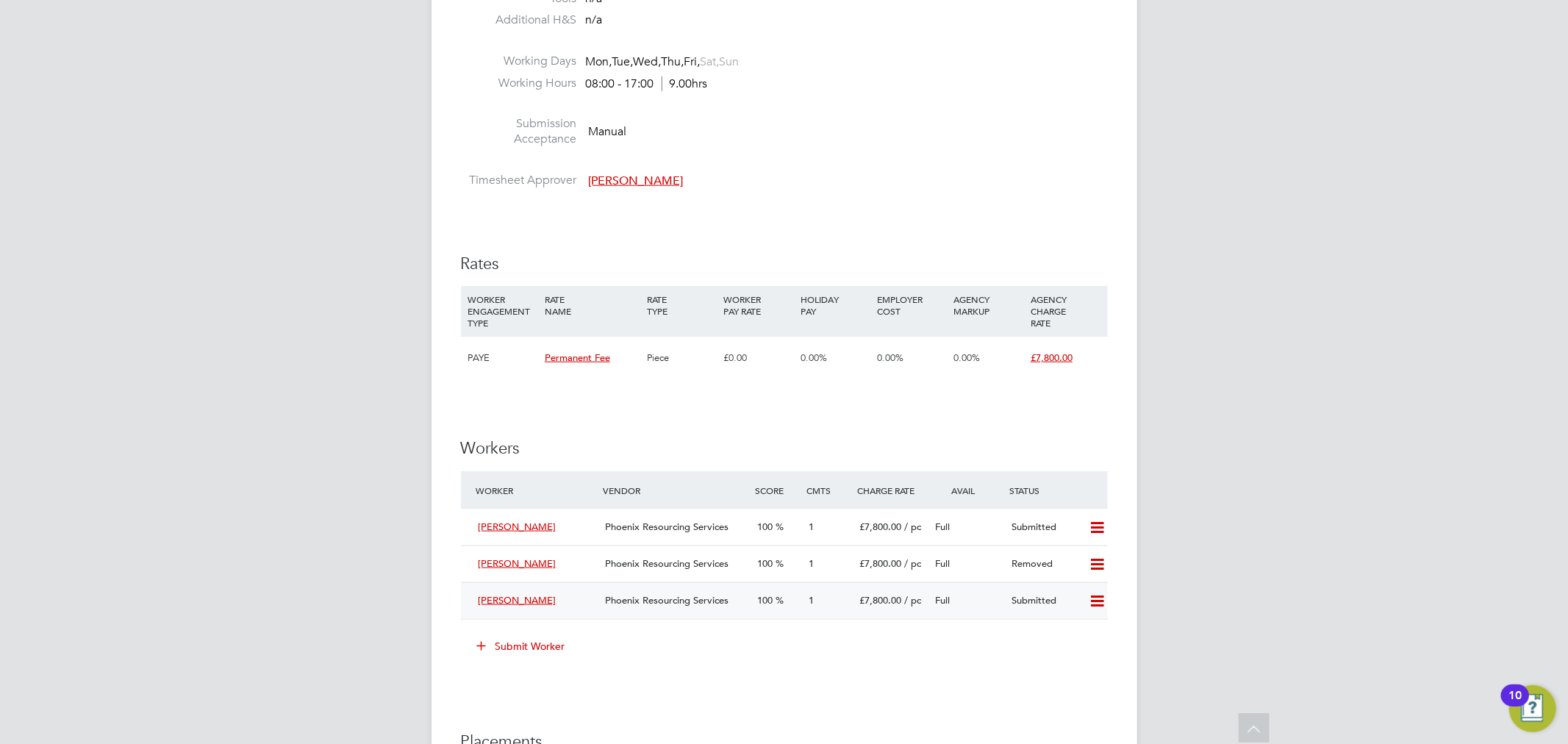
click at [1056, 608] on div "Submitted" at bounding box center [1043, 600] width 76 height 24
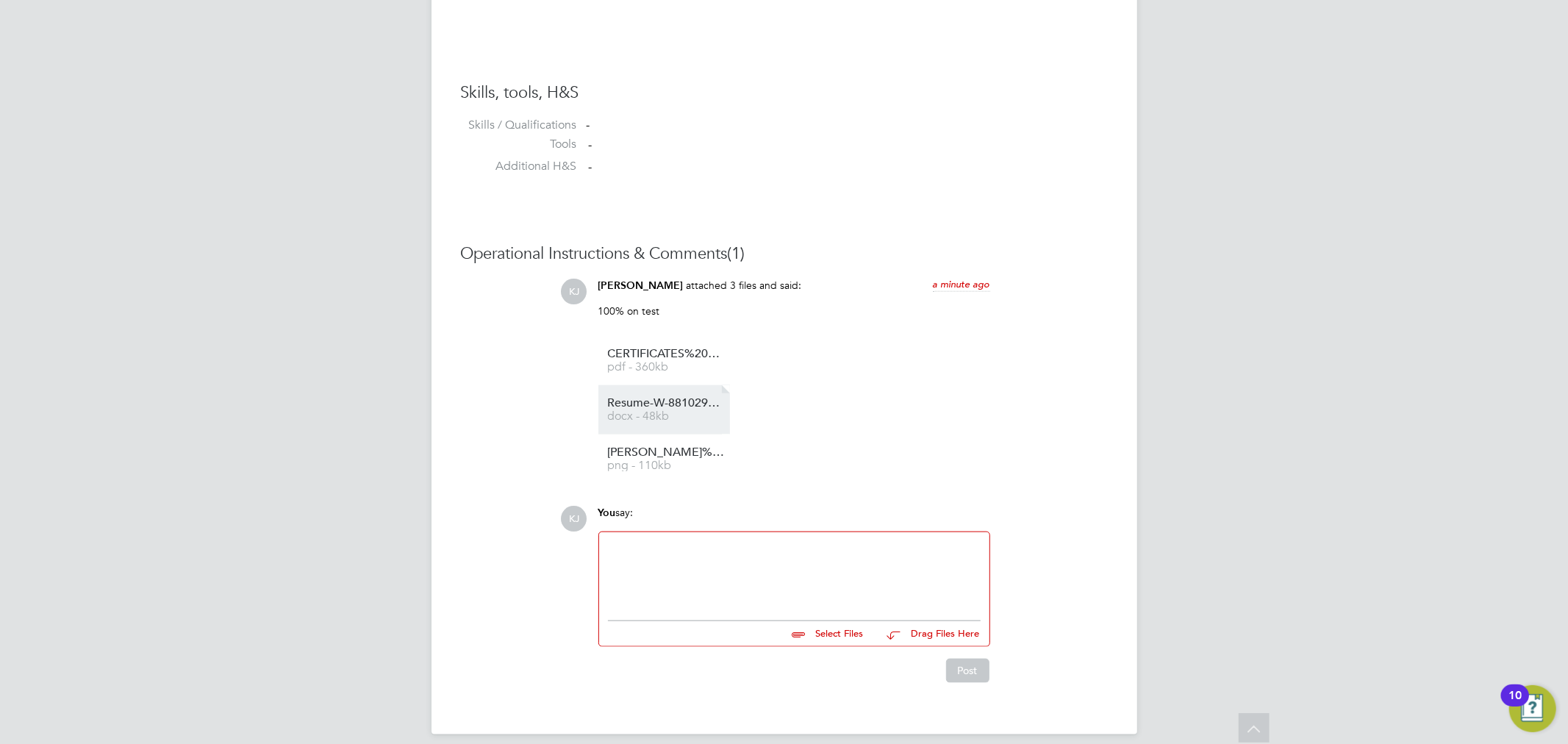
click at [662, 408] on span "Resume-W-881029%20RG" at bounding box center [667, 403] width 118 height 11
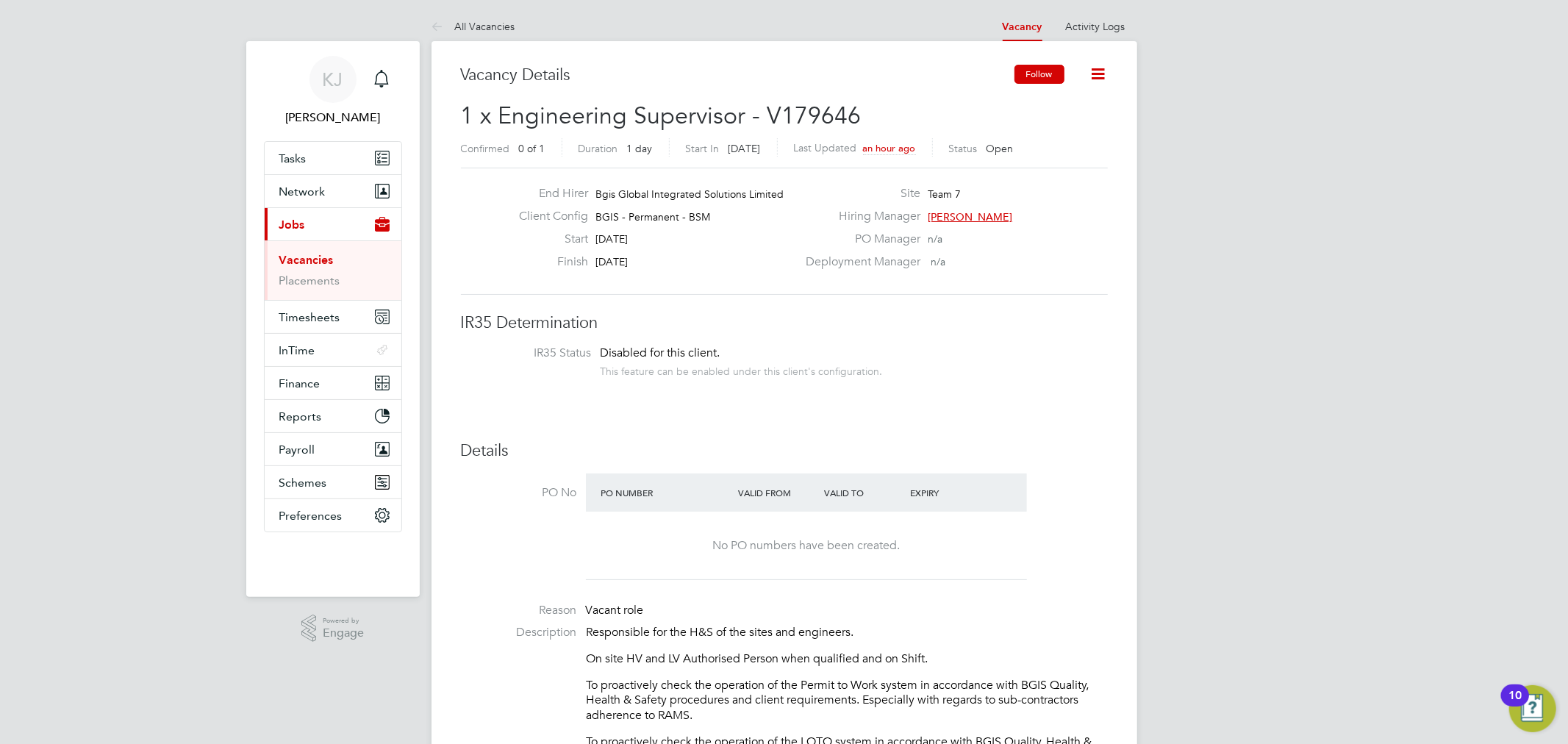
click at [1041, 68] on button "Follow" at bounding box center [1040, 74] width 50 height 19
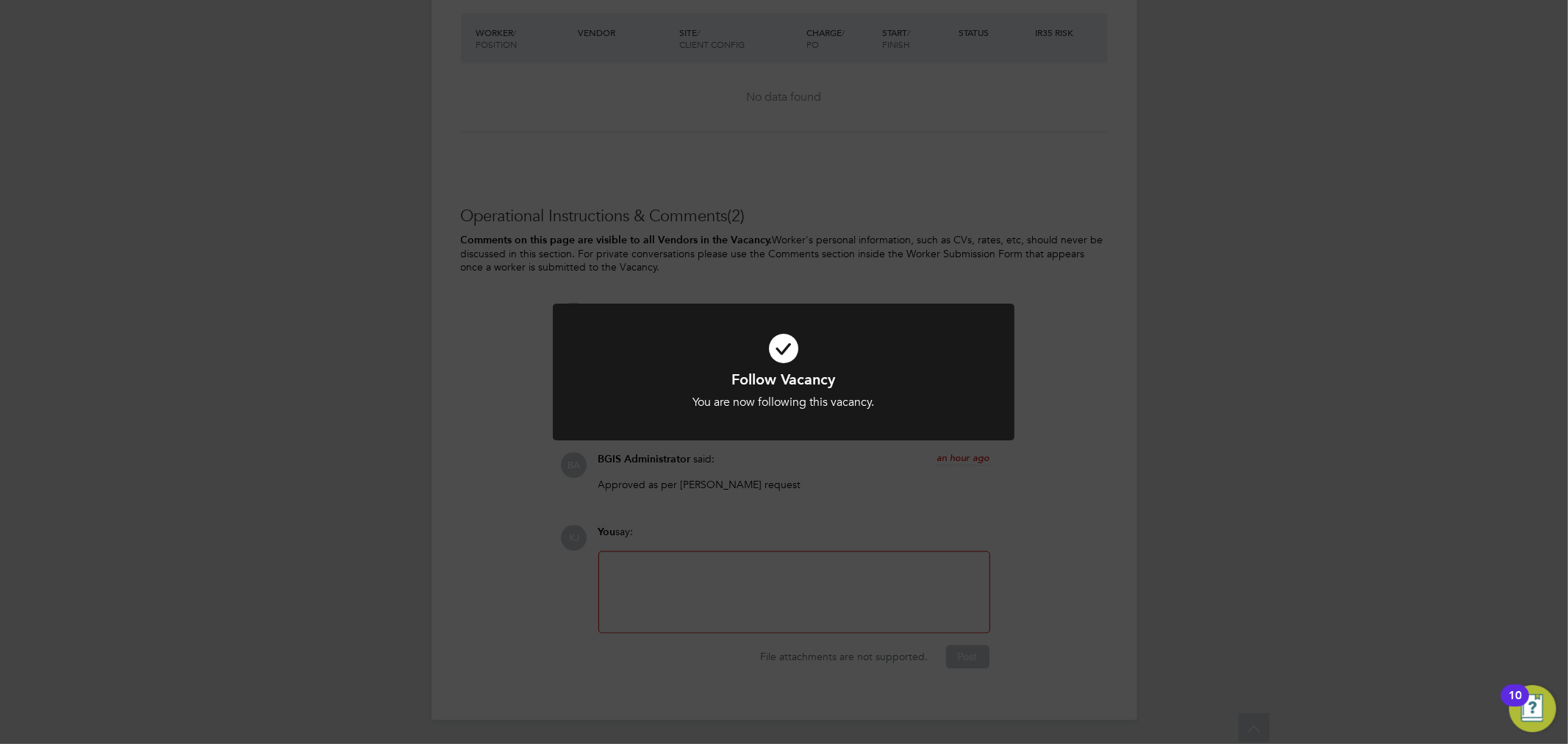
click at [1287, 390] on div "Follow Vacancy You are now following this vacancy. Cancel Okay" at bounding box center [784, 372] width 1568 height 744
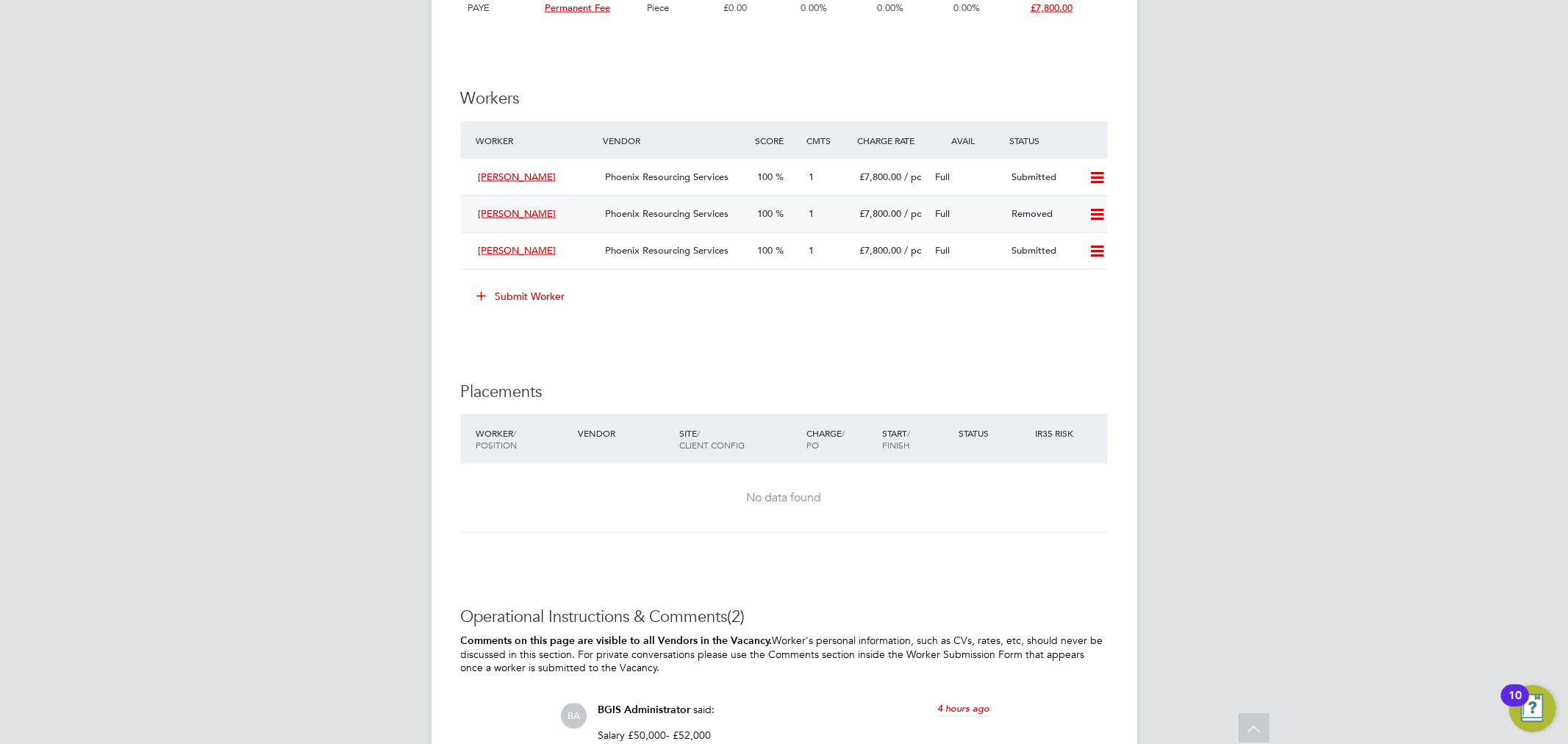
scroll to position [1552, 0]
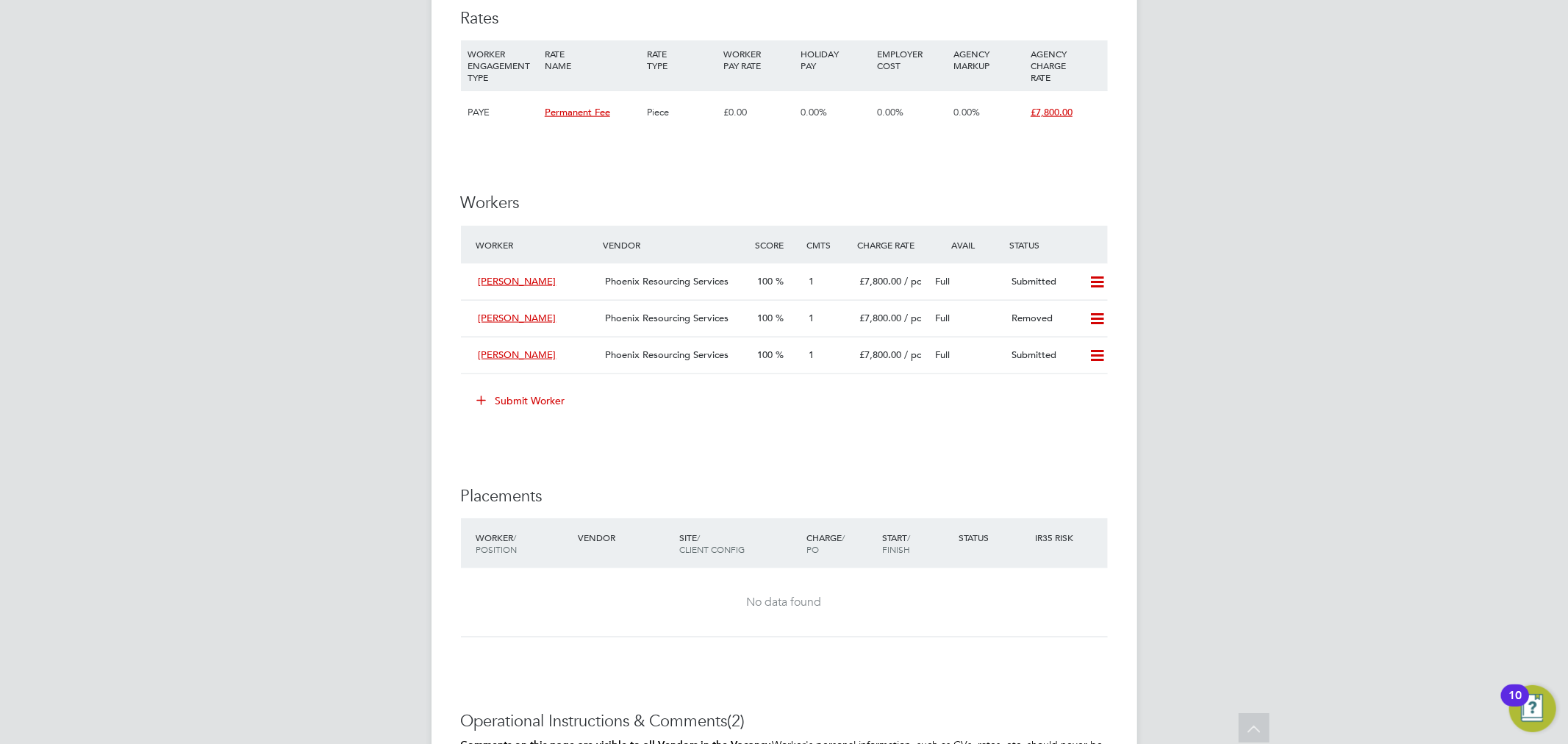
click at [511, 395] on button "Submit Worker" at bounding box center [521, 400] width 110 height 23
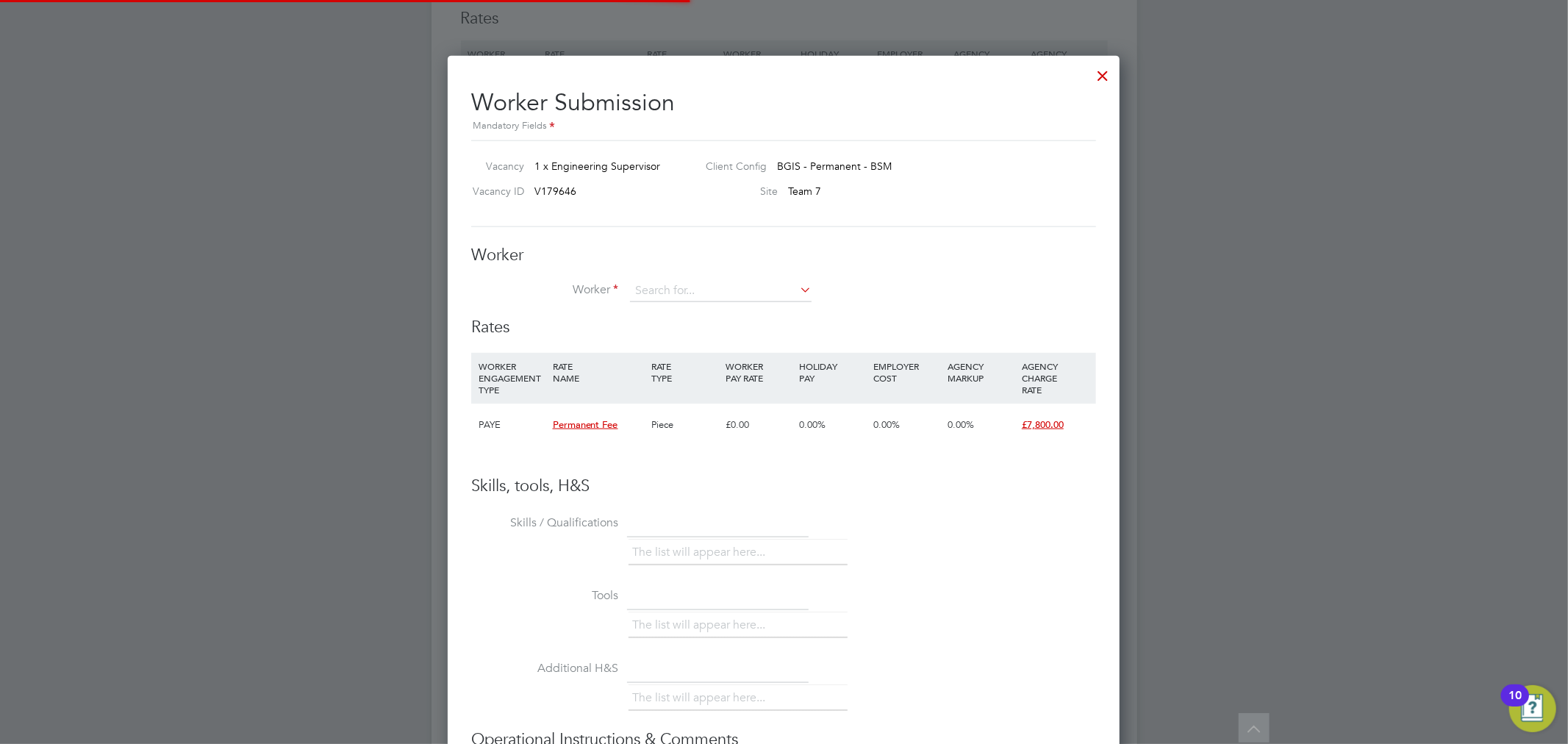
scroll to position [22, 230]
click at [709, 283] on input at bounding box center [721, 291] width 181 height 22
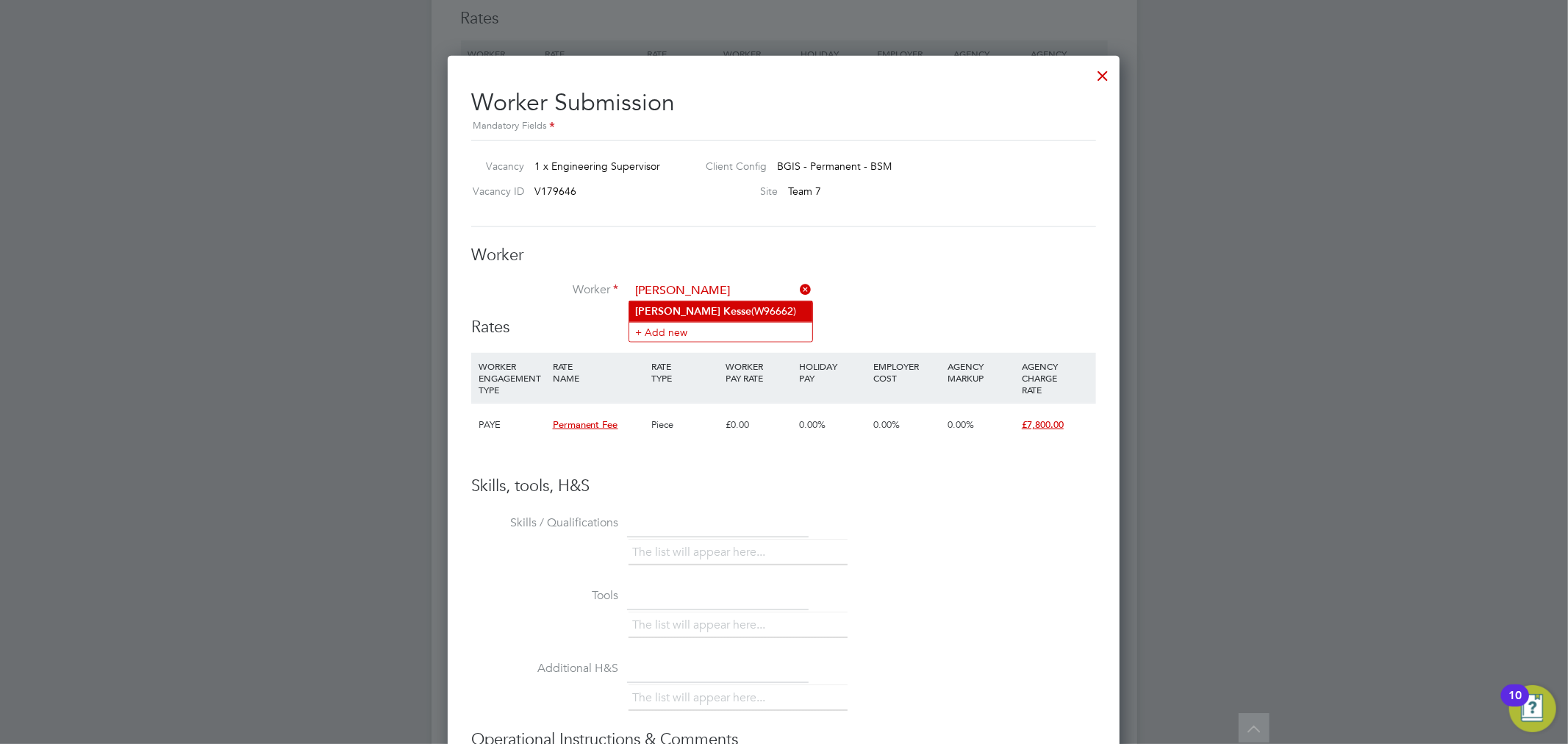
click at [723, 309] on b "Kesse" at bounding box center [736, 311] width 28 height 13
type input "[PERSON_NAME] (W96662)"
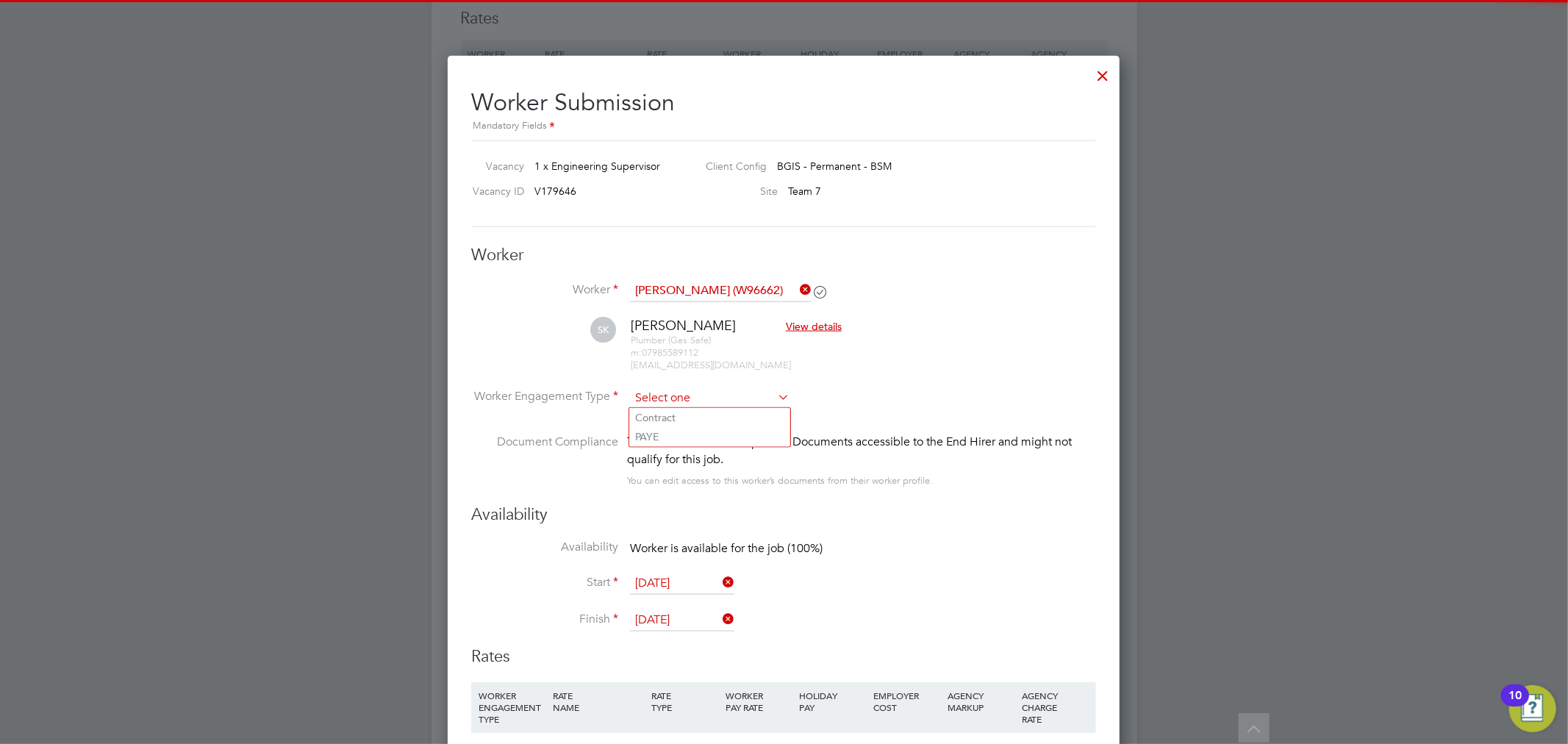
click at [696, 387] on input at bounding box center [710, 398] width 160 height 22
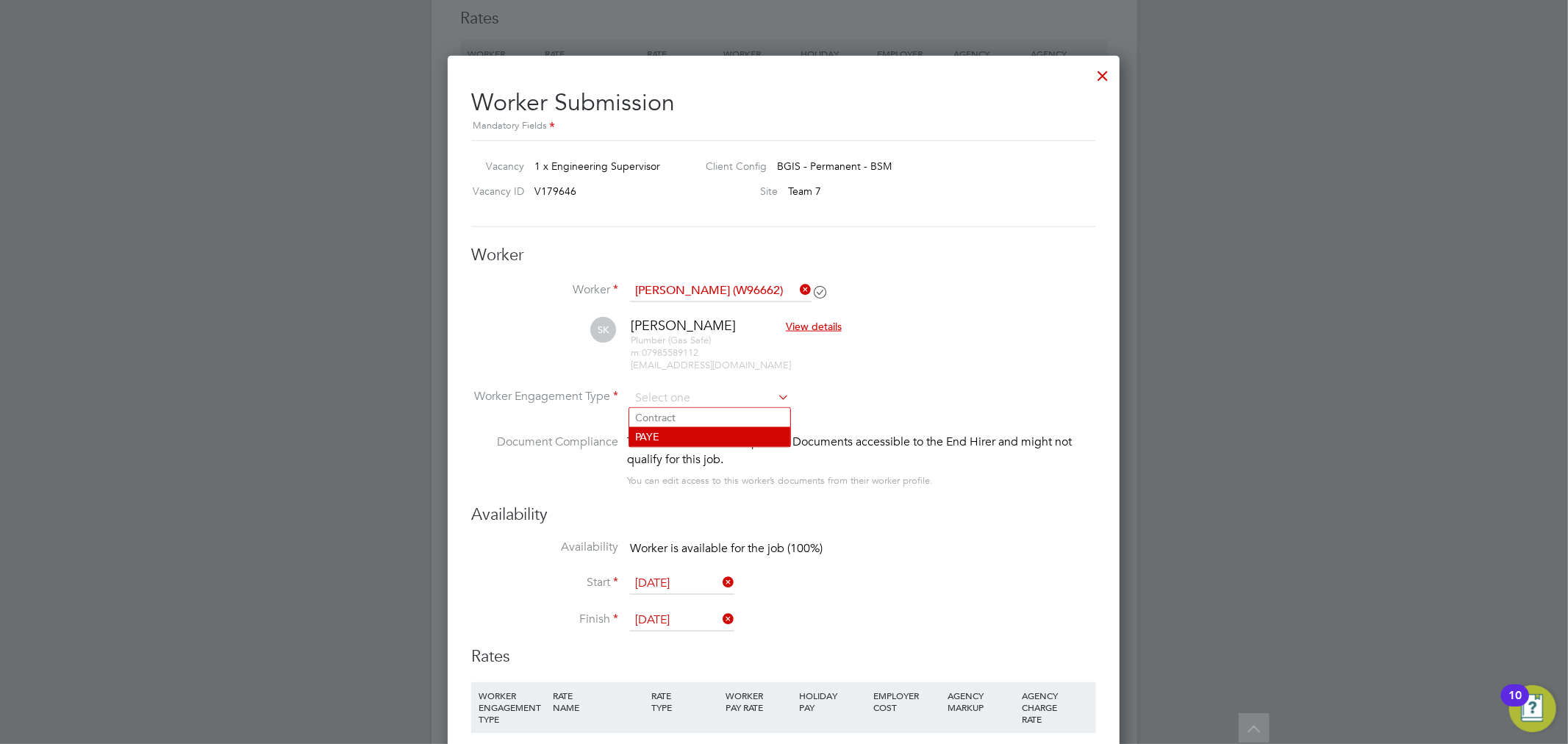
click at [678, 431] on li "PAYE" at bounding box center [709, 437] width 161 height 19
type input "PAYE"
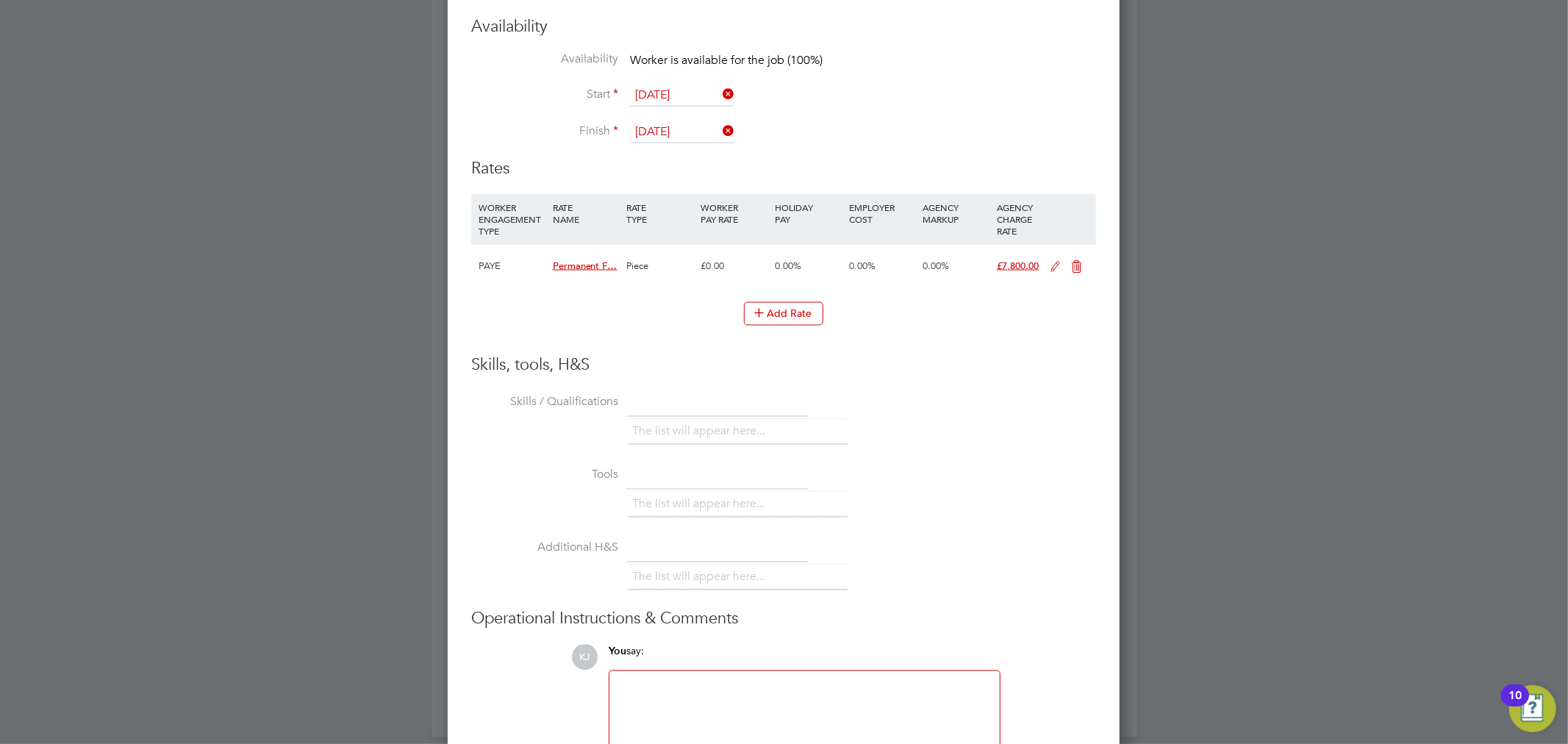
scroll to position [2121, 0]
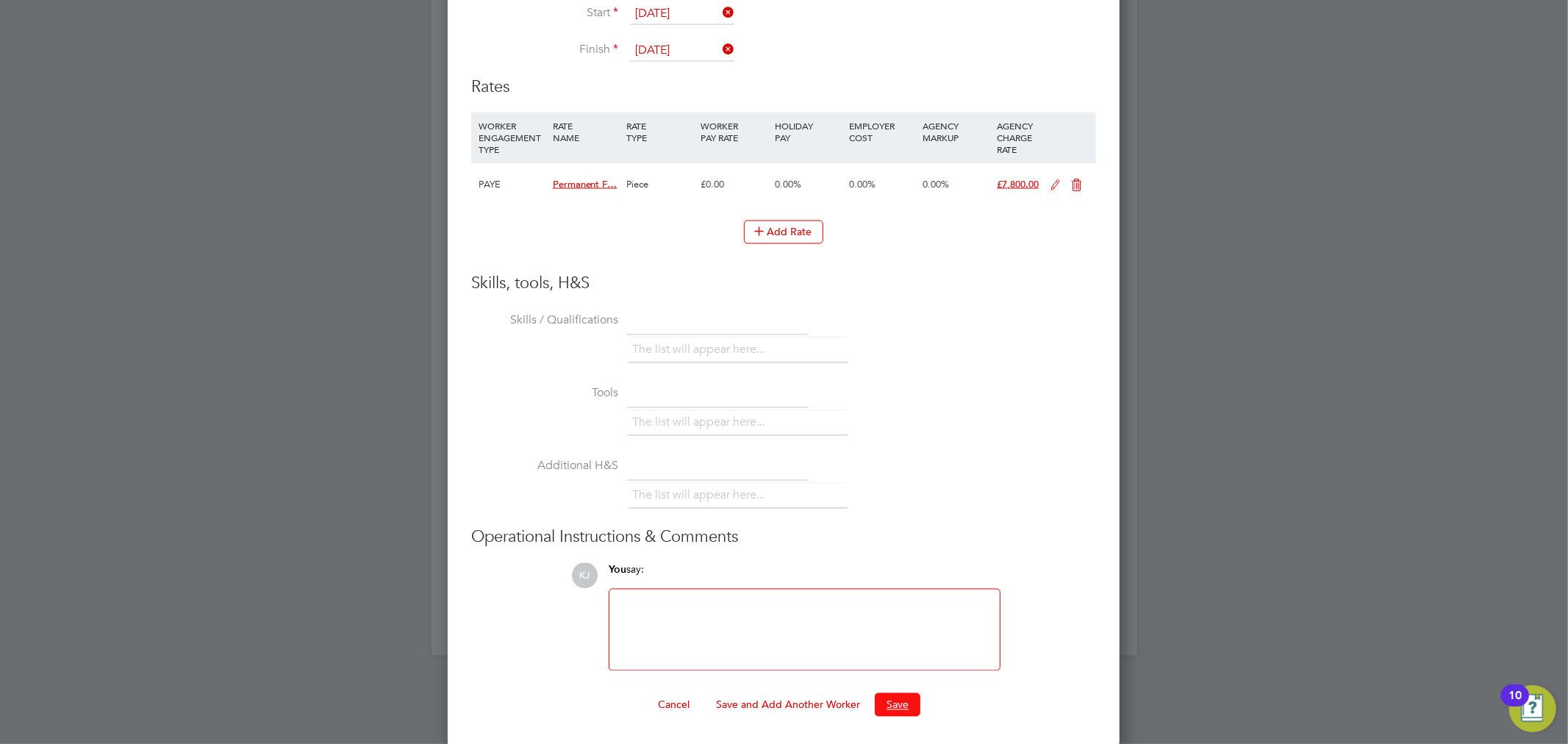
click at [902, 693] on button "Save" at bounding box center [897, 704] width 45 height 23
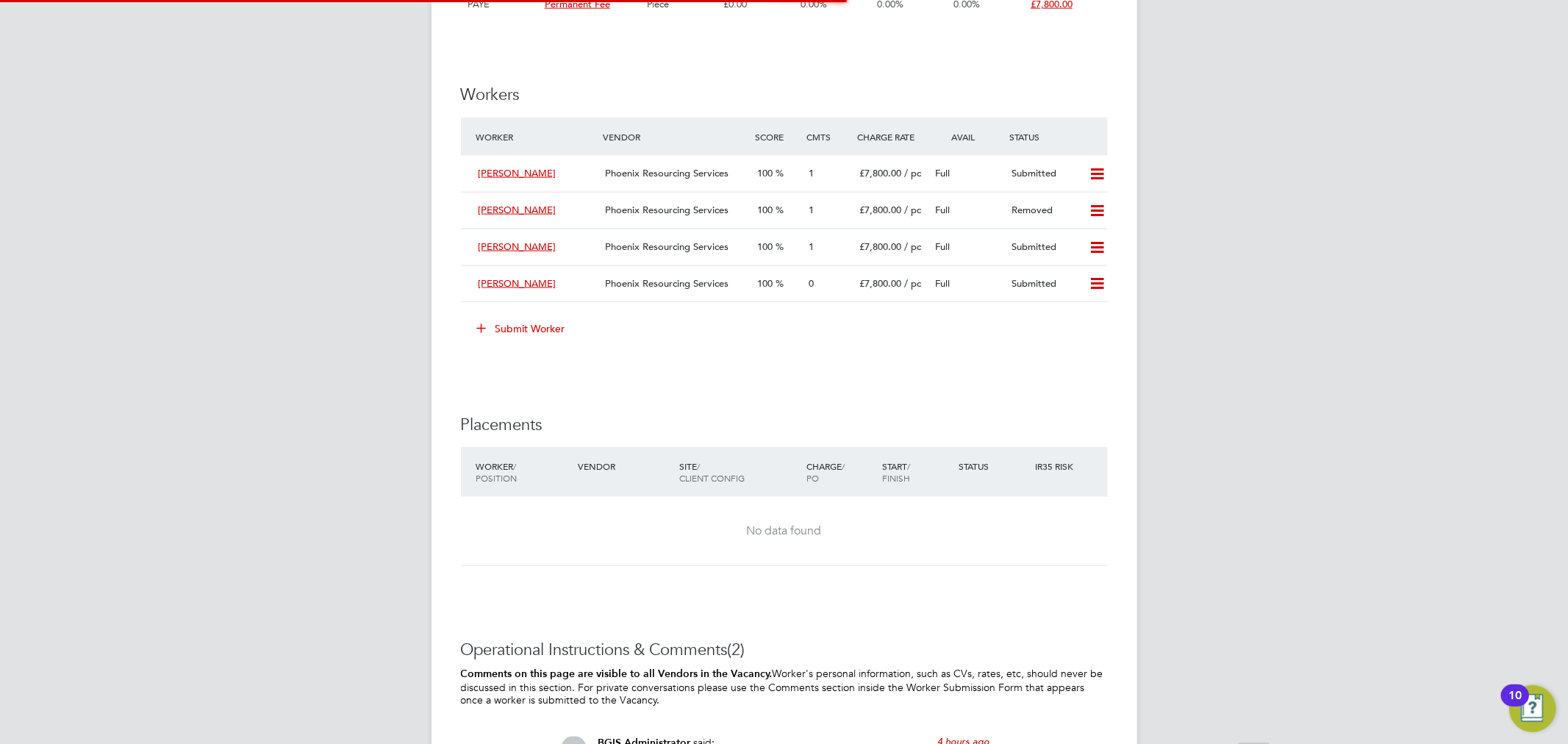
scroll to position [1552, 0]
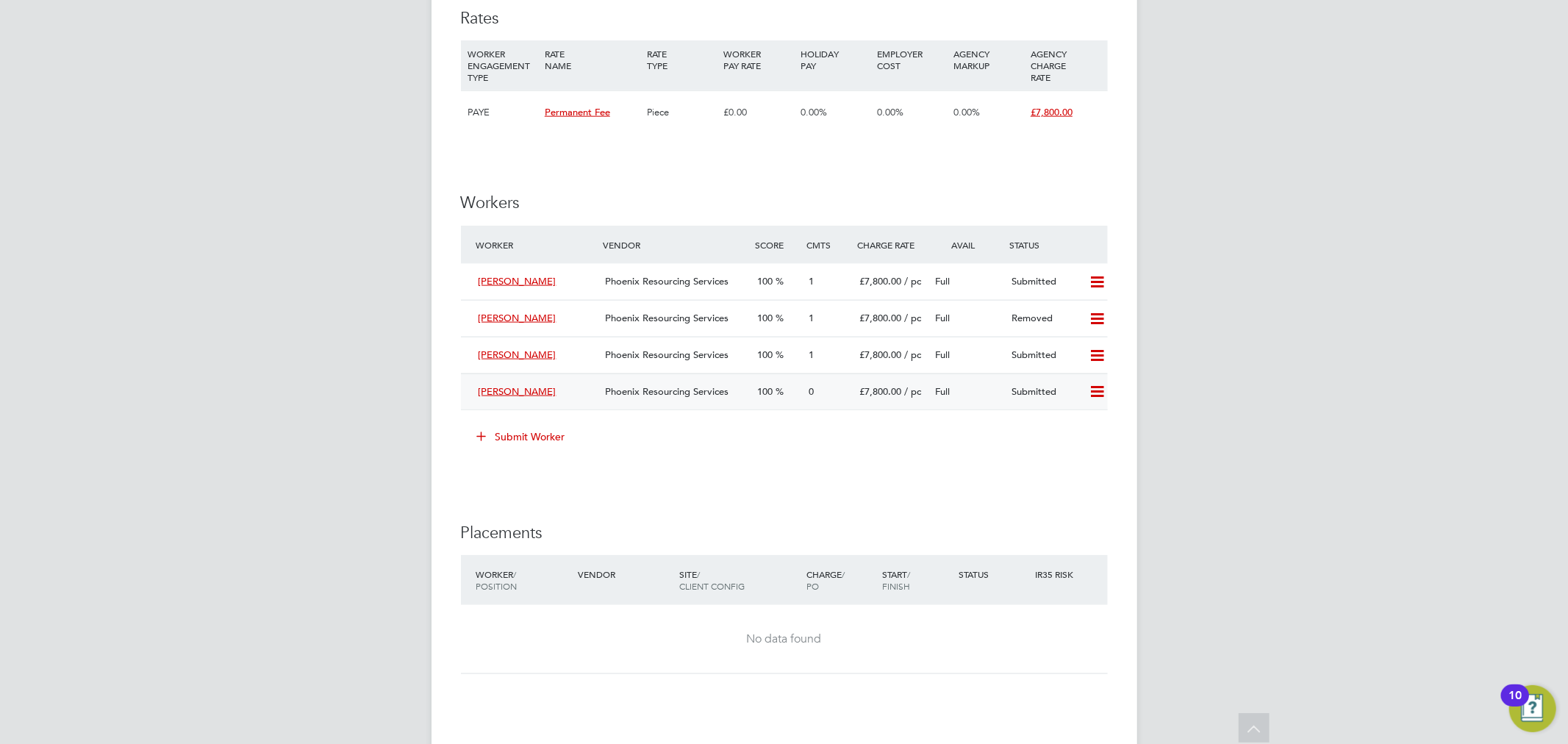
click at [878, 403] on div "£7,800.00 / pc" at bounding box center [890, 391] width 76 height 24
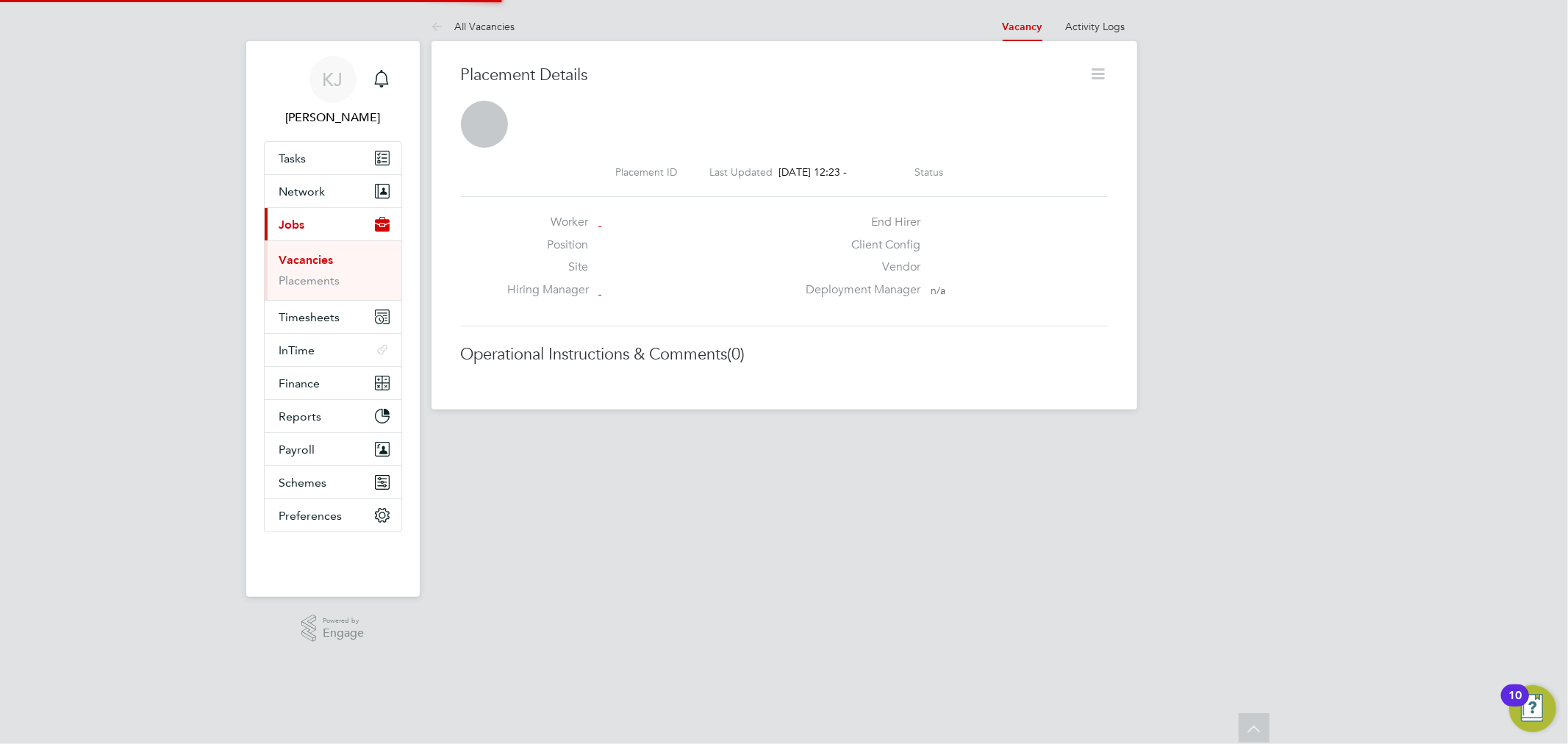
scroll to position [8, 8]
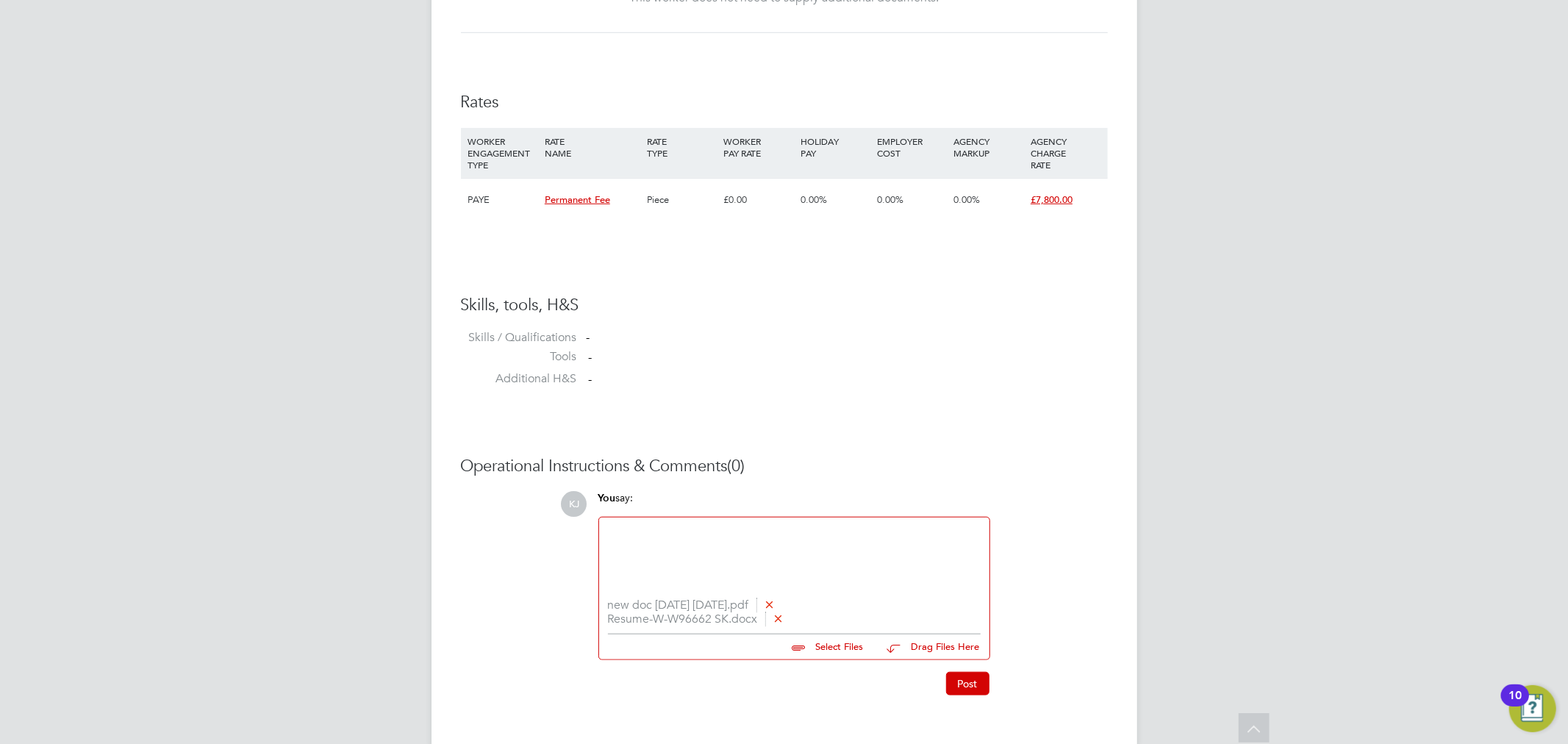
drag, startPoint x: 772, startPoint y: 569, endPoint x: 774, endPoint y: 554, distance: 15.1
click at [770, 564] on div at bounding box center [794, 558] width 373 height 64
click at [955, 689] on button "Post" at bounding box center [968, 683] width 43 height 23
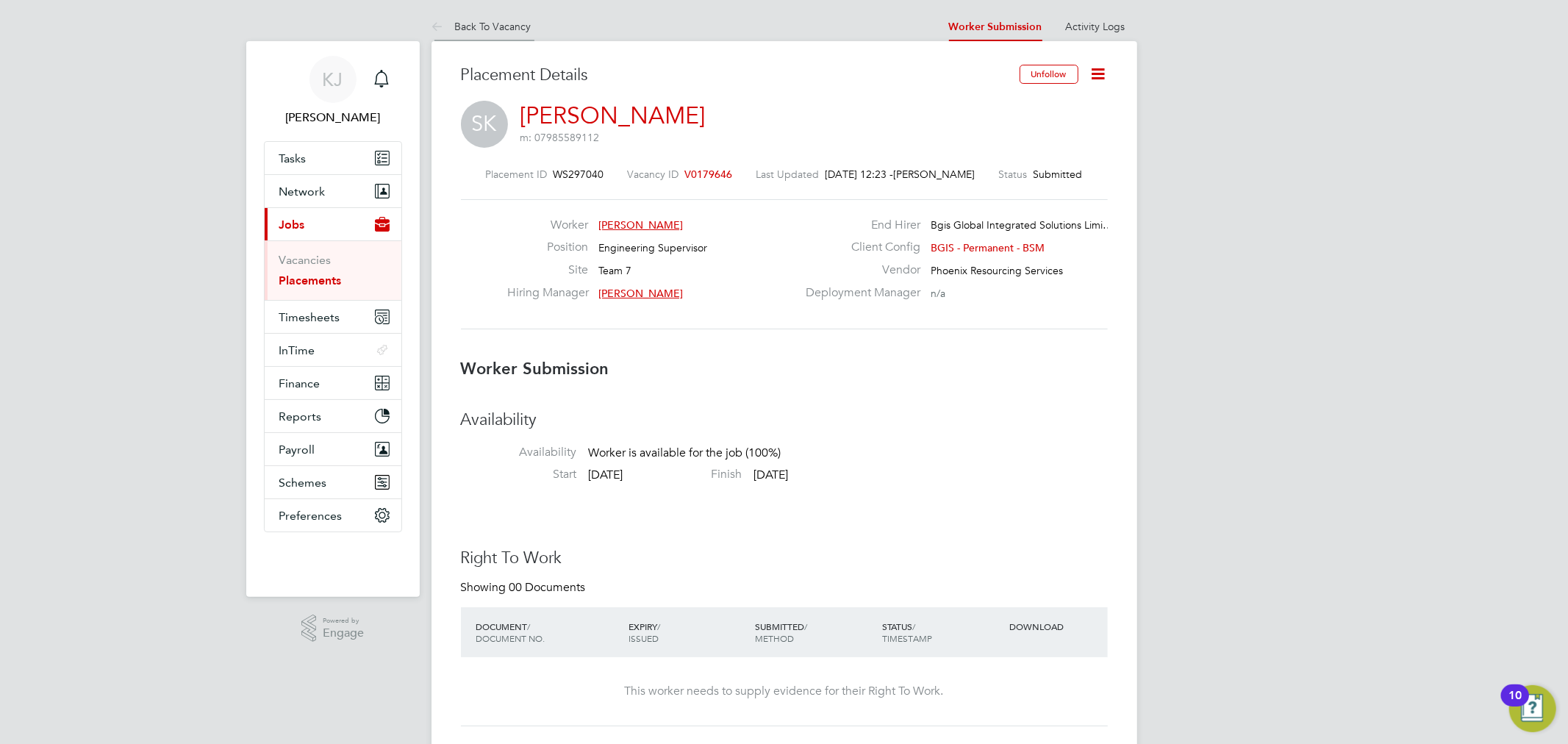
click at [448, 23] on icon at bounding box center [440, 27] width 18 height 18
